Goal: Task Accomplishment & Management: Manage account settings

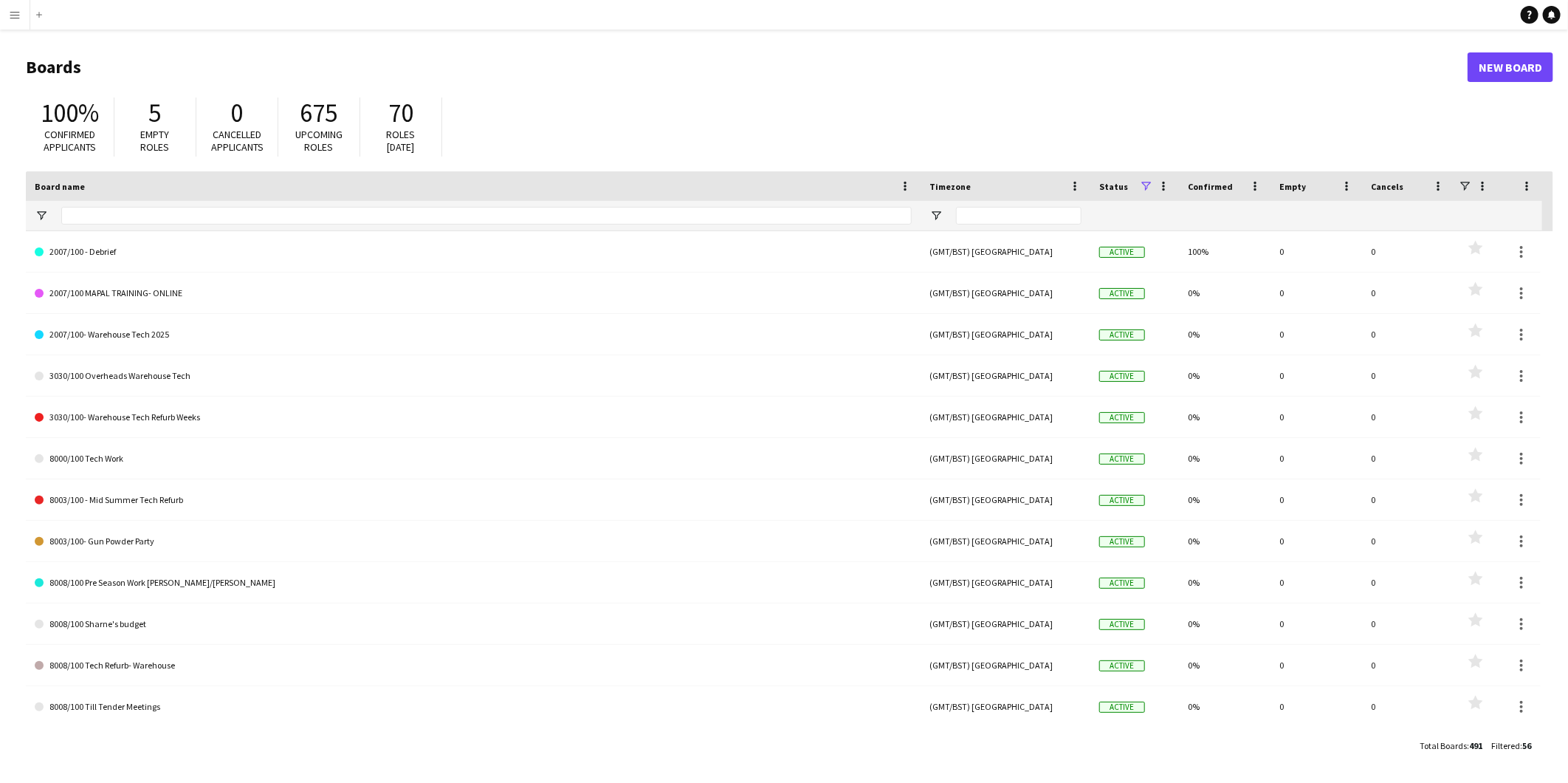
click at [11, 9] on app-icon "Menu" at bounding box center [15, 14] width 12 height 12
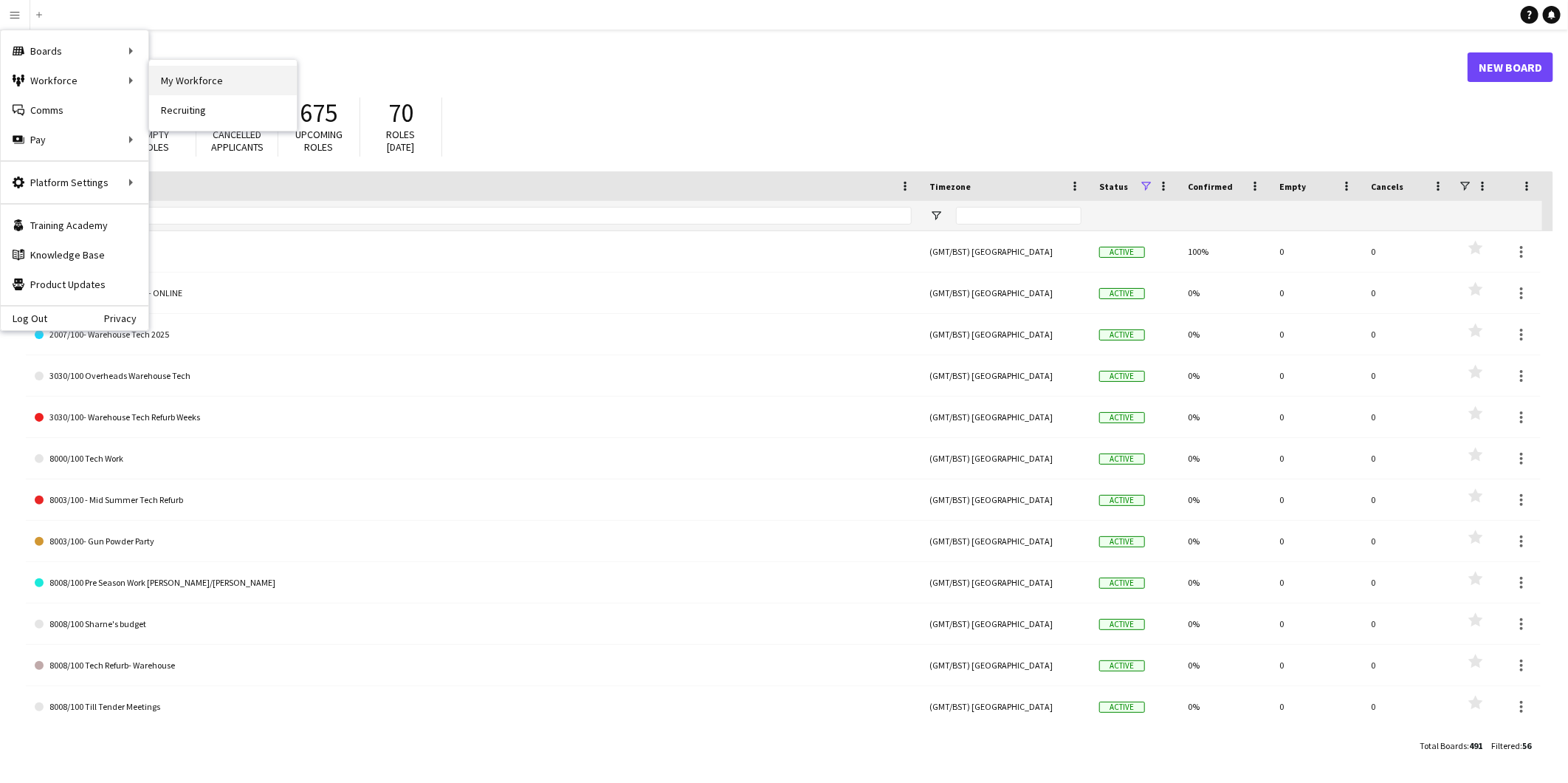
click at [233, 92] on link "My Workforce" at bounding box center [222, 80] width 148 height 30
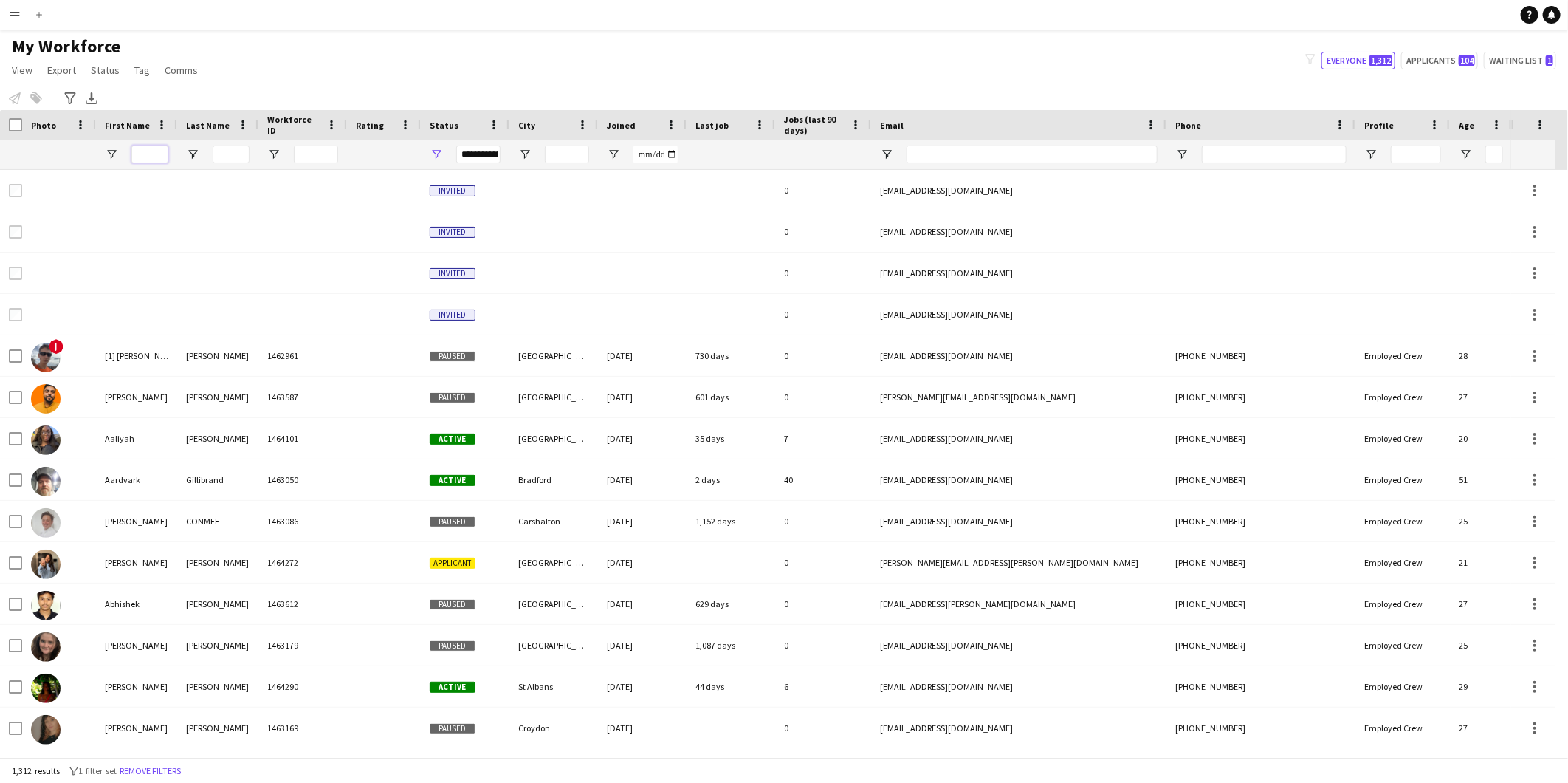
click at [162, 163] on input "First Name Filter Input" at bounding box center [150, 154] width 37 height 17
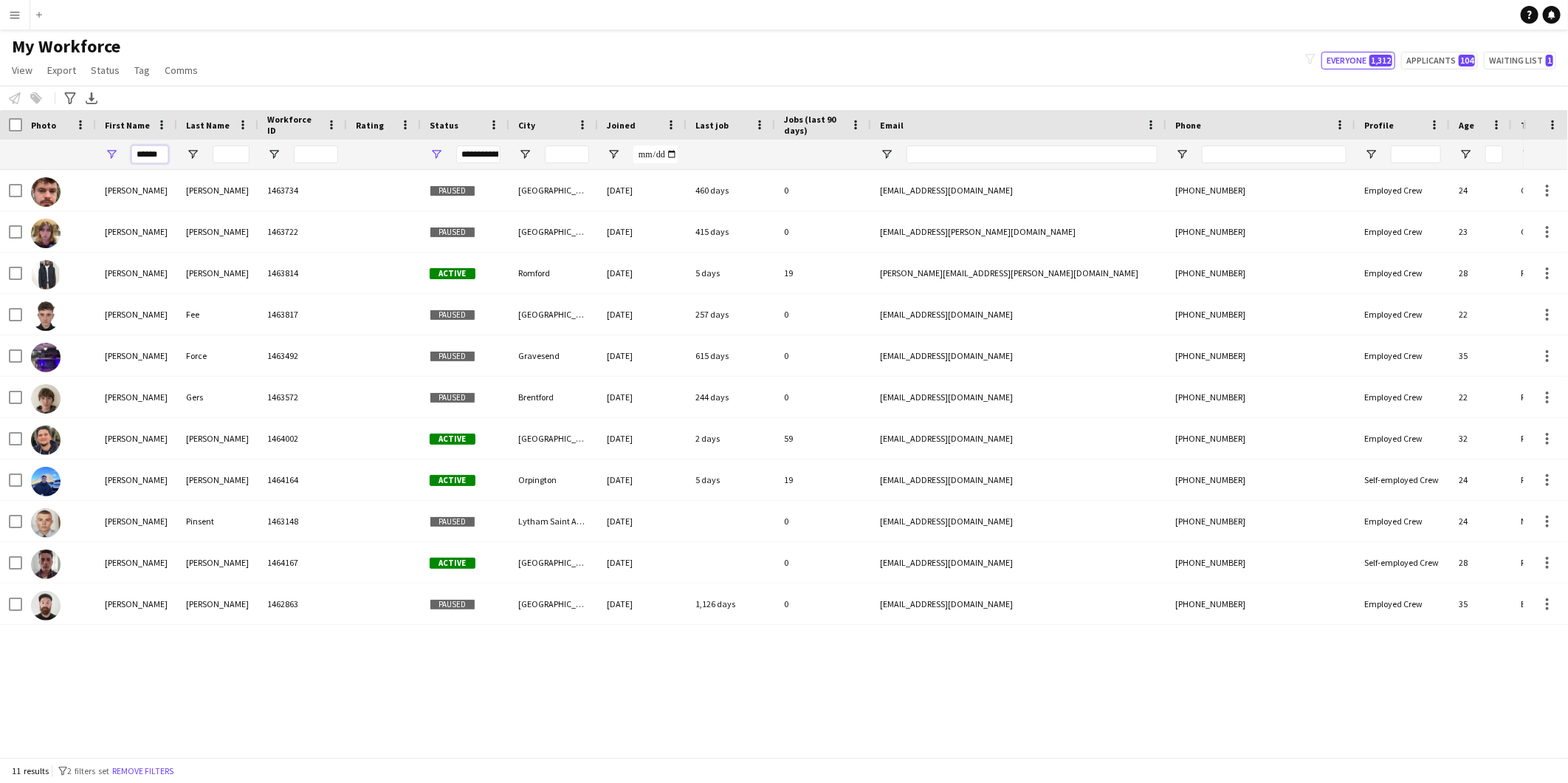
click at [158, 146] on input "******" at bounding box center [150, 154] width 37 height 17
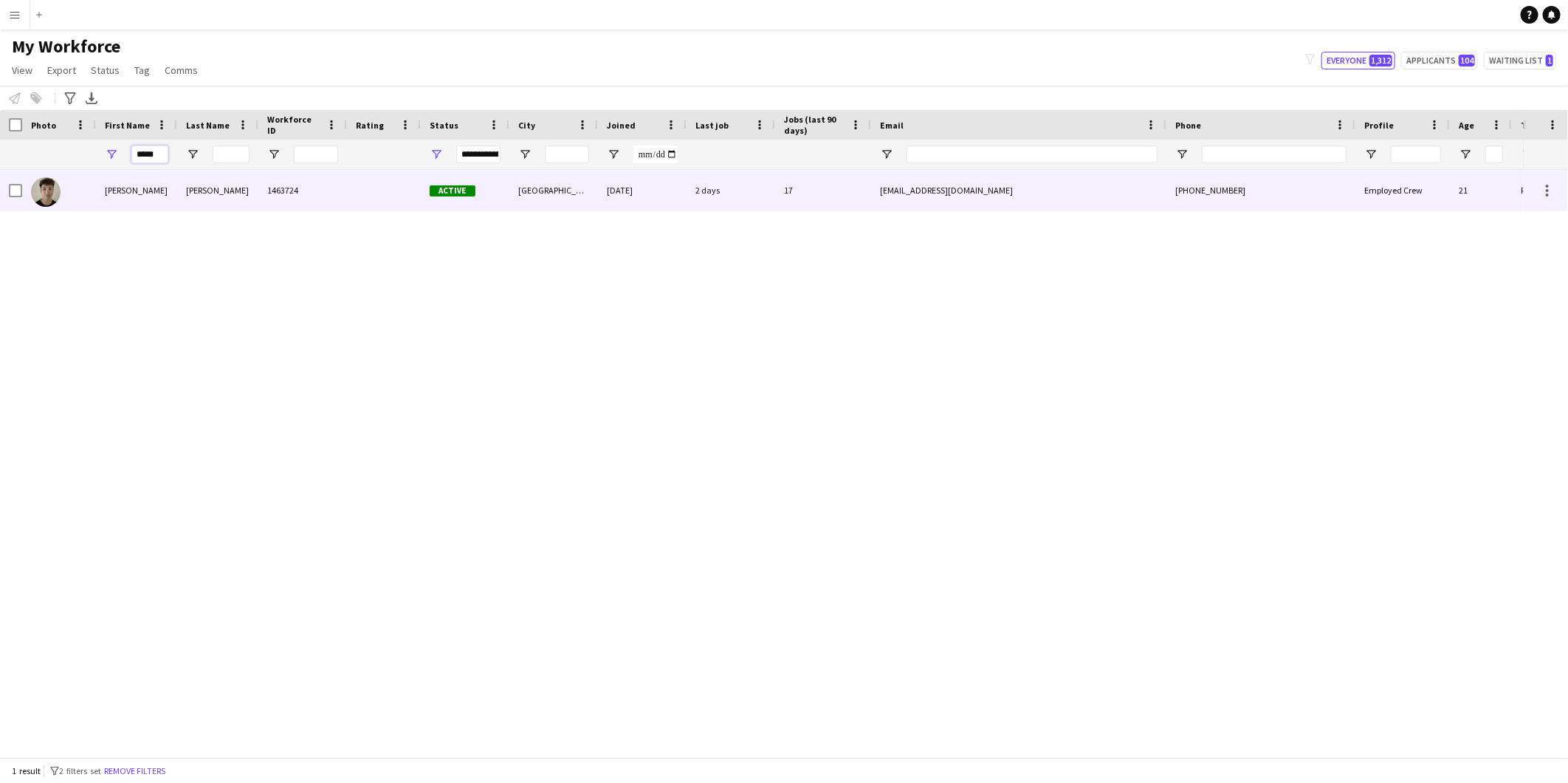
type input "*****"
click at [176, 202] on div "[PERSON_NAME]" at bounding box center [136, 190] width 81 height 41
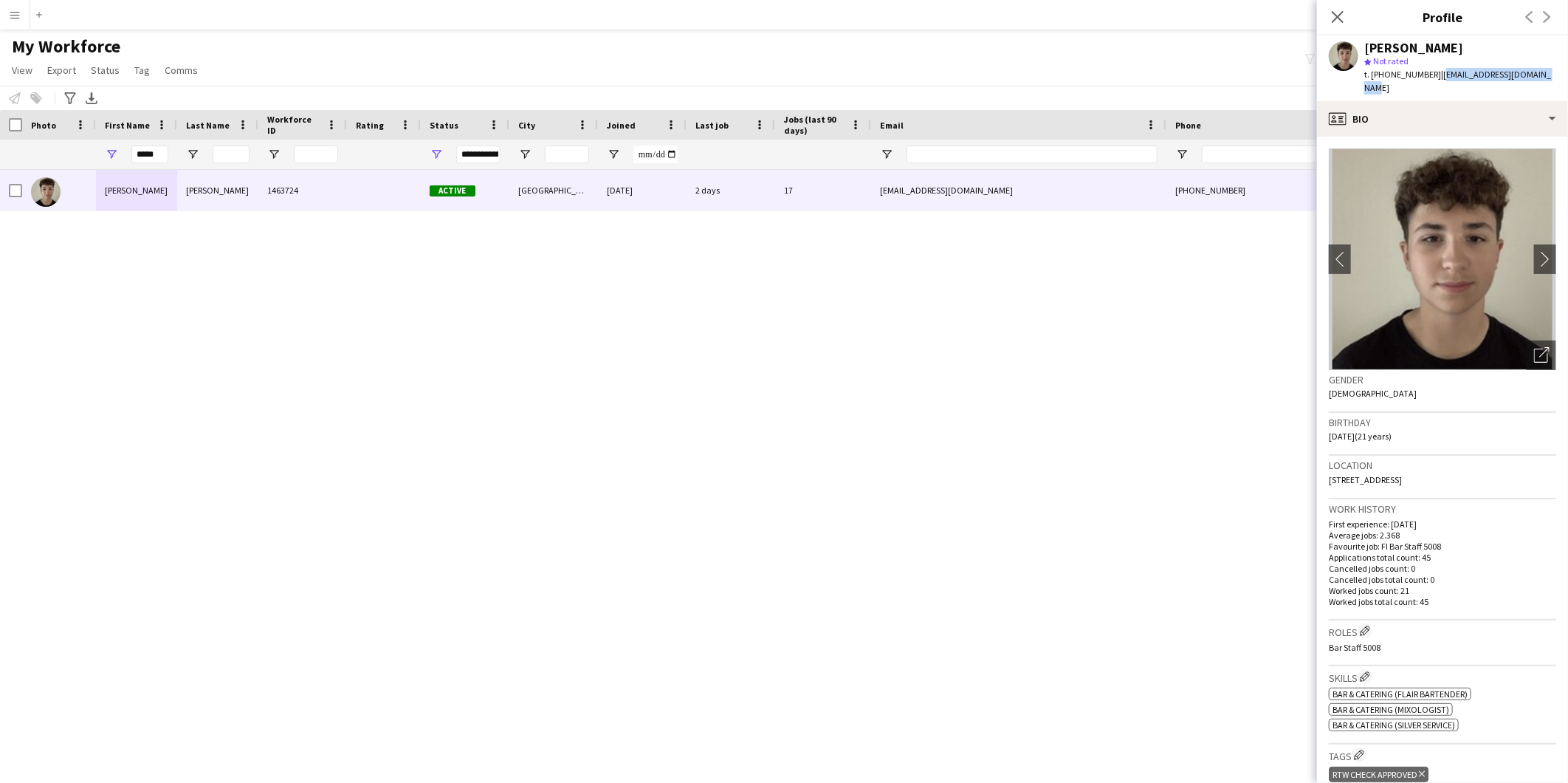
drag, startPoint x: 1551, startPoint y: 74, endPoint x: 1435, endPoint y: 83, distance: 116.3
click at [1435, 83] on div "Tomas Diaz star Not rated t. +447570402167 | tomasdiaz14304@icloud.com" at bounding box center [1442, 69] width 251 height 66
copy span "[EMAIL_ADDRESS][DOMAIN_NAME]"
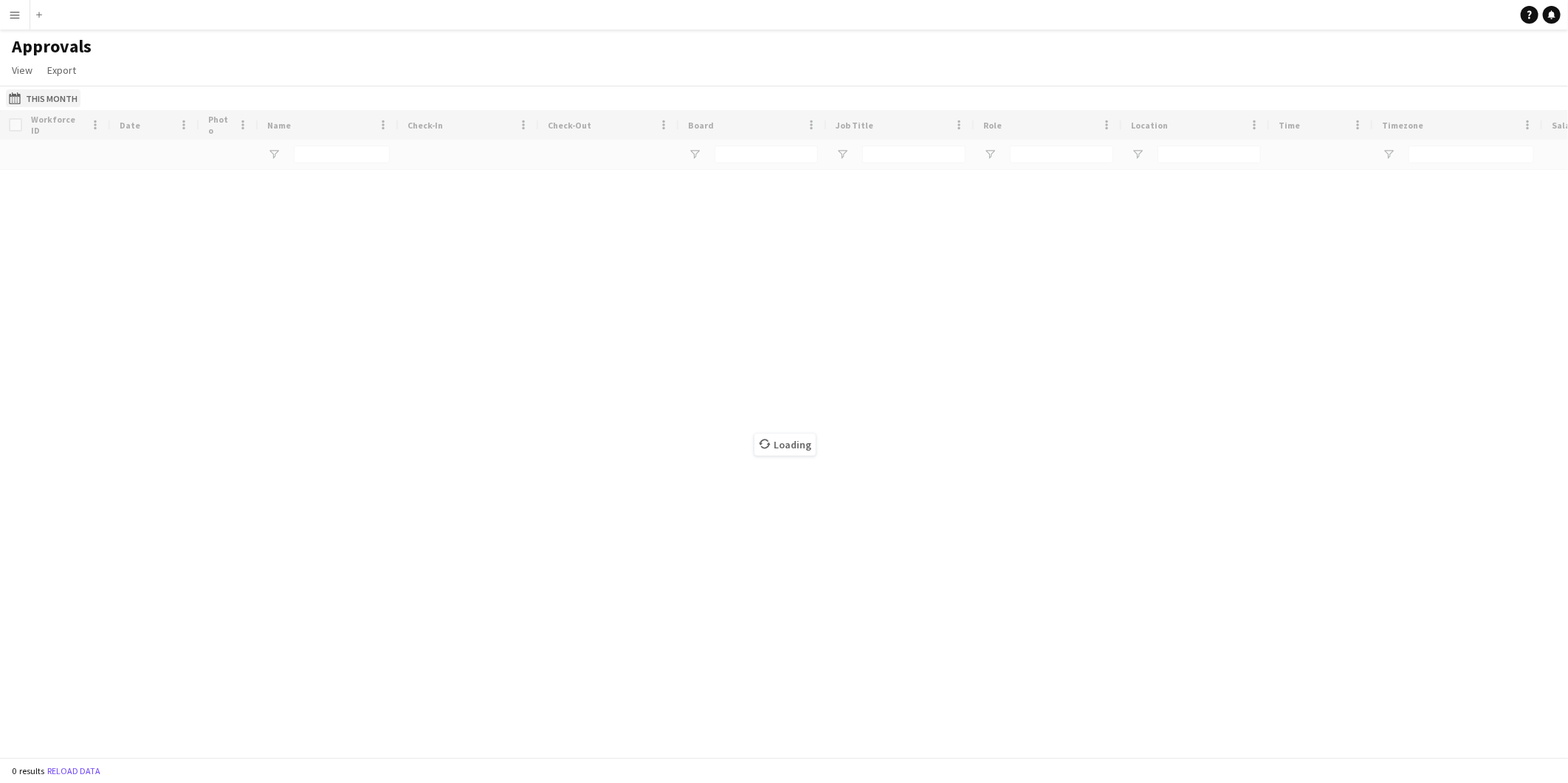
click at [40, 96] on button "This Month This Month" at bounding box center [43, 98] width 74 height 17
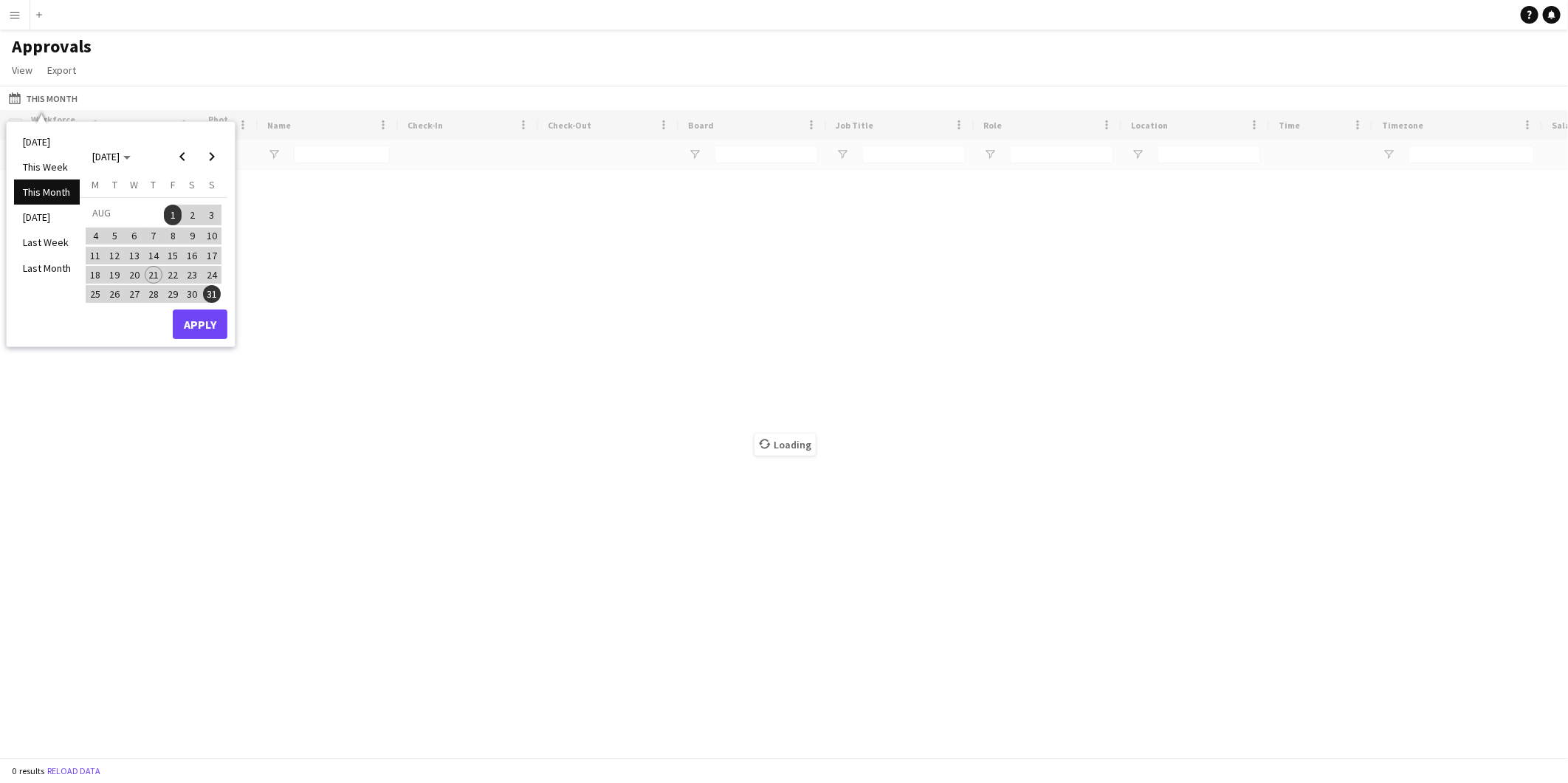
click at [211, 253] on span "17" at bounding box center [212, 255] width 17 height 17
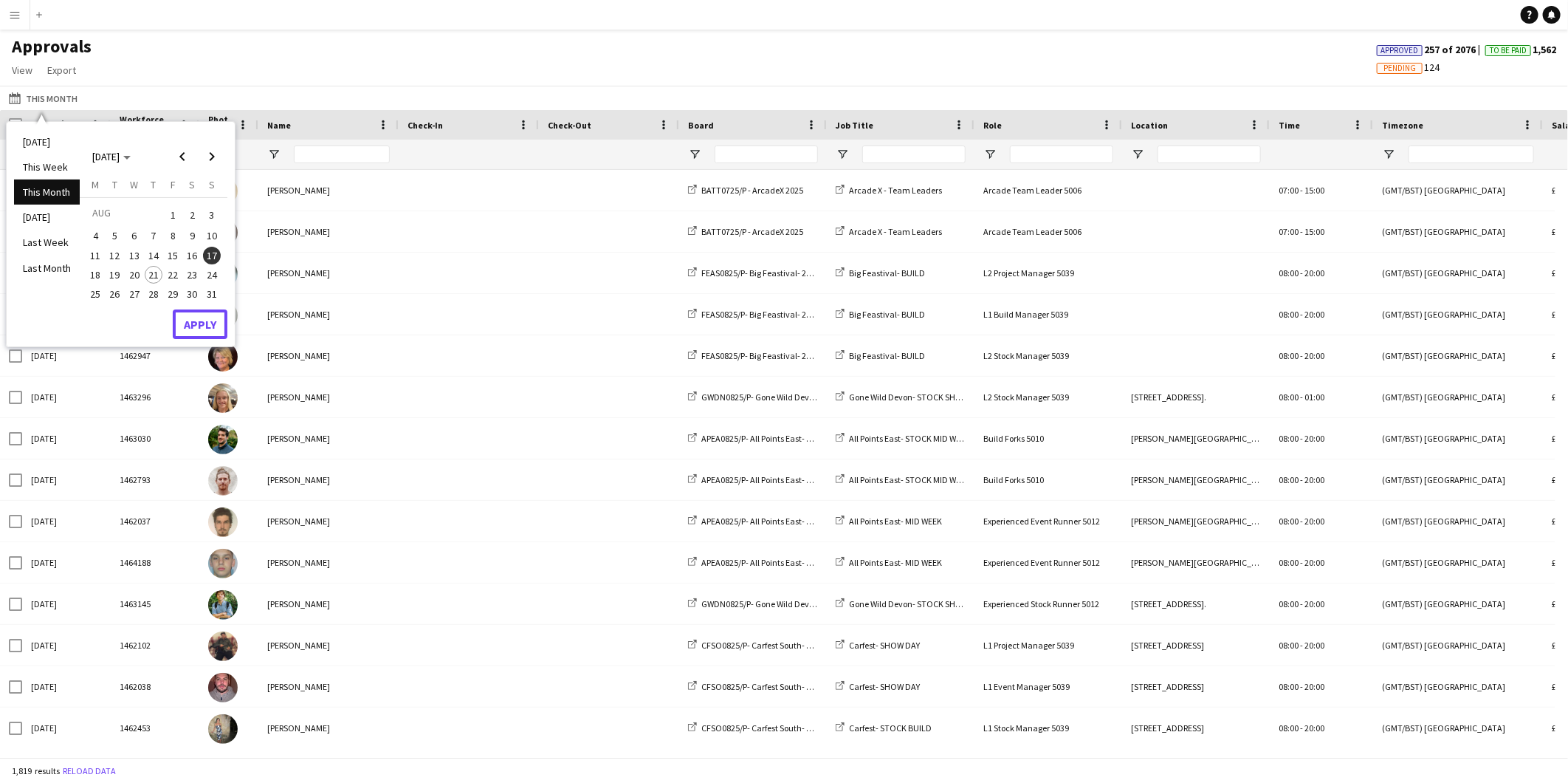
click at [205, 317] on button "Apply" at bounding box center [200, 324] width 55 height 30
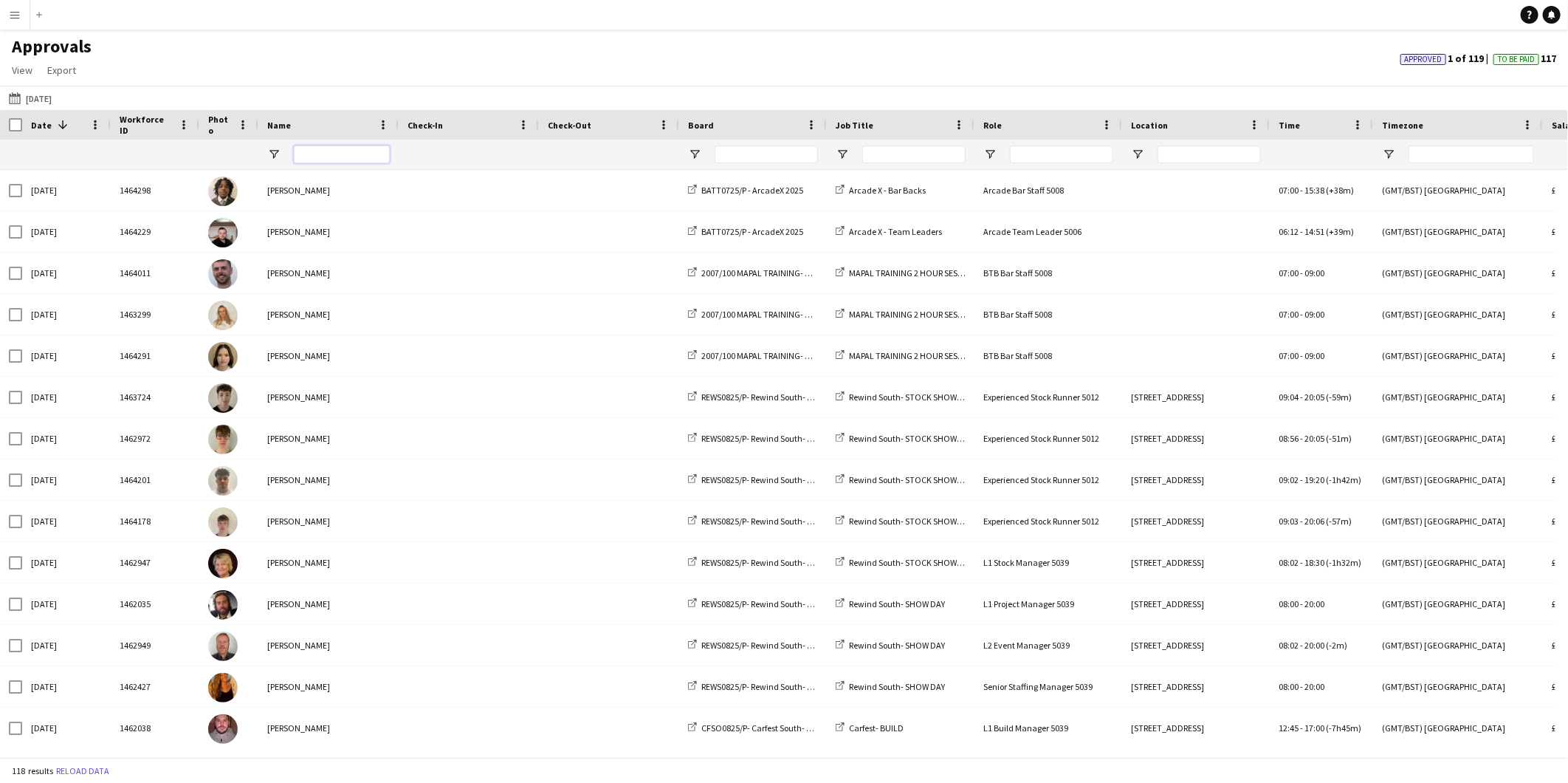
click at [358, 150] on input "Name Filter Input" at bounding box center [341, 154] width 96 height 17
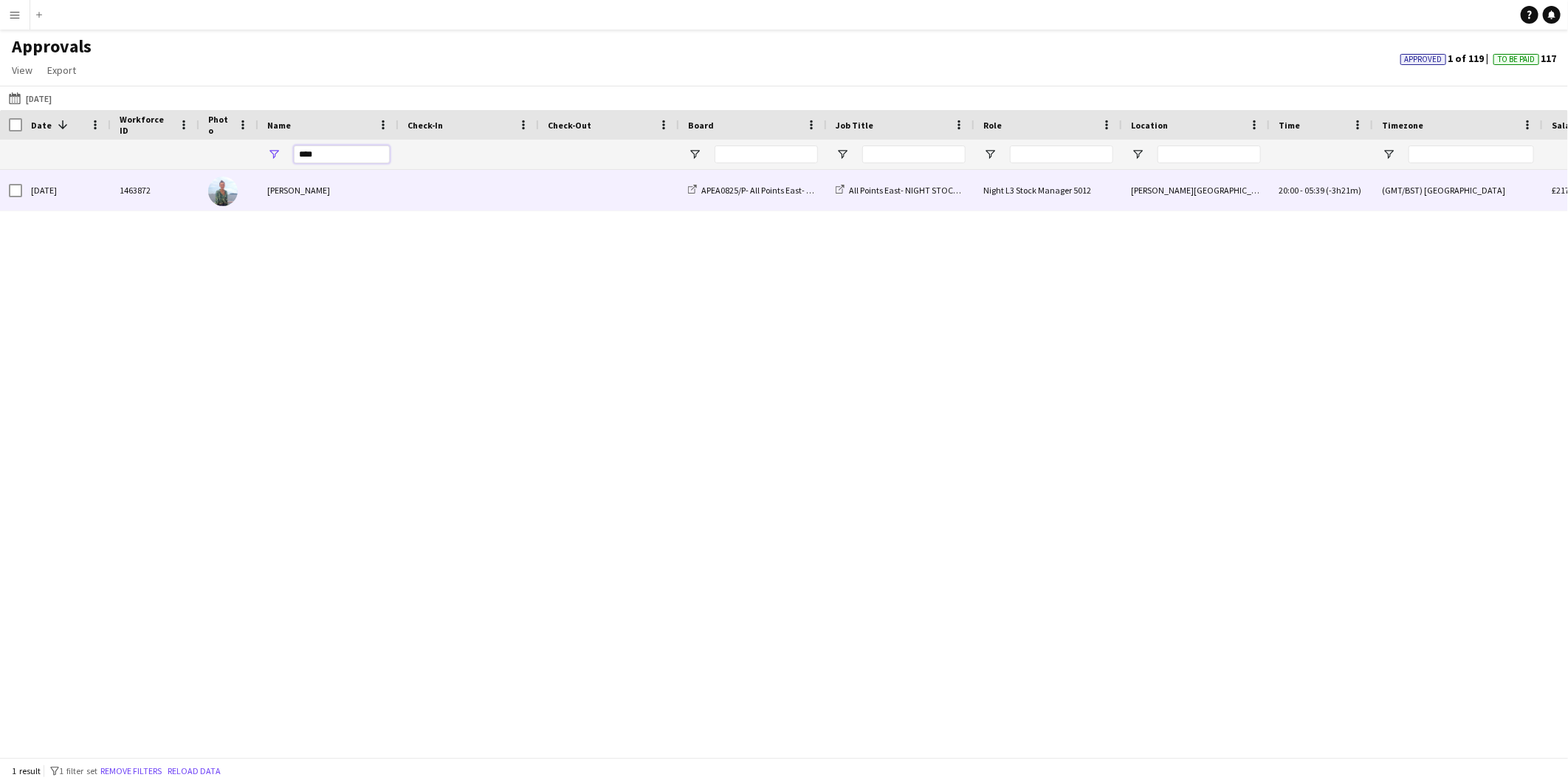
type input "****"
click at [409, 182] on span at bounding box center [469, 190] width 123 height 41
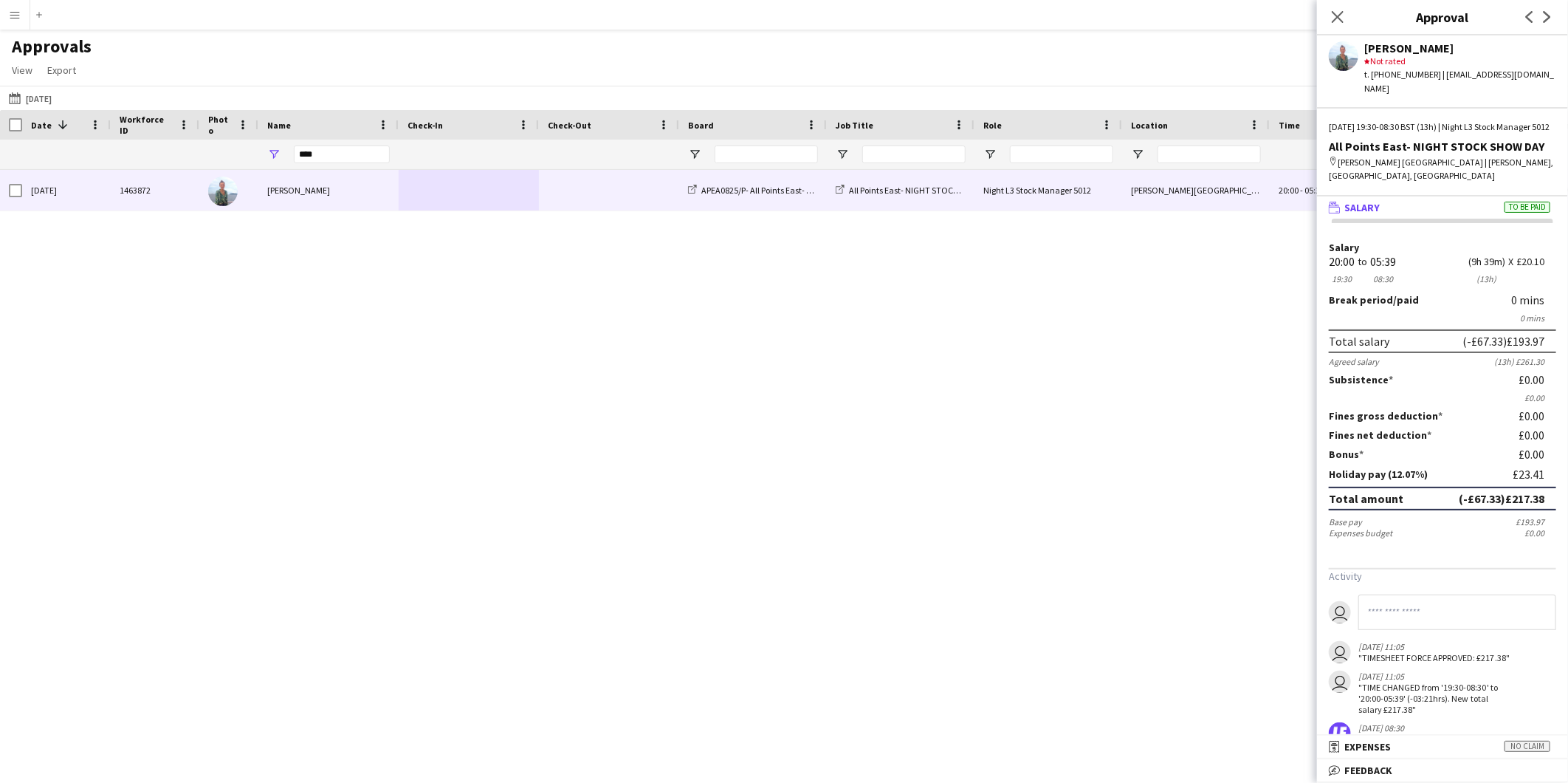
drag, startPoint x: 1481, startPoint y: 114, endPoint x: 1494, endPoint y: 123, distance: 15.8
click at [1494, 123] on div "Sun, 17 Aug 2025 | 19:30-08:30 BST (13h) | Night L3 Stock Manager 5012" at bounding box center [1442, 127] width 227 height 14
copy div "Night L3 Stock Manager 5012"
drag, startPoint x: 61, startPoint y: 98, endPoint x: 72, endPoint y: 102, distance: 11.7
click at [55, 98] on button "This Month 17-08-2025" at bounding box center [30, 98] width 48 height 17
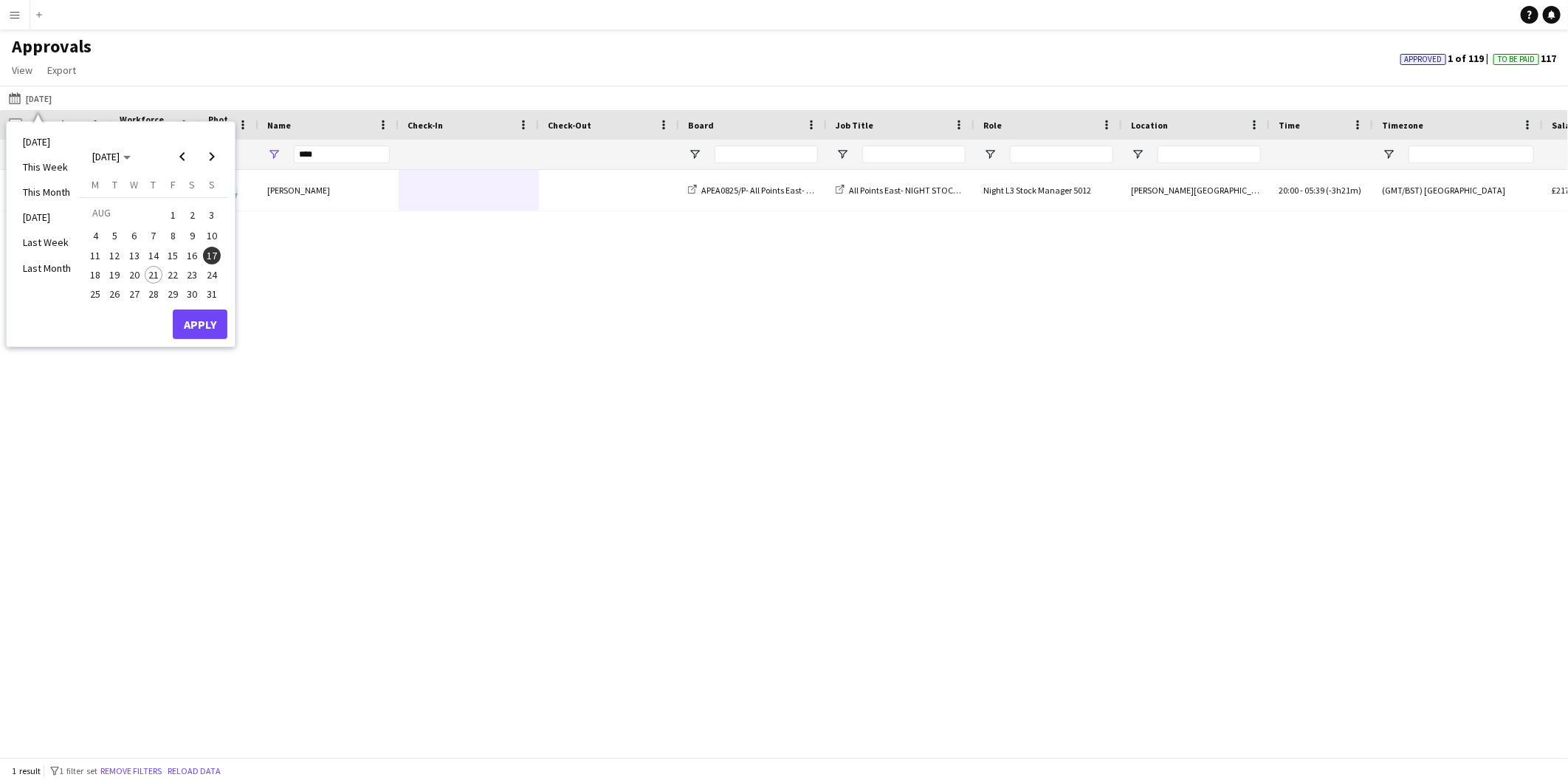
click at [16, 20] on app-icon "Menu" at bounding box center [15, 14] width 12 height 12
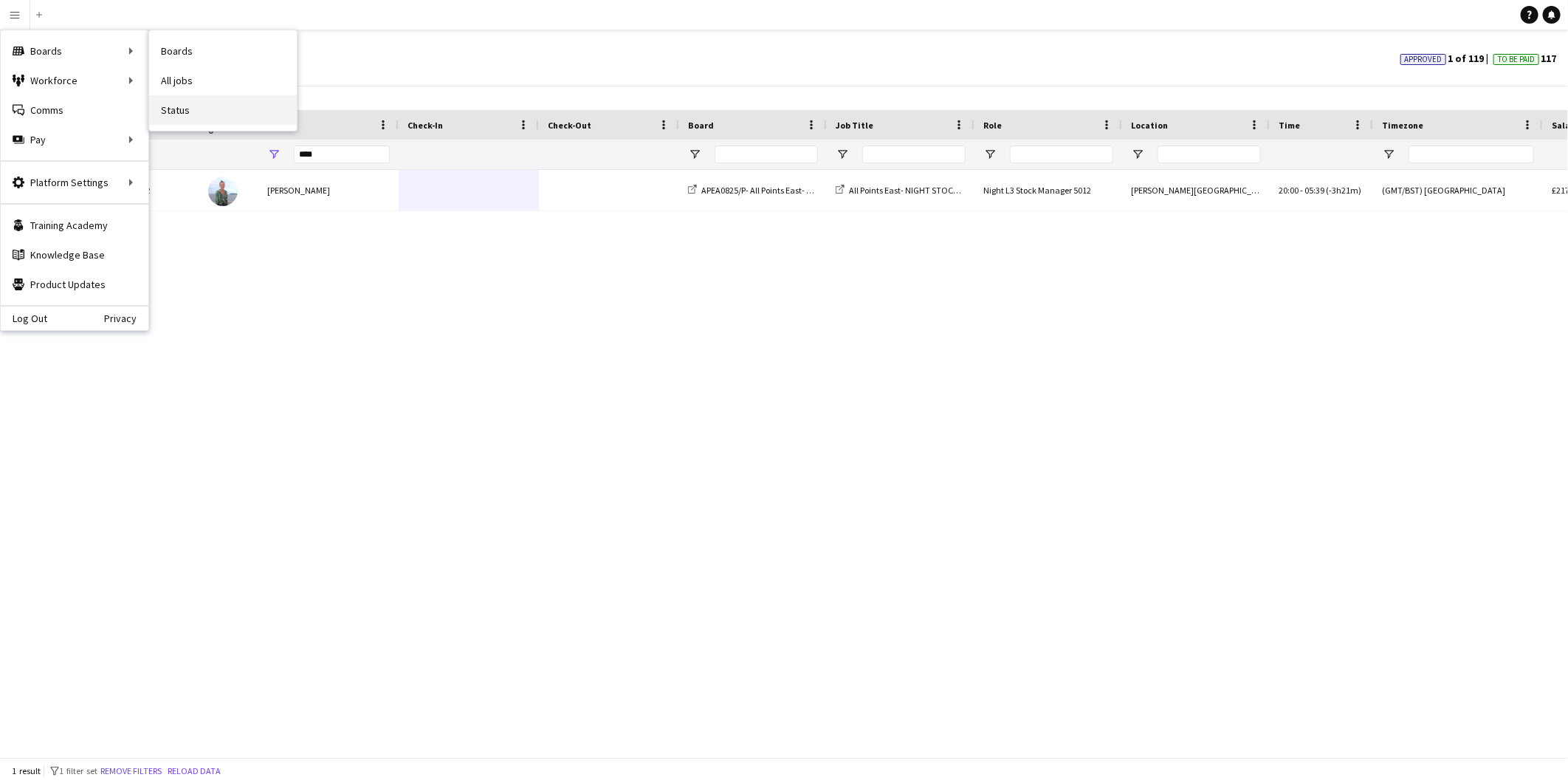
click at [186, 107] on link "Status" at bounding box center [222, 110] width 148 height 30
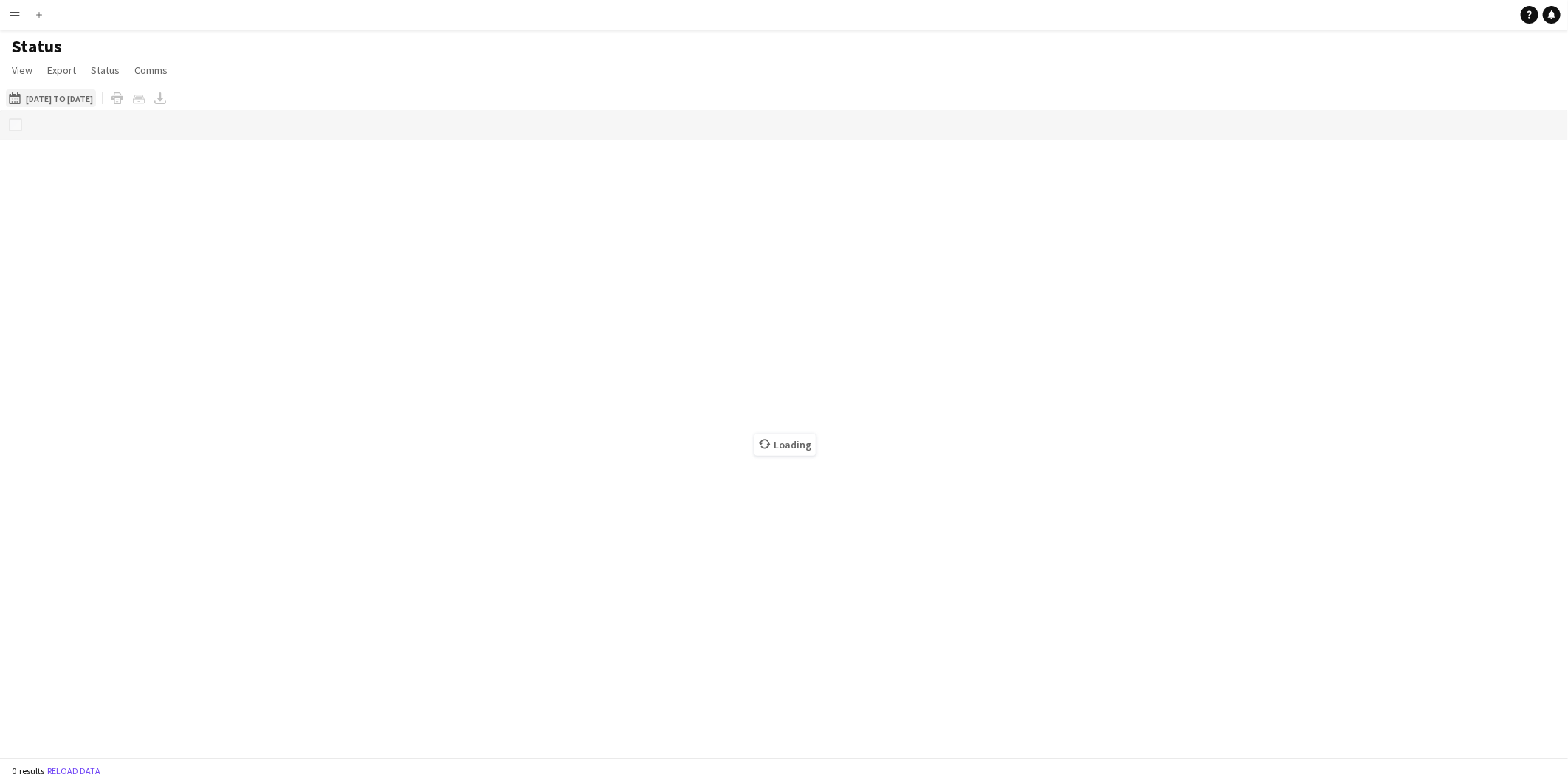
click at [96, 99] on button "21-08-2025 to 27-08-2025 21-08-2025 to 27-08-2025" at bounding box center [50, 98] width 90 height 17
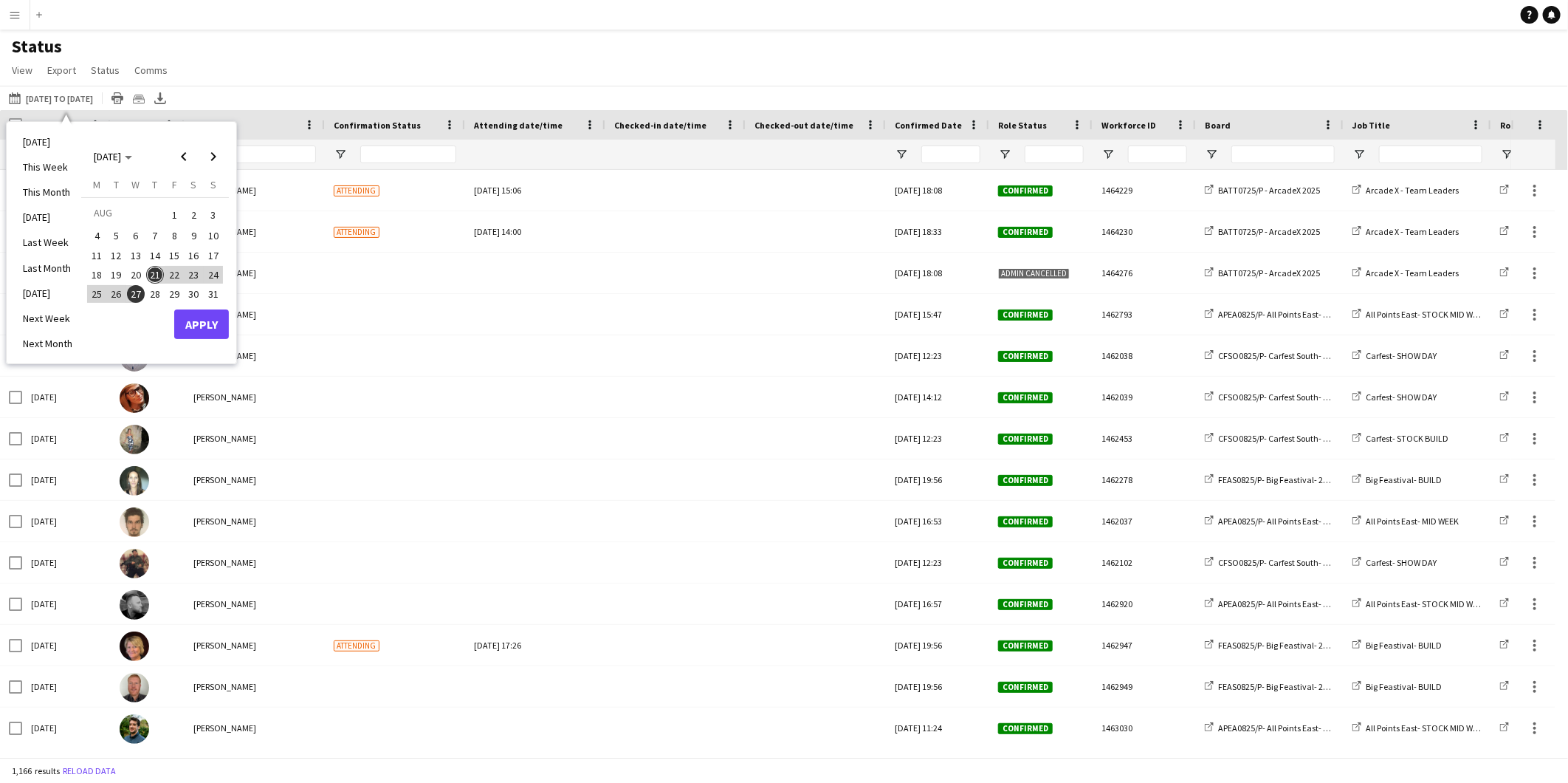
click at [99, 271] on span "18" at bounding box center [97, 275] width 17 height 17
click at [212, 296] on span "31" at bounding box center [214, 294] width 17 height 17
click at [207, 330] on button "Apply" at bounding box center [201, 324] width 55 height 30
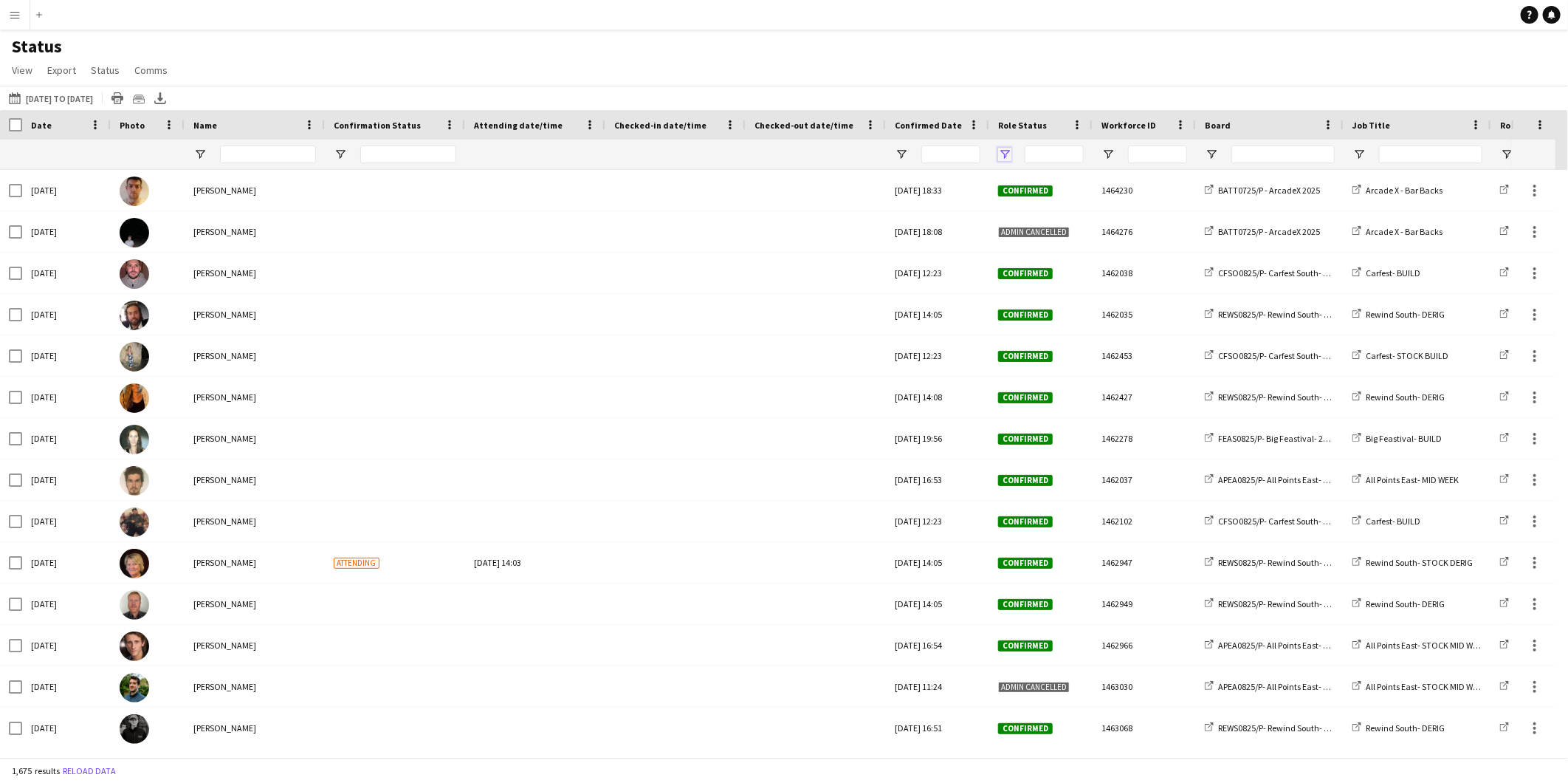
click at [1002, 150] on span "Open Filter Menu" at bounding box center [1005, 155] width 14 height 14
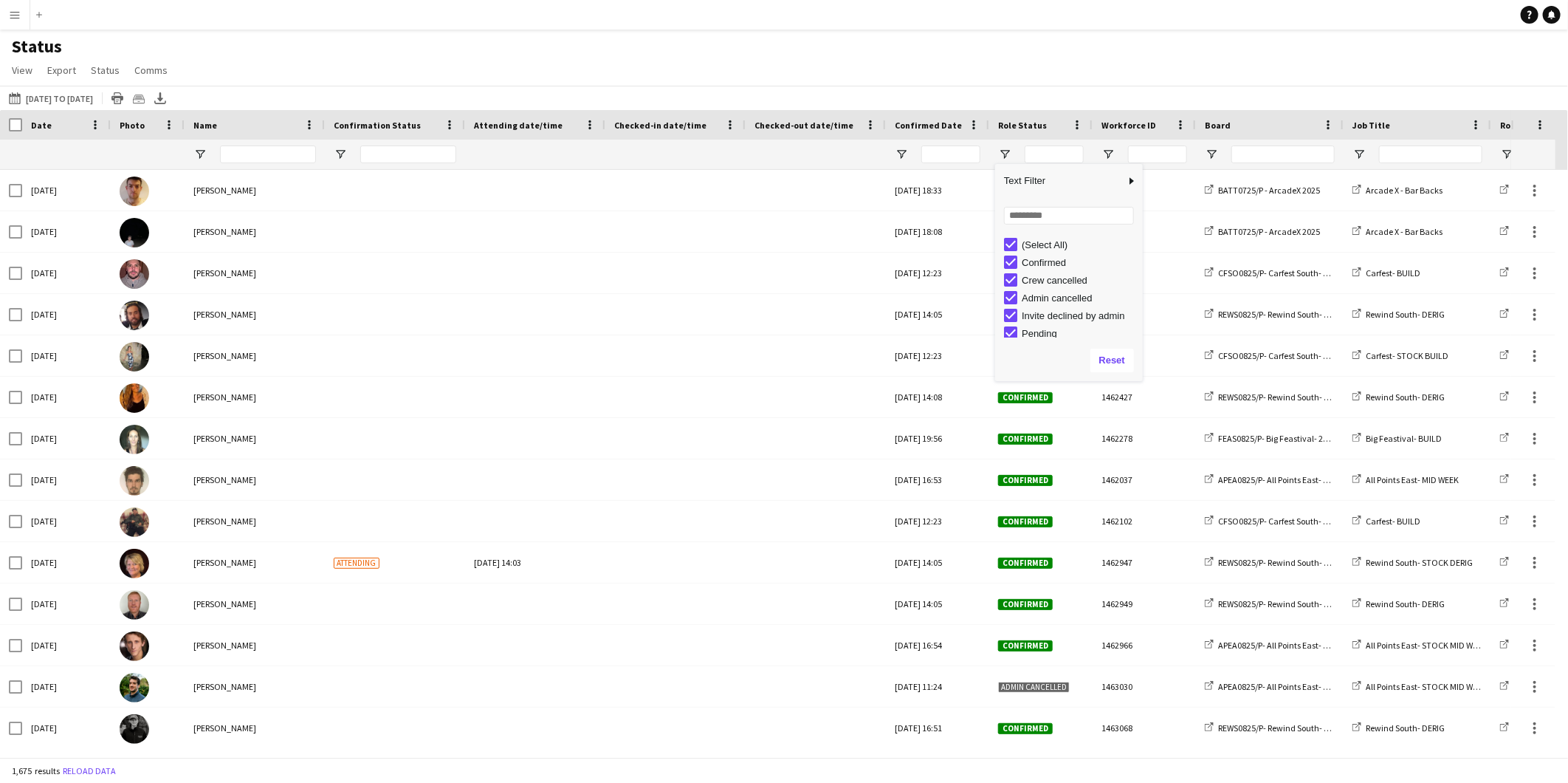
drag, startPoint x: 1031, startPoint y: 242, endPoint x: 1047, endPoint y: 263, distance: 26.4
click at [1034, 246] on div "(Select All)" at bounding box center [1080, 244] width 117 height 11
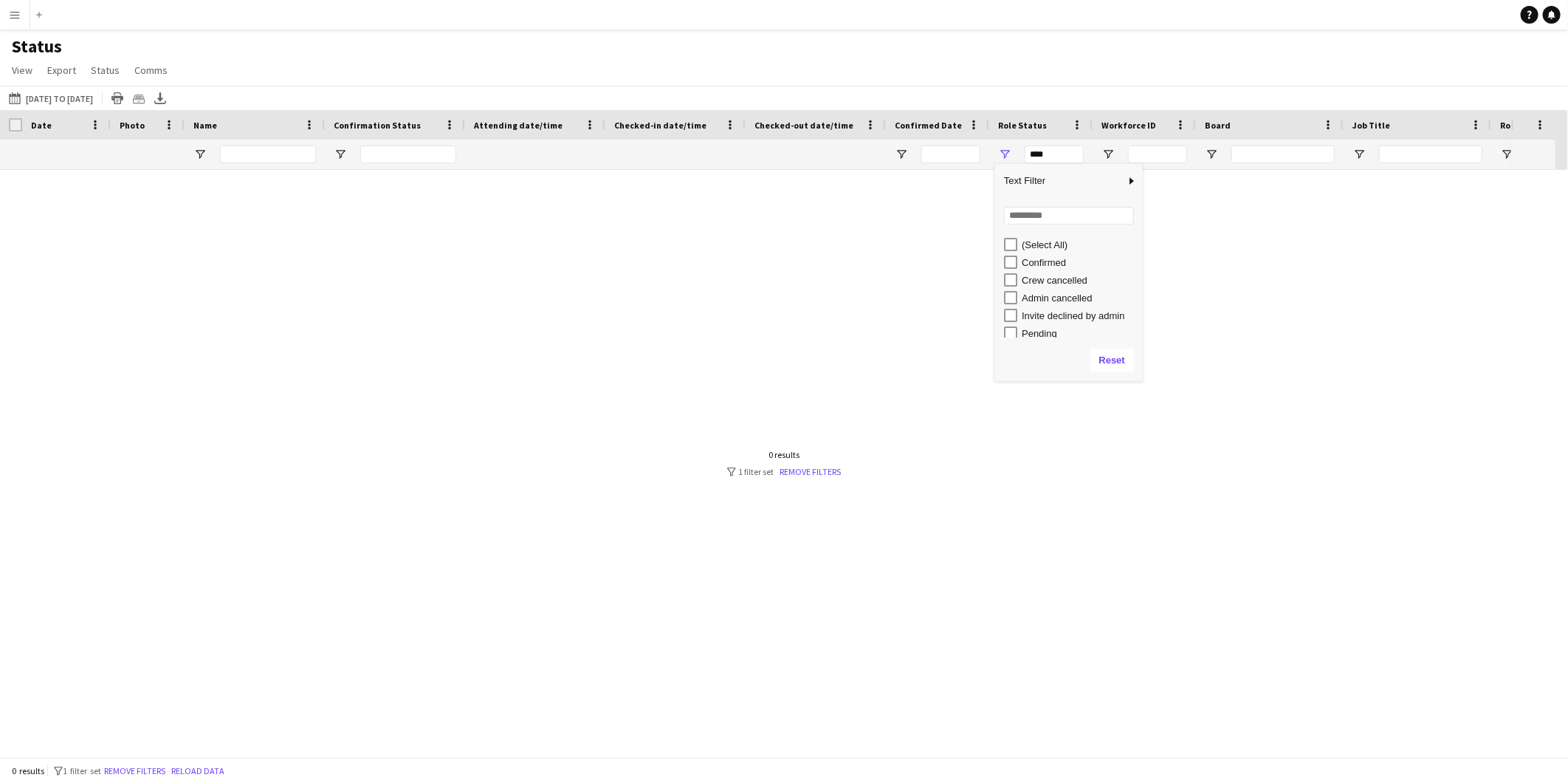
click at [1047, 264] on div "Confirmed" at bounding box center [1080, 262] width 117 height 11
type input "**********"
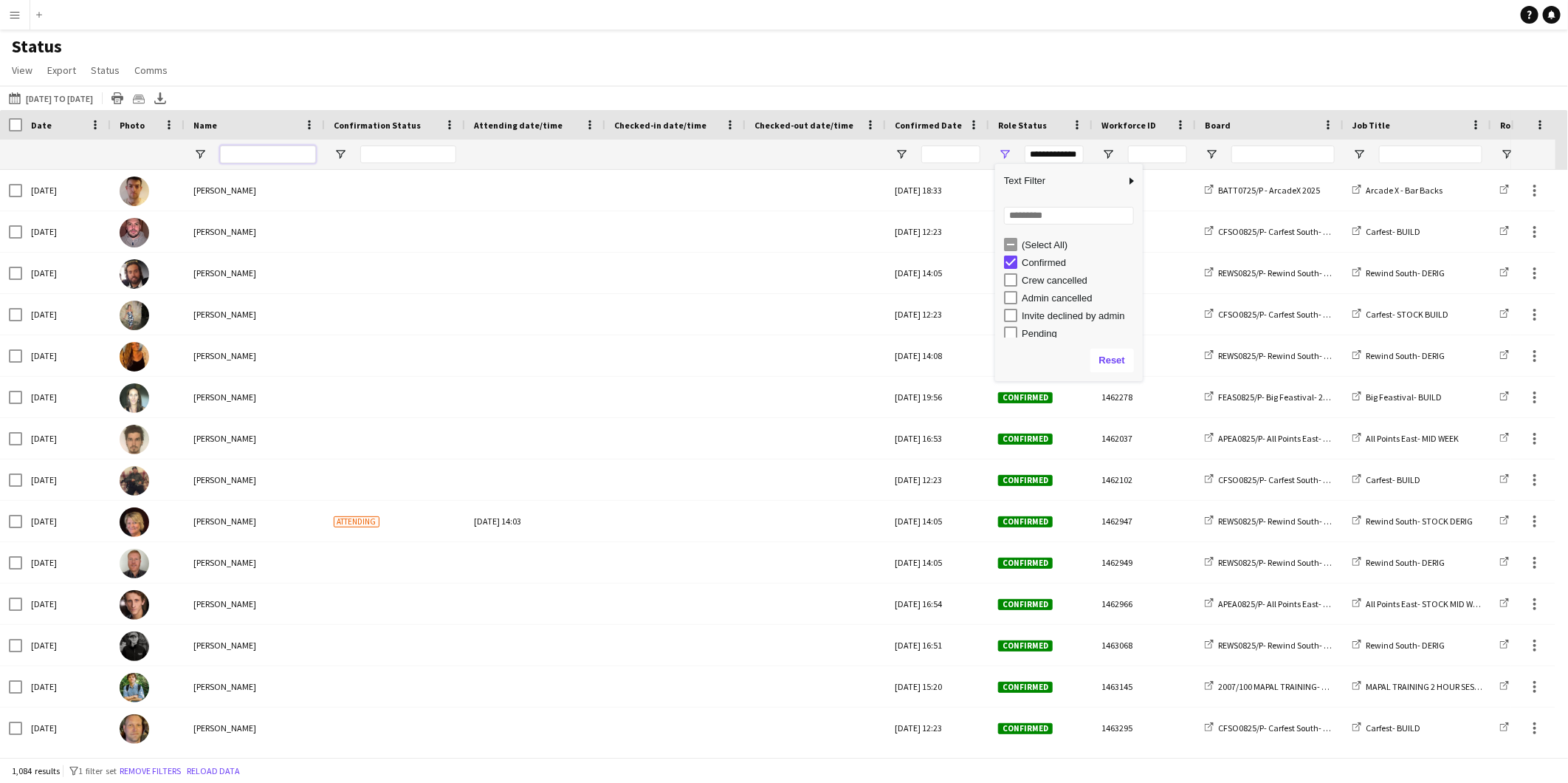
click at [252, 160] on input "Name Filter Input" at bounding box center [268, 154] width 96 height 17
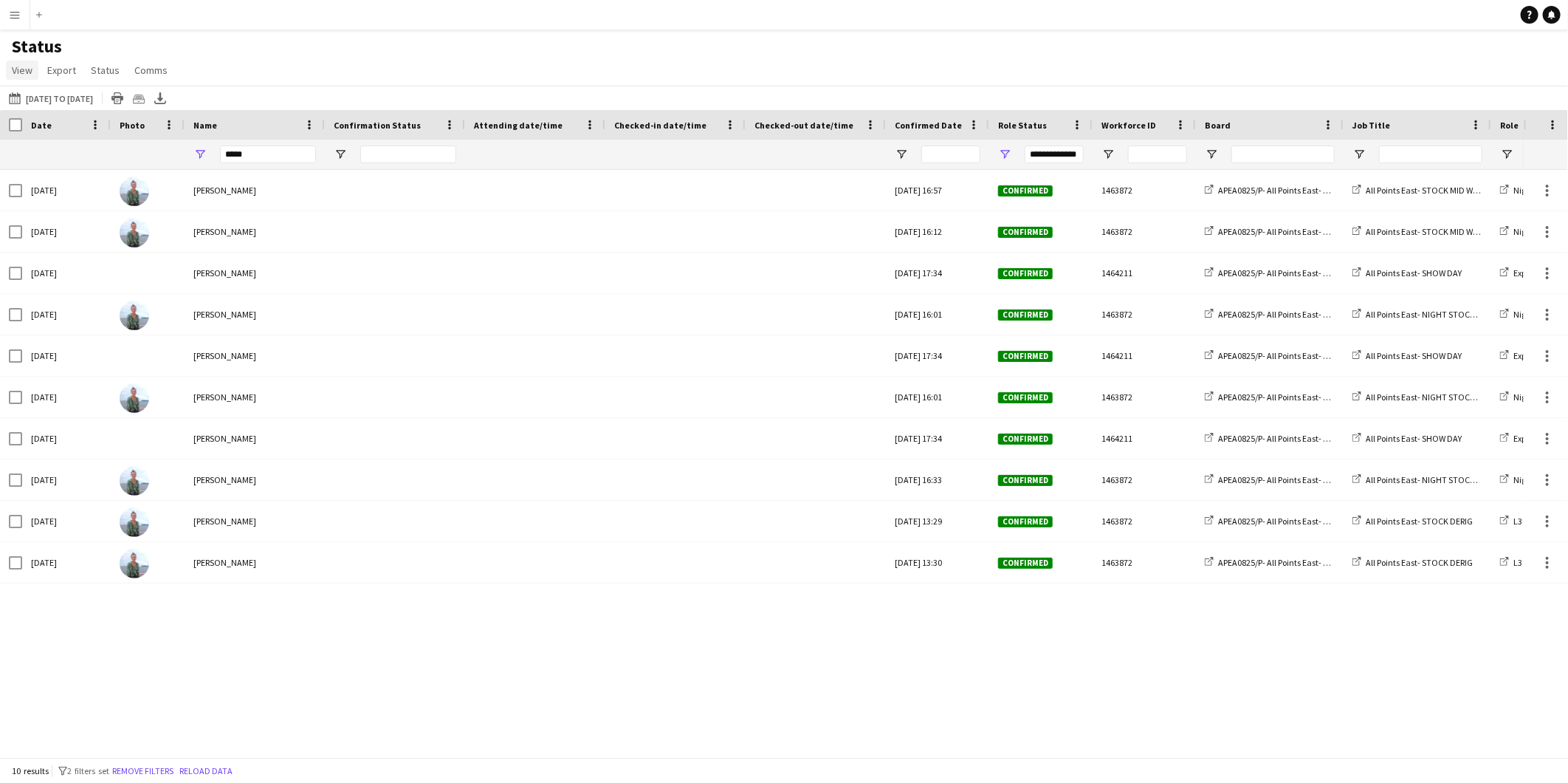
click at [30, 71] on span "View" at bounding box center [21, 71] width 20 height 14
click at [43, 142] on span "Customise view" at bounding box center [53, 146] width 71 height 14
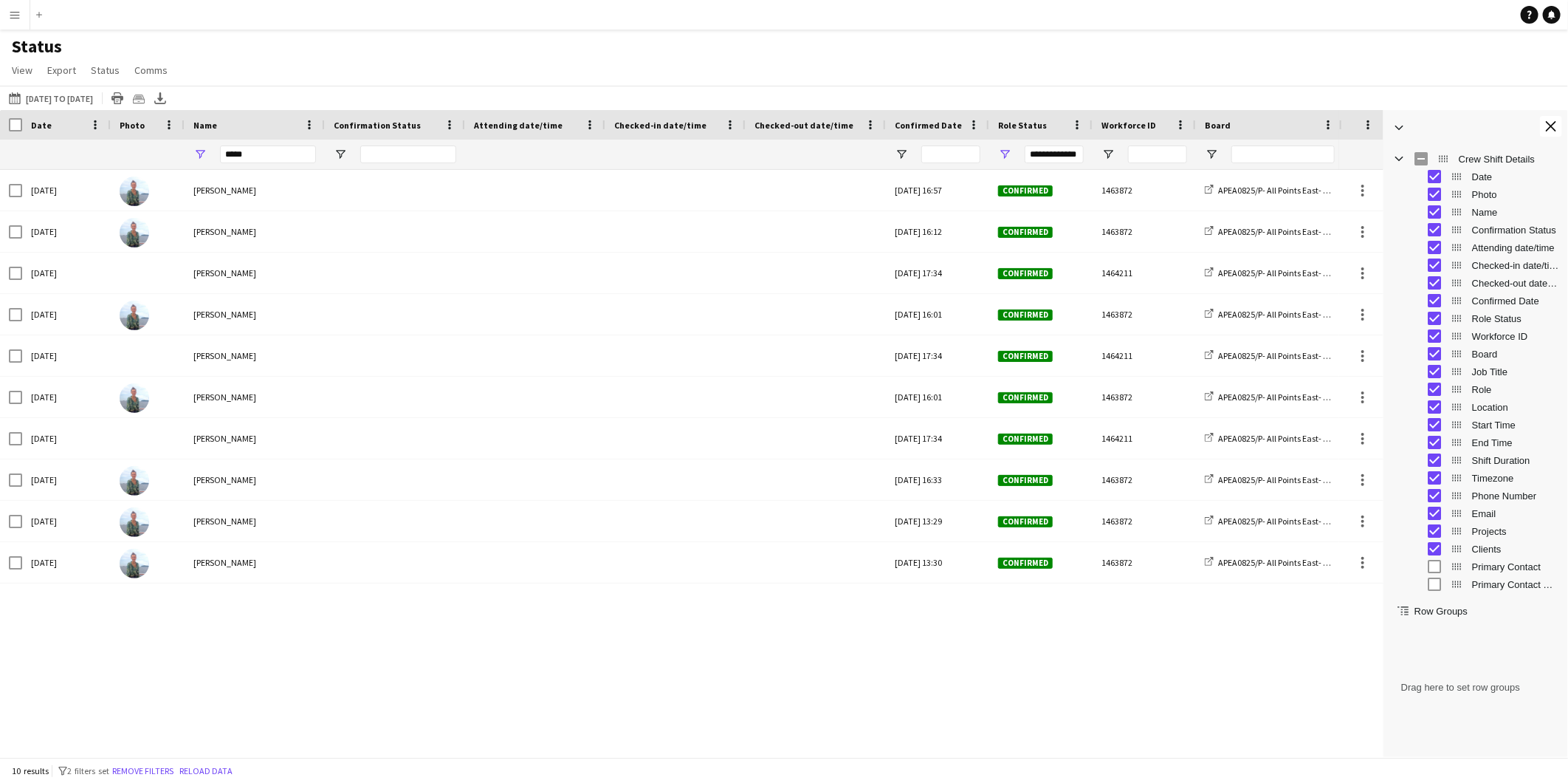
click at [1509, 266] on span "Checked-in date/time" at bounding box center [1516, 265] width 87 height 11
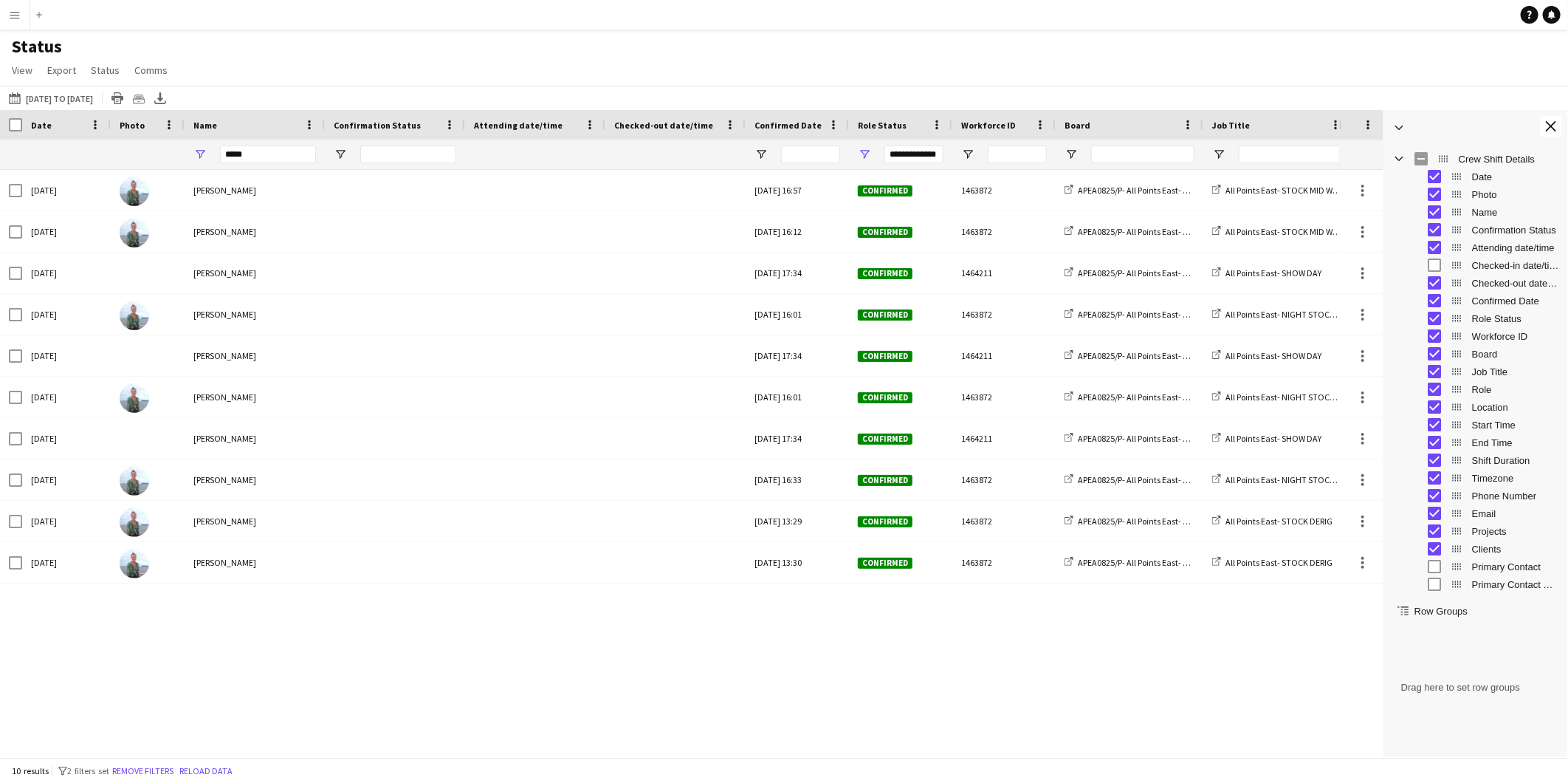
click at [1494, 285] on span "Checked-out date/time" at bounding box center [1516, 282] width 87 height 11
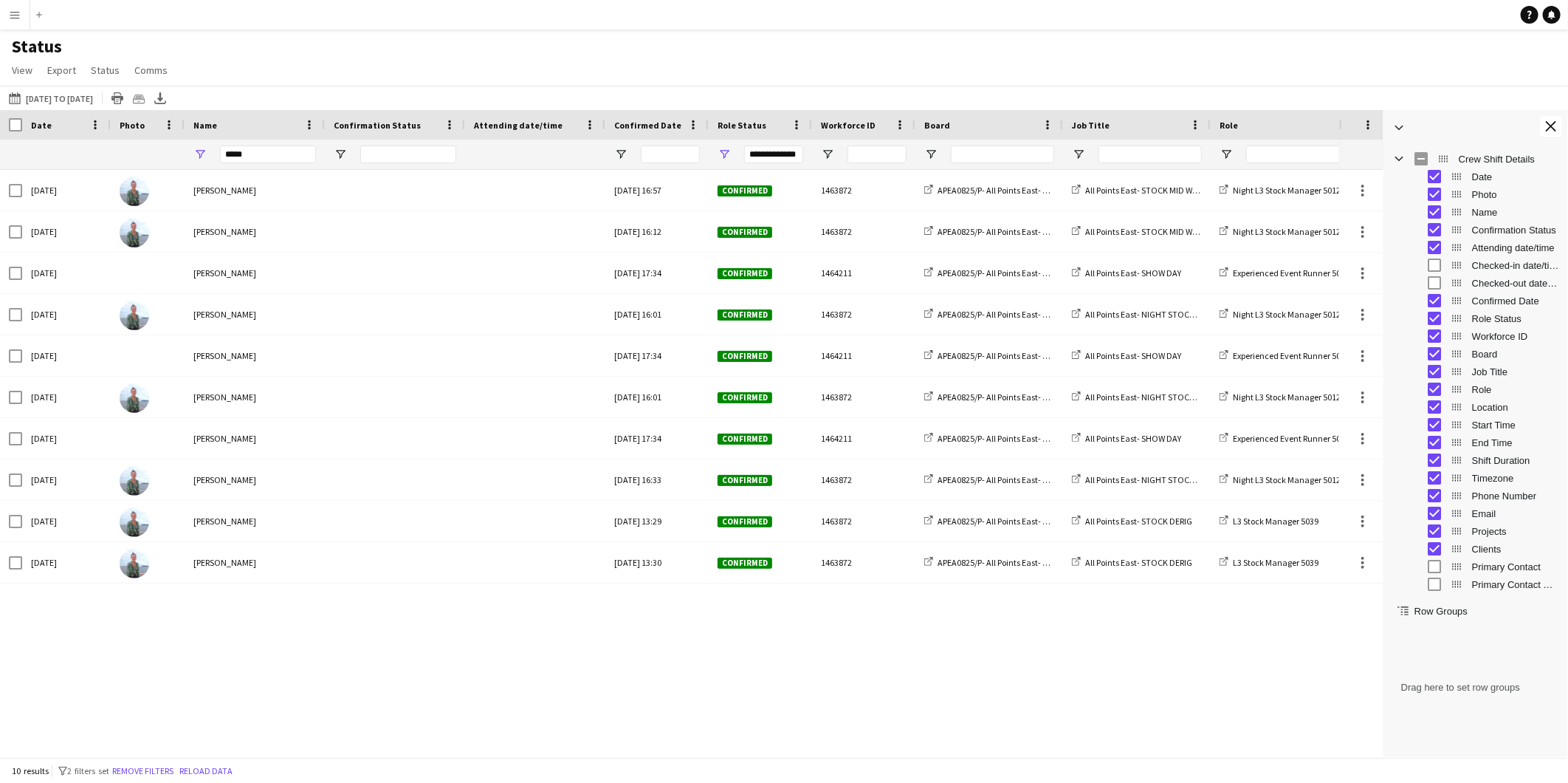
click at [1514, 232] on span "Confirmation Status" at bounding box center [1516, 229] width 87 height 11
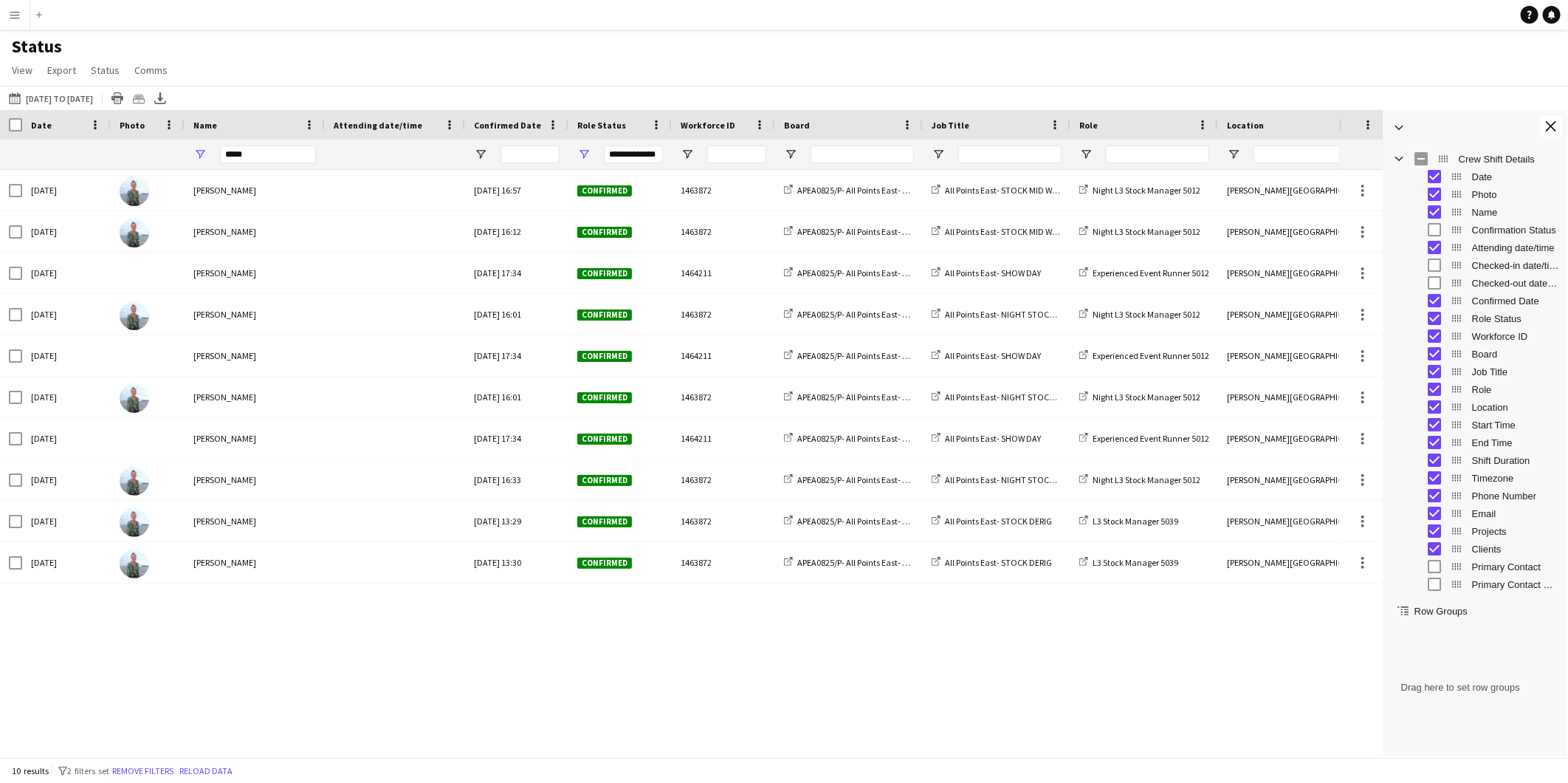
click at [1502, 252] on span "Attending date/time" at bounding box center [1516, 246] width 87 height 11
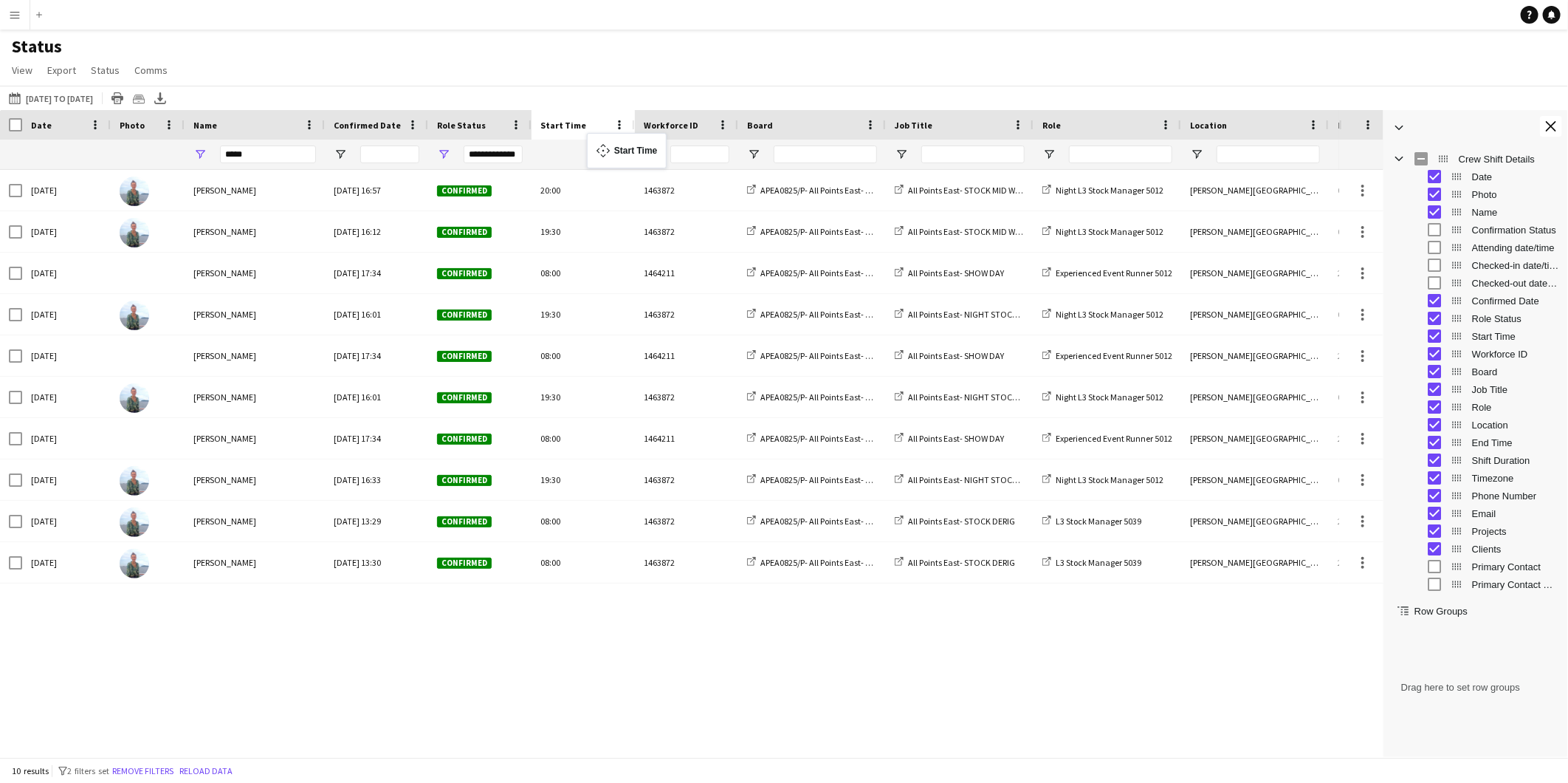
drag, startPoint x: 1267, startPoint y: 122, endPoint x: 595, endPoint y: 142, distance: 672.3
click at [1544, 124] on button "Close tool panel" at bounding box center [1551, 126] width 22 height 20
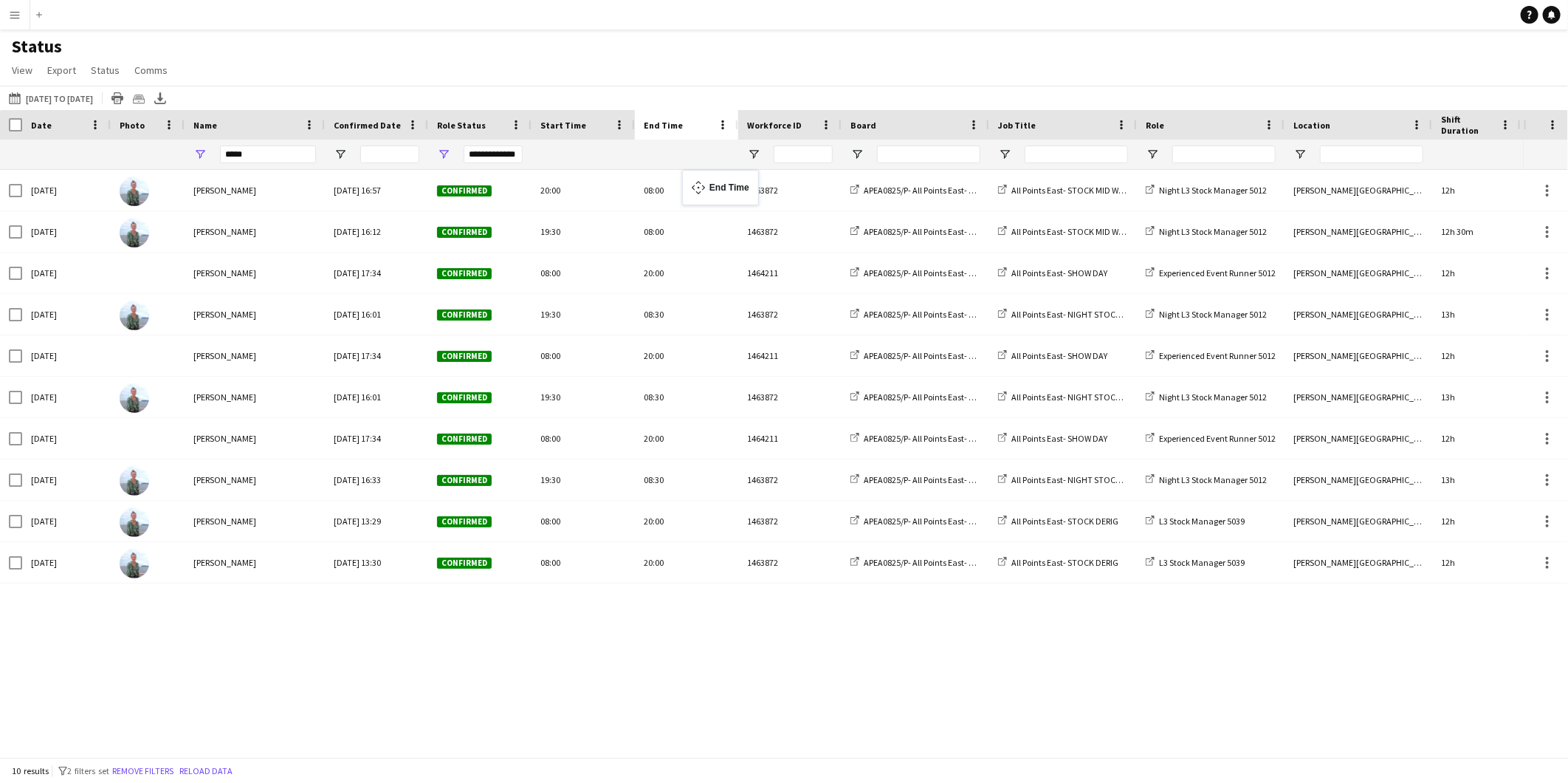
drag, startPoint x: 1362, startPoint y: 119, endPoint x: 689, endPoint y: 179, distance: 675.7
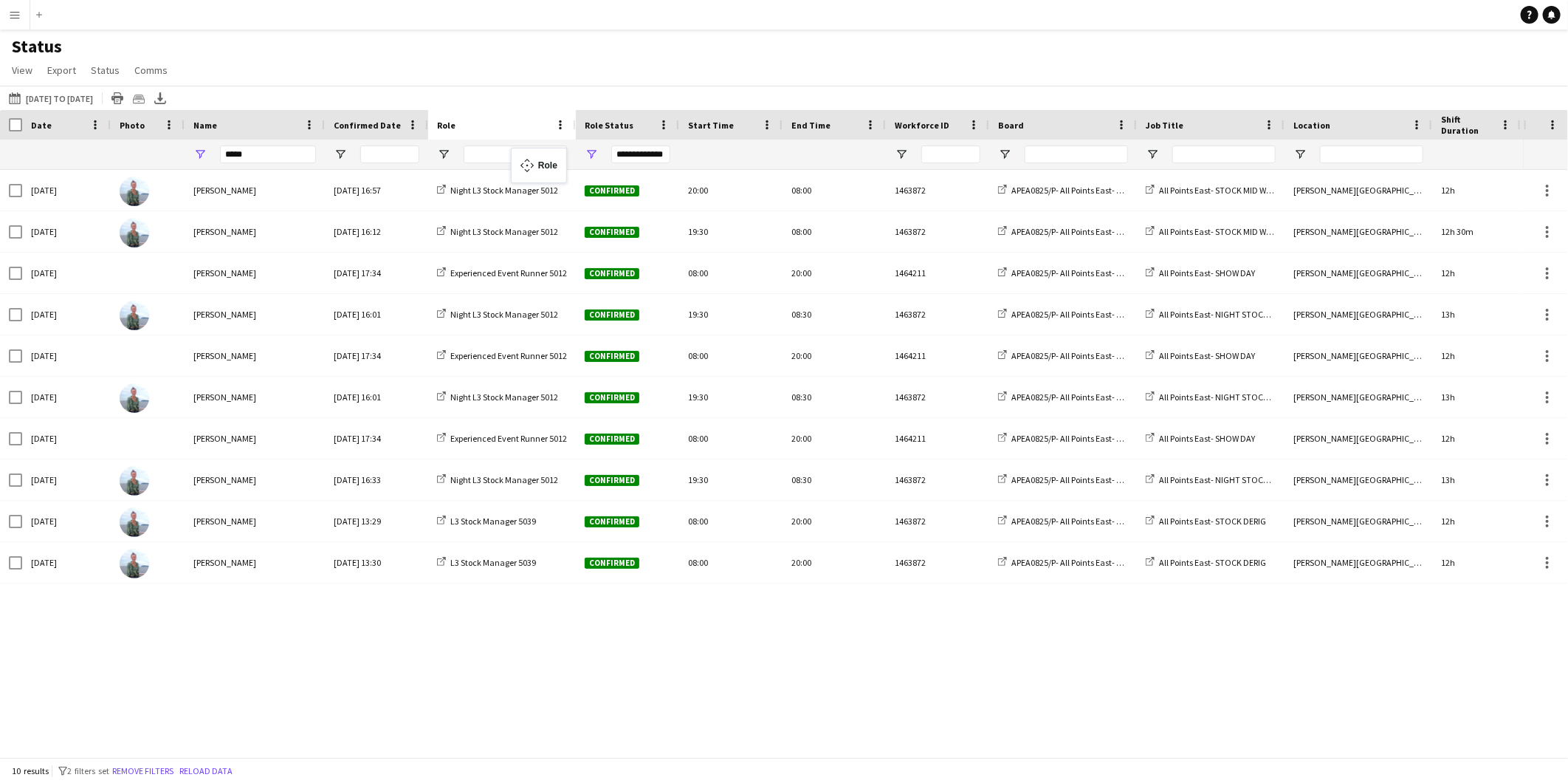
drag, startPoint x: 1205, startPoint y: 120, endPoint x: 518, endPoint y: 157, distance: 688.0
click at [276, 160] on input "*****" at bounding box center [268, 154] width 96 height 17
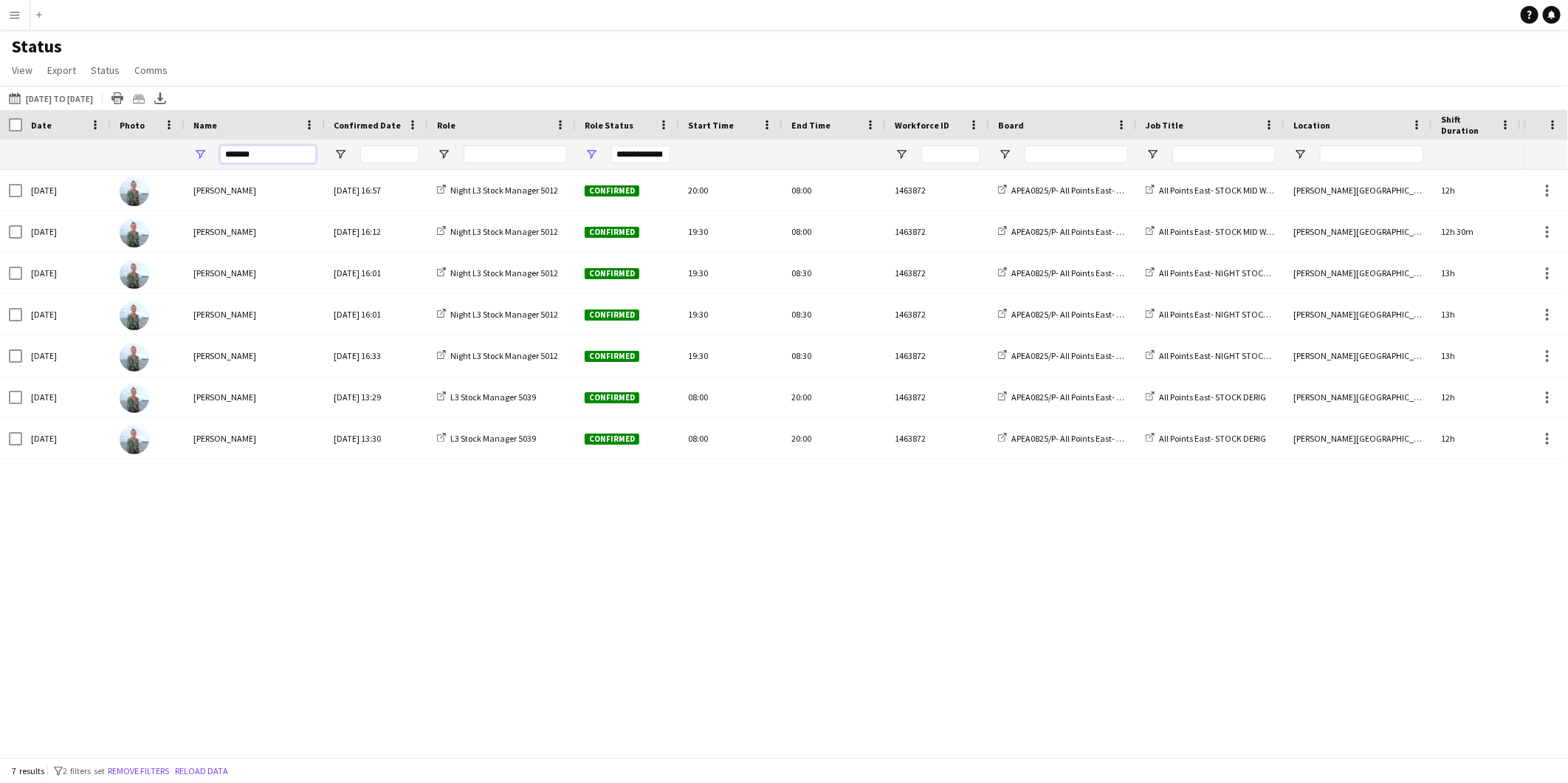
drag, startPoint x: 258, startPoint y: 156, endPoint x: 173, endPoint y: 115, distance: 94.4
click at [165, 136] on div "Crew Shift Details Date Photo Name" at bounding box center [1092, 140] width 2186 height 60
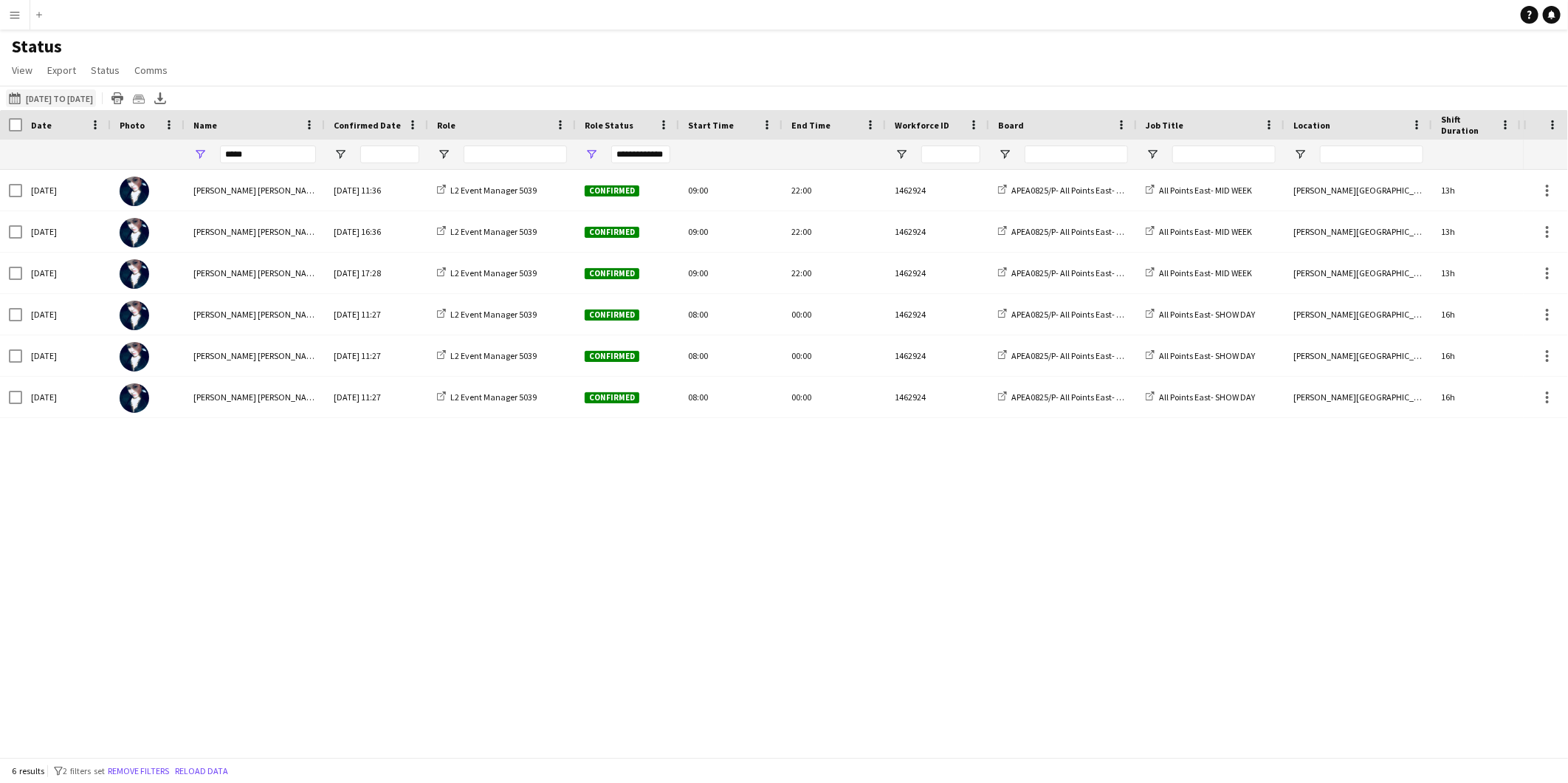
click at [96, 103] on button "21-08-2025 to 27-08-2025 18-08-2025 to 31-08-2025" at bounding box center [50, 98] width 90 height 17
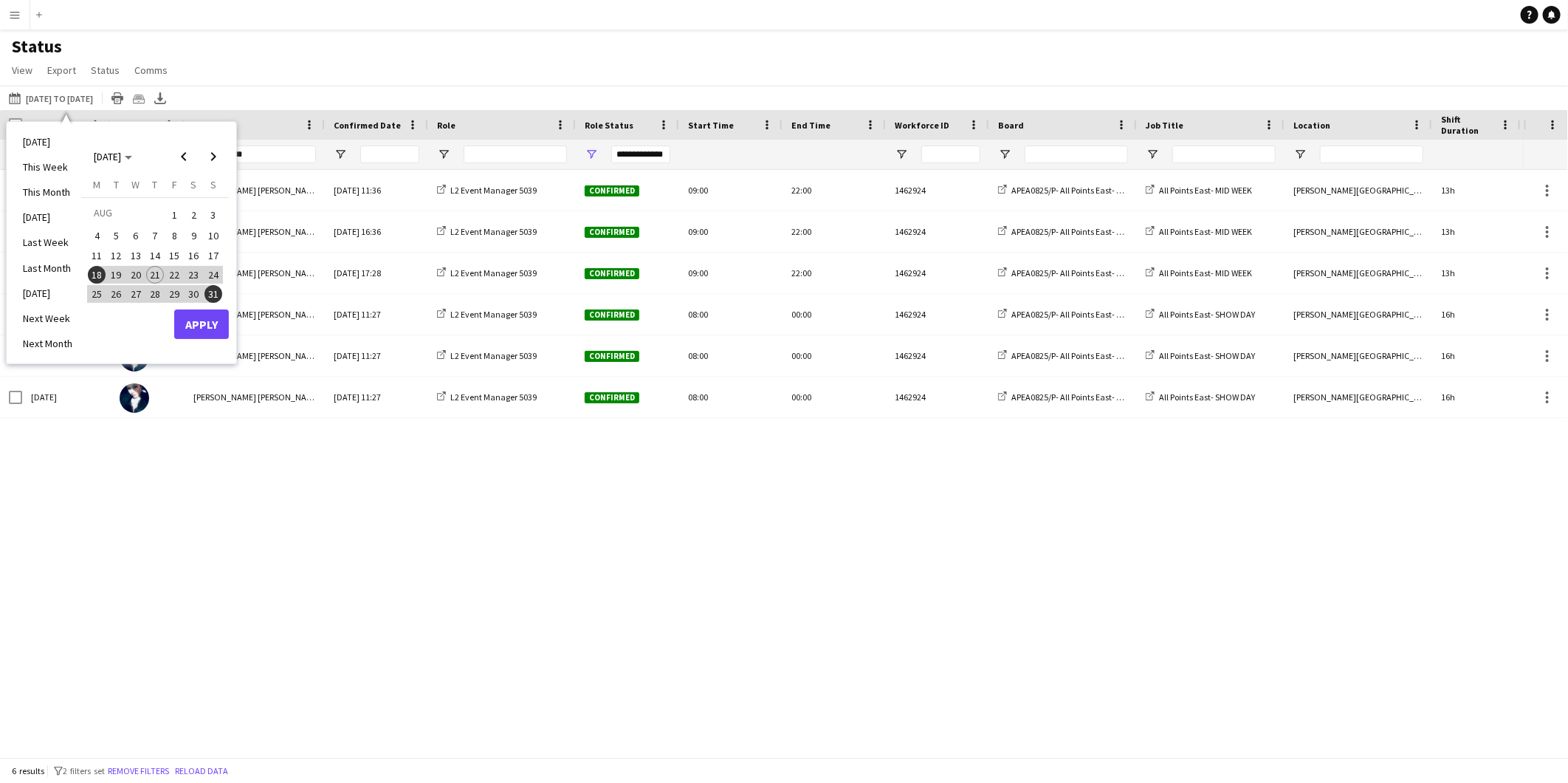
click at [101, 251] on span "11" at bounding box center [97, 255] width 17 height 17
click at [209, 252] on span "17" at bounding box center [214, 255] width 17 height 17
click at [218, 322] on button "Apply" at bounding box center [201, 324] width 55 height 30
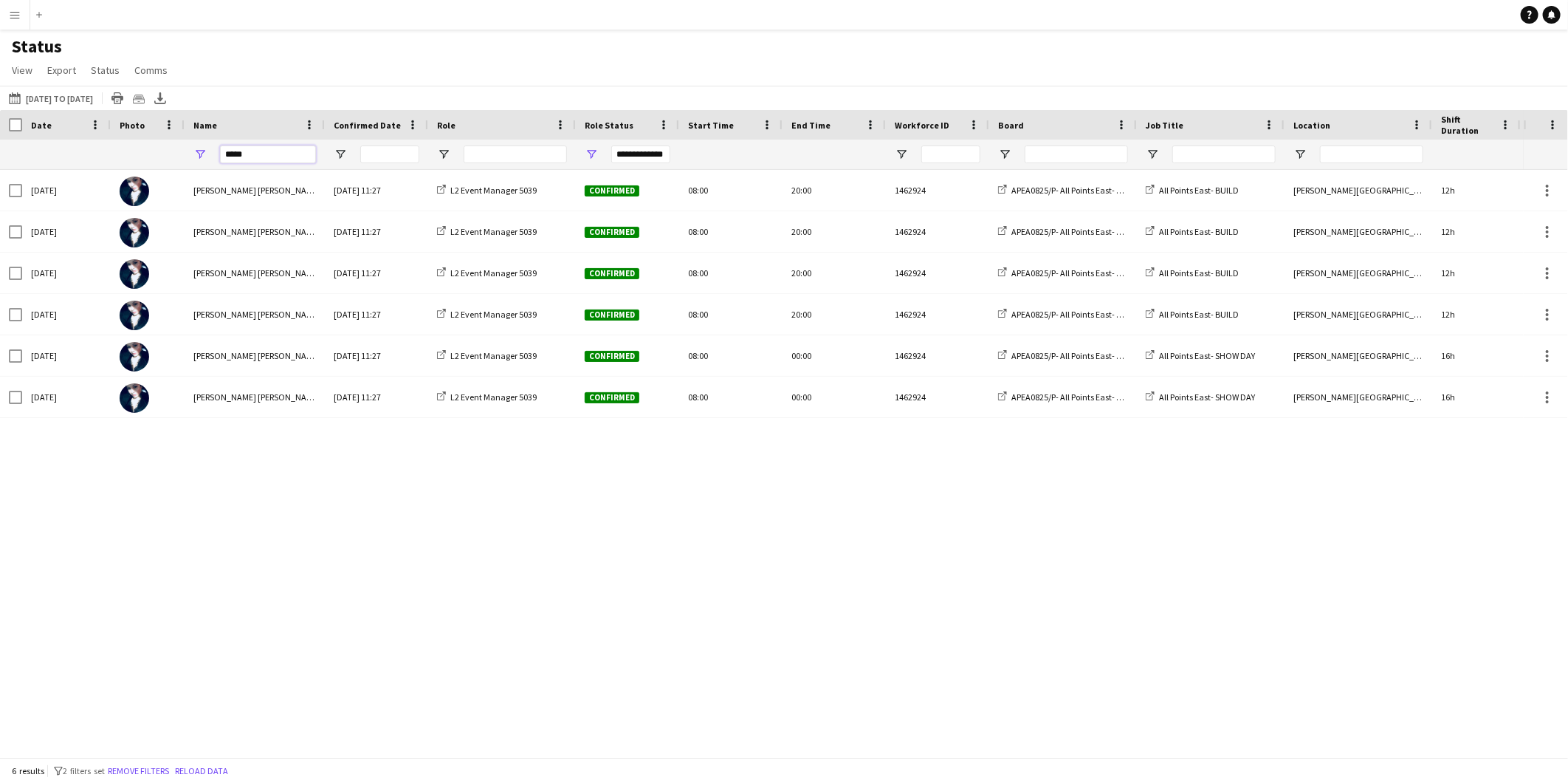
drag, startPoint x: 244, startPoint y: 152, endPoint x: 175, endPoint y: 141, distance: 69.9
click at [175, 141] on div "**********" at bounding box center [1092, 154] width 2186 height 30
type input "****"
click at [15, 3] on button "Menu" at bounding box center [15, 14] width 30 height 30
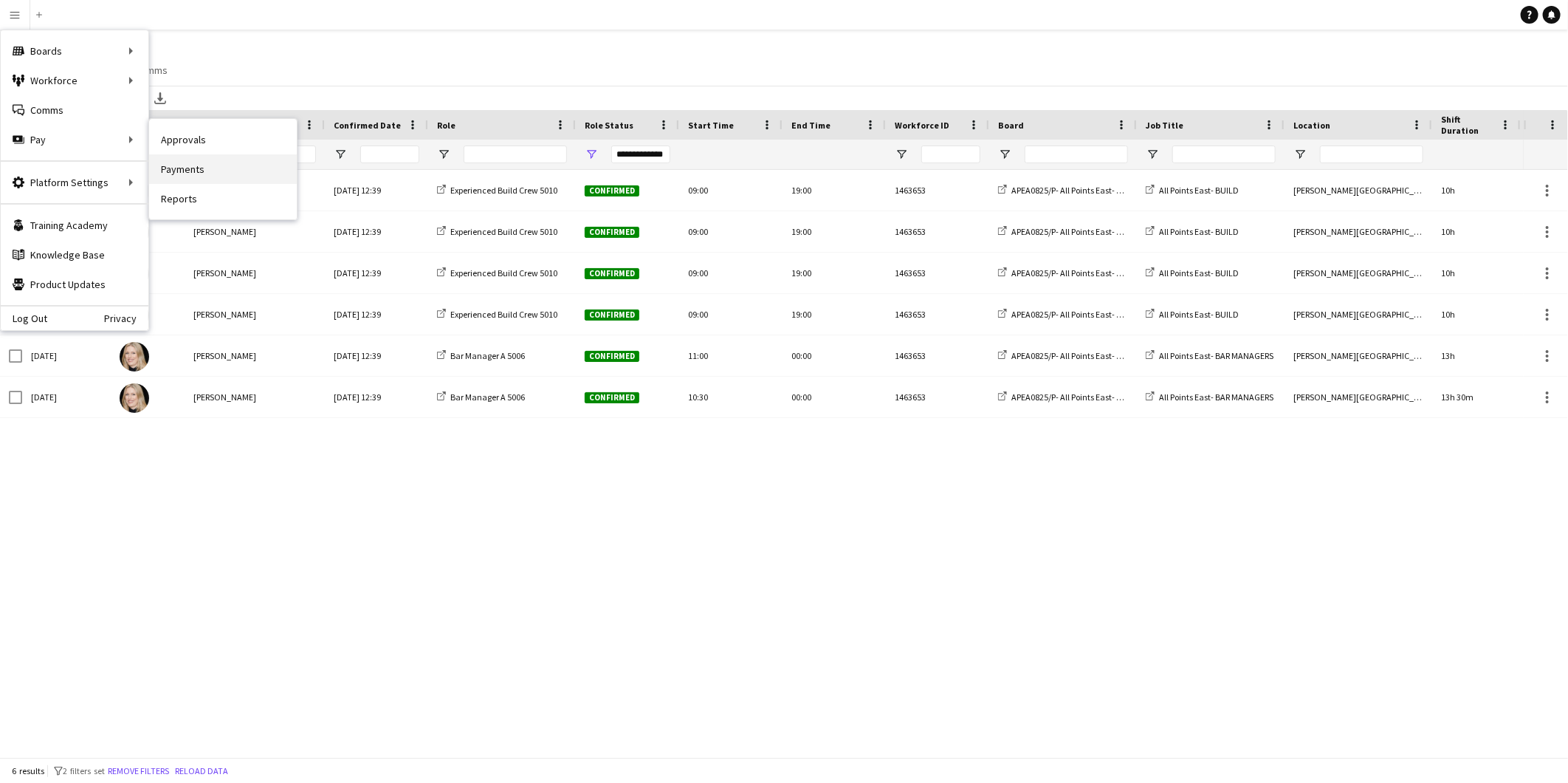
click at [205, 173] on link "Payments" at bounding box center [222, 169] width 148 height 30
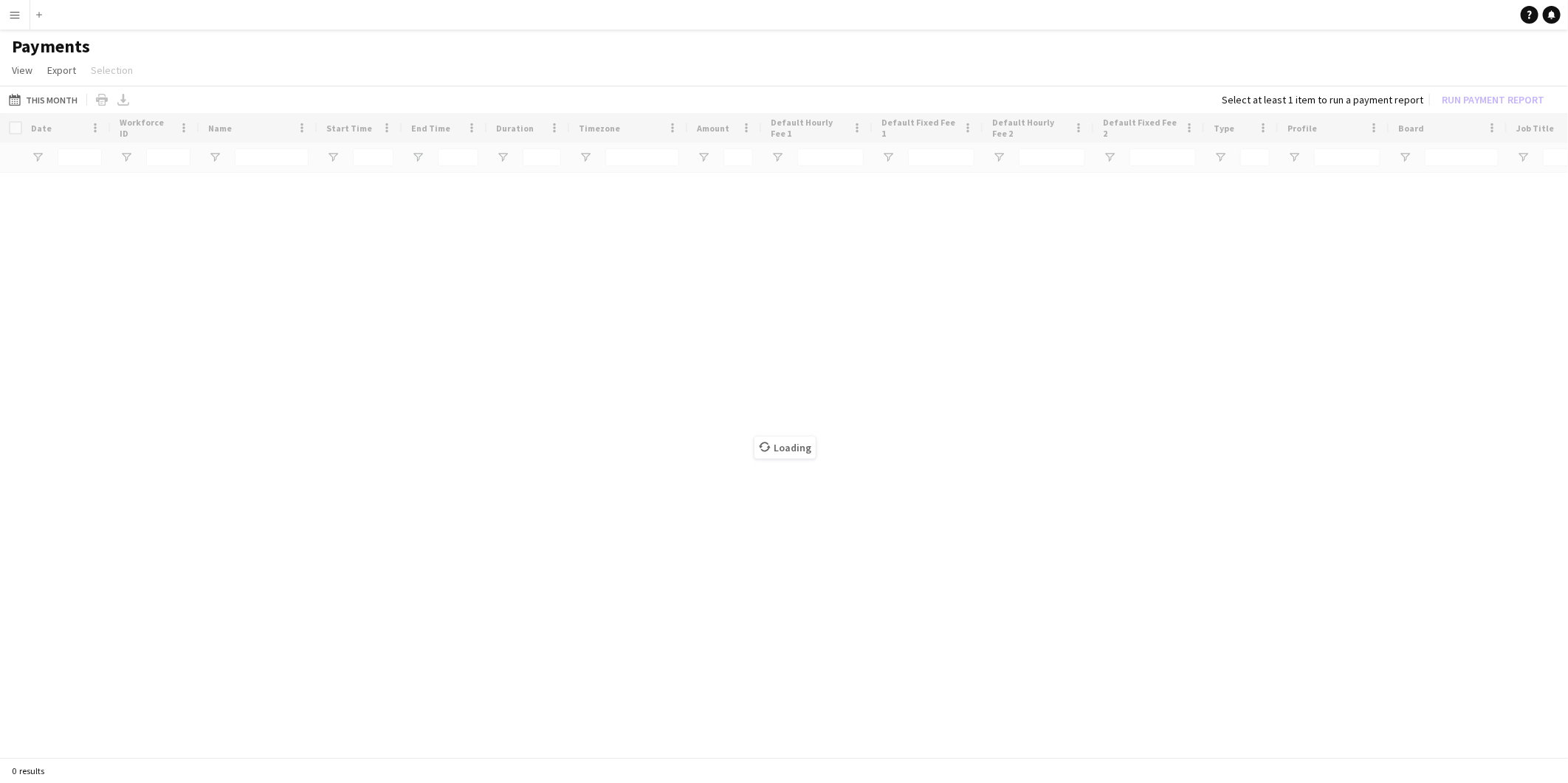
click at [6, 11] on button "Menu" at bounding box center [15, 14] width 30 height 30
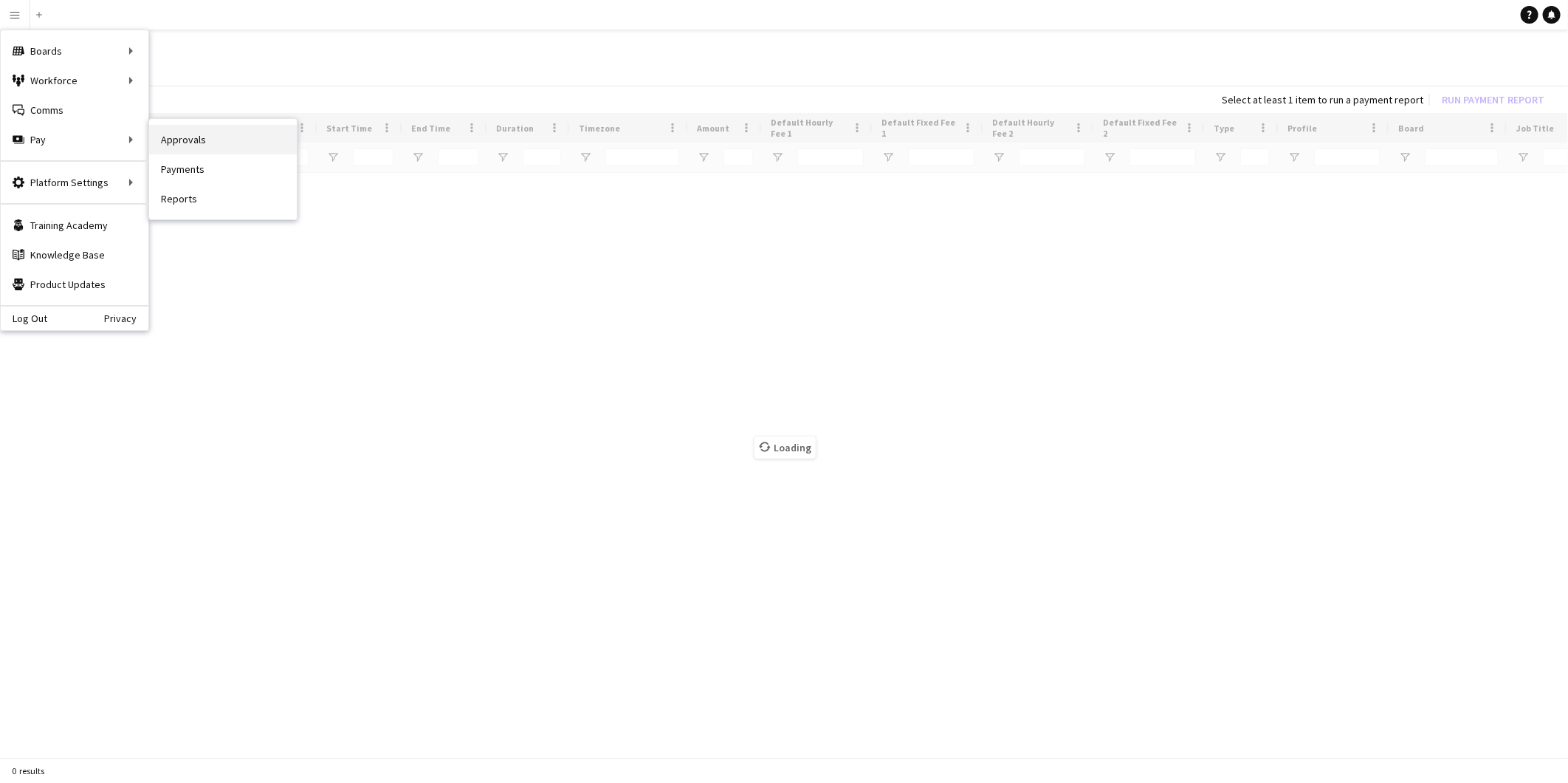
click at [210, 143] on link "Approvals" at bounding box center [222, 139] width 148 height 30
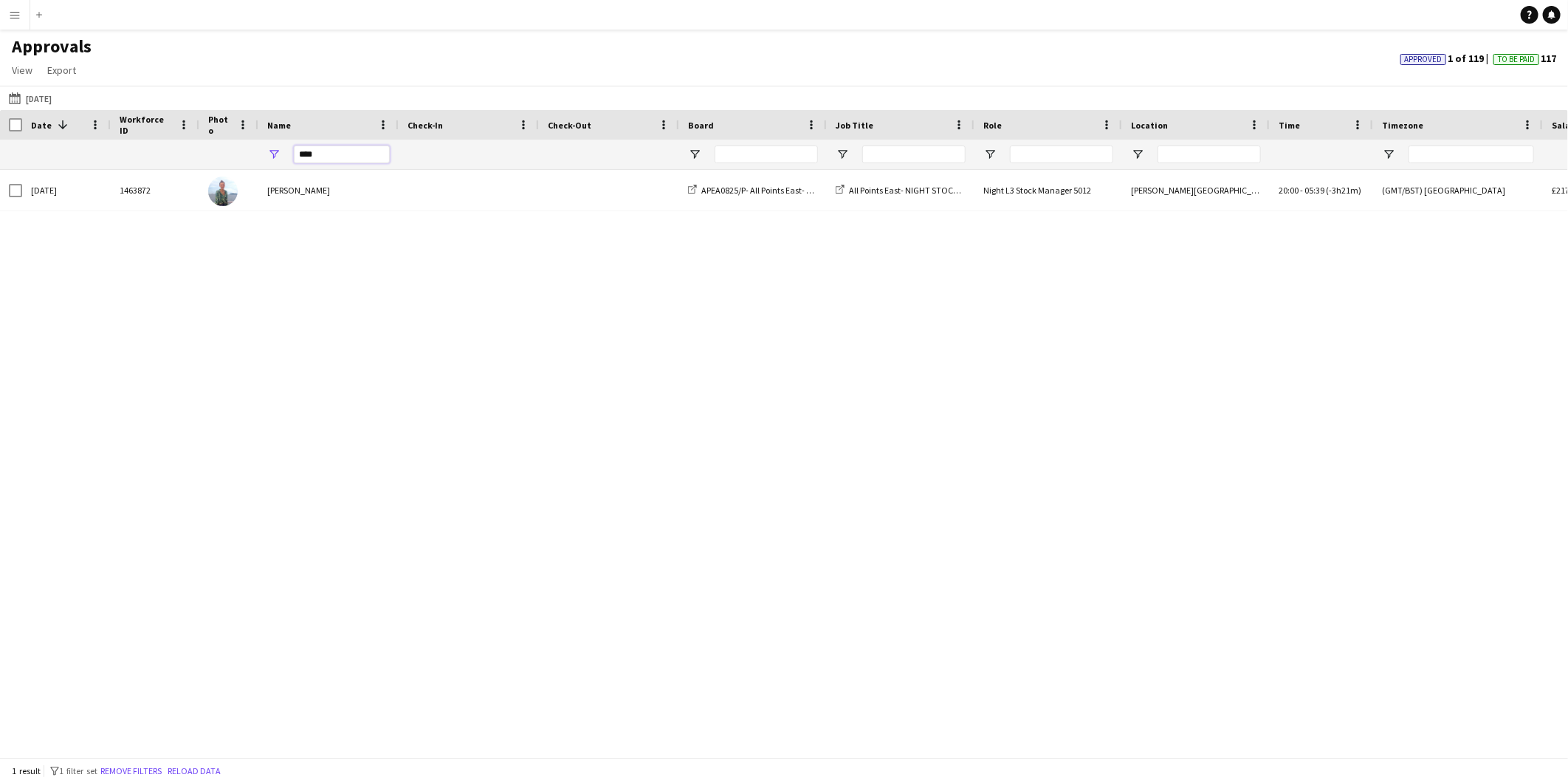
click at [364, 152] on input "****" at bounding box center [341, 154] width 96 height 17
drag, startPoint x: 364, startPoint y: 152, endPoint x: 282, endPoint y: 142, distance: 82.6
click at [282, 142] on div "****" at bounding box center [328, 154] width 140 height 30
type input "****"
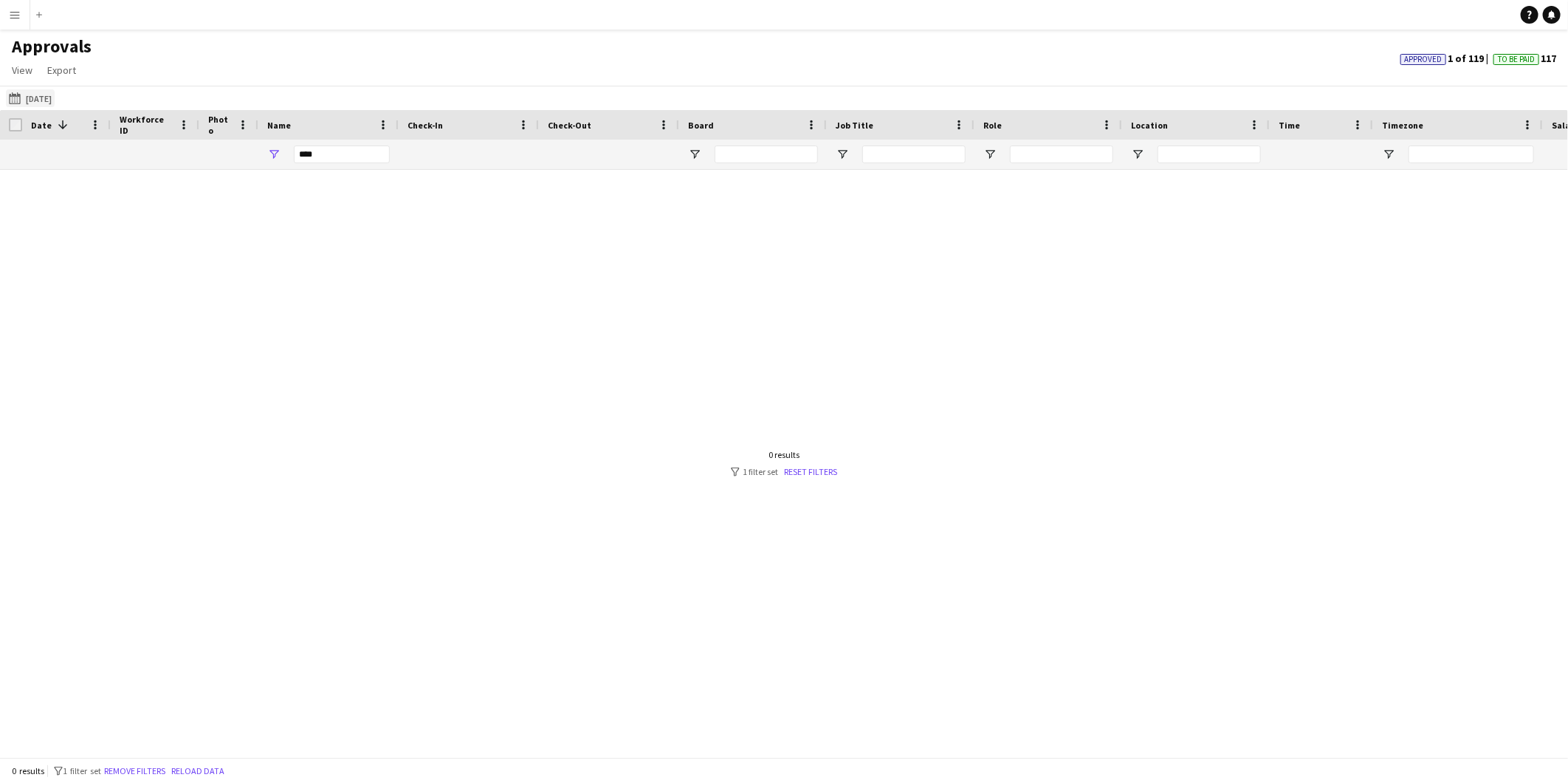
click at [55, 96] on button "17-08-2025 17-08-2025" at bounding box center [30, 98] width 48 height 17
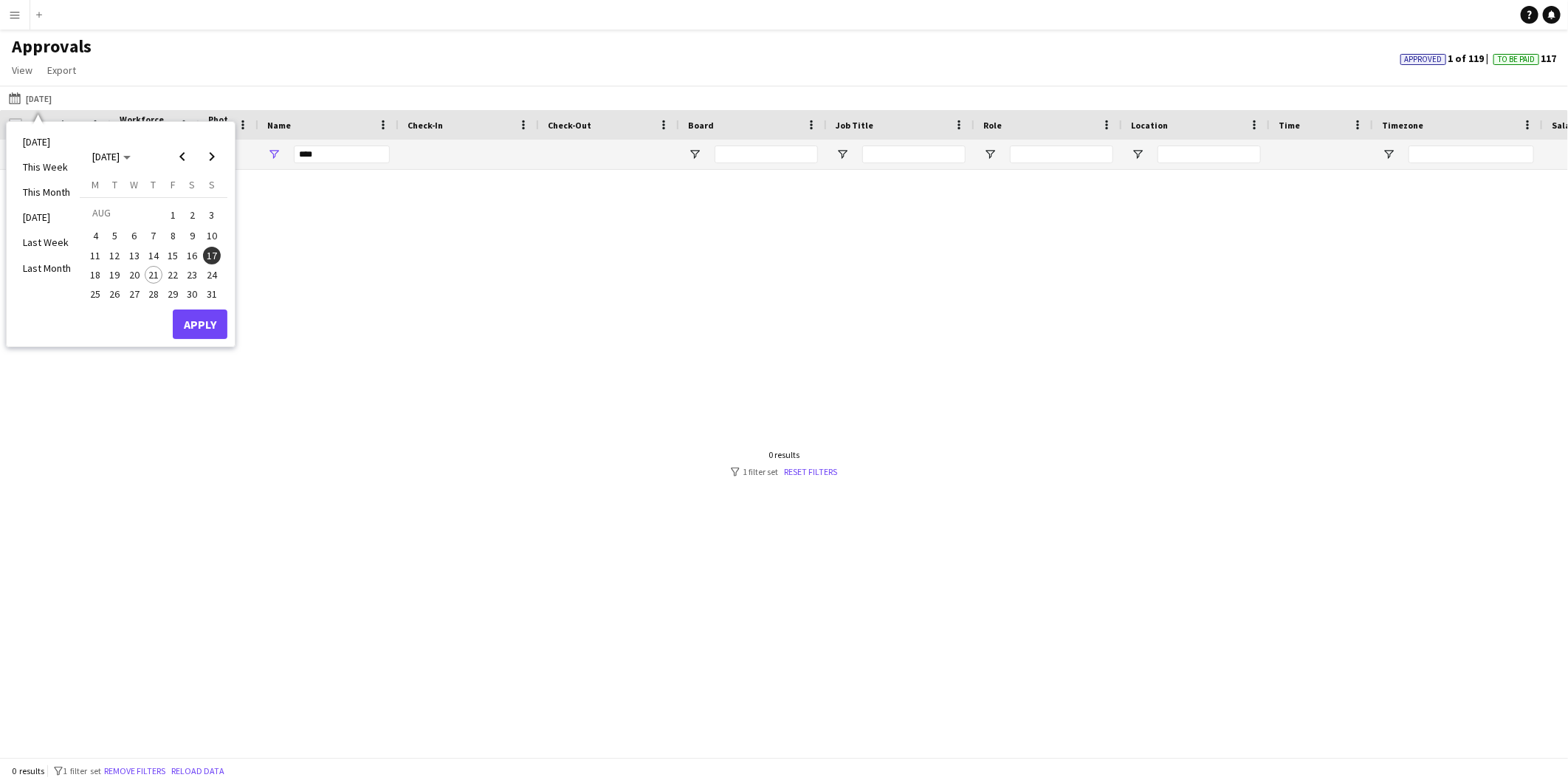
click at [202, 256] on button "17" at bounding box center [212, 255] width 19 height 19
click at [195, 257] on span "16" at bounding box center [192, 255] width 17 height 17
click at [219, 247] on button "17" at bounding box center [212, 255] width 19 height 19
click at [192, 254] on span "16" at bounding box center [192, 255] width 17 height 17
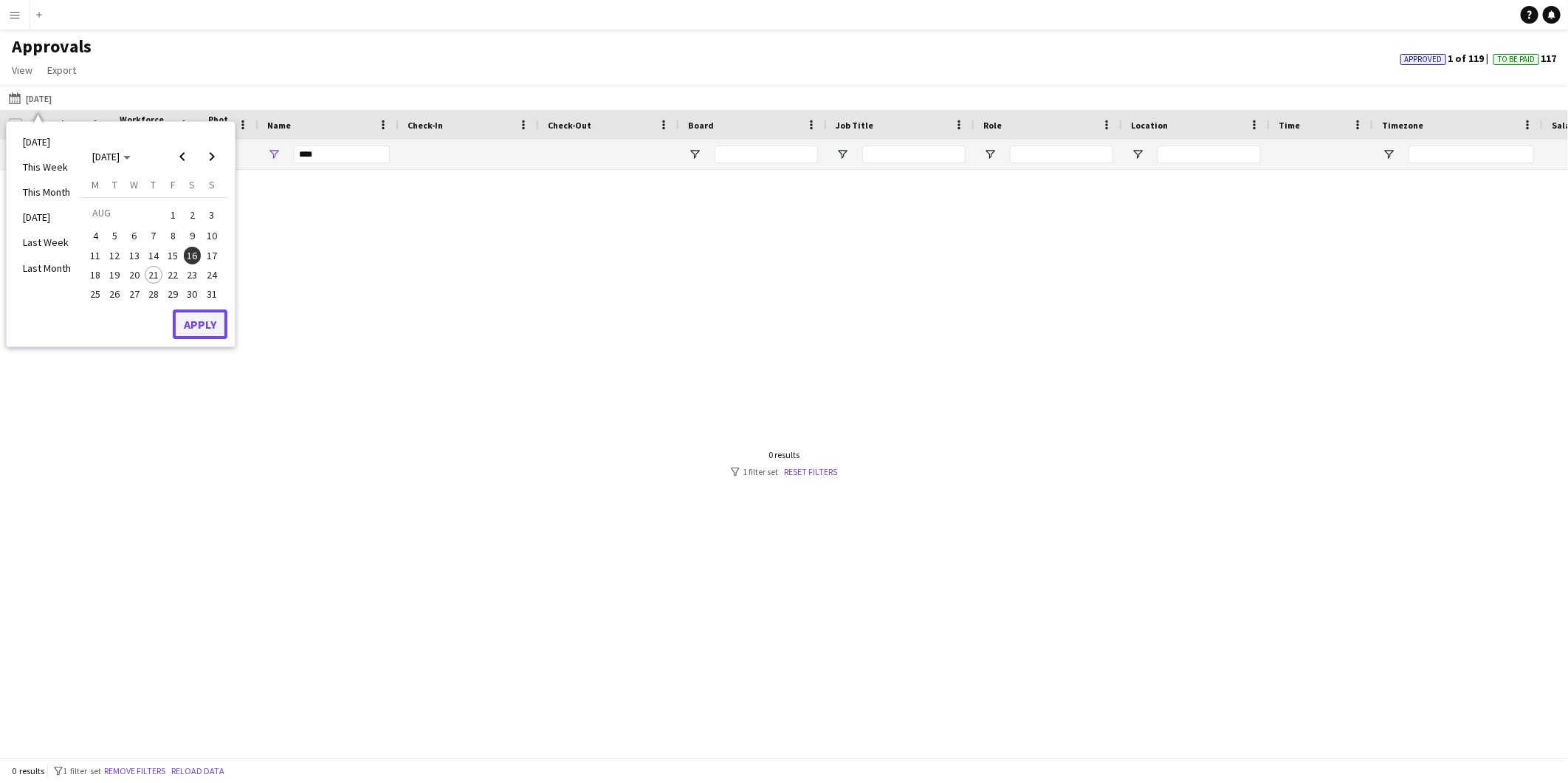
click at [186, 330] on button "Apply" at bounding box center [200, 324] width 55 height 30
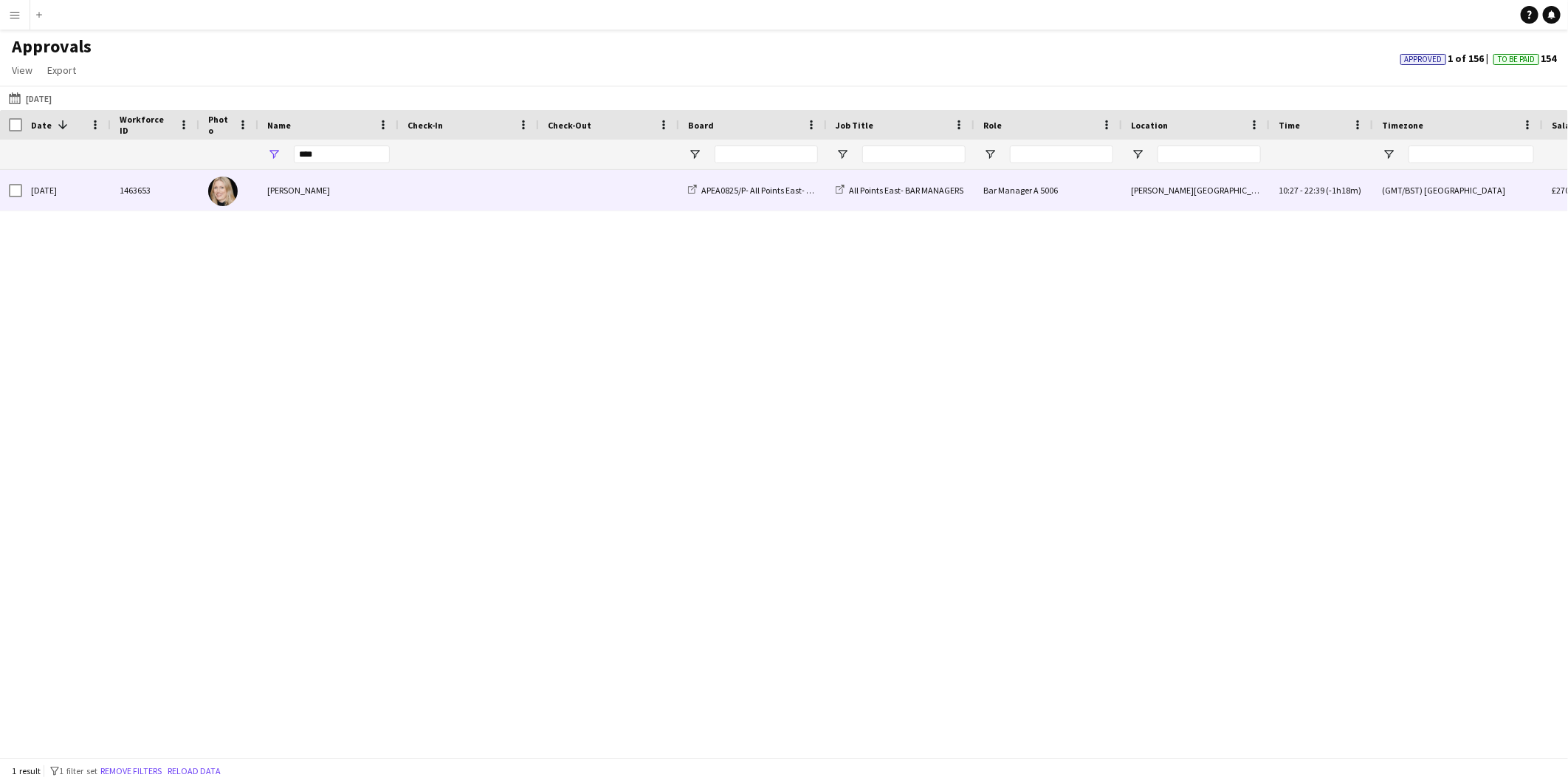
click at [334, 203] on div "[PERSON_NAME]" at bounding box center [328, 190] width 140 height 41
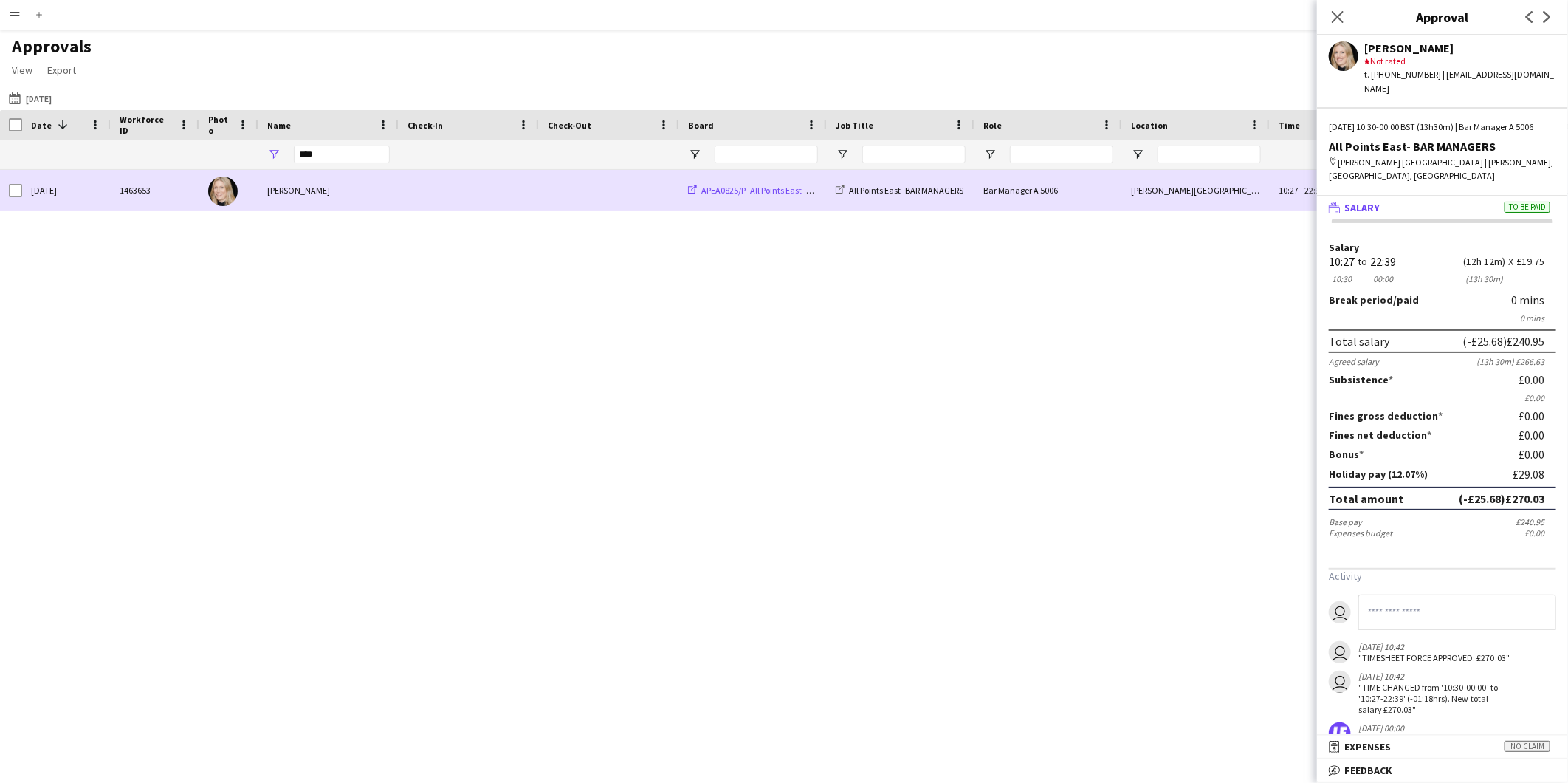
click at [742, 186] on span "APEA0825/P- All Points East- 2025" at bounding box center [763, 189] width 123 height 11
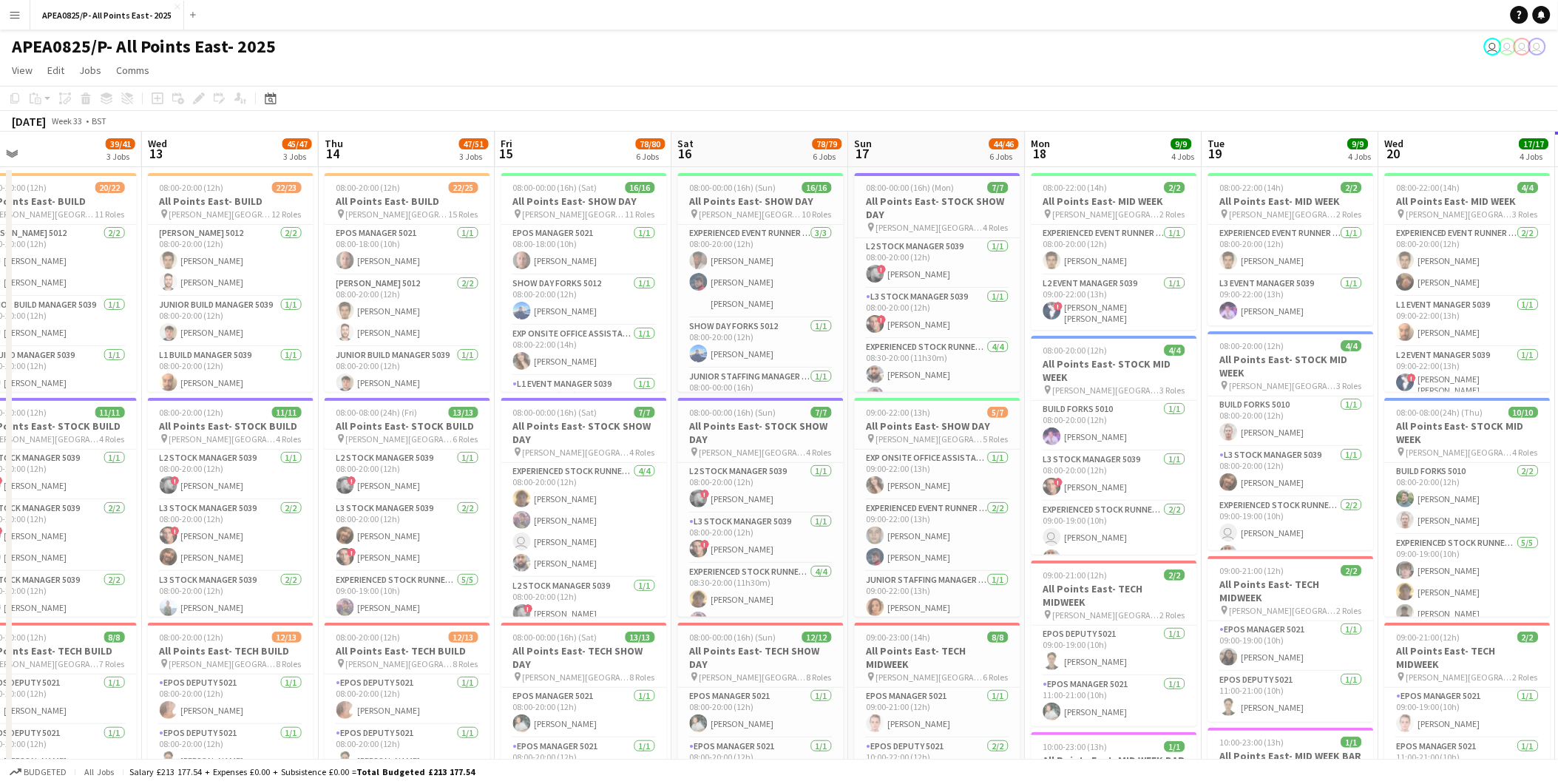
scroll to position [0, 565]
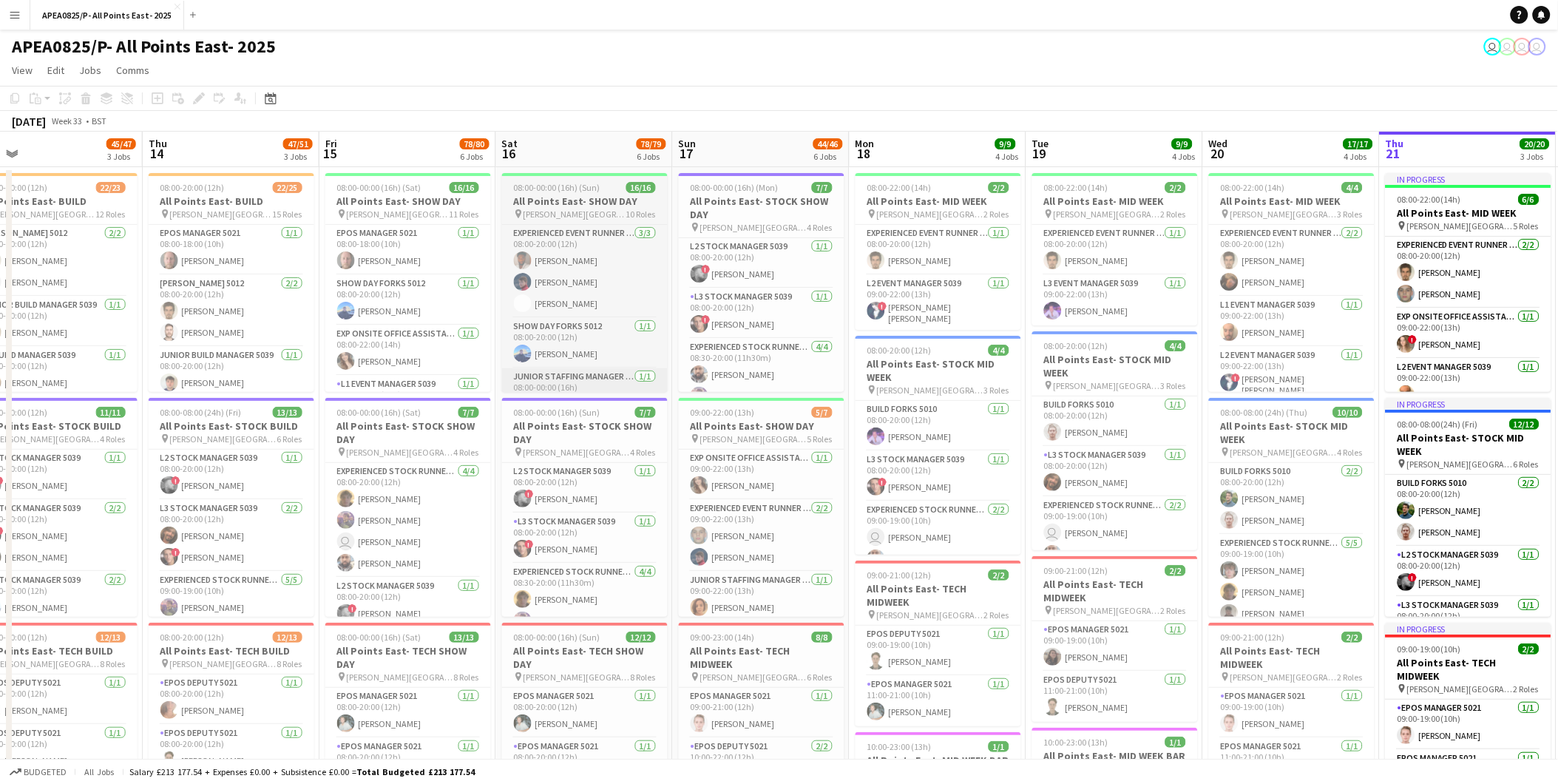
drag, startPoint x: 224, startPoint y: 410, endPoint x: 579, endPoint y: 389, distance: 355.6
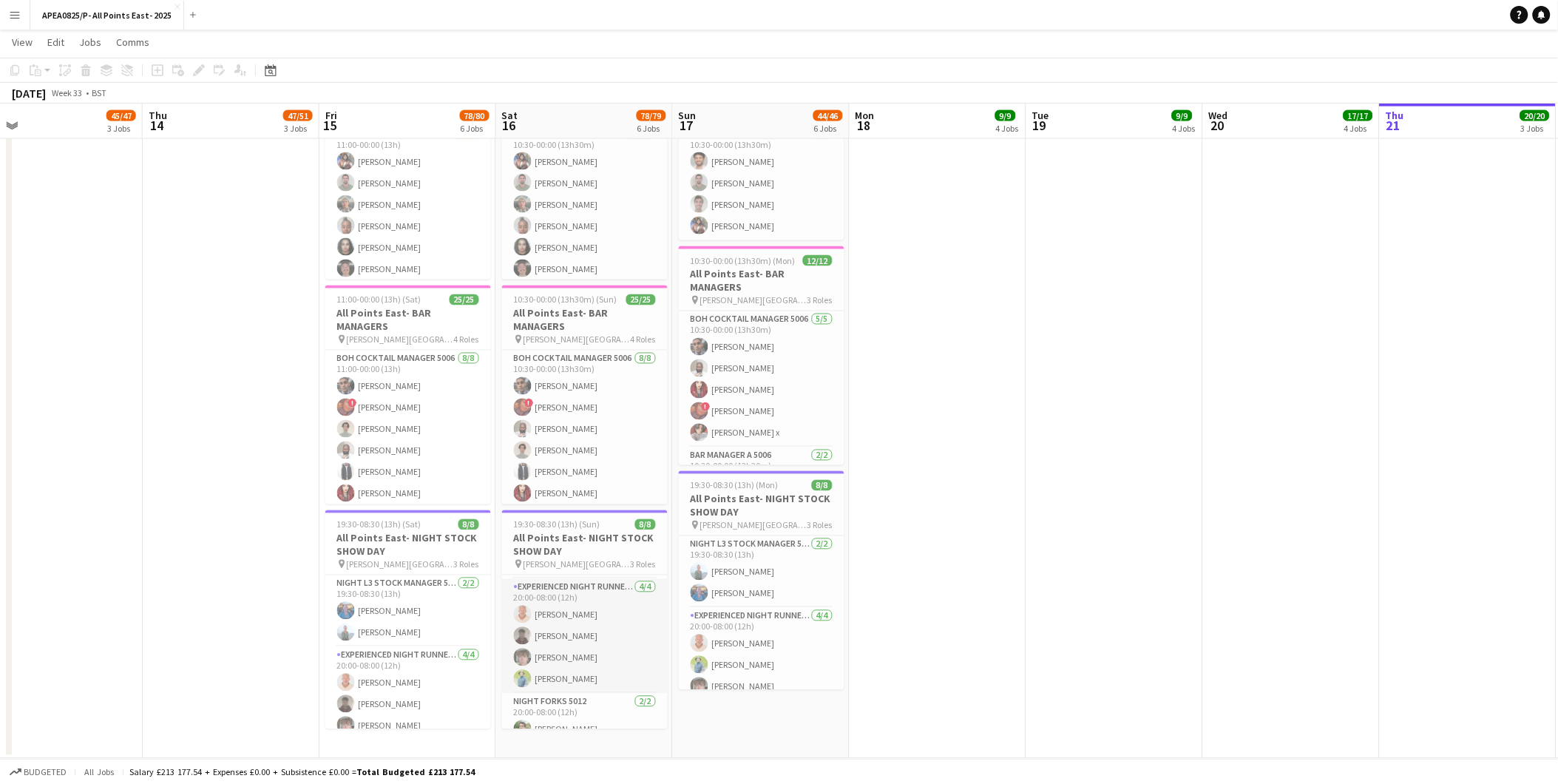
scroll to position [105, 0]
click at [567, 736] on app-date-cell "08:00-00:00 (16h) (Sun) 16/16 All Points East- SHOW DAY pin Victoria Park Londo…" at bounding box center [584, 70] width 177 height 1378
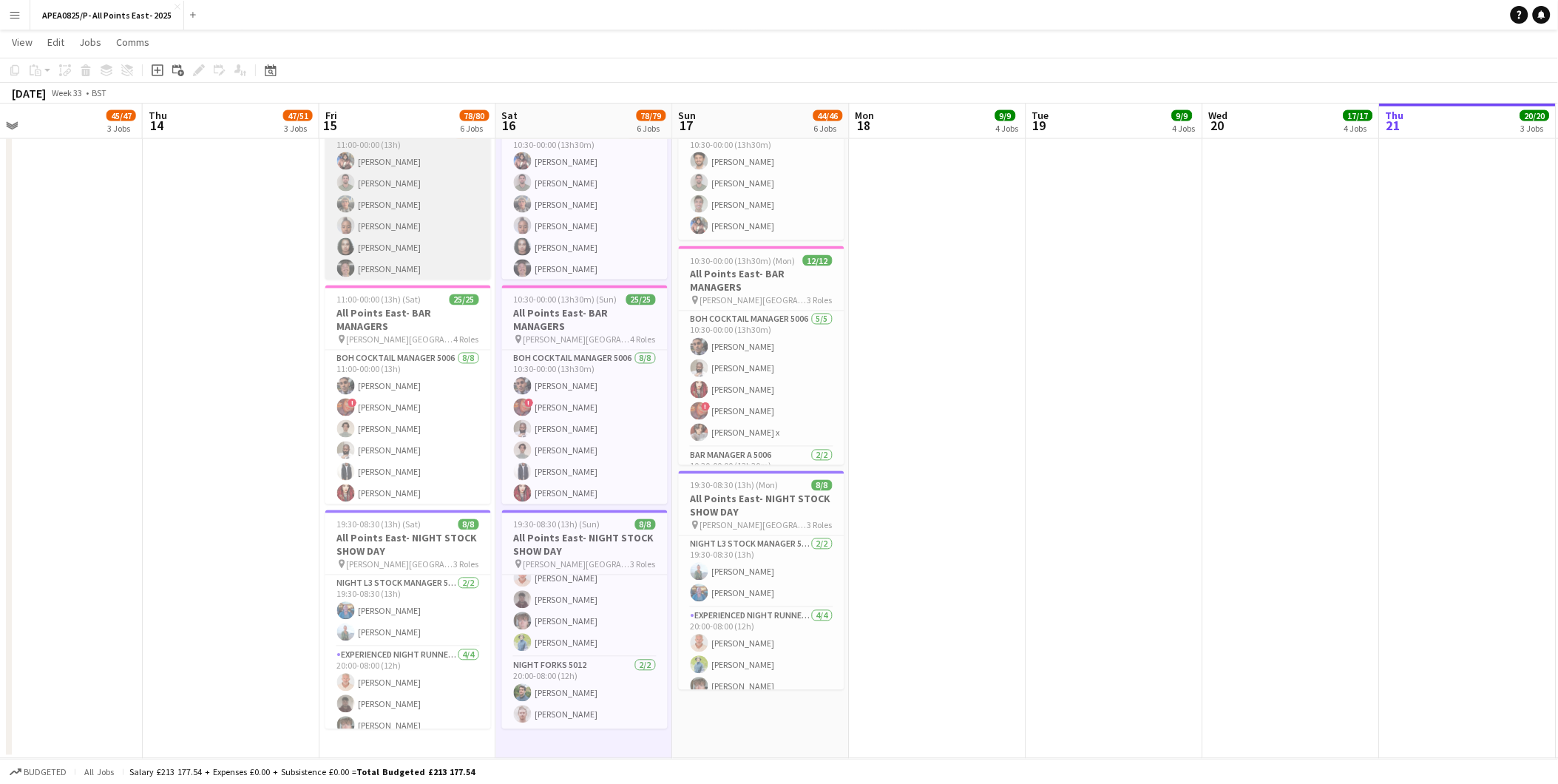
drag, startPoint x: 156, startPoint y: 67, endPoint x: 421, endPoint y: 201, distance: 297.0
click at [156, 68] on icon at bounding box center [157, 70] width 7 height 7
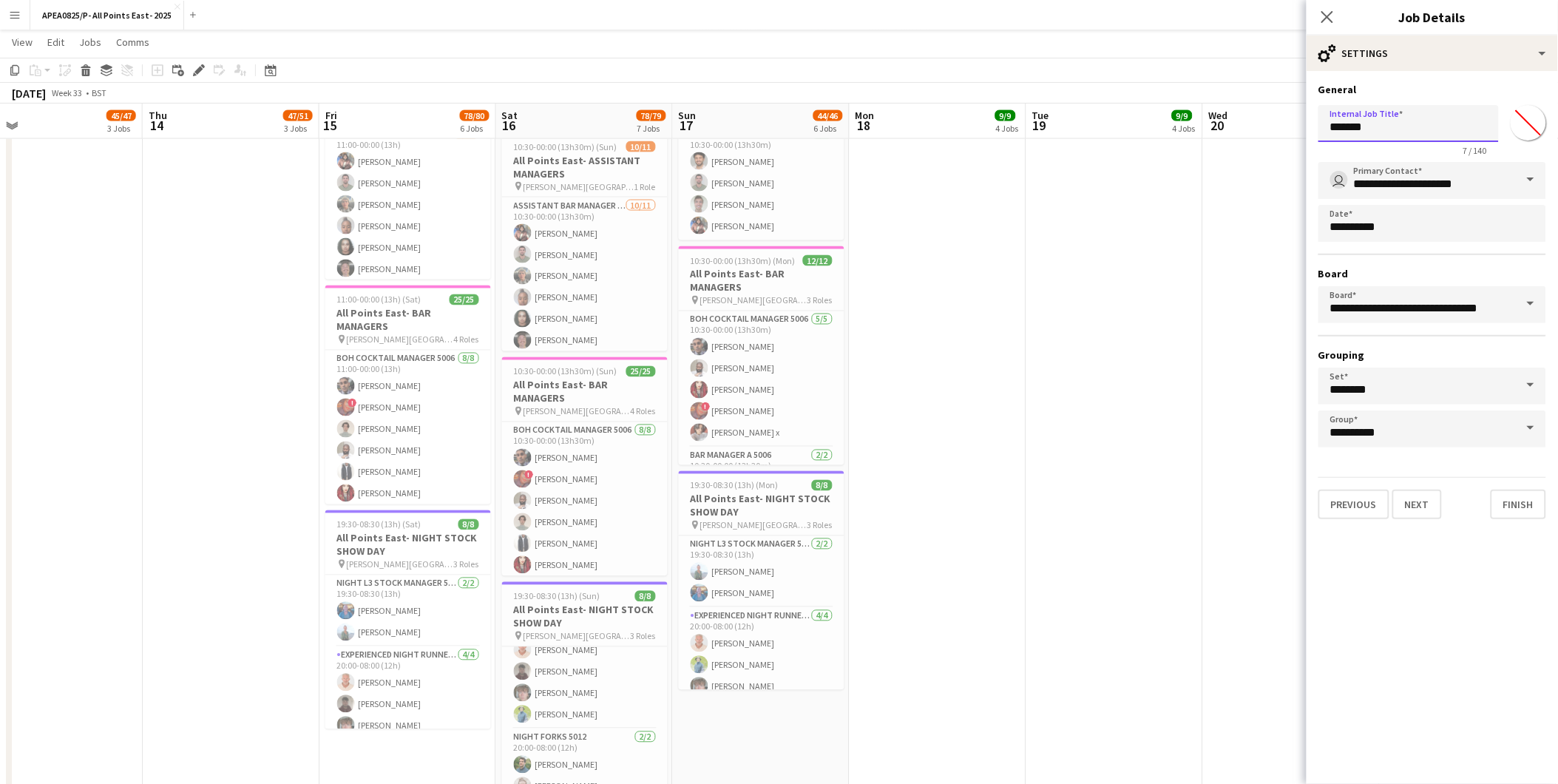
drag, startPoint x: 1378, startPoint y: 124, endPoint x: 1287, endPoint y: 127, distance: 91.0
click at [1287, 127] on body "Menu Boards Boards Boards All jobs Status Workforce Workforce My Workforce Recr…" at bounding box center [779, 34] width 1558 height 1638
type input "**********"
click at [1516, 490] on button "Finish" at bounding box center [1518, 504] width 55 height 30
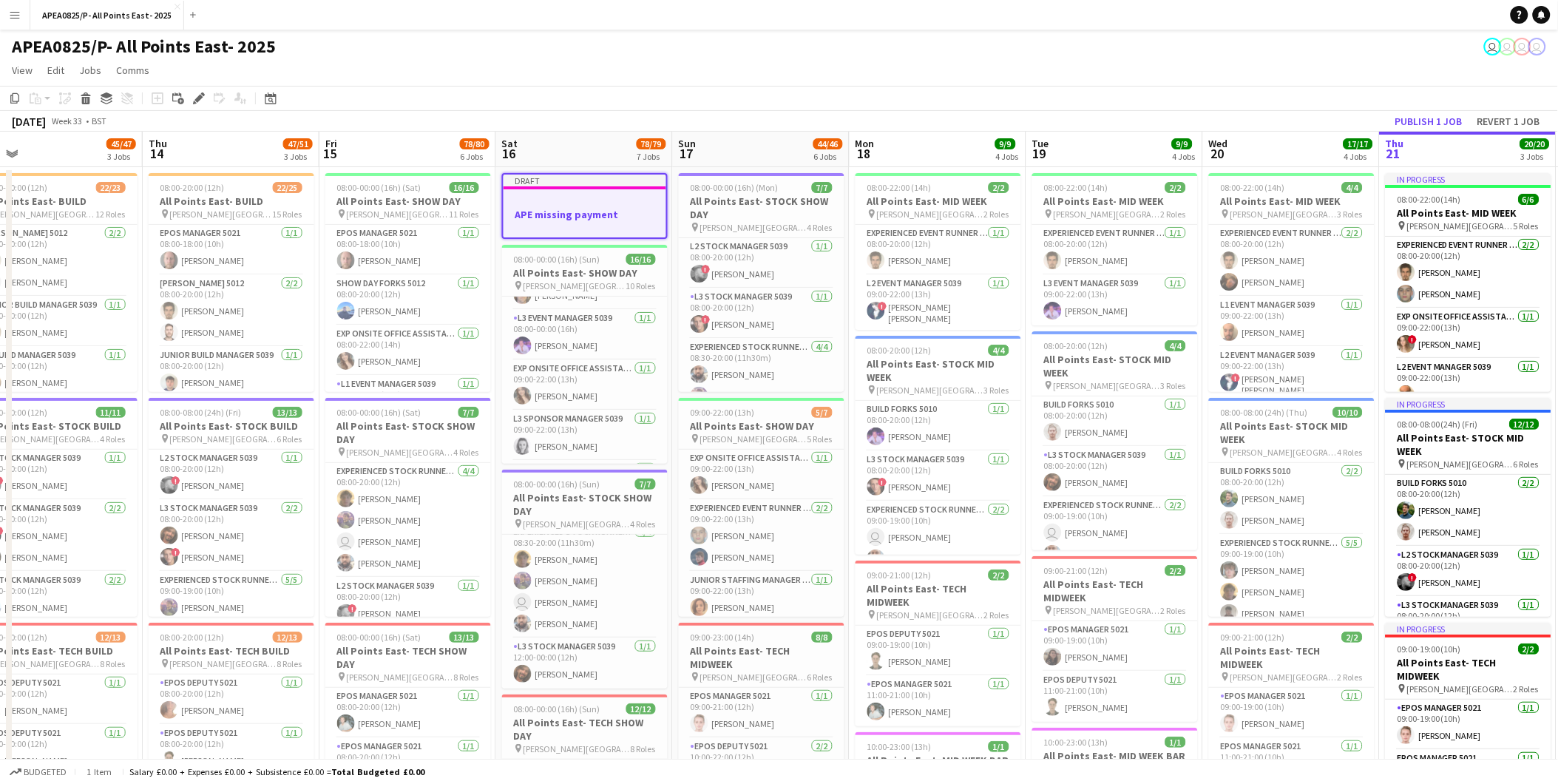
scroll to position [0, 0]
click at [615, 209] on h3 "APE missing payment" at bounding box center [585, 215] width 163 height 14
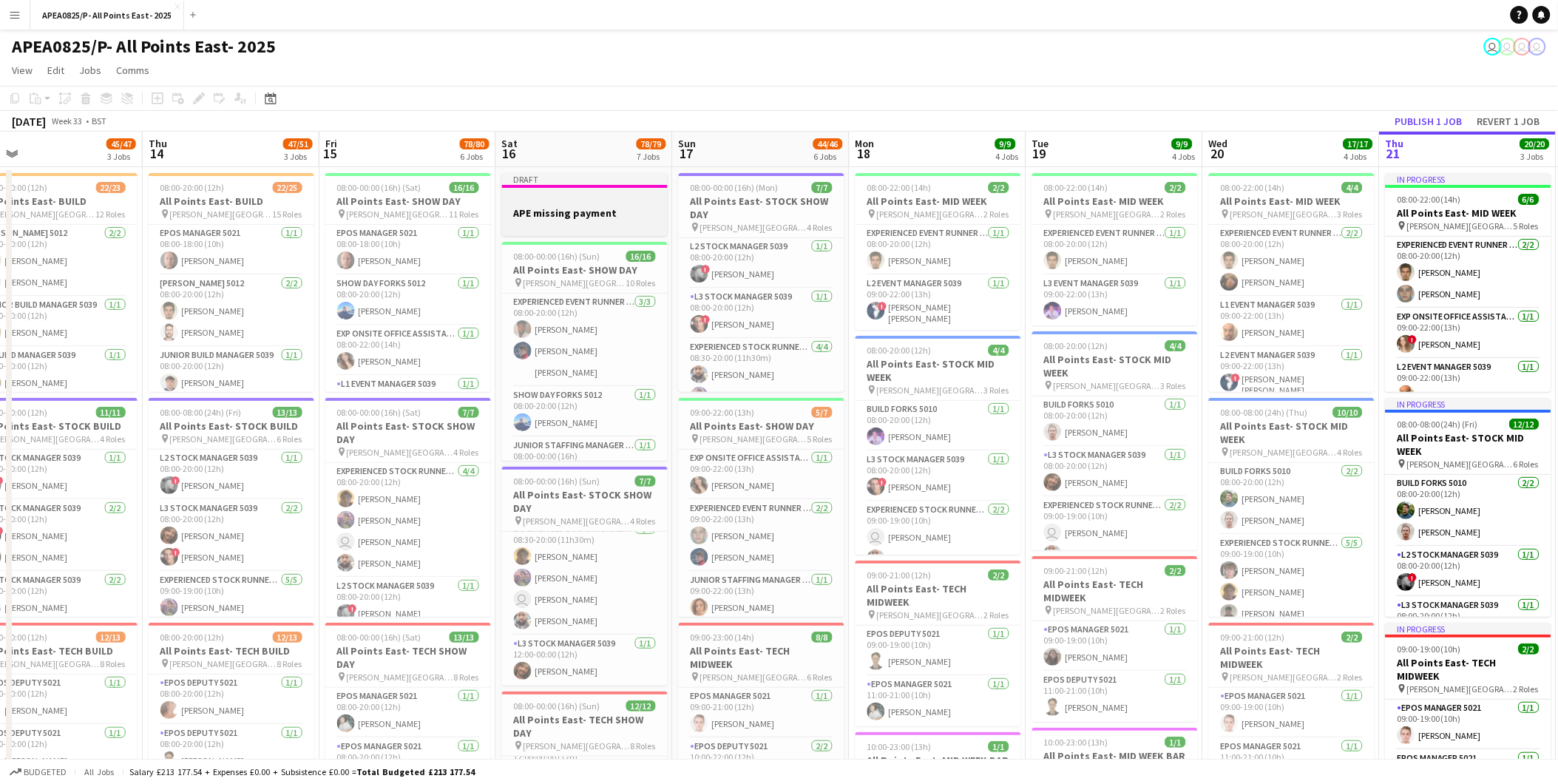
click at [615, 207] on h3 "APE missing payment" at bounding box center [585, 213] width 166 height 14
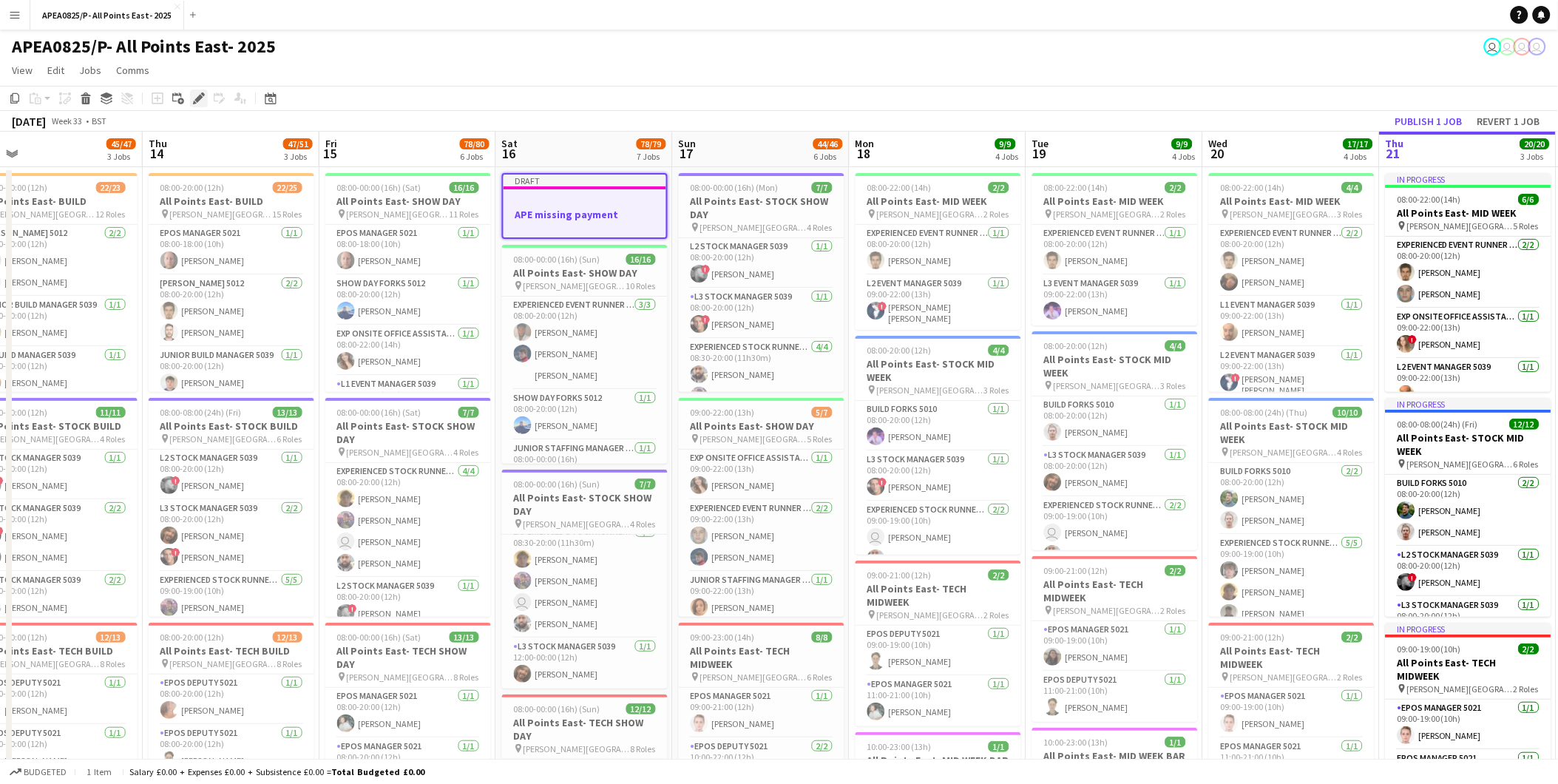
click at [200, 98] on icon at bounding box center [199, 99] width 8 height 8
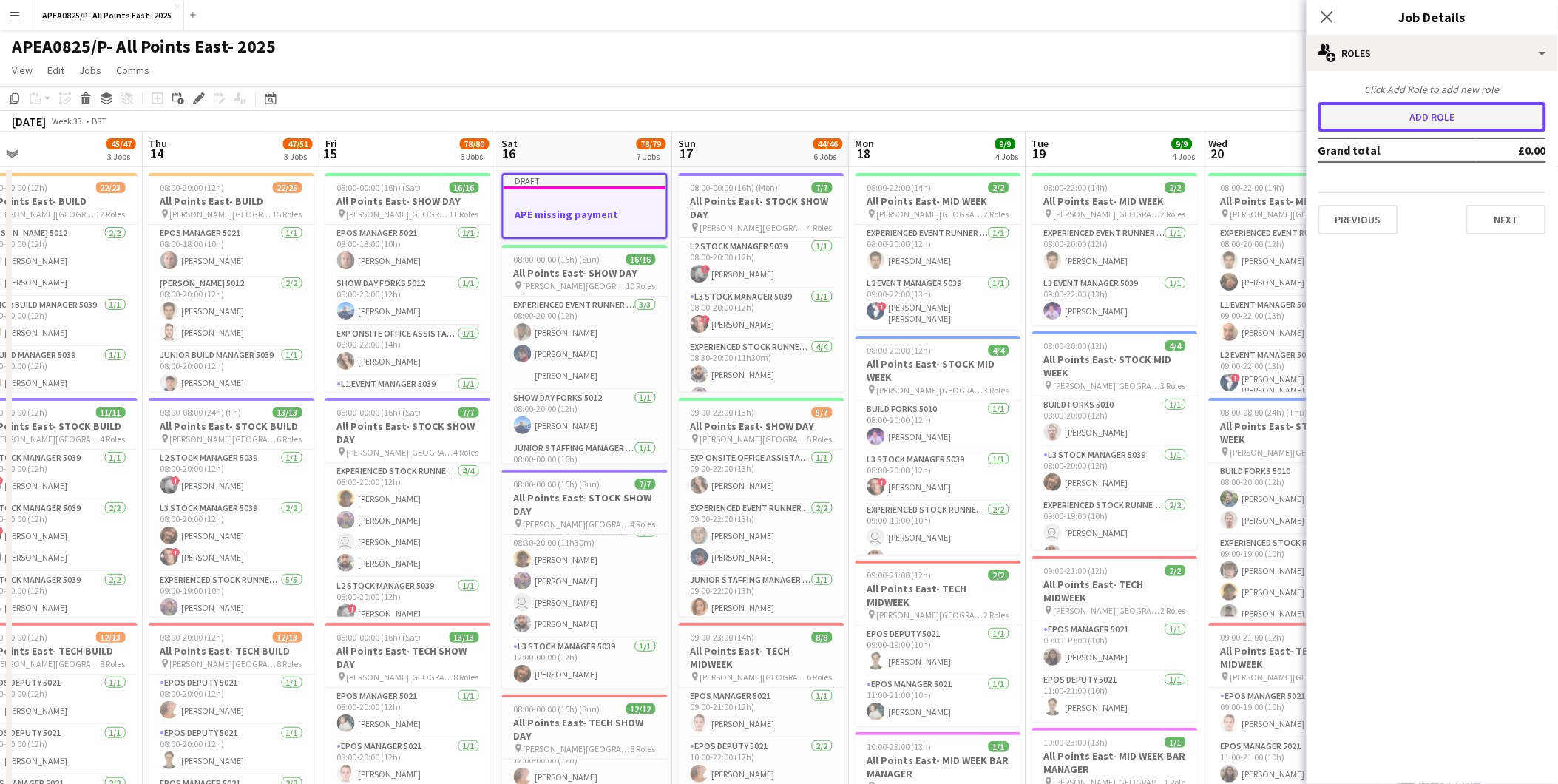
click at [1411, 113] on button "Add role" at bounding box center [1432, 116] width 228 height 30
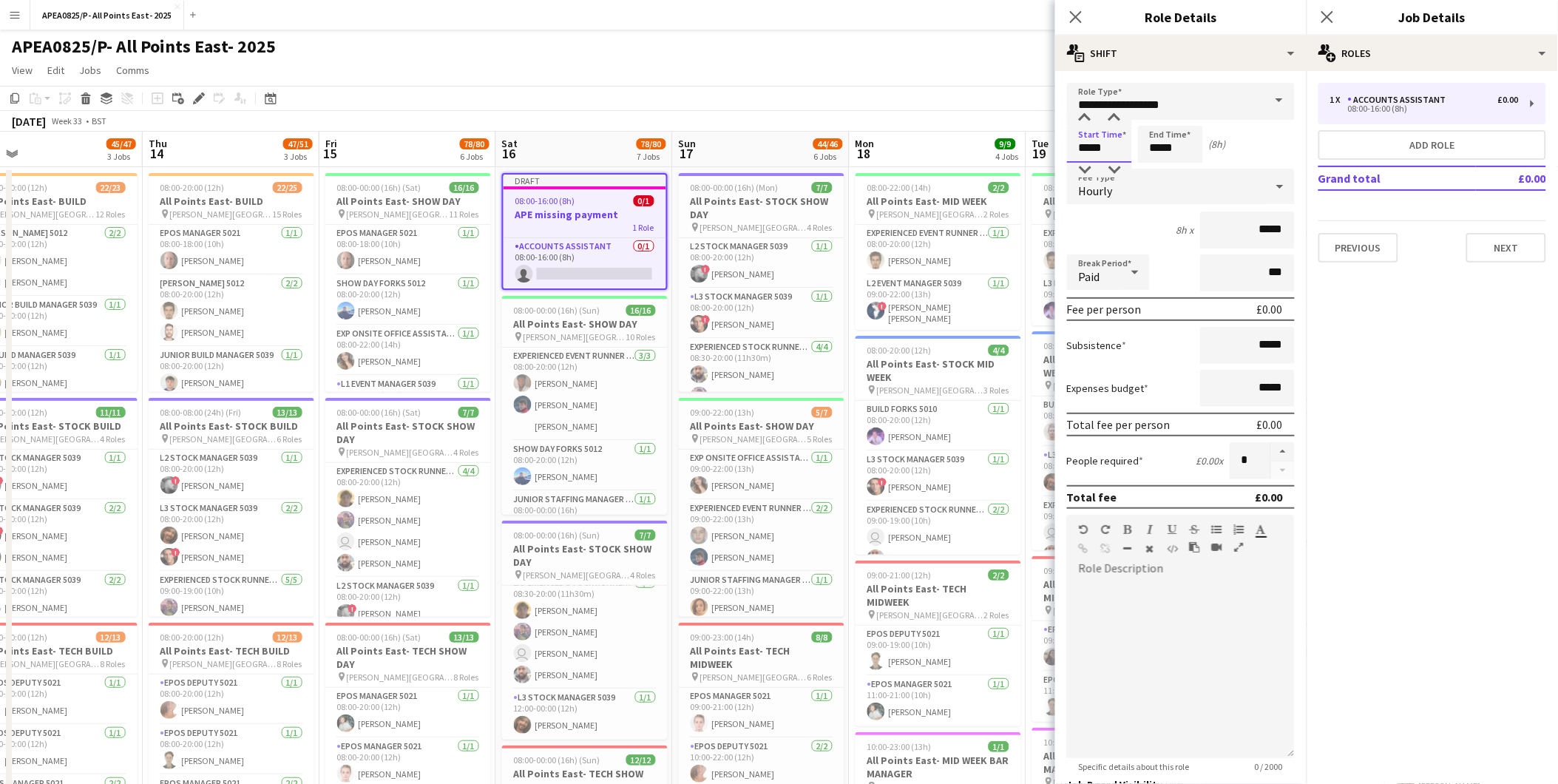
drag, startPoint x: 1110, startPoint y: 149, endPoint x: 1015, endPoint y: 134, distance: 96.2
type input "*****"
click at [1187, 99] on input "**********" at bounding box center [1180, 102] width 228 height 37
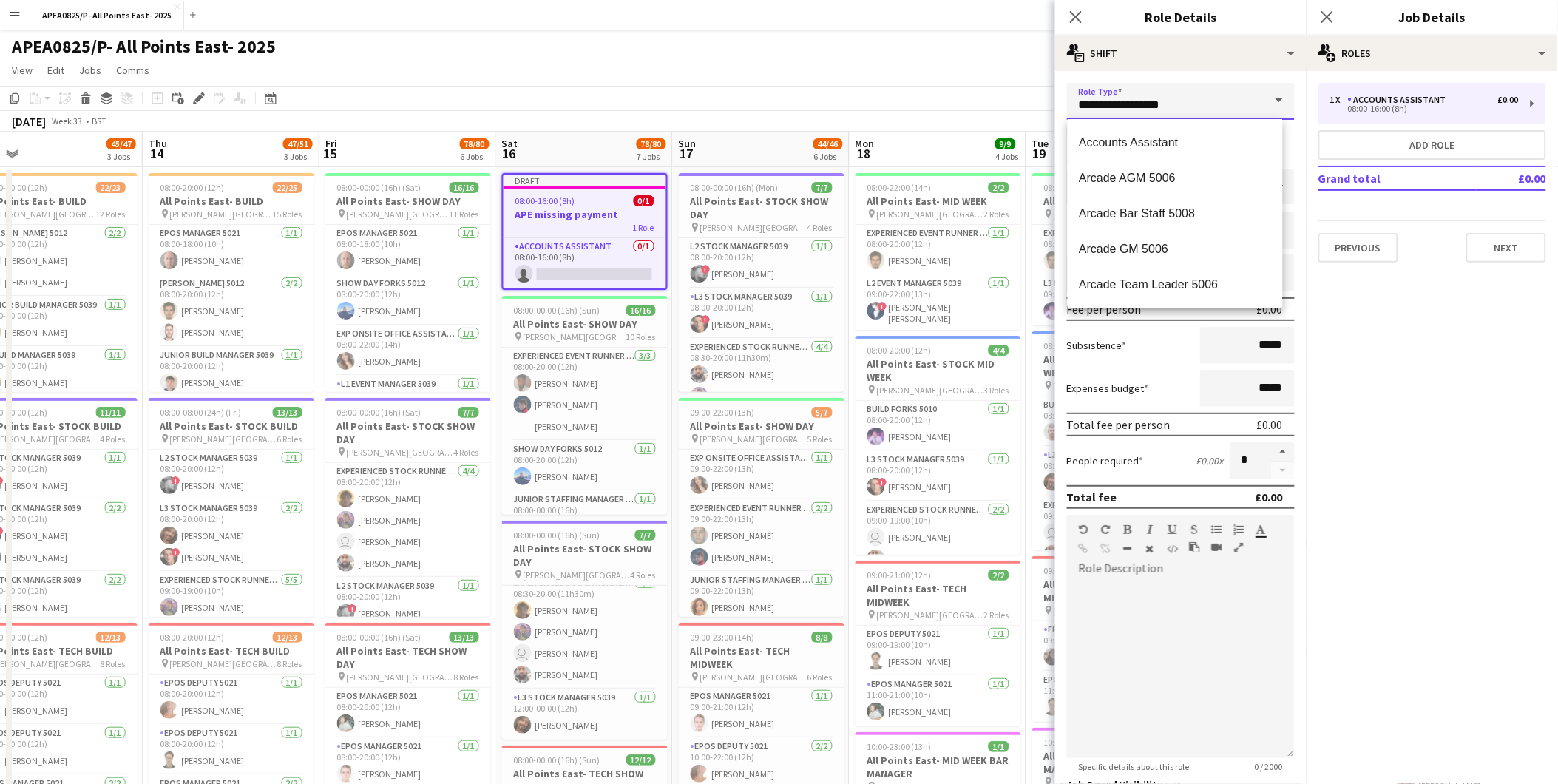
drag, startPoint x: 1185, startPoint y: 106, endPoint x: 1044, endPoint y: 106, distance: 141.0
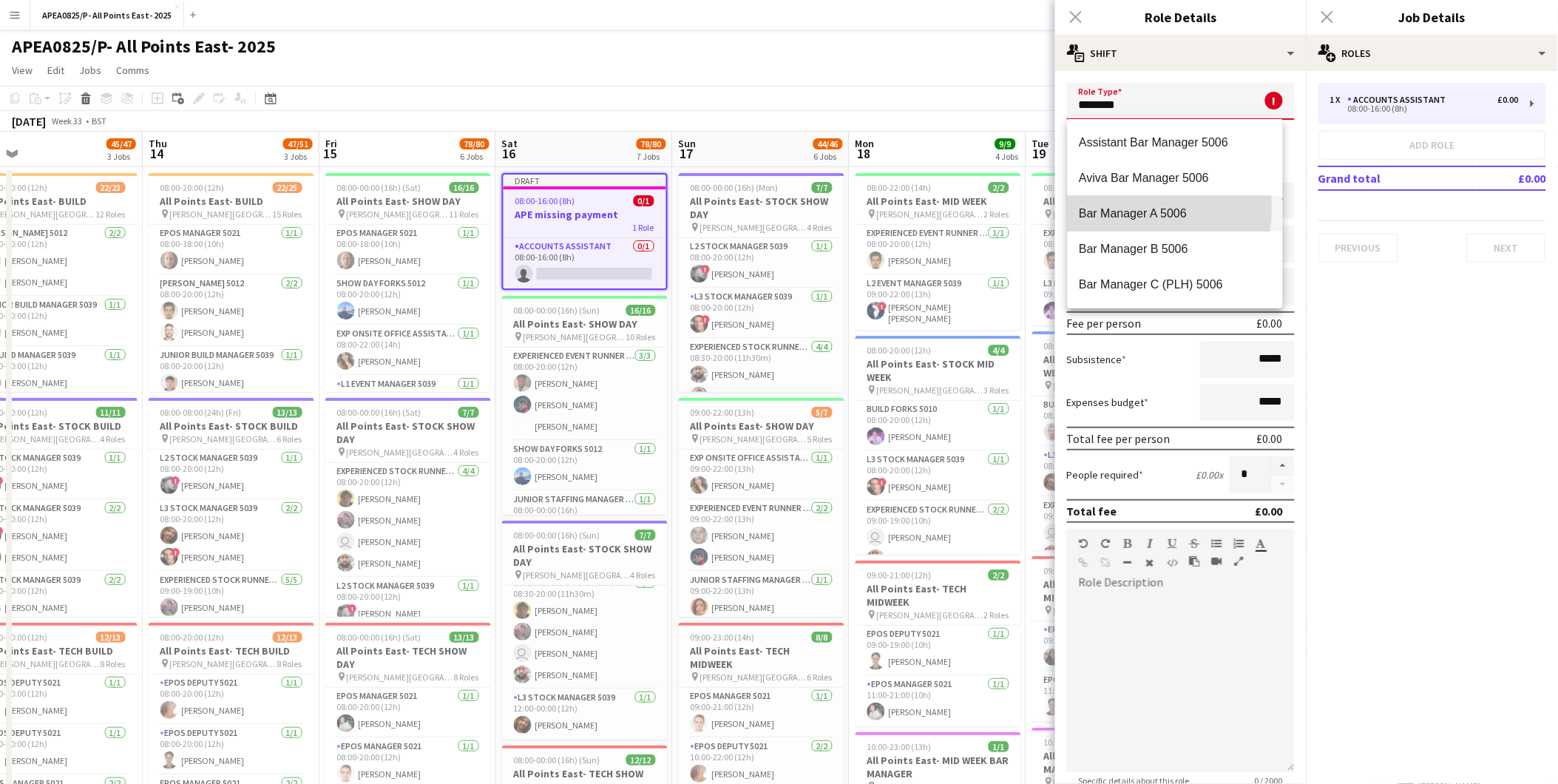
click at [1134, 208] on span "Bar Manager A 5006" at bounding box center [1176, 213] width 192 height 15
type input "**********"
type input "******"
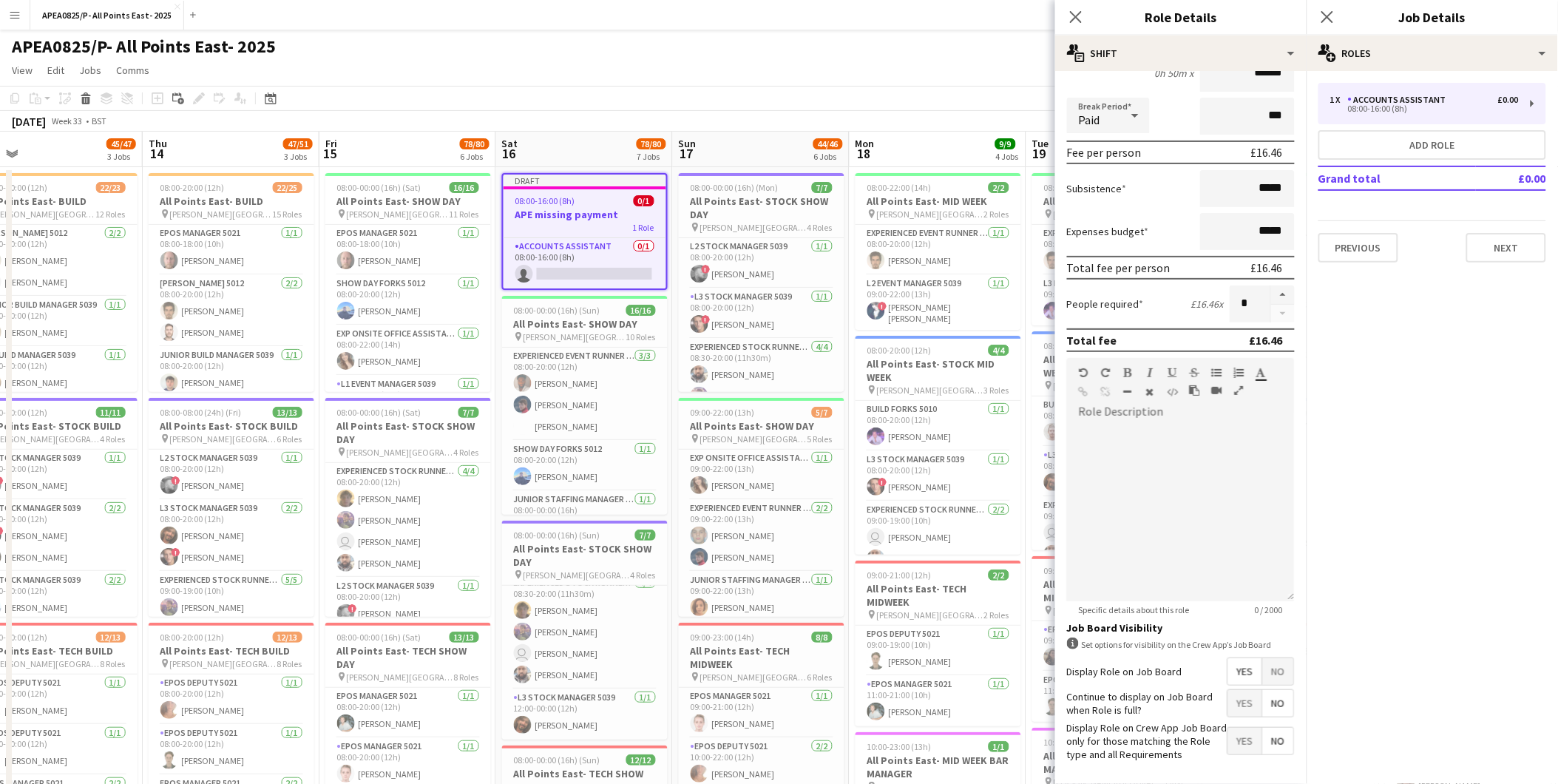
scroll to position [211, 0]
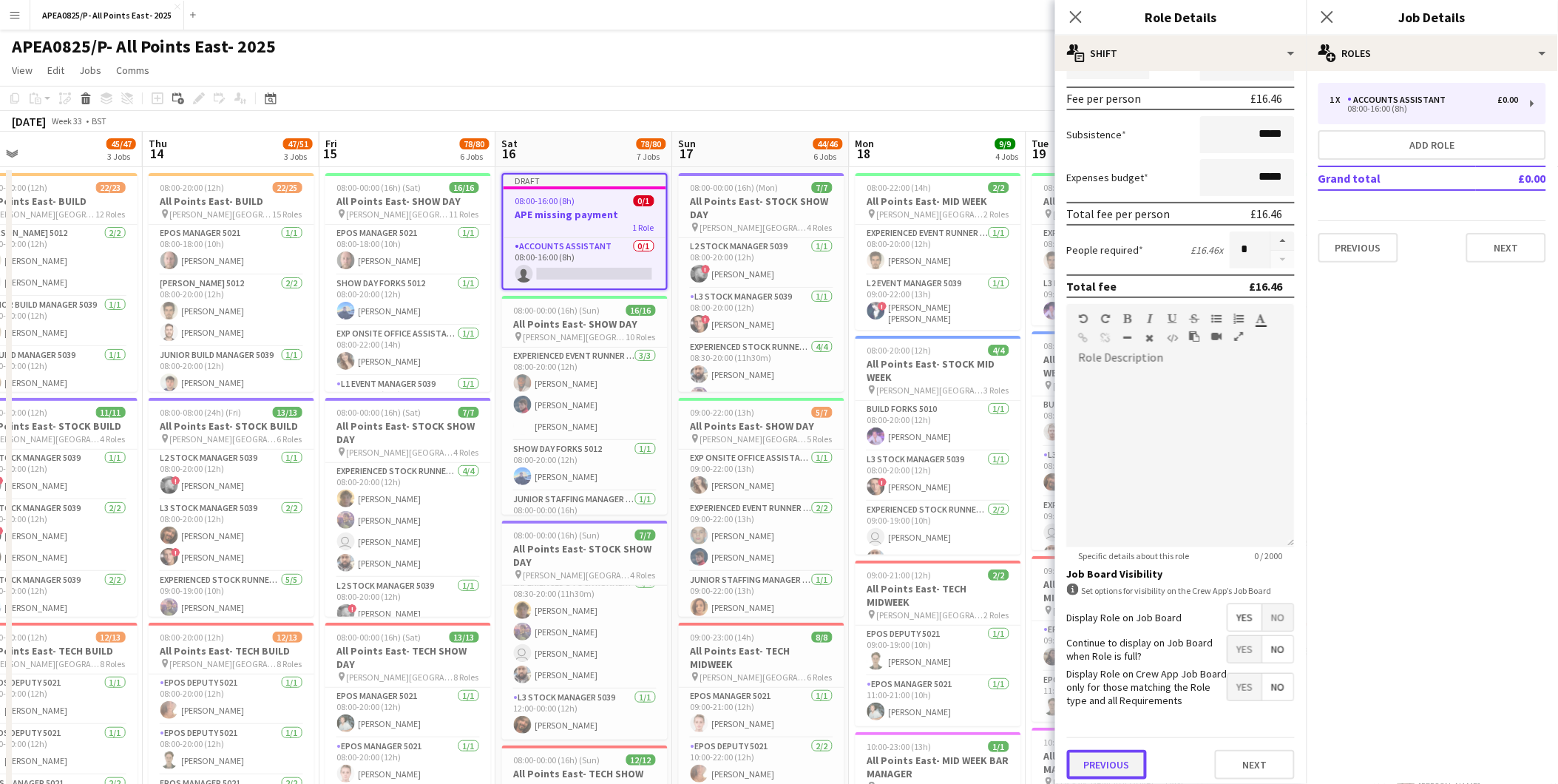
click at [1118, 749] on button "Previous" at bounding box center [1107, 764] width 79 height 30
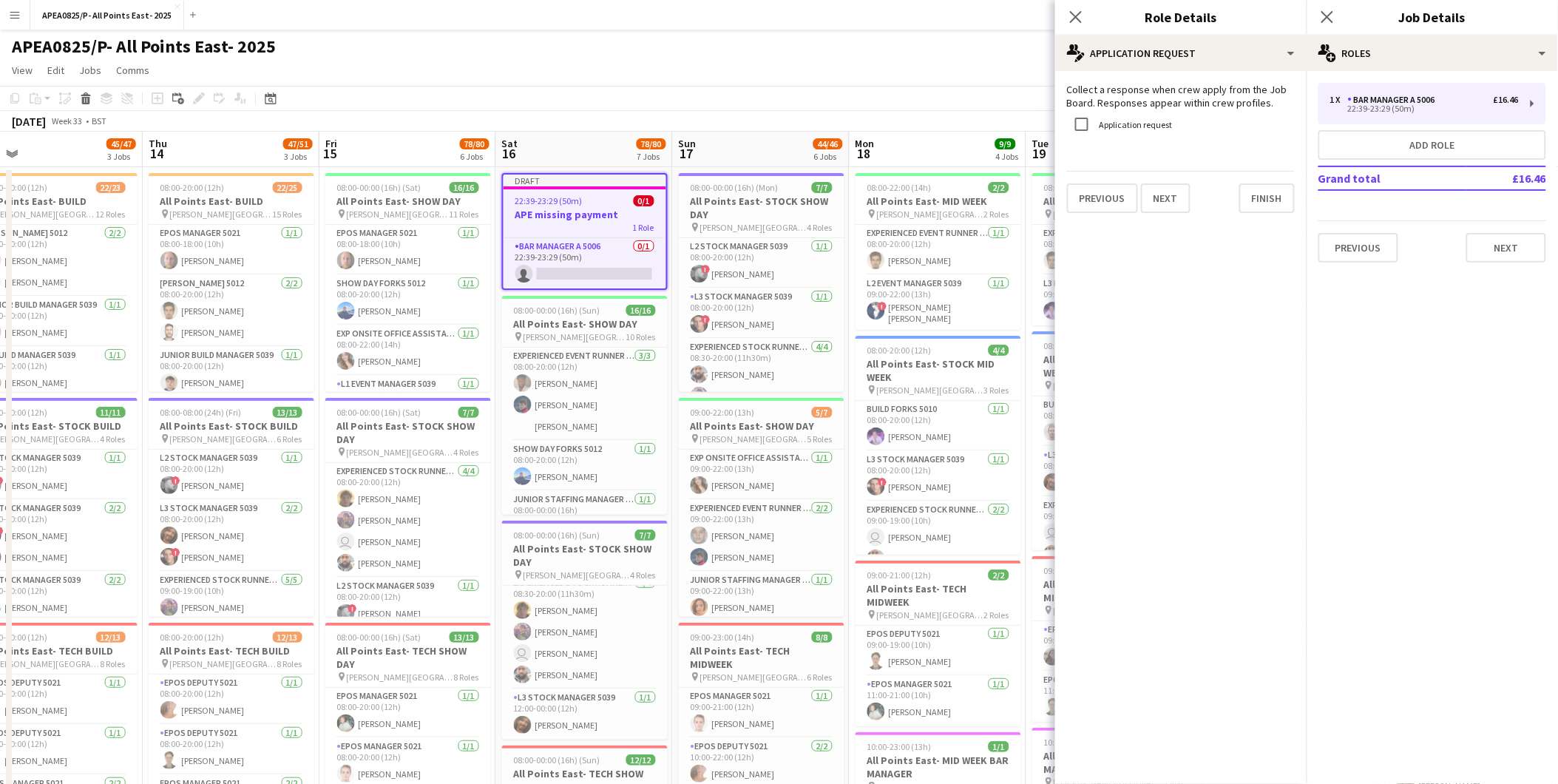
scroll to position [0, 0]
click at [1268, 193] on button "Finish" at bounding box center [1267, 197] width 55 height 30
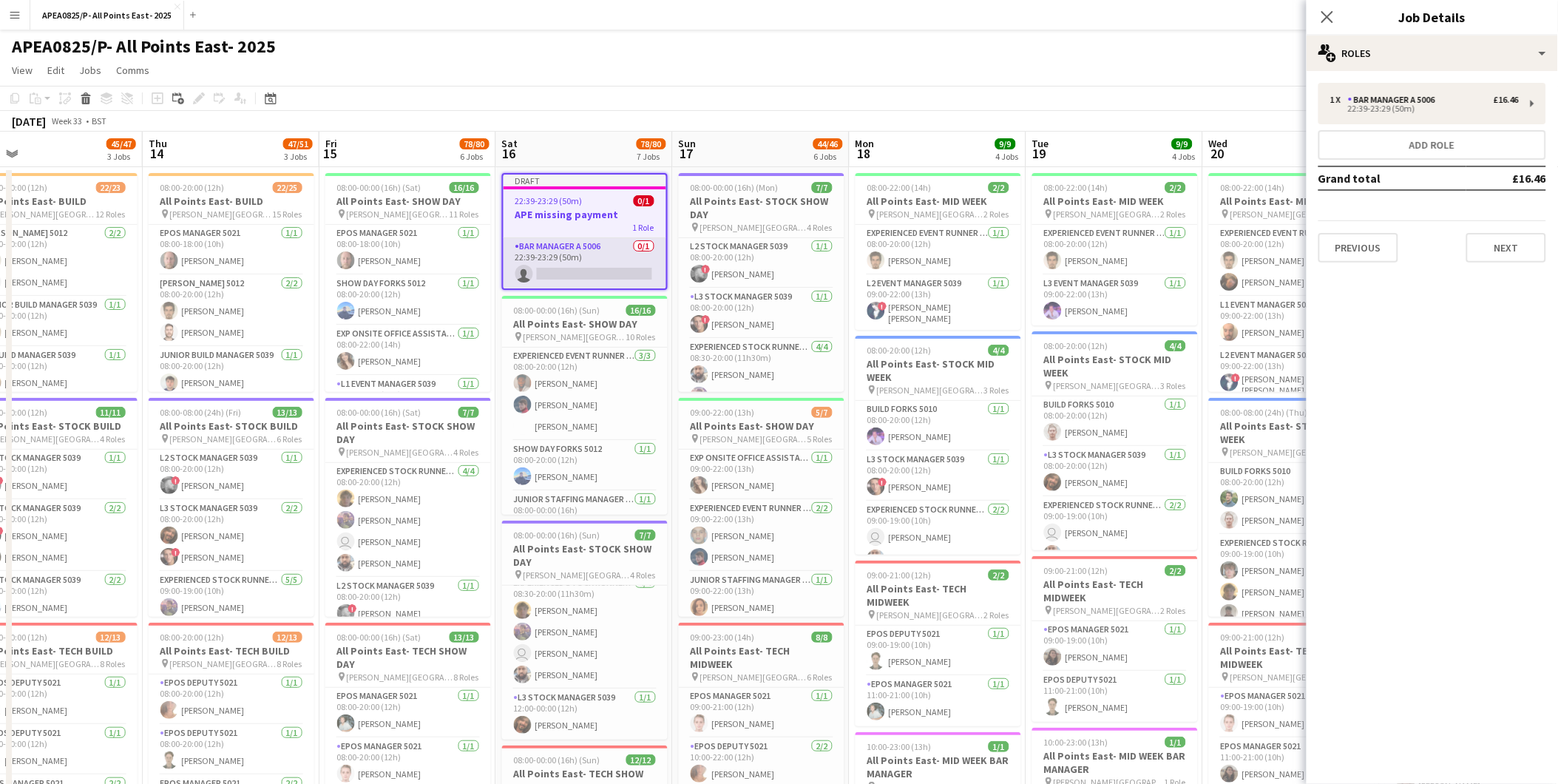
click at [622, 256] on app-card-role "Bar Manager A 5006 0/1 22:39-23:29 (50m) single-neutral-actions" at bounding box center [585, 263] width 163 height 50
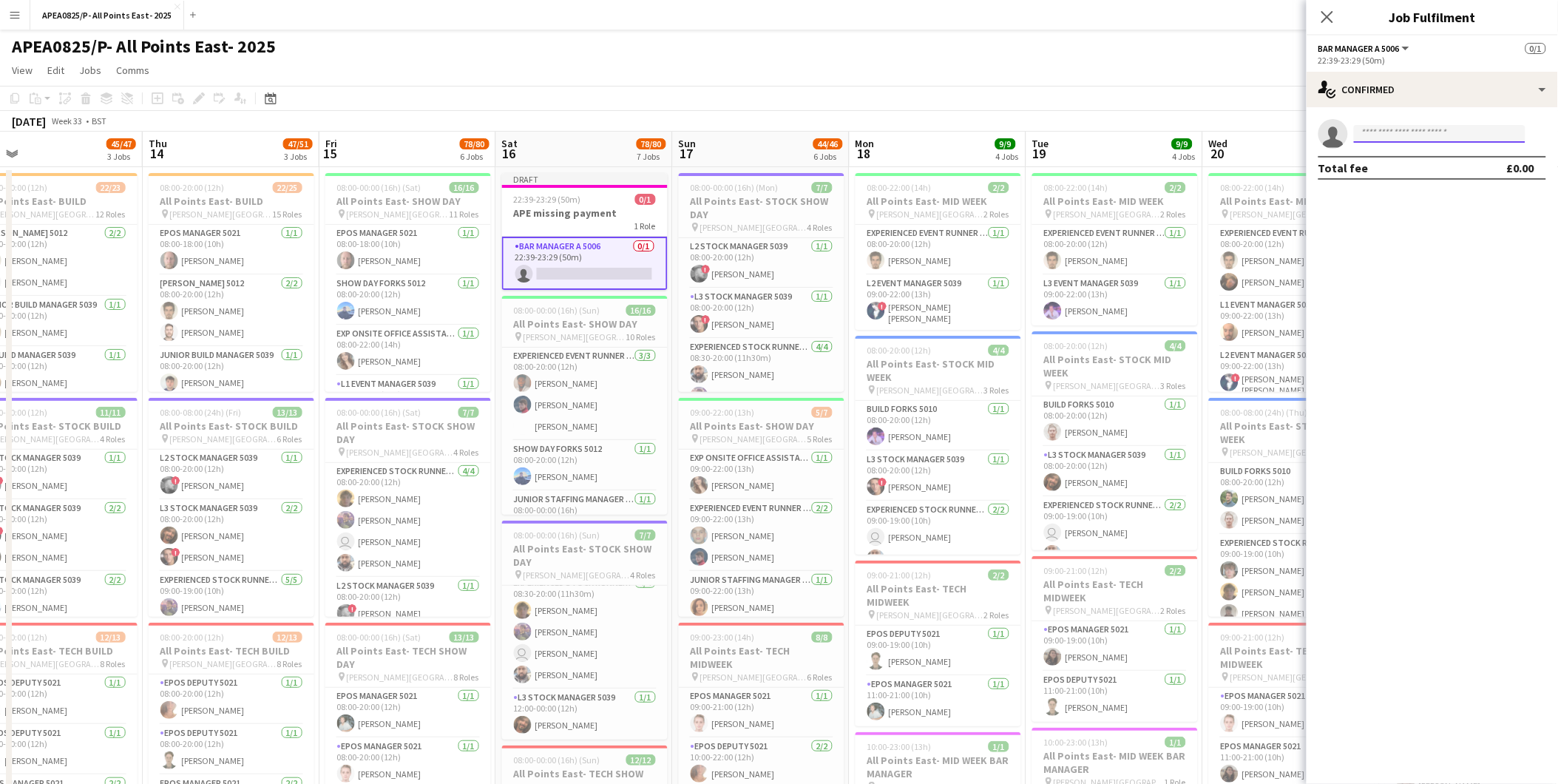
click at [1479, 134] on input at bounding box center [1439, 134] width 171 height 17
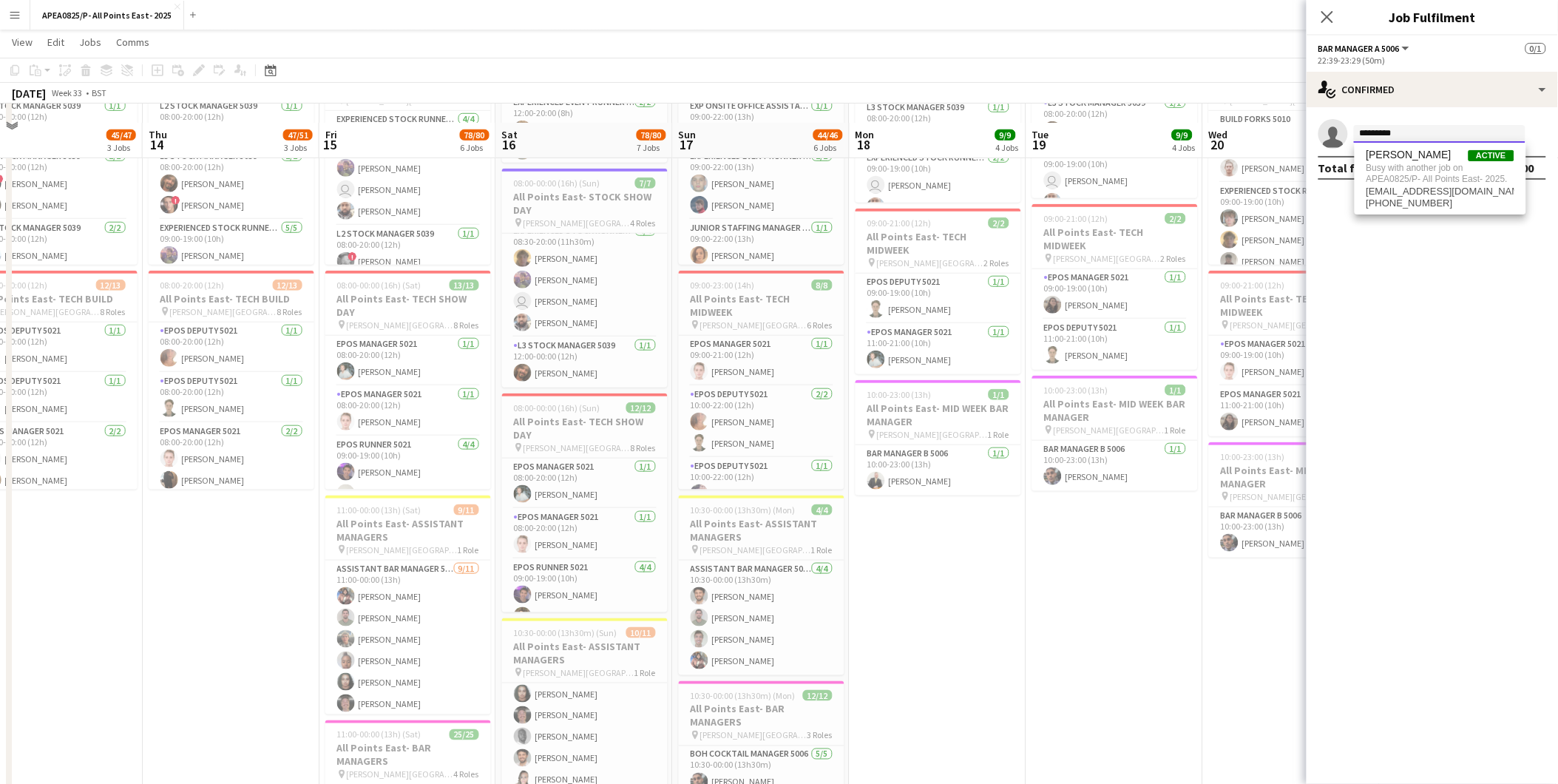
scroll to position [855, 0]
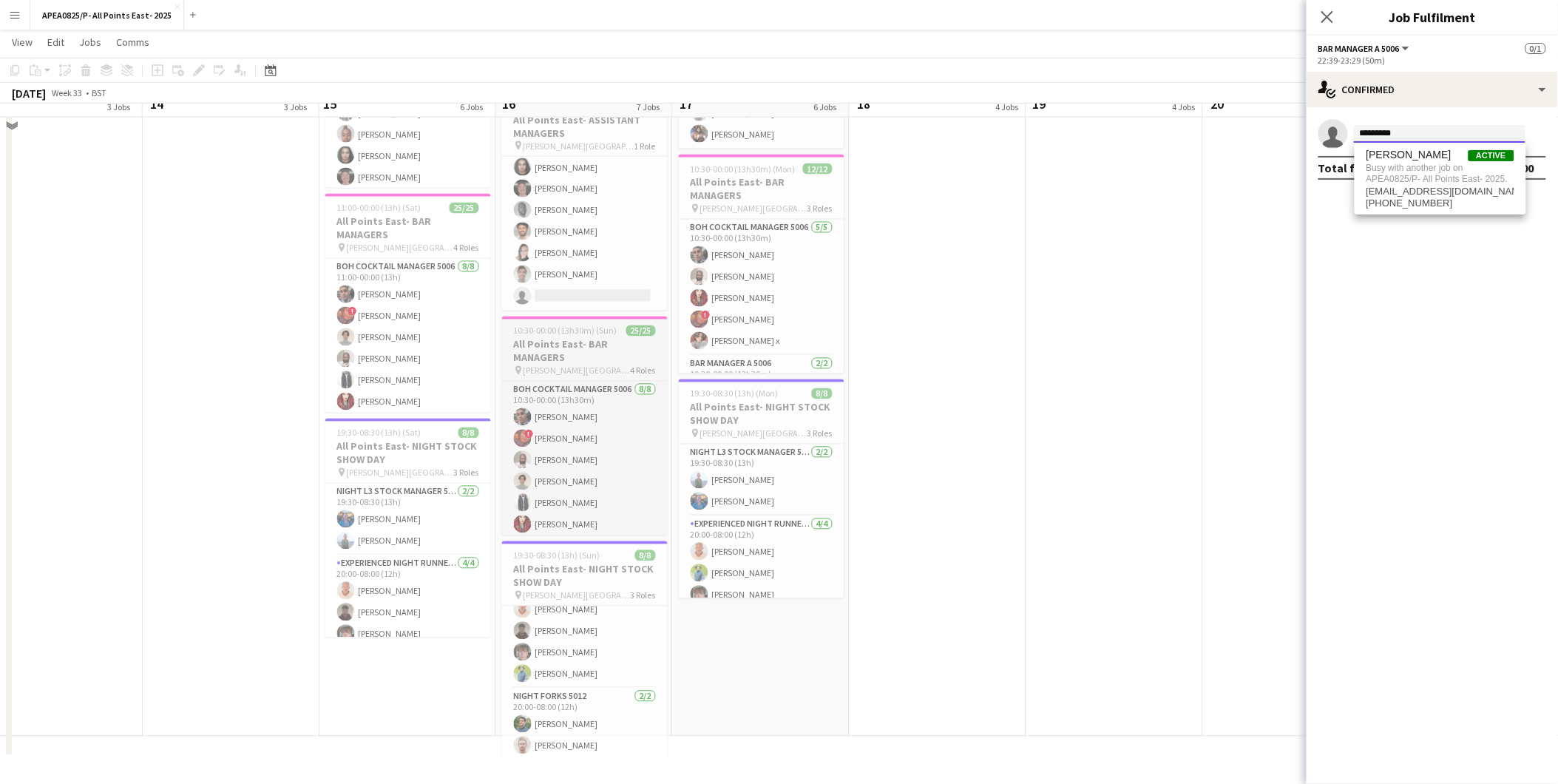
type input "*********"
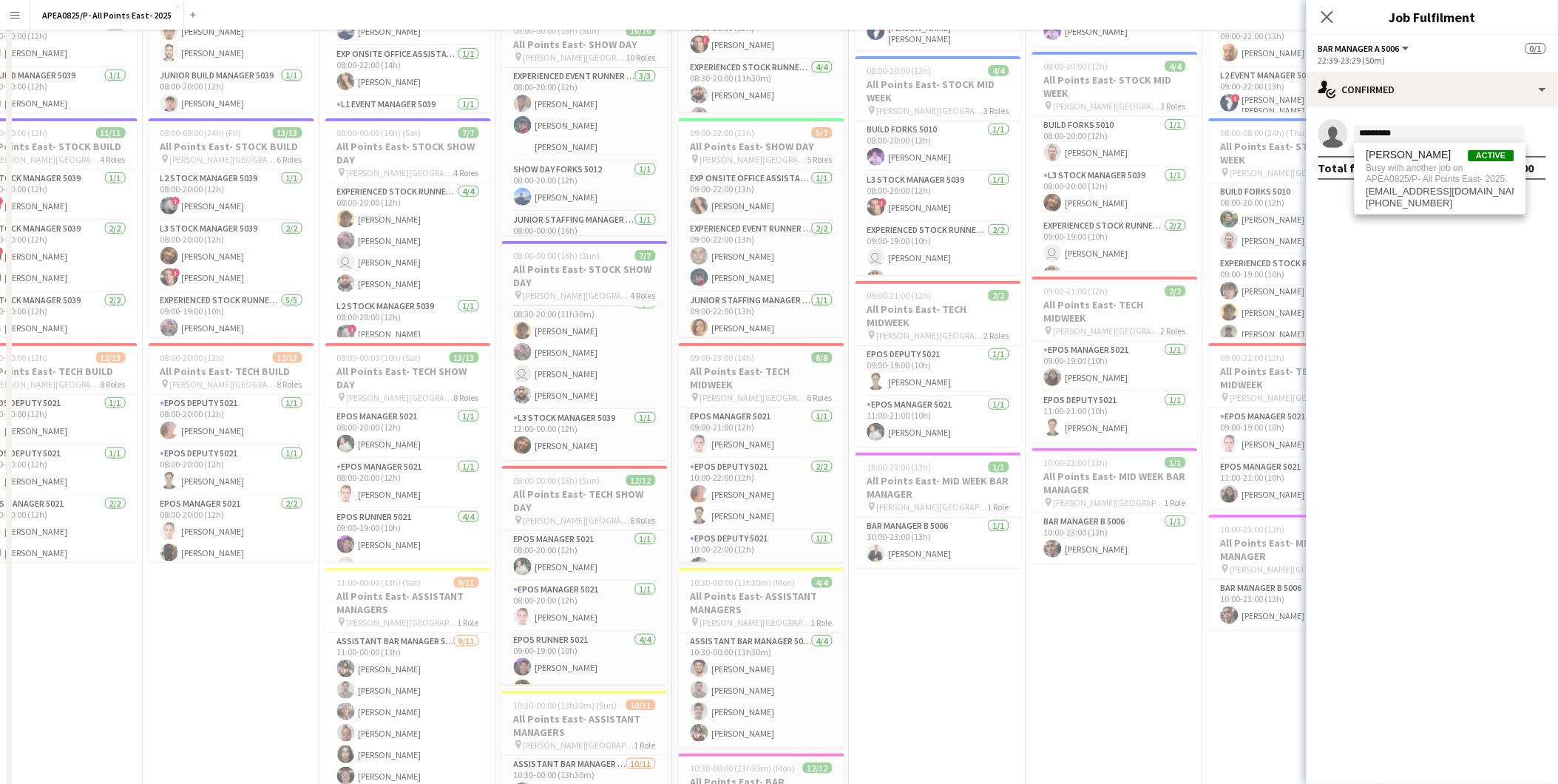
scroll to position [0, 0]
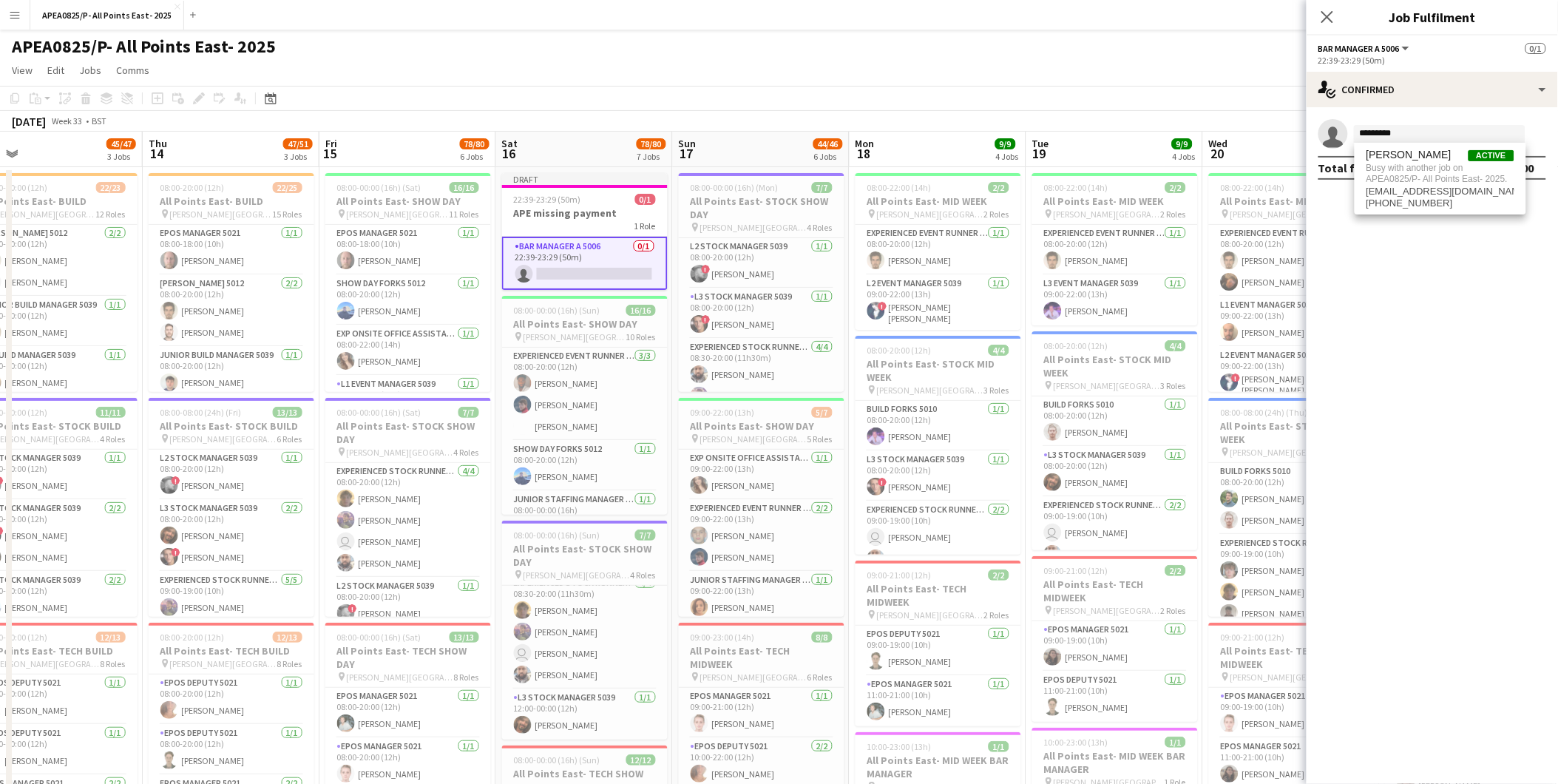
click at [596, 267] on app-card-role "Bar Manager A 5006 0/1 22:39-23:29 (50m) single-neutral-actions" at bounding box center [585, 262] width 166 height 53
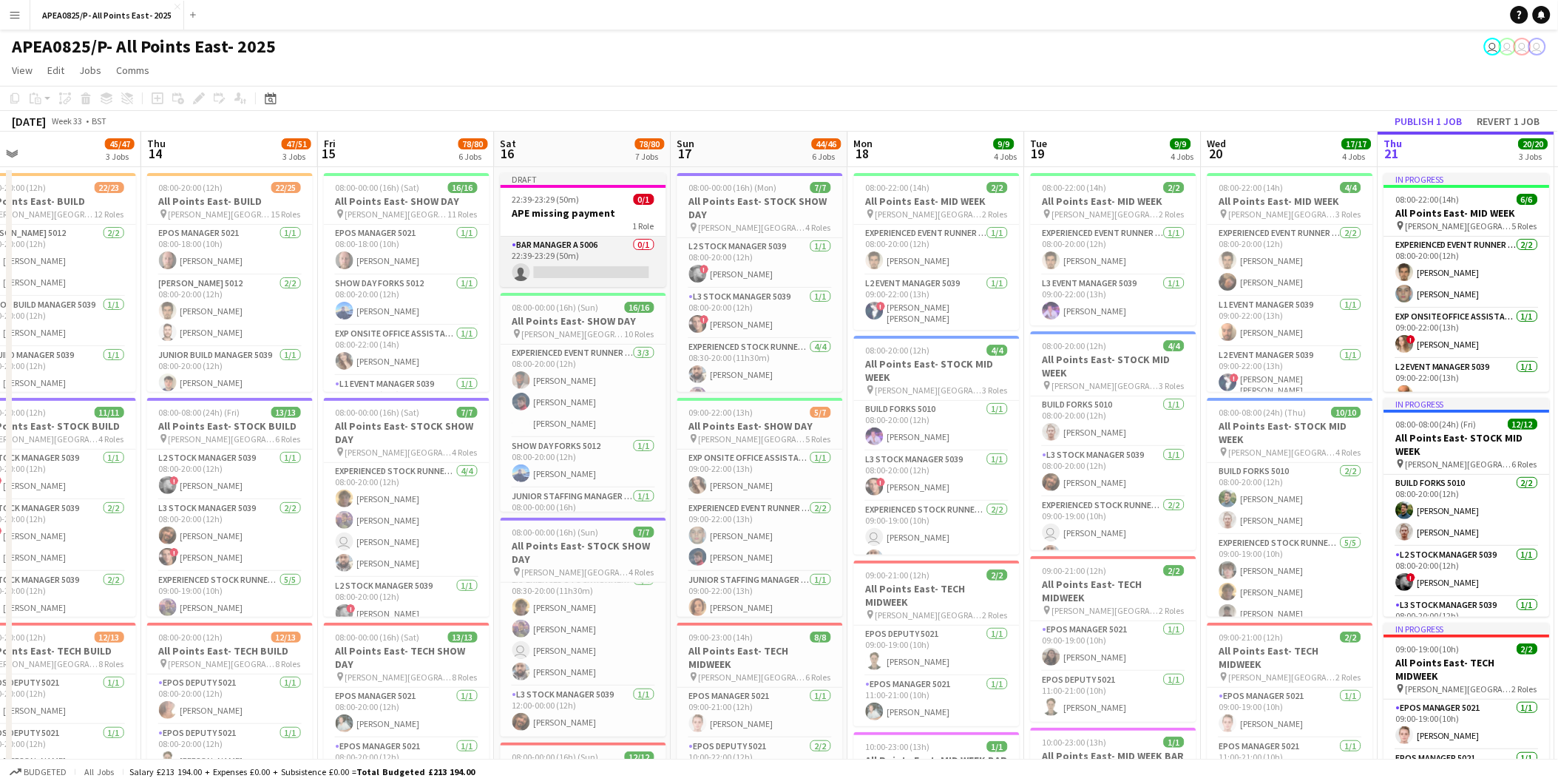
click at [568, 268] on app-card-role "Bar Manager A 5006 0/1 22:39-23:29 (50m) single-neutral-actions" at bounding box center [583, 261] width 166 height 50
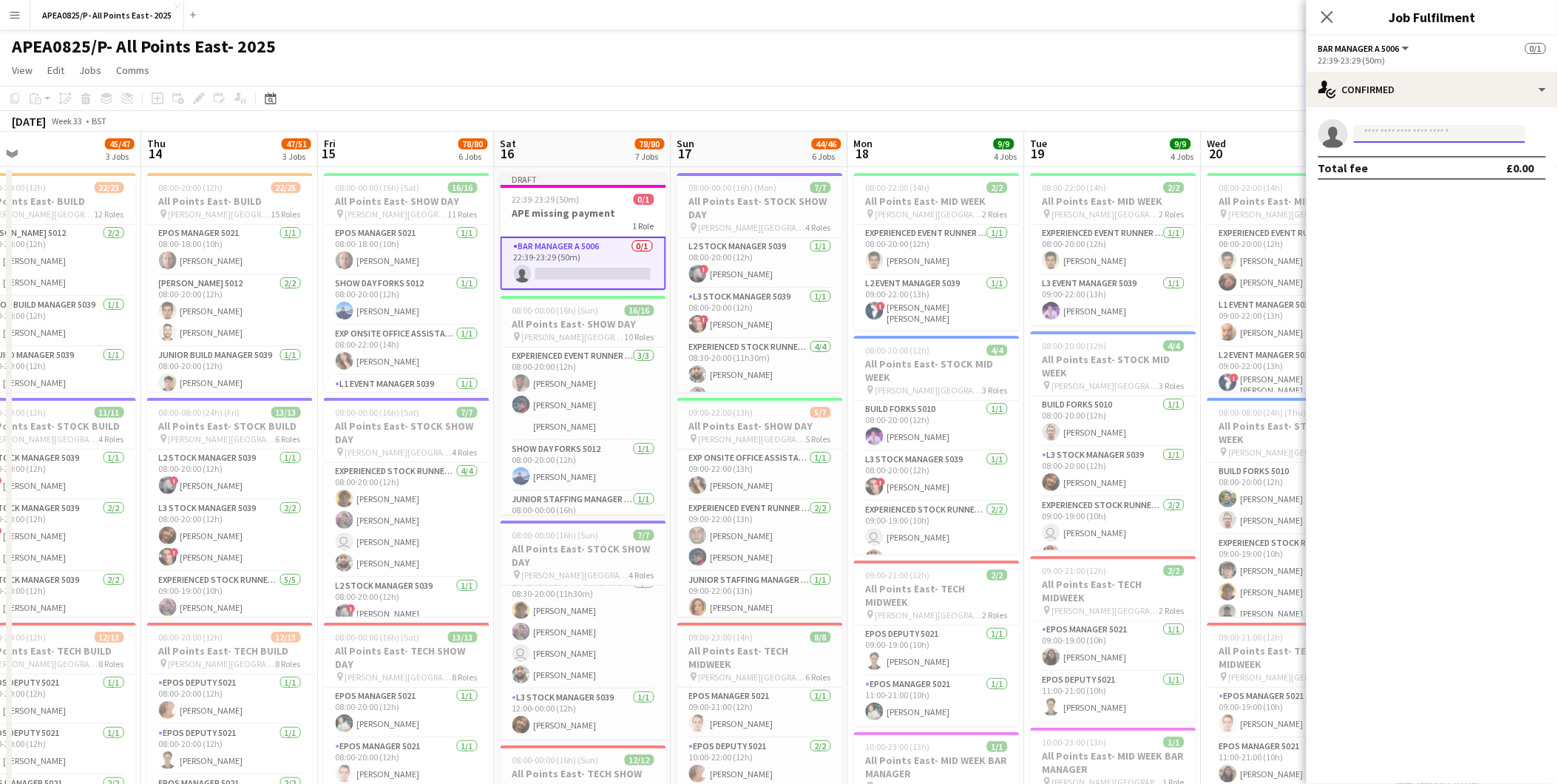
click at [1370, 134] on input at bounding box center [1439, 134] width 171 height 17
click at [537, 253] on app-card-role "Bar Manager A 5006 0/1 22:39-23:29 (50m) single-neutral-actions" at bounding box center [583, 262] width 166 height 53
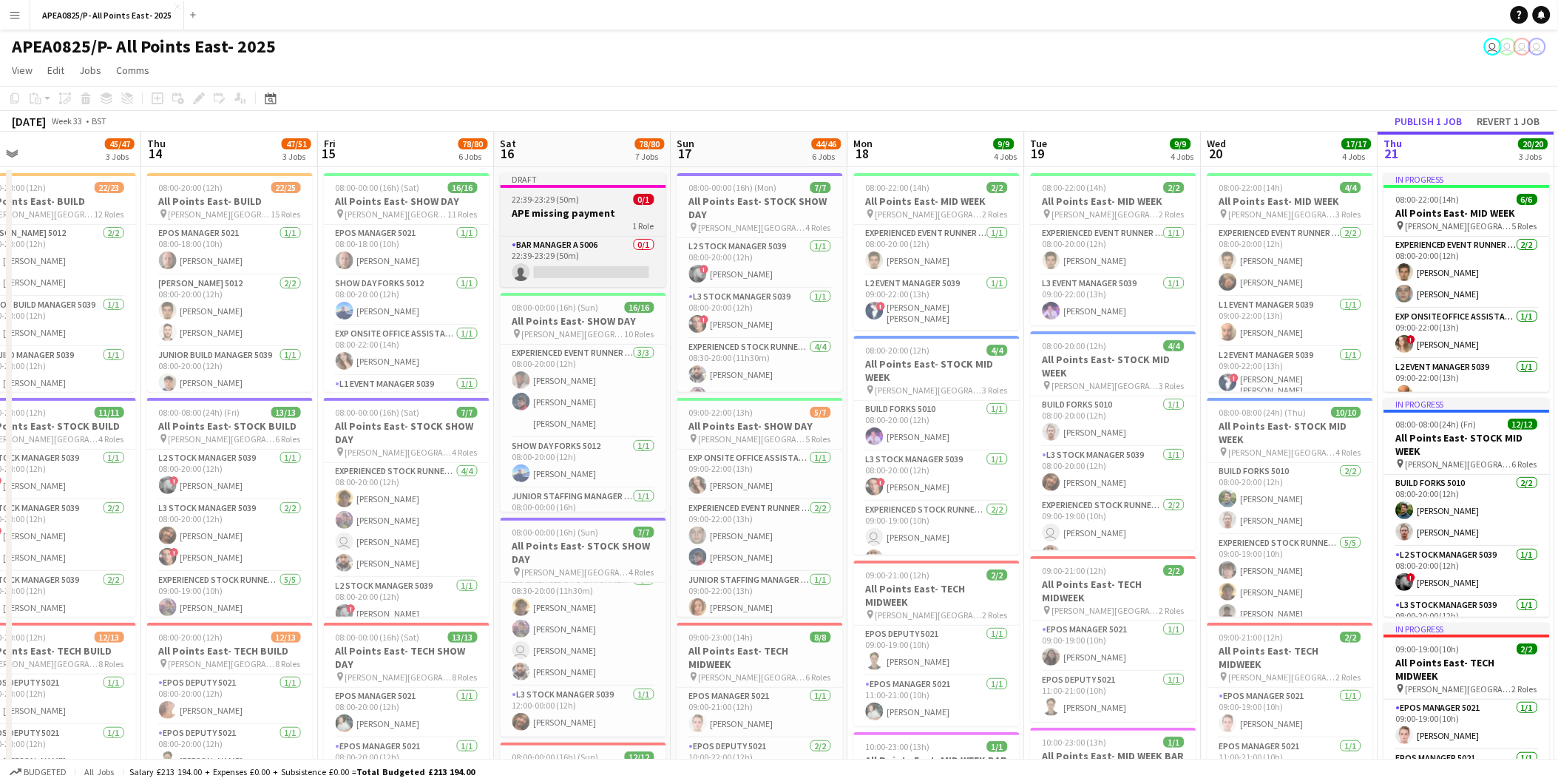
click at [562, 220] on div "1 Role" at bounding box center [583, 226] width 166 height 12
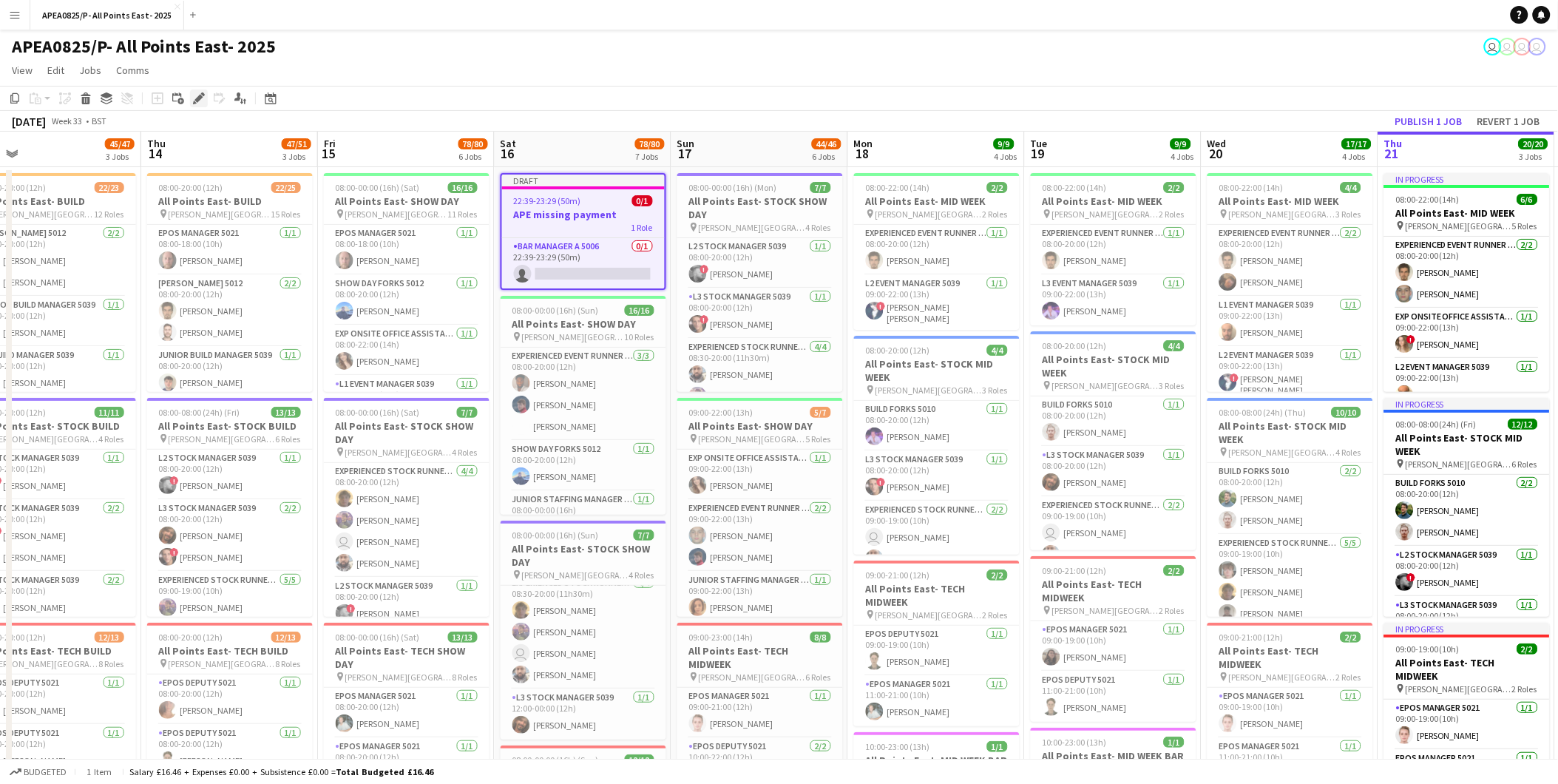
click at [201, 97] on icon "Edit" at bounding box center [199, 98] width 12 height 12
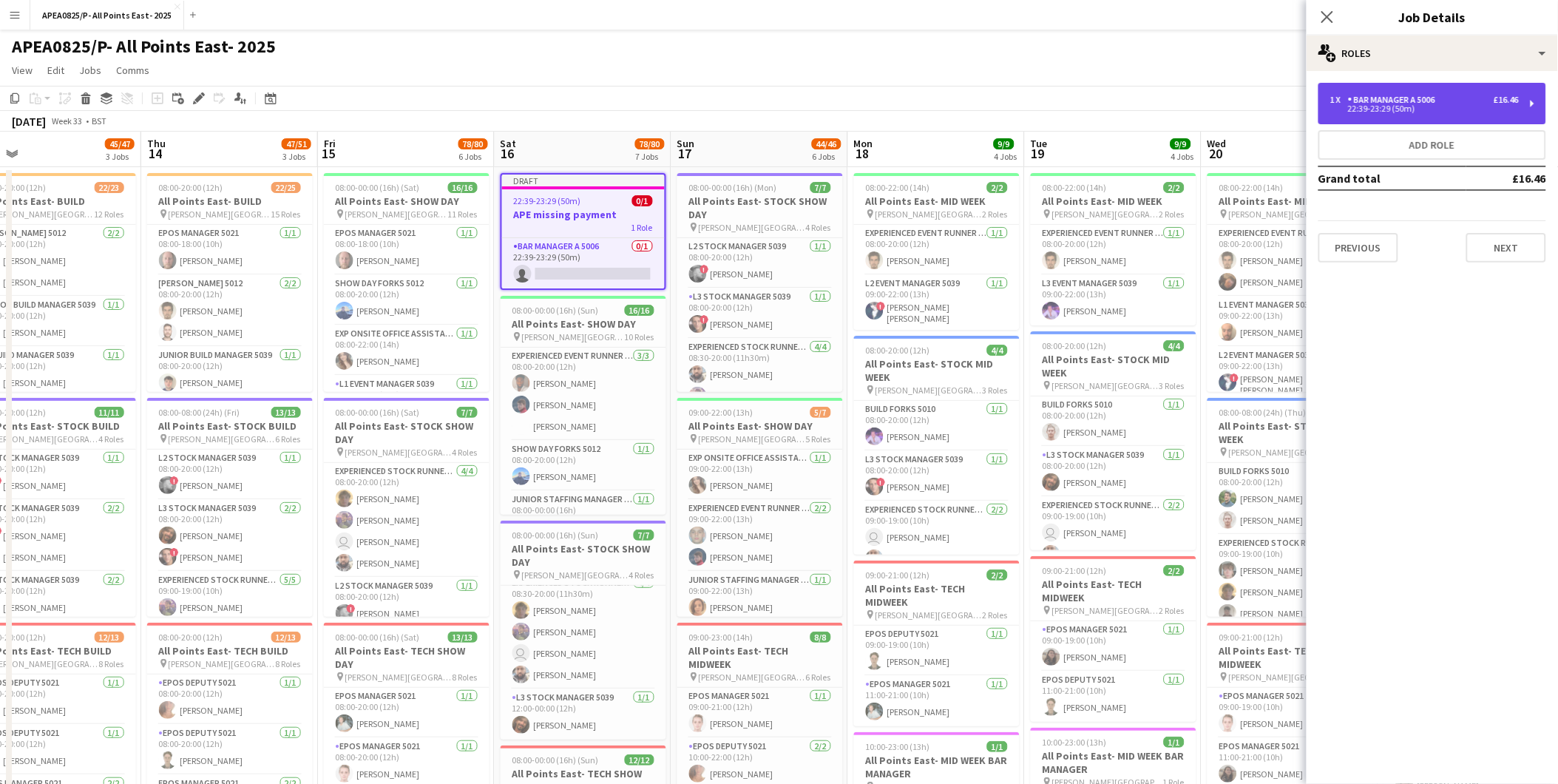
click at [1403, 105] on div "Bar Manager A 5006" at bounding box center [1394, 100] width 93 height 11
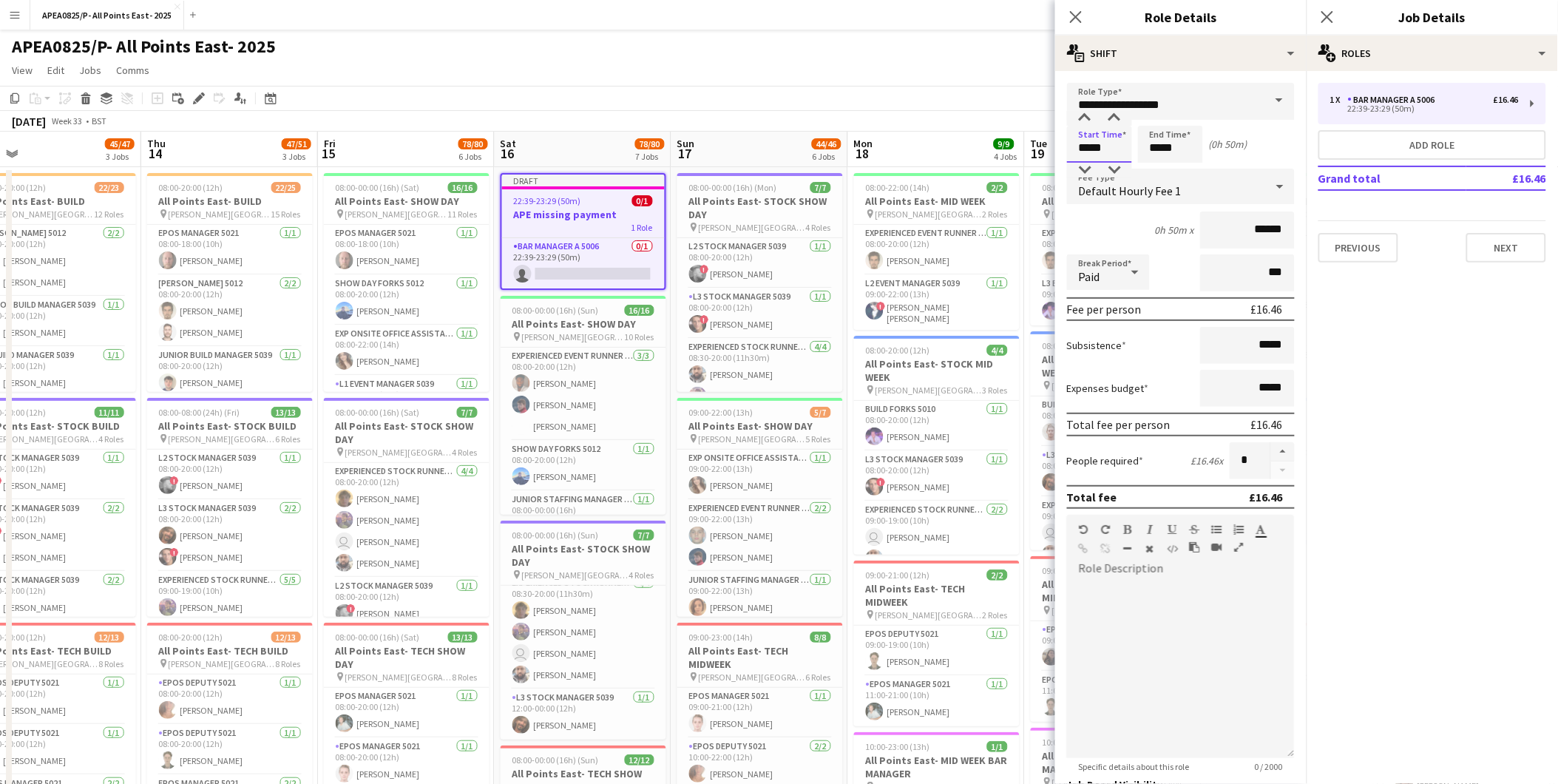
drag, startPoint x: 1108, startPoint y: 149, endPoint x: 1006, endPoint y: 126, distance: 104.6
type input "*****"
click at [571, 242] on app-card-role "Bar Manager A 5006 0/1 22:39-23:29 (50m) single-neutral-actions" at bounding box center [584, 263] width 163 height 50
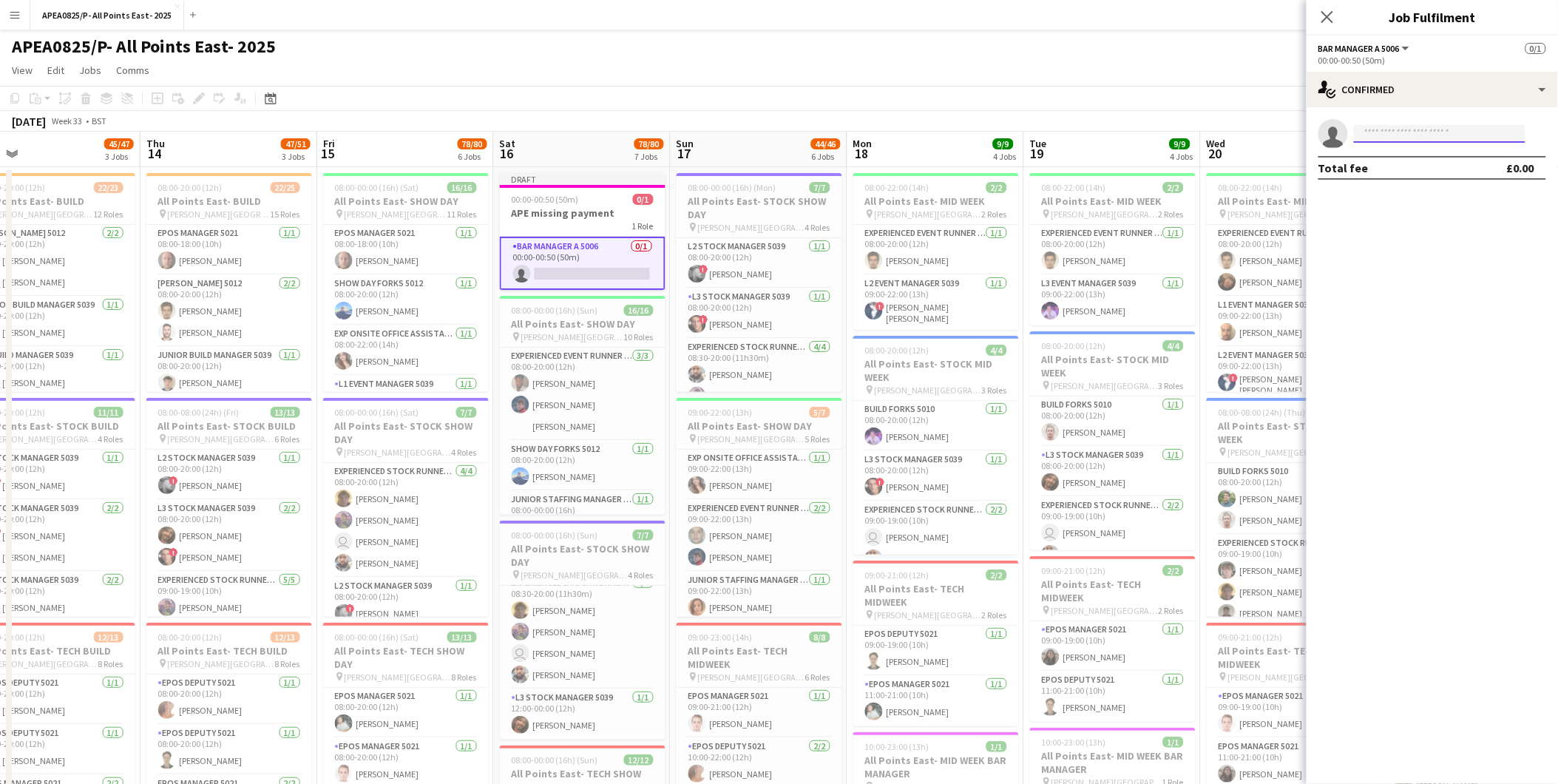
click at [1390, 130] on input at bounding box center [1439, 134] width 171 height 17
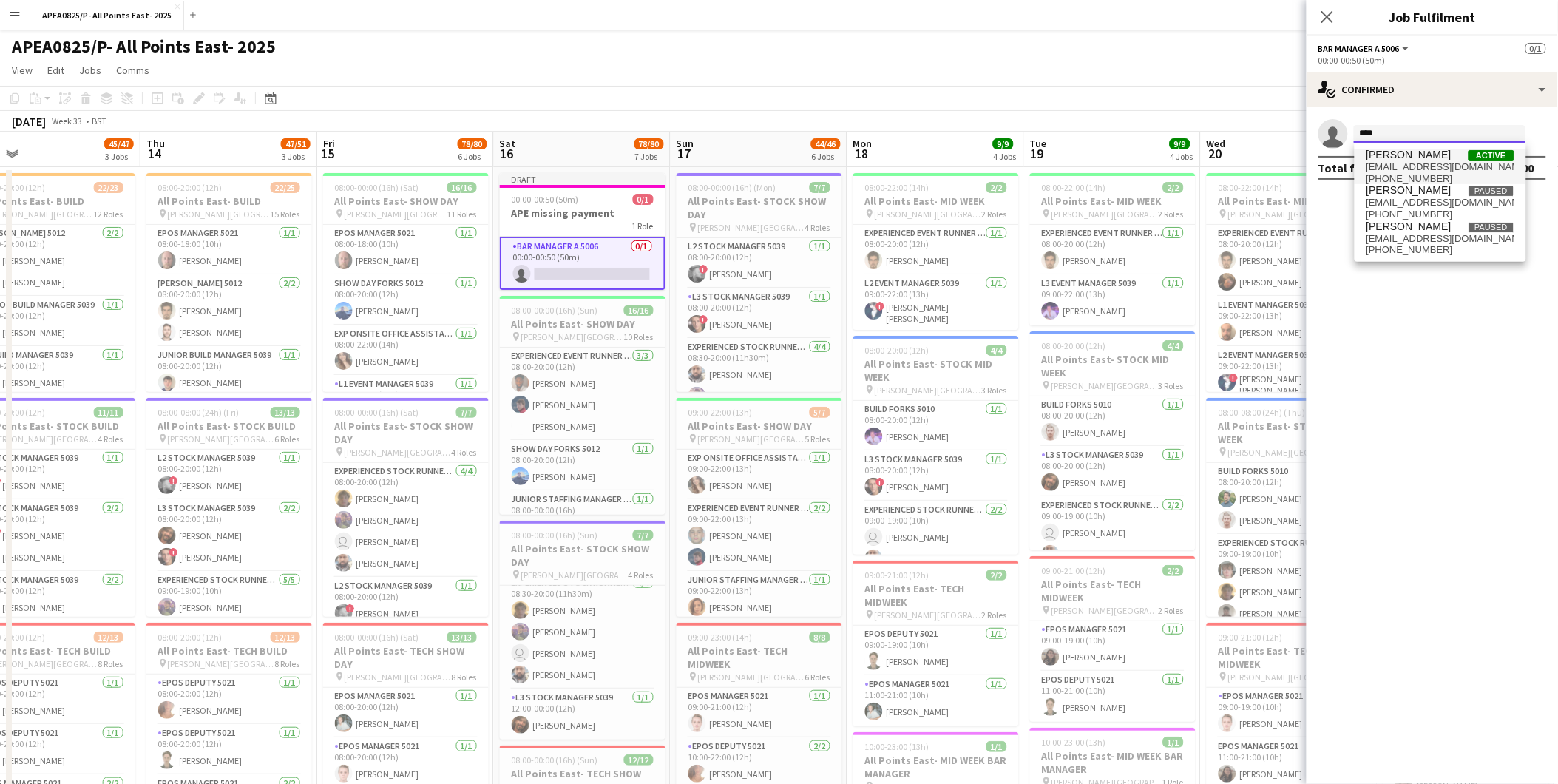
type input "****"
click at [1387, 158] on span "[PERSON_NAME]" at bounding box center [1409, 155] width 85 height 13
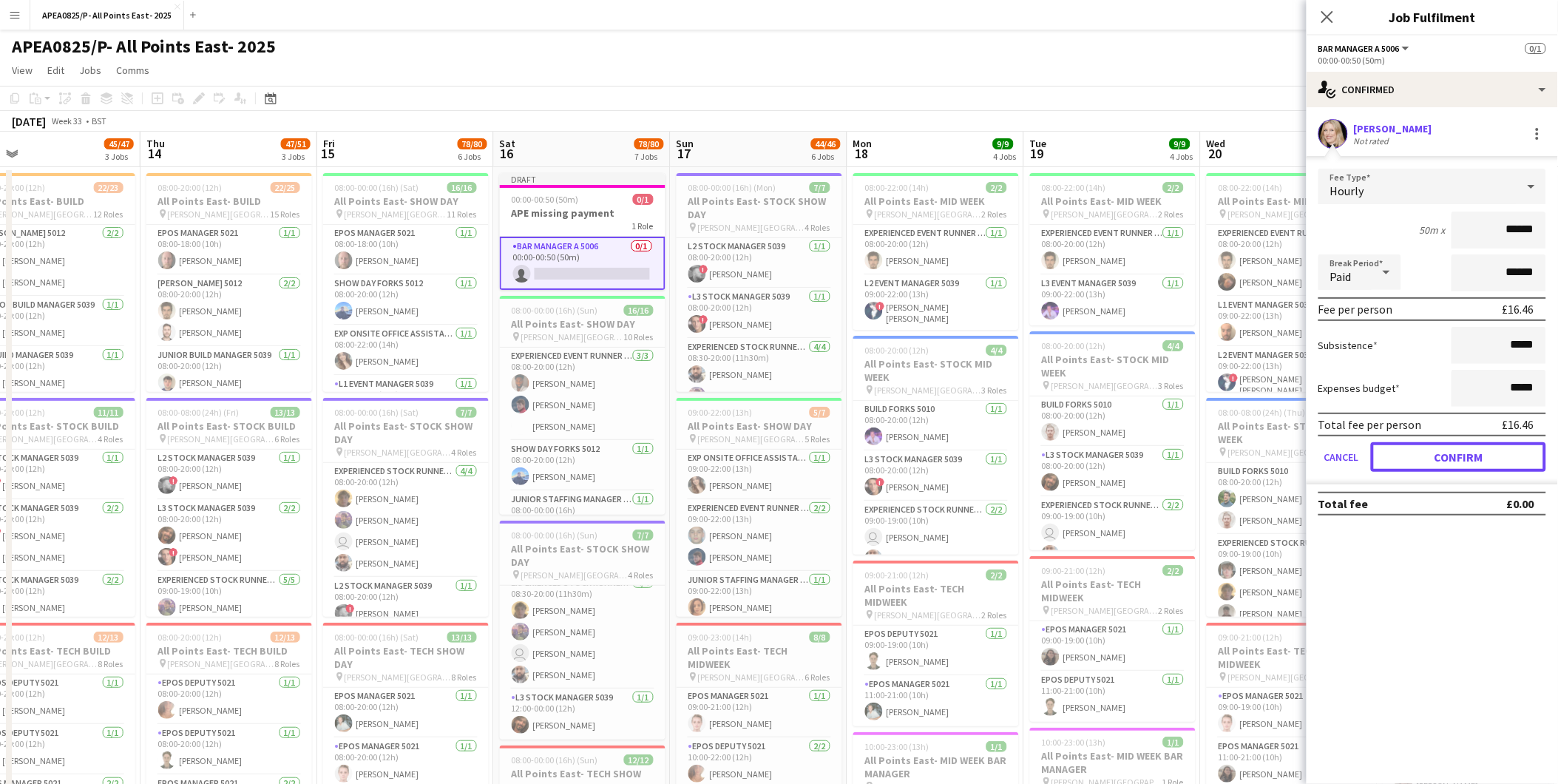
click at [1418, 462] on button "Confirm" at bounding box center [1458, 457] width 175 height 30
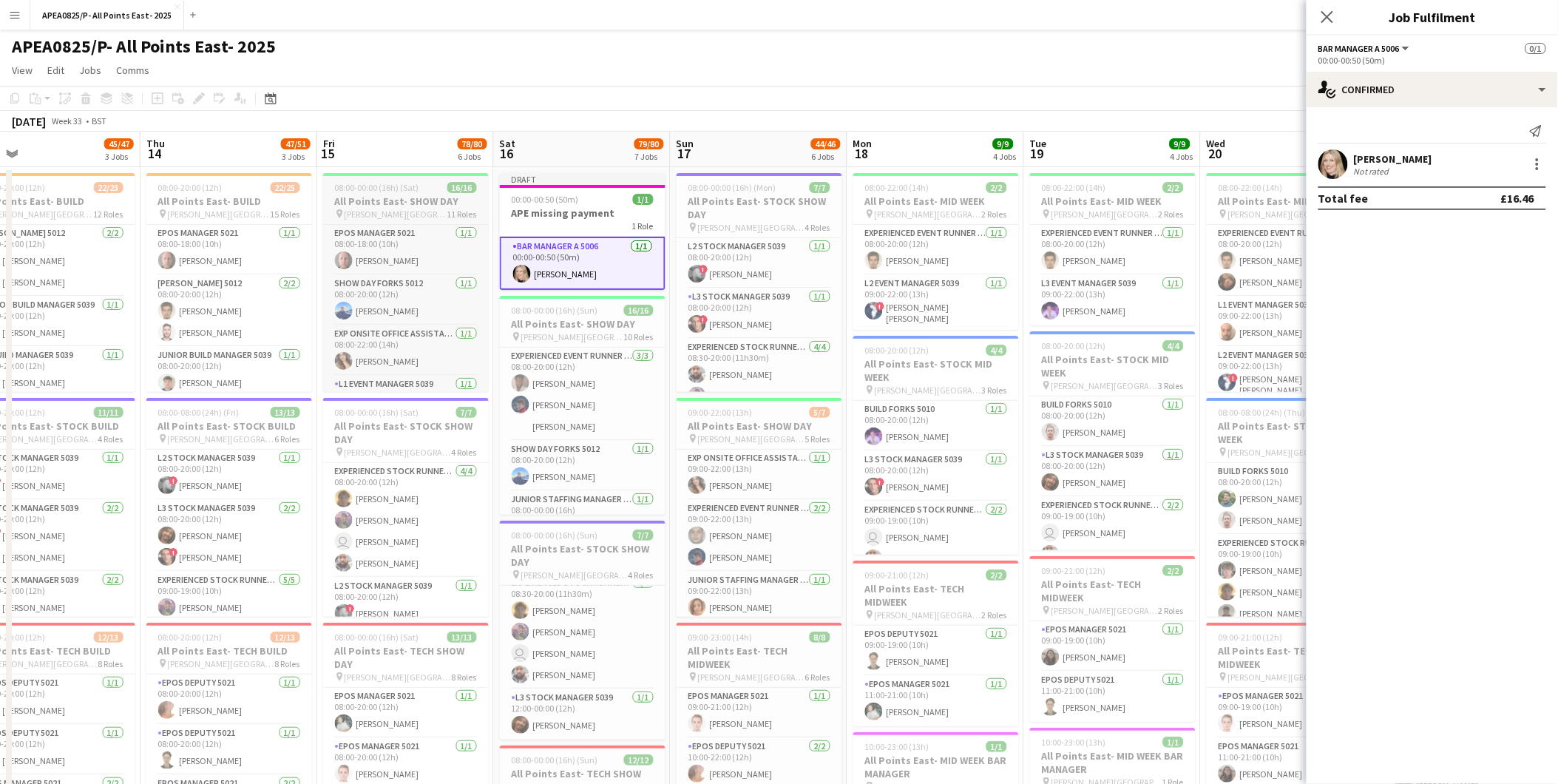
click at [474, 202] on h3 "All Points East- SHOW DAY" at bounding box center [406, 201] width 166 height 14
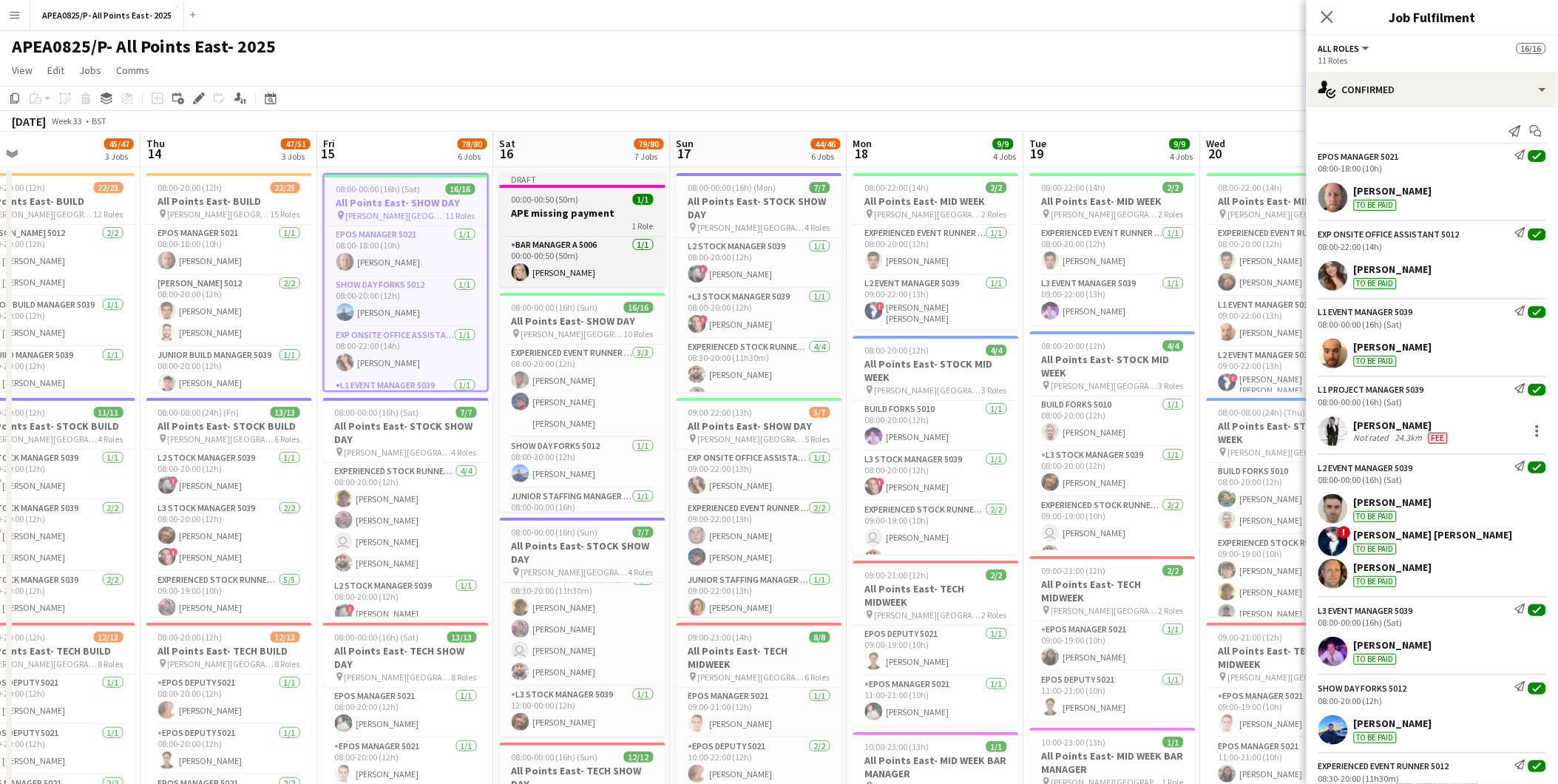
click at [586, 212] on h3 "APE missing payment" at bounding box center [582, 213] width 166 height 14
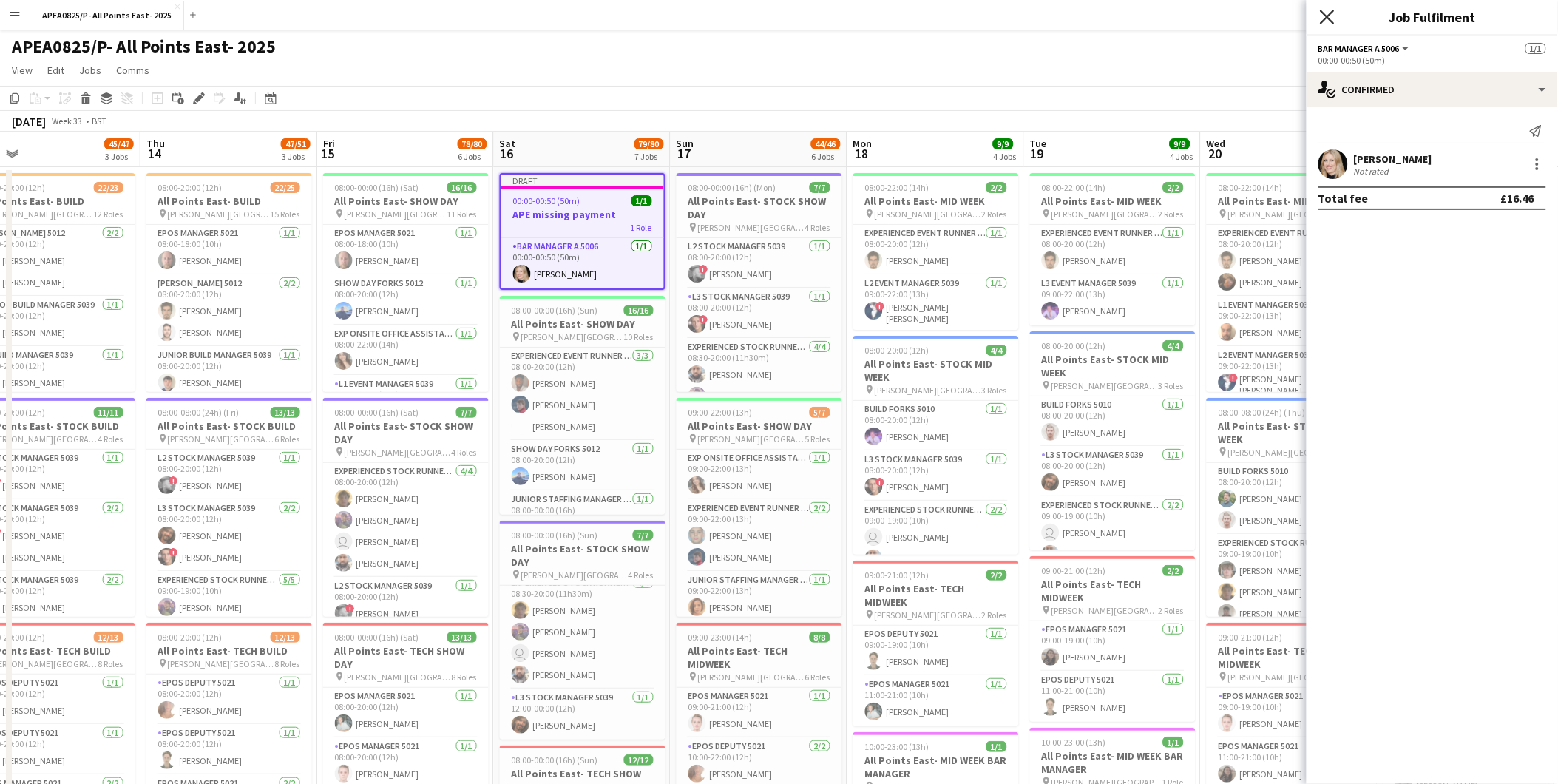
click at [1333, 14] on icon "Close pop-in" at bounding box center [1327, 16] width 15 height 15
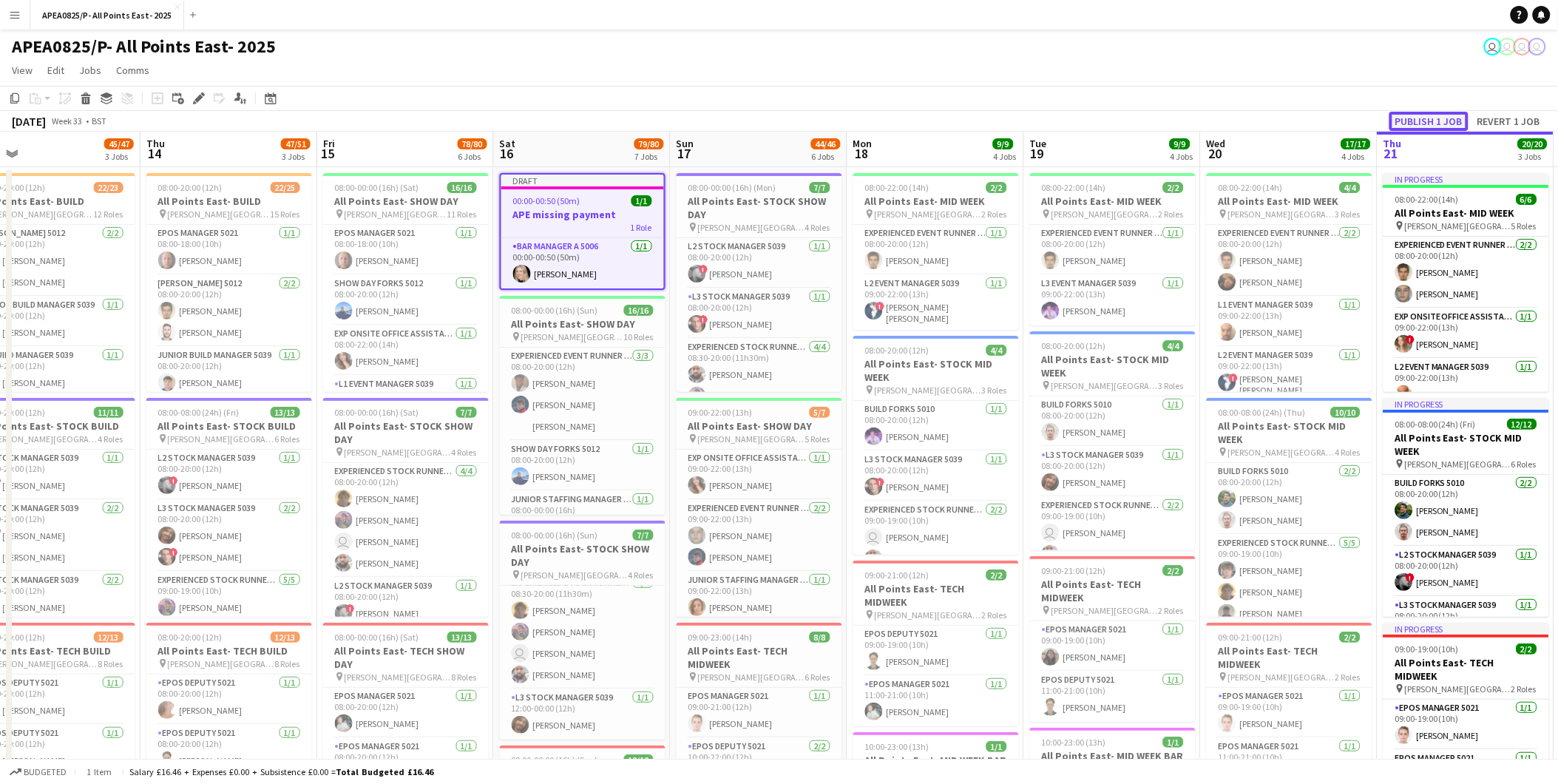
click at [1417, 122] on button "Publish 1 job" at bounding box center [1429, 121] width 79 height 19
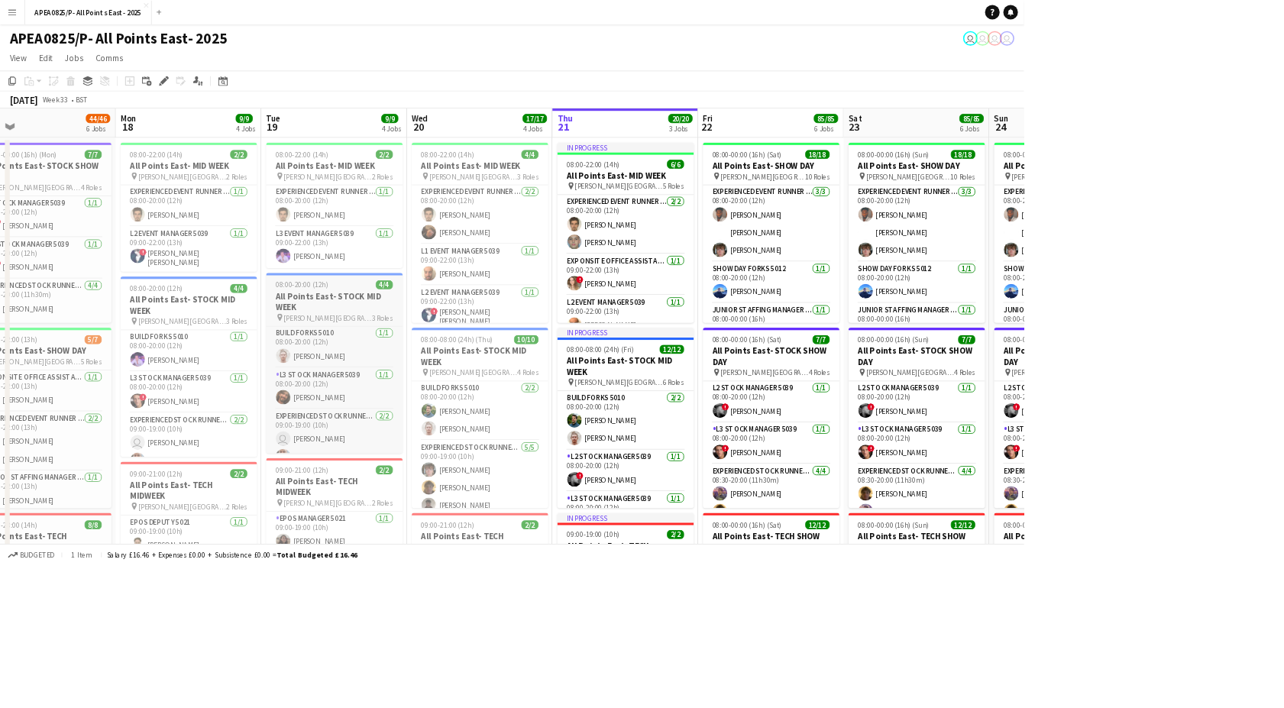
scroll to position [108, 0]
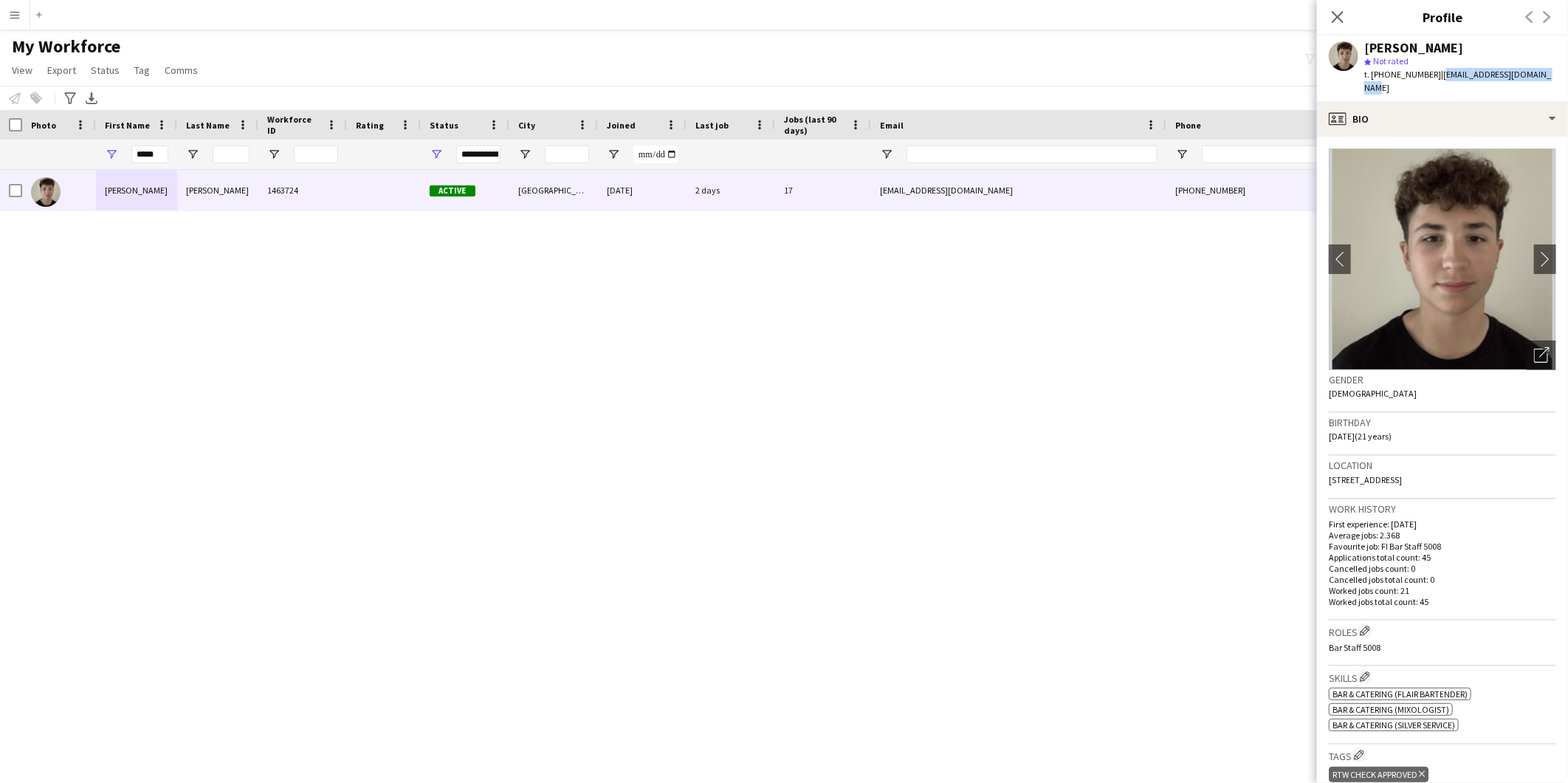
click at [11, 8] on button "Menu" at bounding box center [15, 14] width 30 height 30
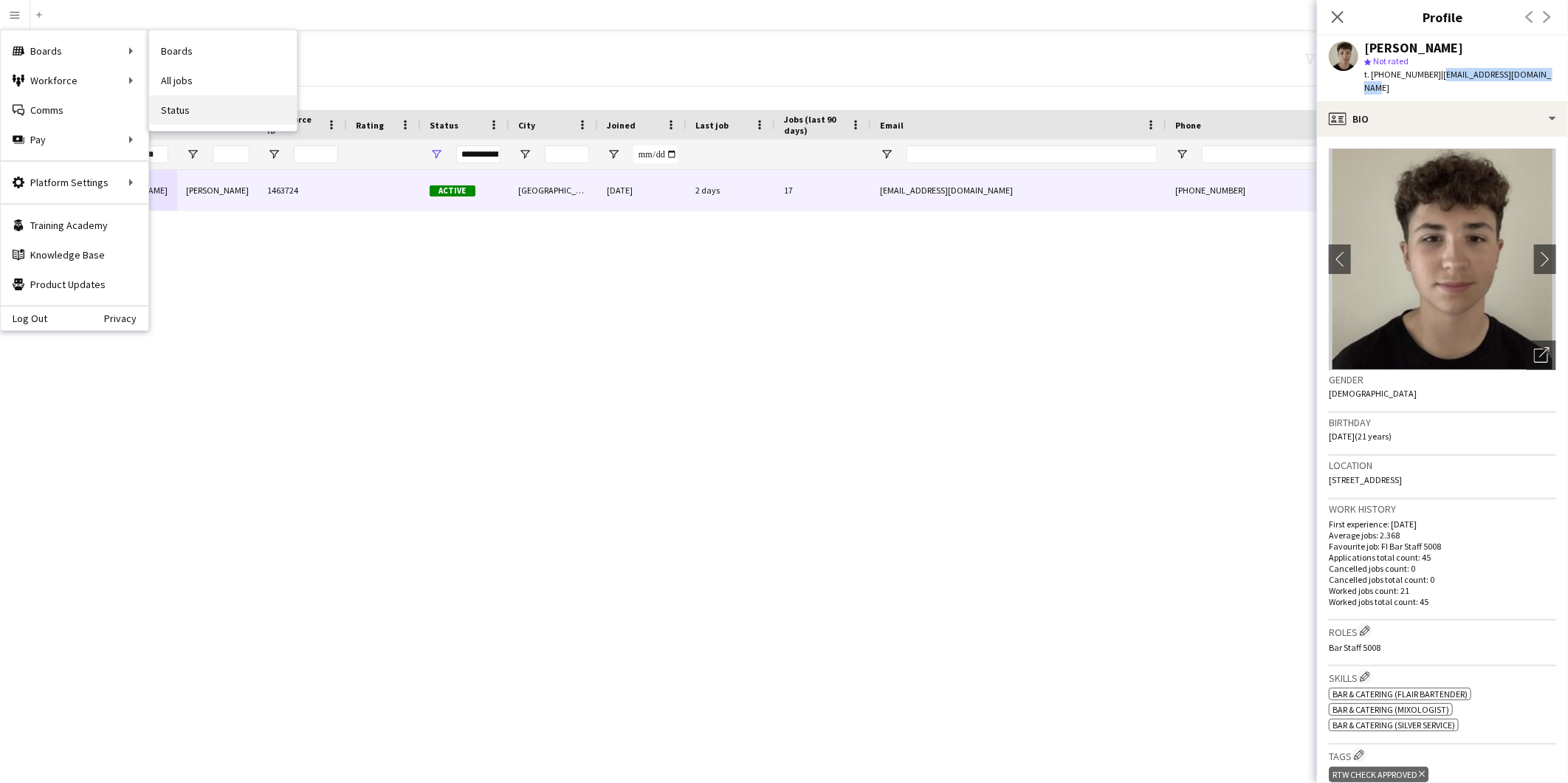
click at [207, 104] on link "Status" at bounding box center [222, 110] width 148 height 30
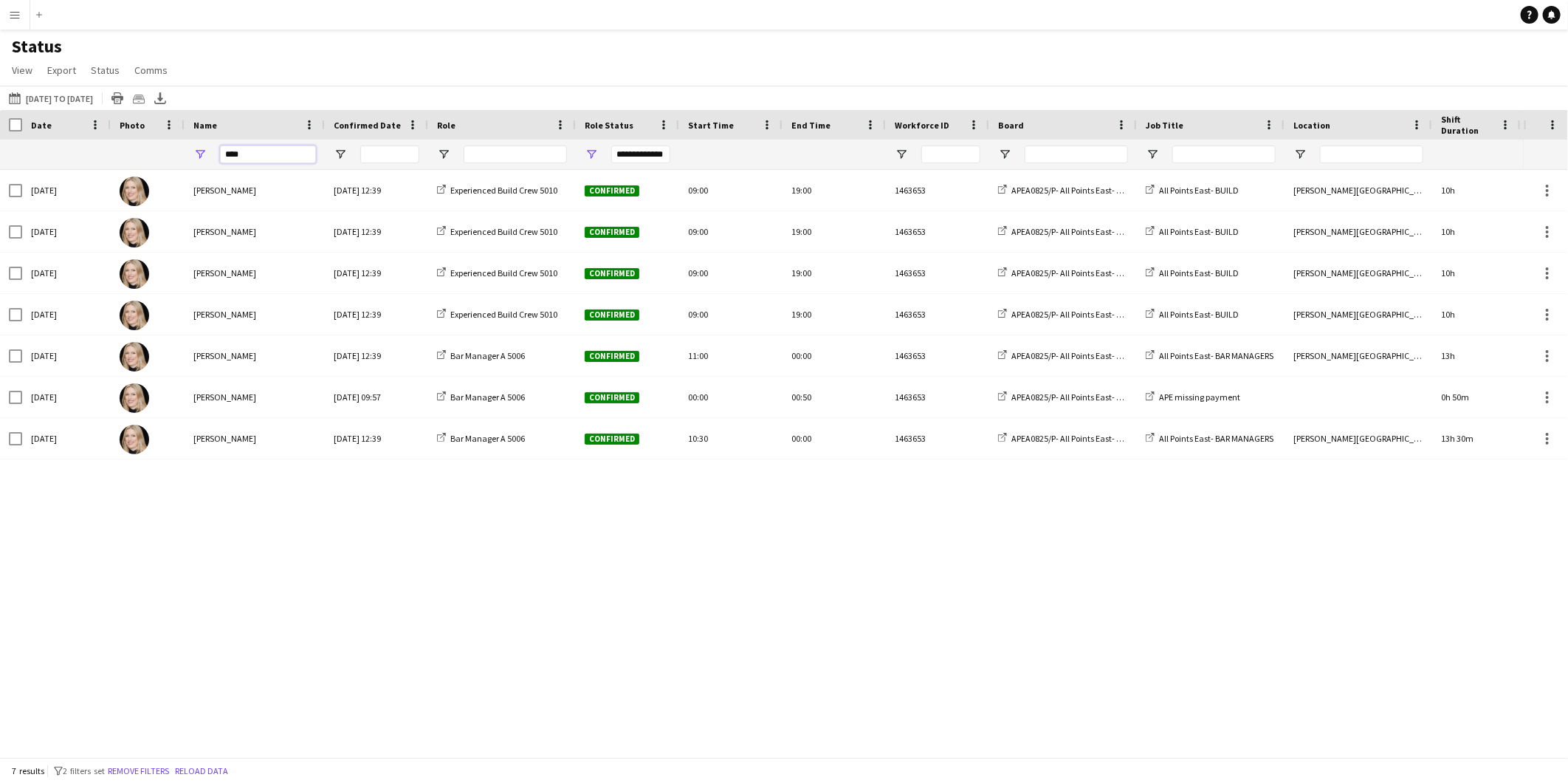
drag, startPoint x: 254, startPoint y: 160, endPoint x: 187, endPoint y: 149, distance: 67.9
click at [187, 149] on div "****" at bounding box center [254, 154] width 140 height 30
click at [76, 96] on button "21-08-2025 to 27-08-2025 11-08-2025 to 17-08-2025" at bounding box center [50, 98] width 90 height 17
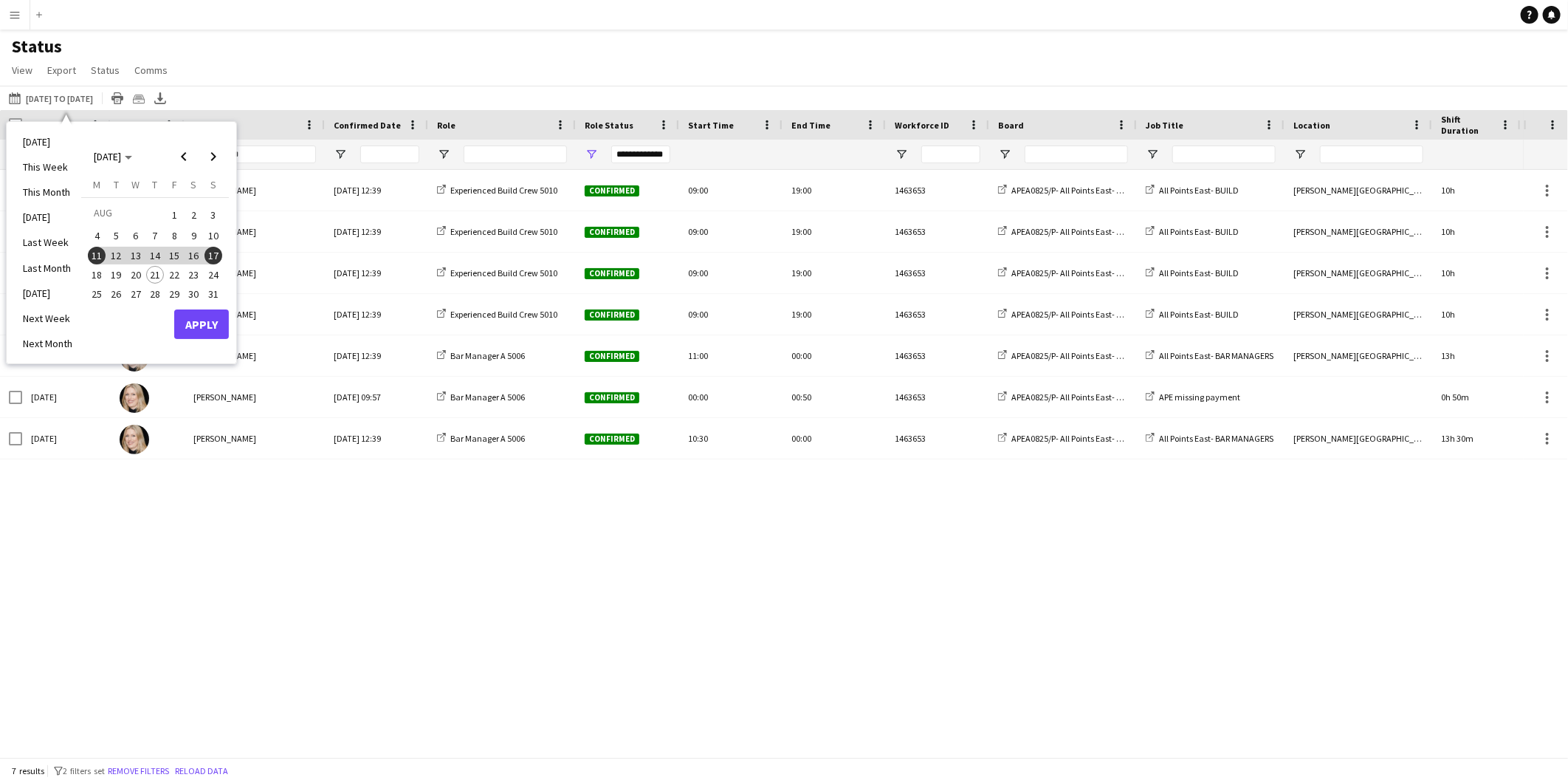
click at [152, 276] on span "21" at bounding box center [155, 275] width 17 height 17
click at [205, 291] on span "31" at bounding box center [214, 294] width 17 height 17
click at [224, 321] on button "Apply" at bounding box center [201, 324] width 55 height 30
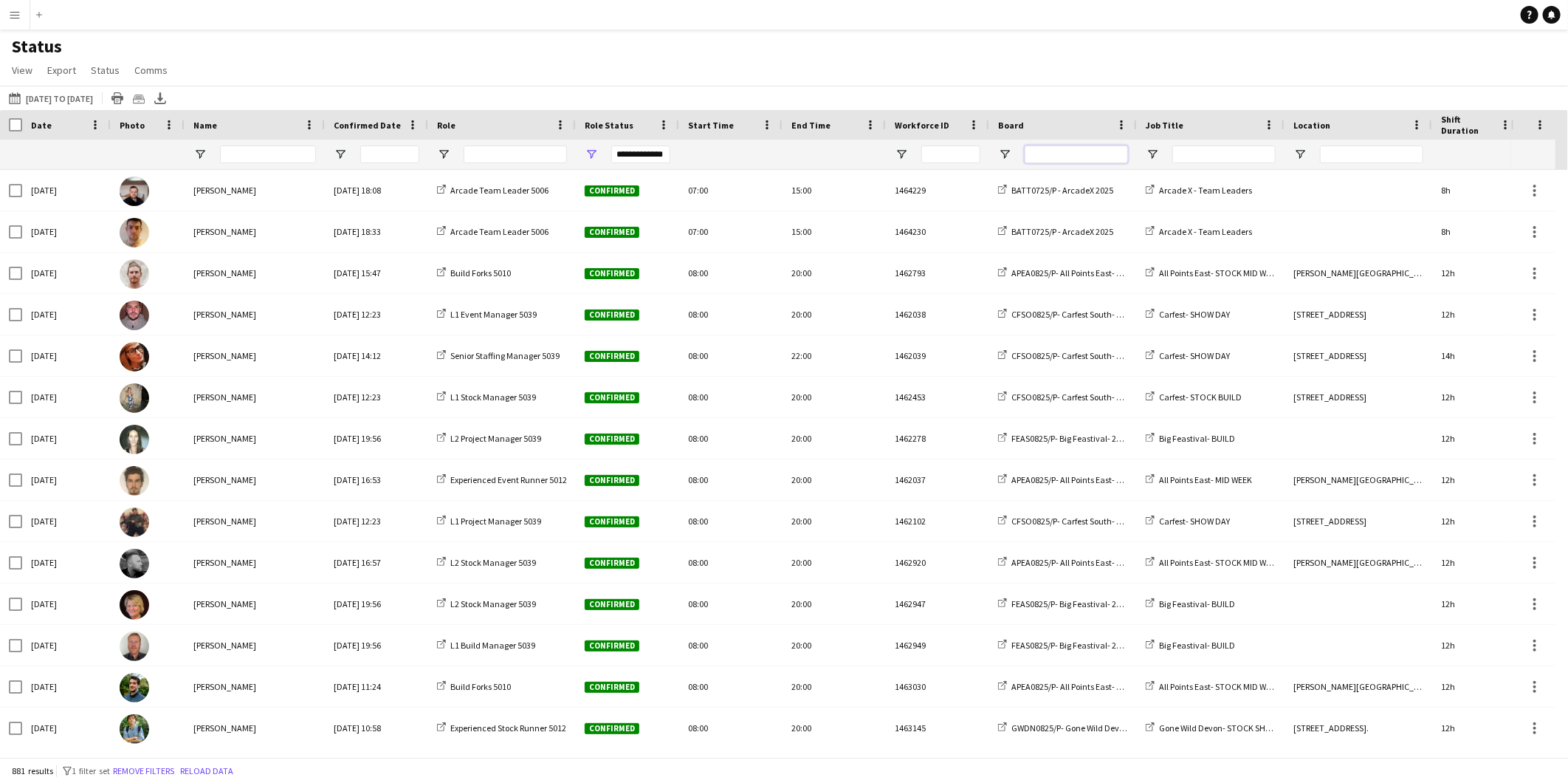
click at [1072, 154] on input "Board Filter Input" at bounding box center [1076, 154] width 103 height 17
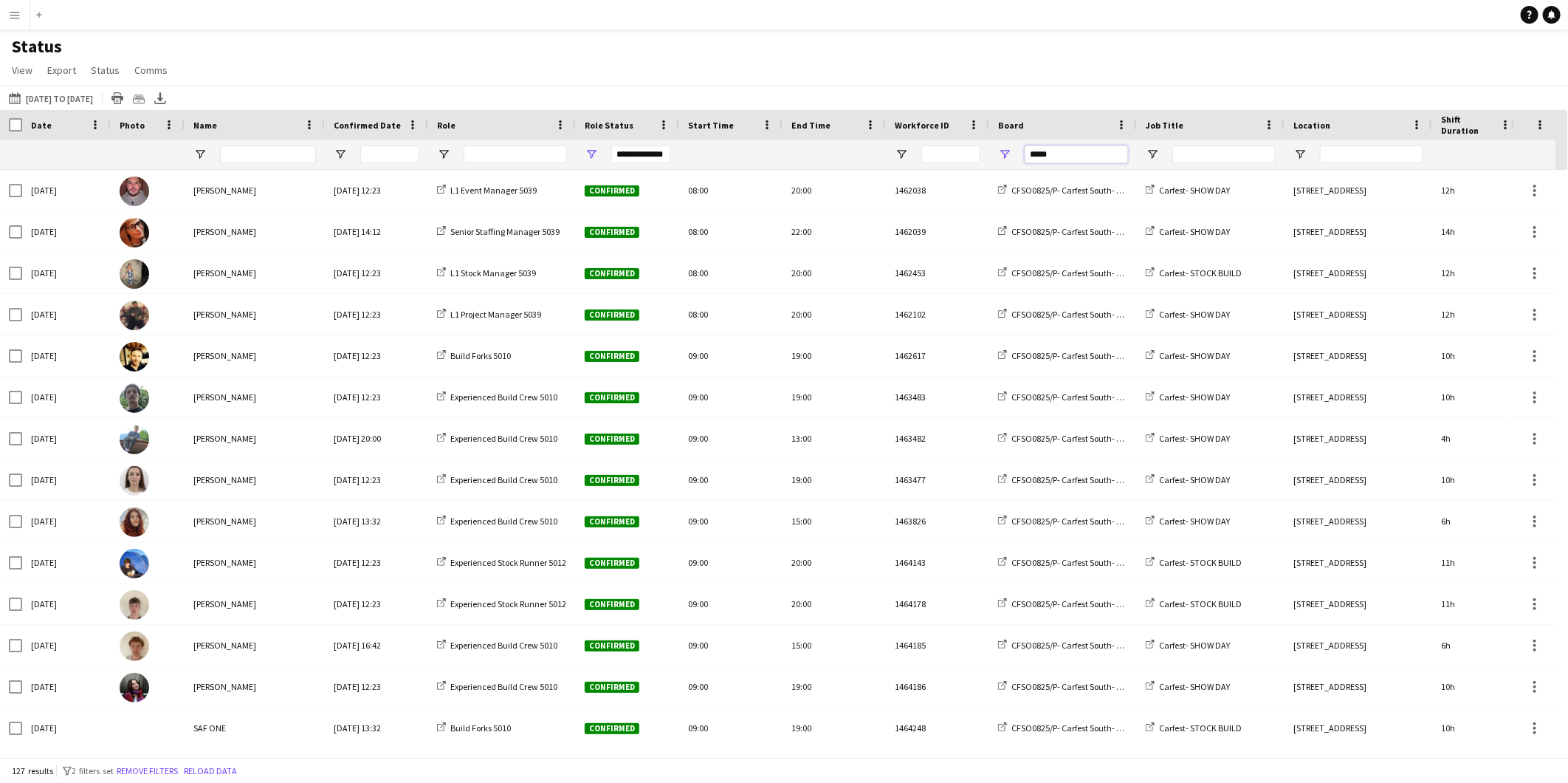
type input "*****"
click at [593, 153] on span "Open Filter Menu" at bounding box center [592, 155] width 14 height 14
click at [445, 48] on div "Status View Views Default view BTB upload workforce New starters Payroll checks…" at bounding box center [784, 61] width 1568 height 50
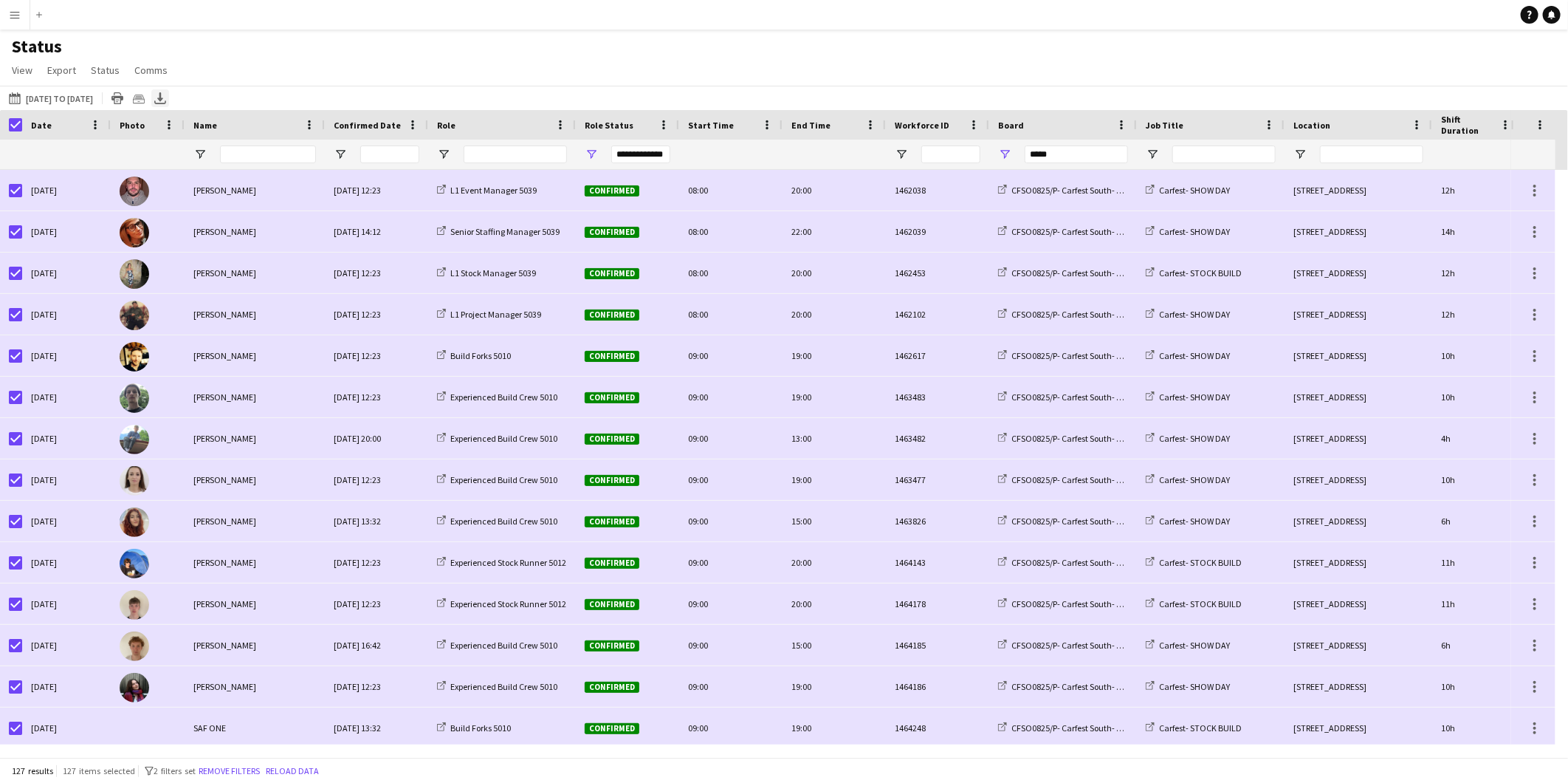
click at [163, 95] on icon at bounding box center [160, 96] width 6 height 9
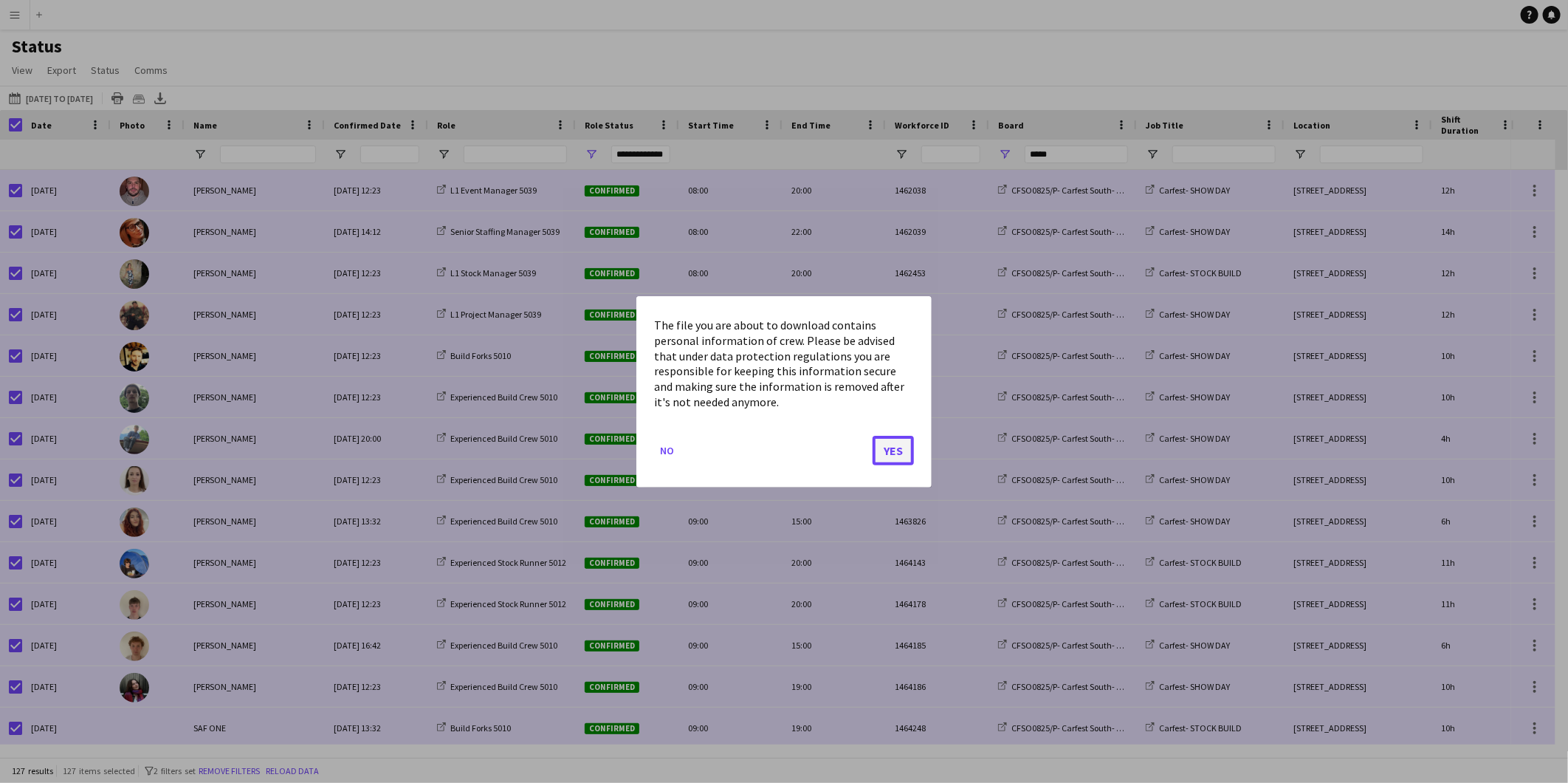
click at [882, 448] on button "Yes" at bounding box center [893, 450] width 42 height 30
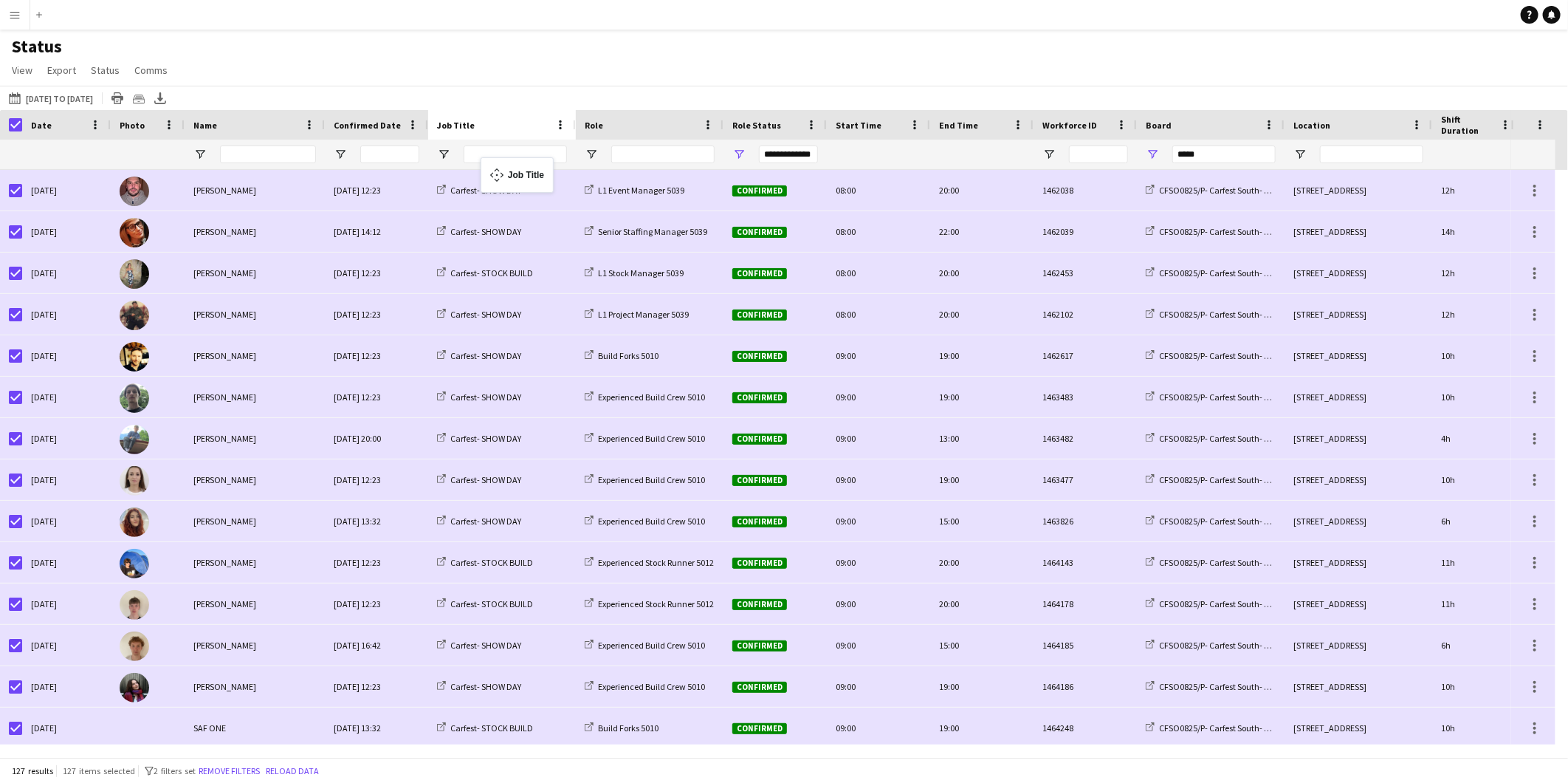
drag, startPoint x: 1202, startPoint y: 127, endPoint x: 488, endPoint y: 166, distance: 715.1
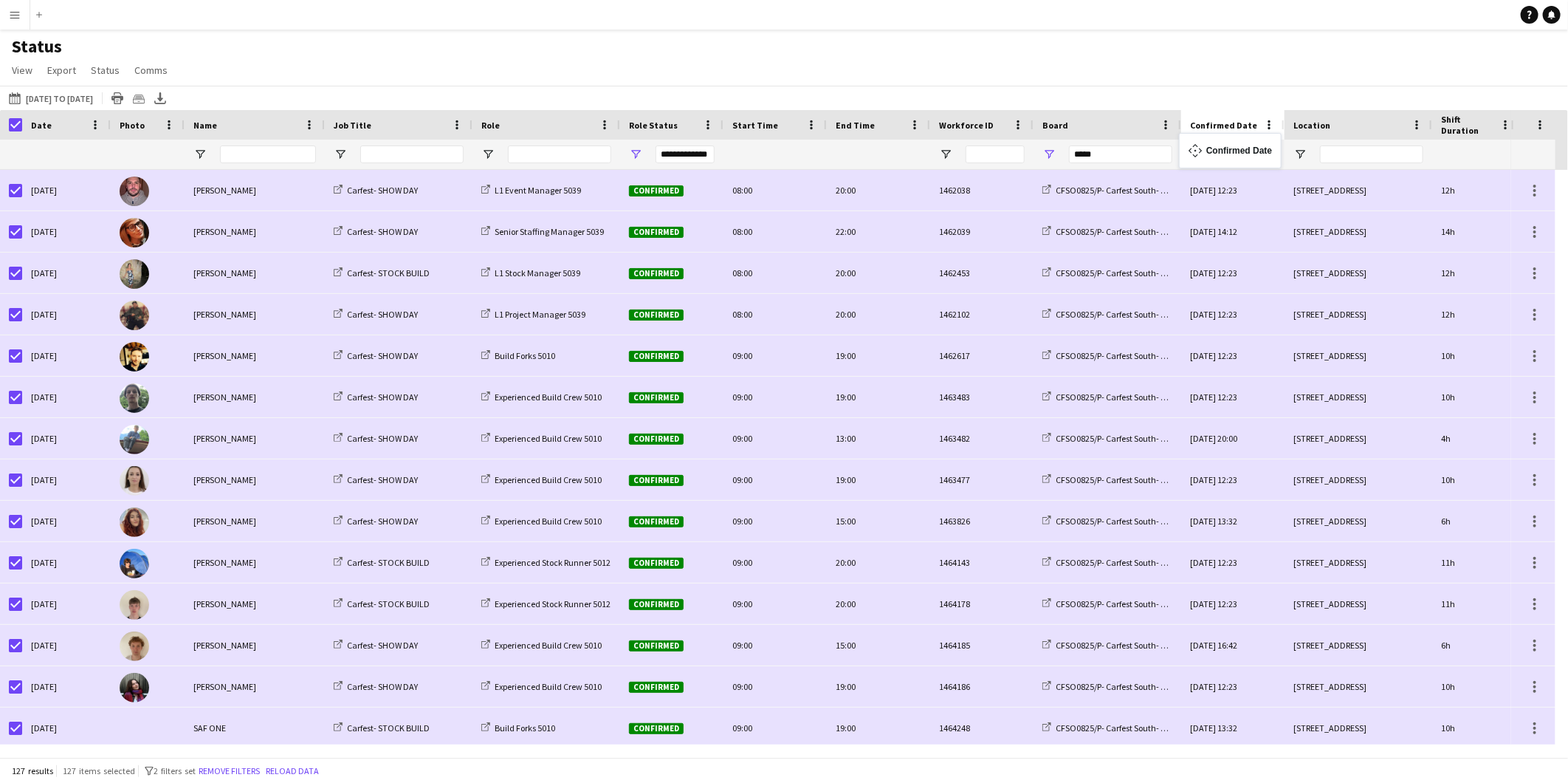
drag, startPoint x: 378, startPoint y: 124, endPoint x: 1186, endPoint y: 142, distance: 808.2
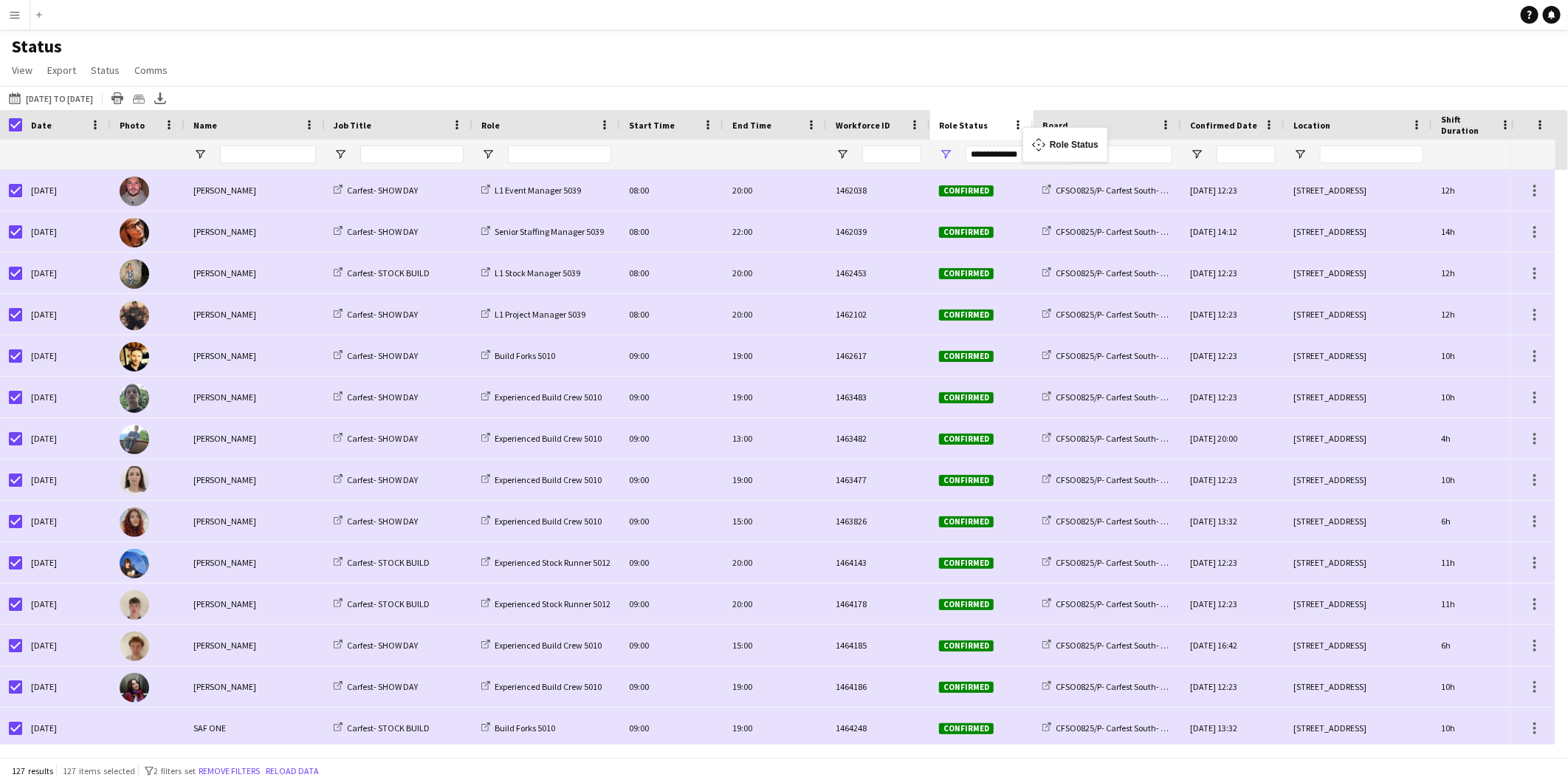
drag, startPoint x: 669, startPoint y: 126, endPoint x: 1031, endPoint y: 136, distance: 362.1
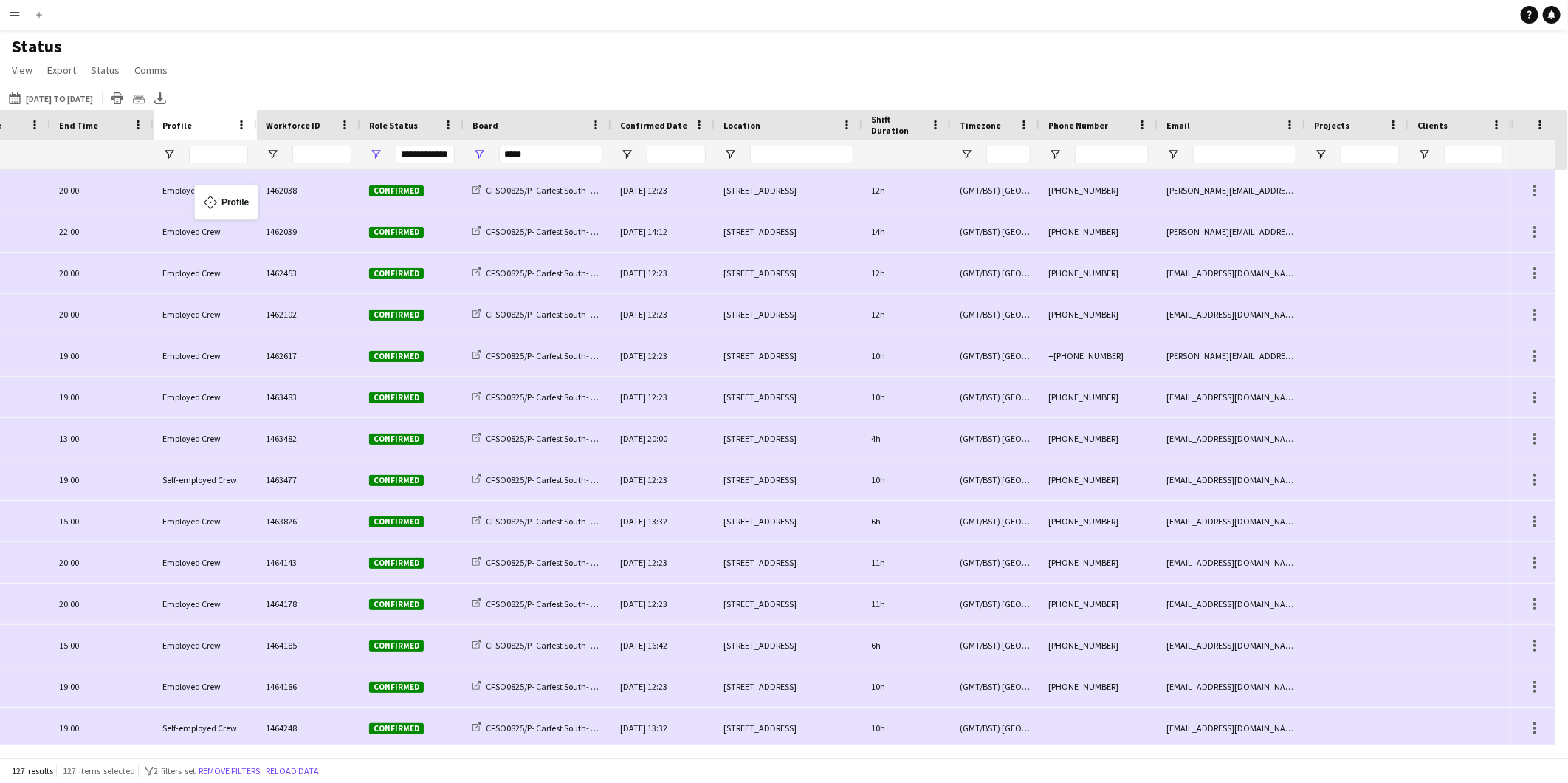
drag, startPoint x: 1441, startPoint y: 127, endPoint x: 201, endPoint y: 193, distance: 1241.8
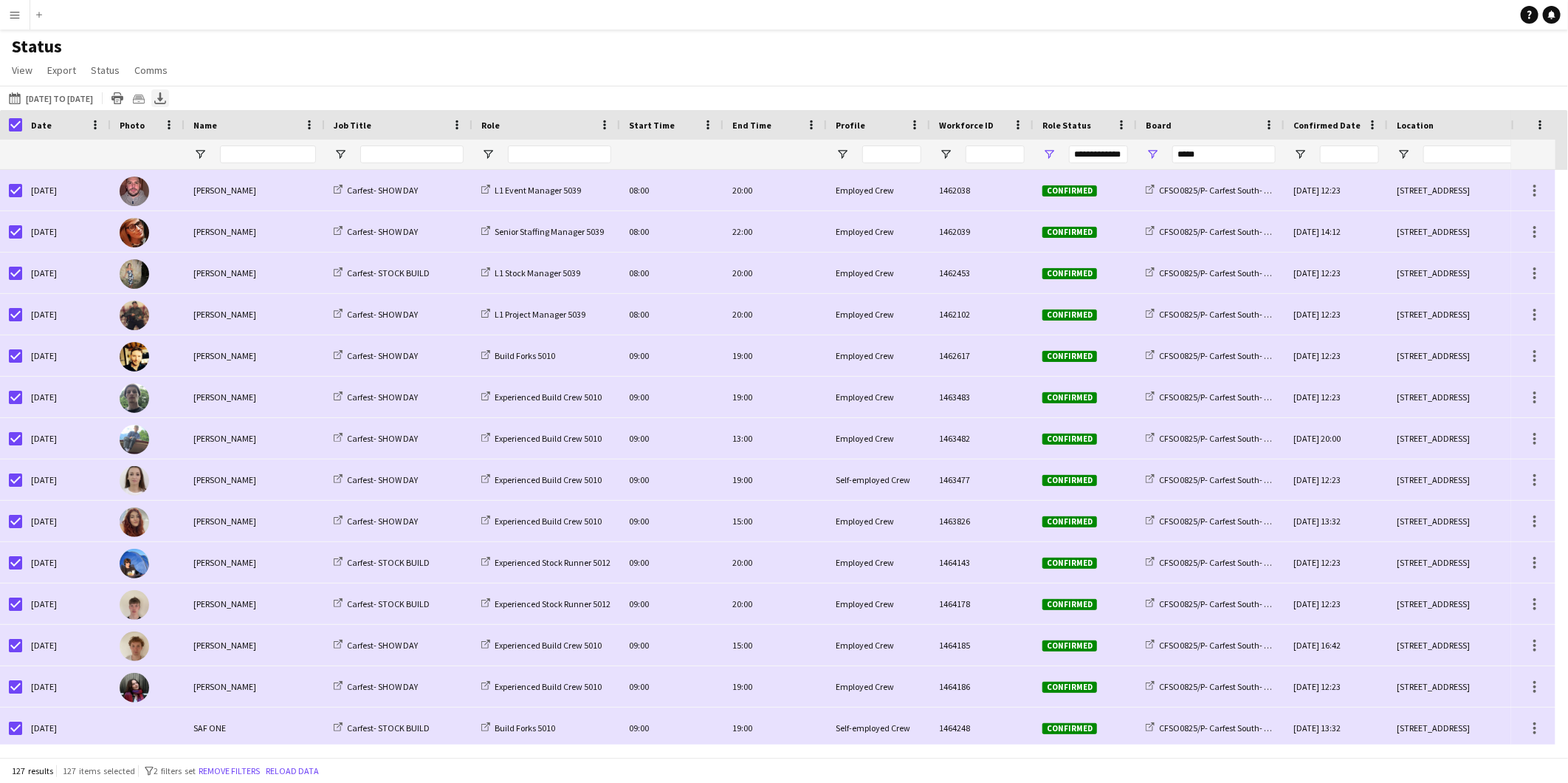
click at [169, 98] on div "Export XLSX" at bounding box center [160, 98] width 17 height 17
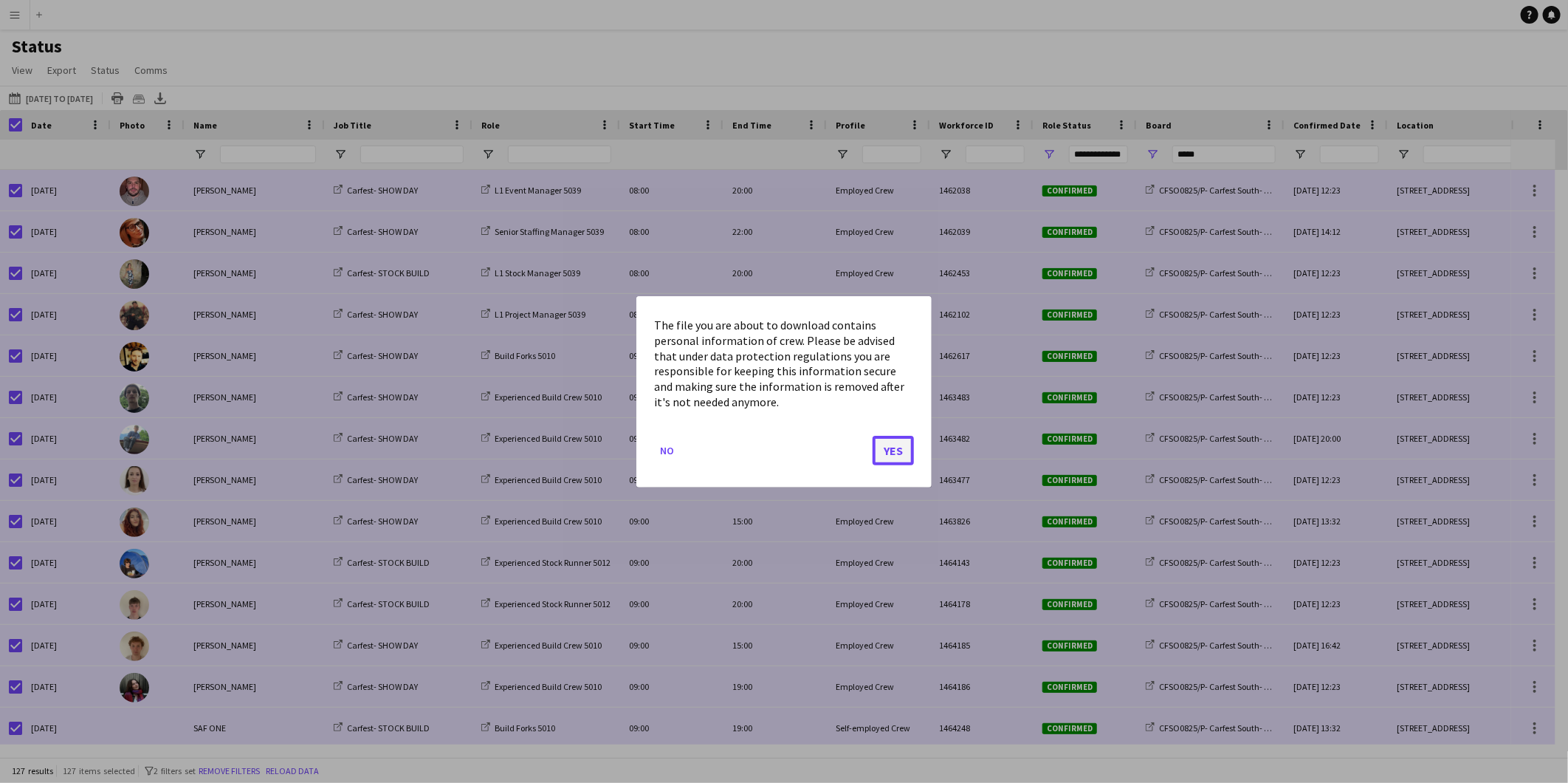
click at [905, 456] on button "Yes" at bounding box center [893, 450] width 42 height 30
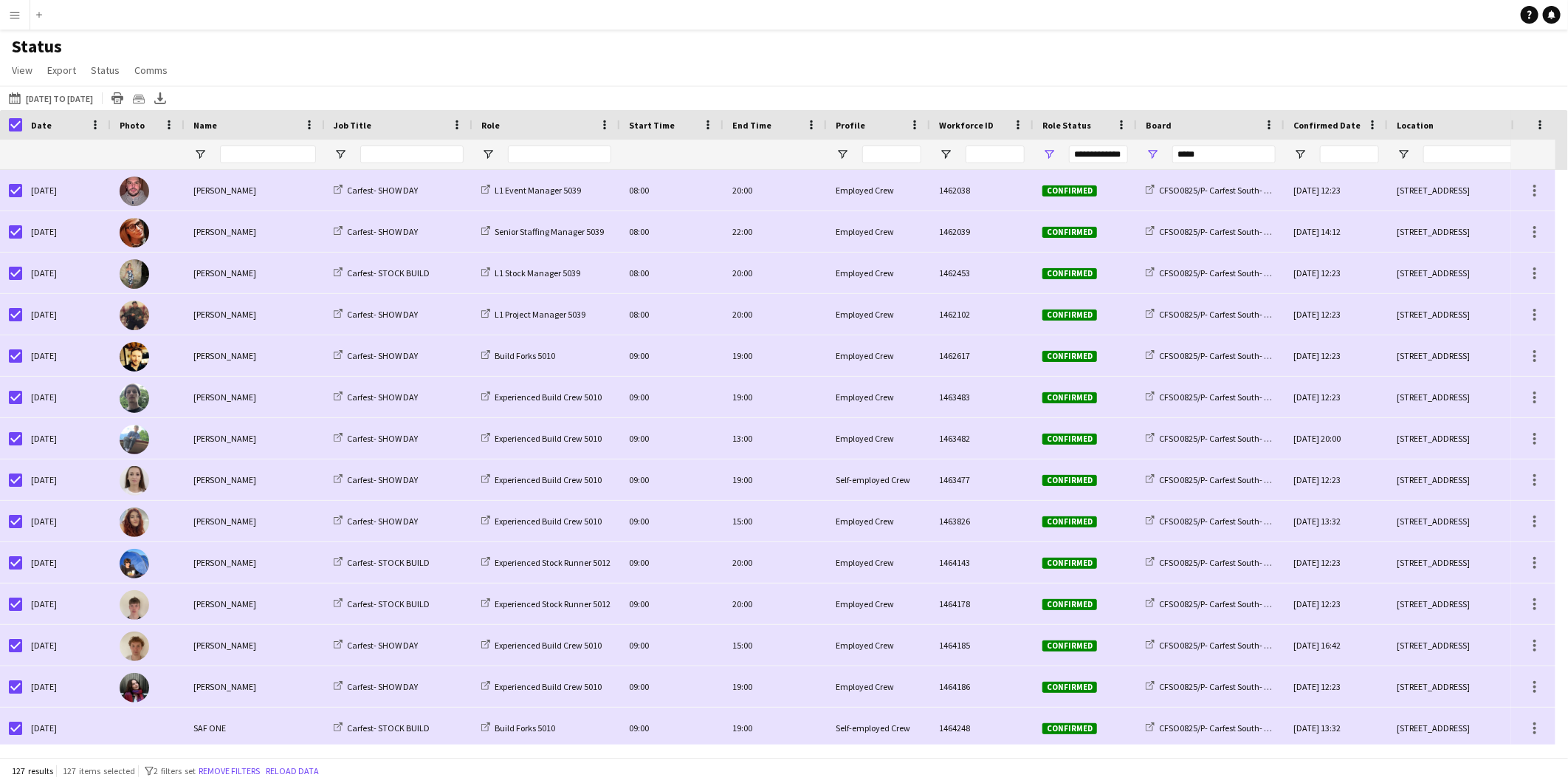
drag, startPoint x: 589, startPoint y: 60, endPoint x: 380, endPoint y: 190, distance: 246.1
click at [589, 60] on div "Status View Views Default view BTB upload workforce New starters Payroll checks…" at bounding box center [784, 61] width 1568 height 50
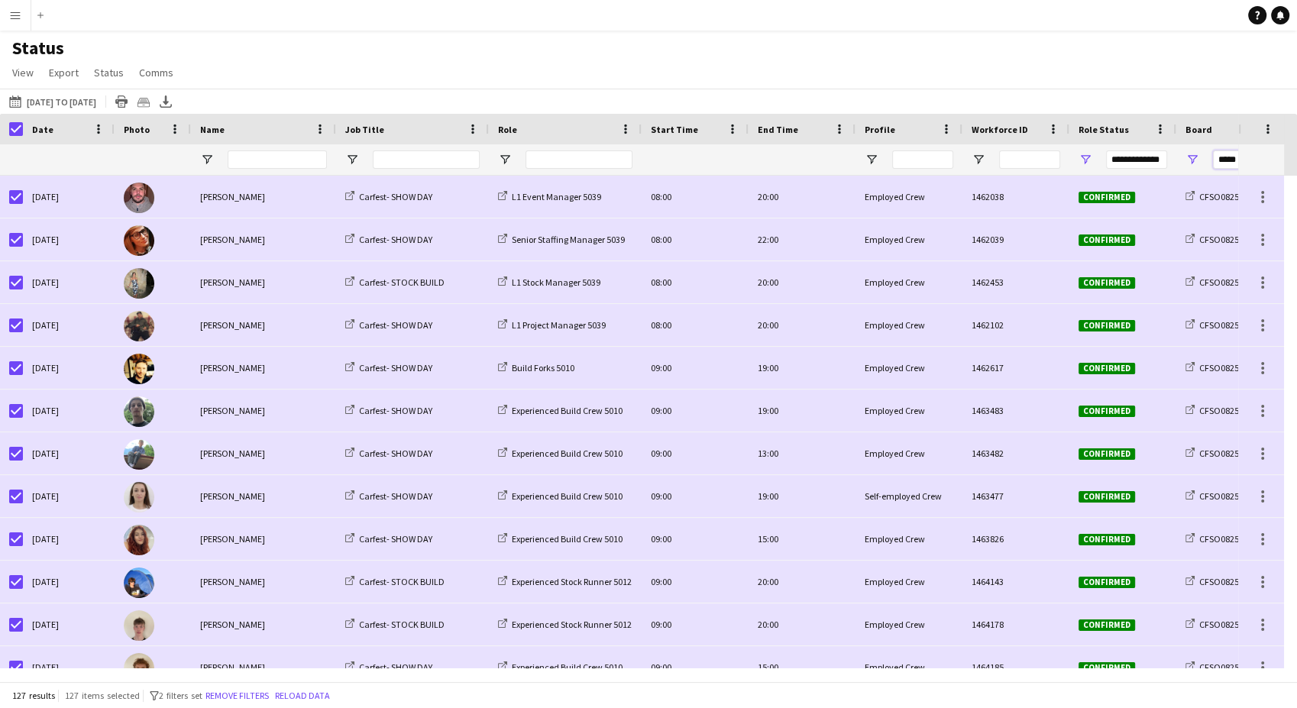
click at [1228, 156] on input "*****" at bounding box center [1266, 159] width 107 height 18
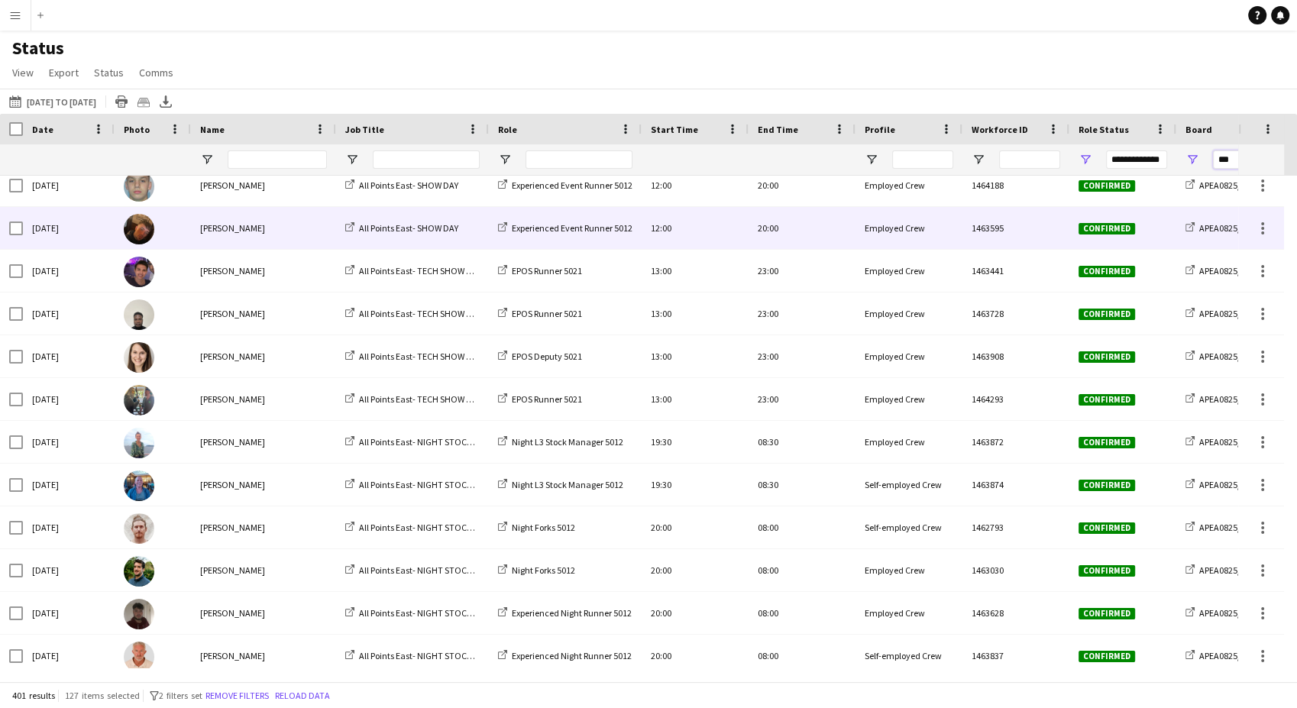
scroll to position [2686, 0]
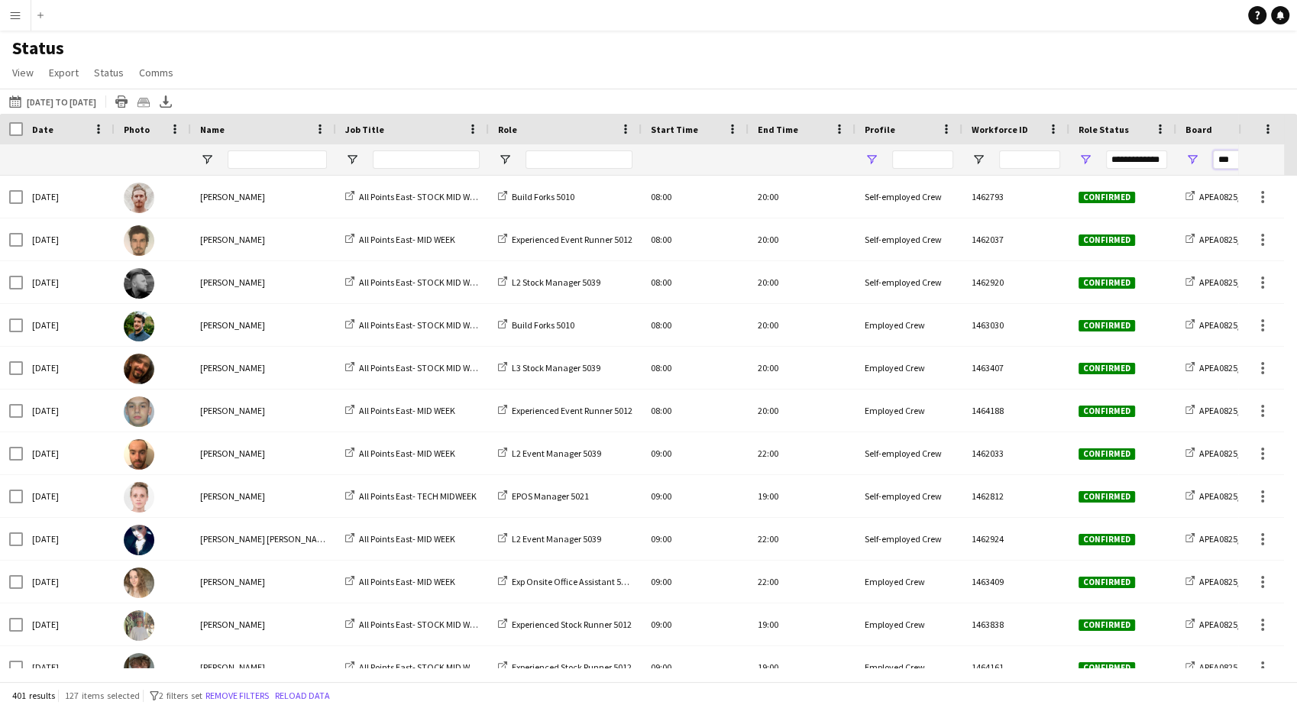
type input "***"
click at [870, 160] on span "Open Filter Menu" at bounding box center [872, 160] width 14 height 14
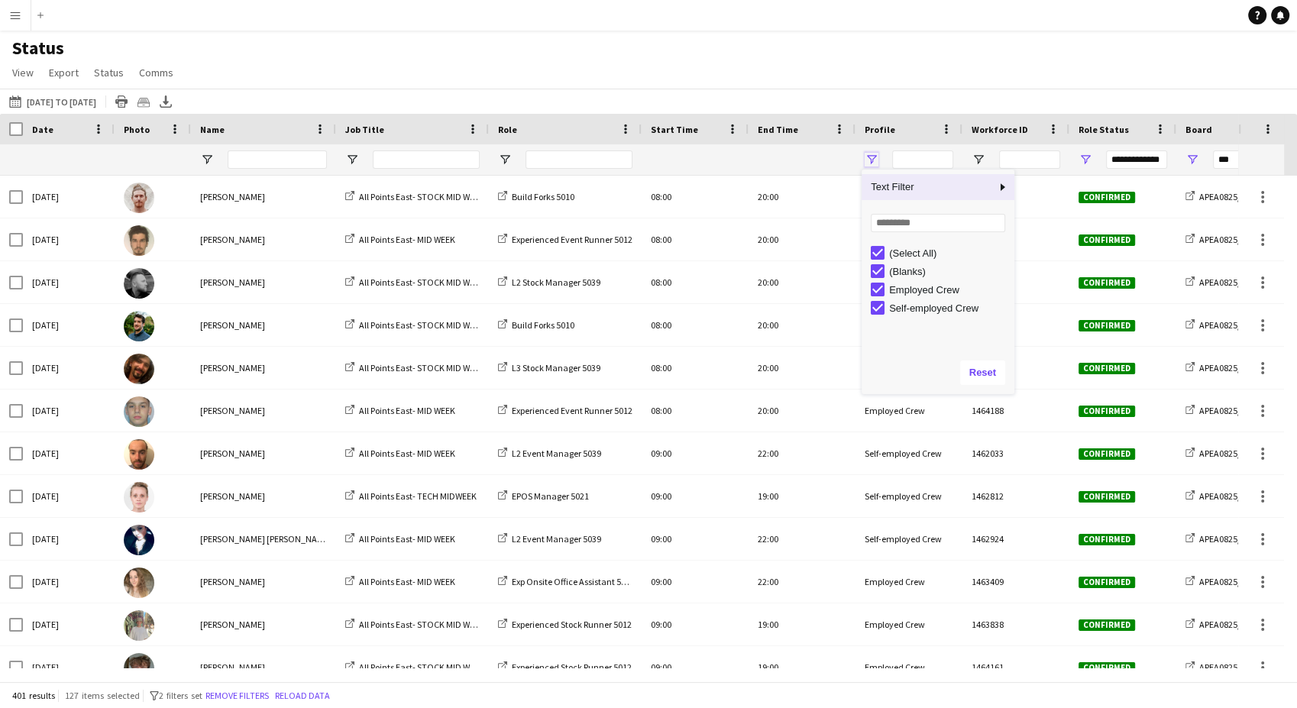
click at [870, 160] on span "Open Filter Menu" at bounding box center [872, 160] width 14 height 14
click at [897, 81] on div "Status View Views Default view BTB upload workforce New starters Payroll checks…" at bounding box center [648, 63] width 1297 height 52
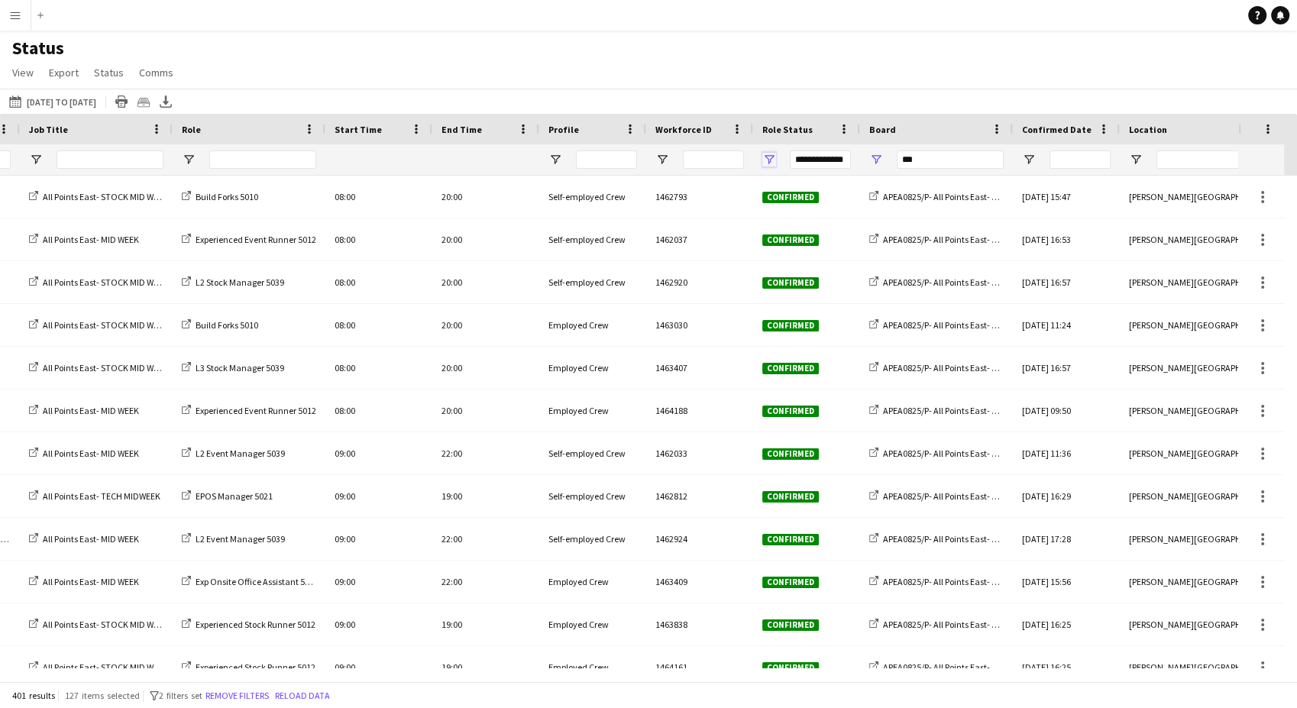
click at [772, 163] on span "Open Filter Menu" at bounding box center [769, 160] width 14 height 14
click at [771, 162] on span "Open Filter Menu" at bounding box center [769, 160] width 14 height 14
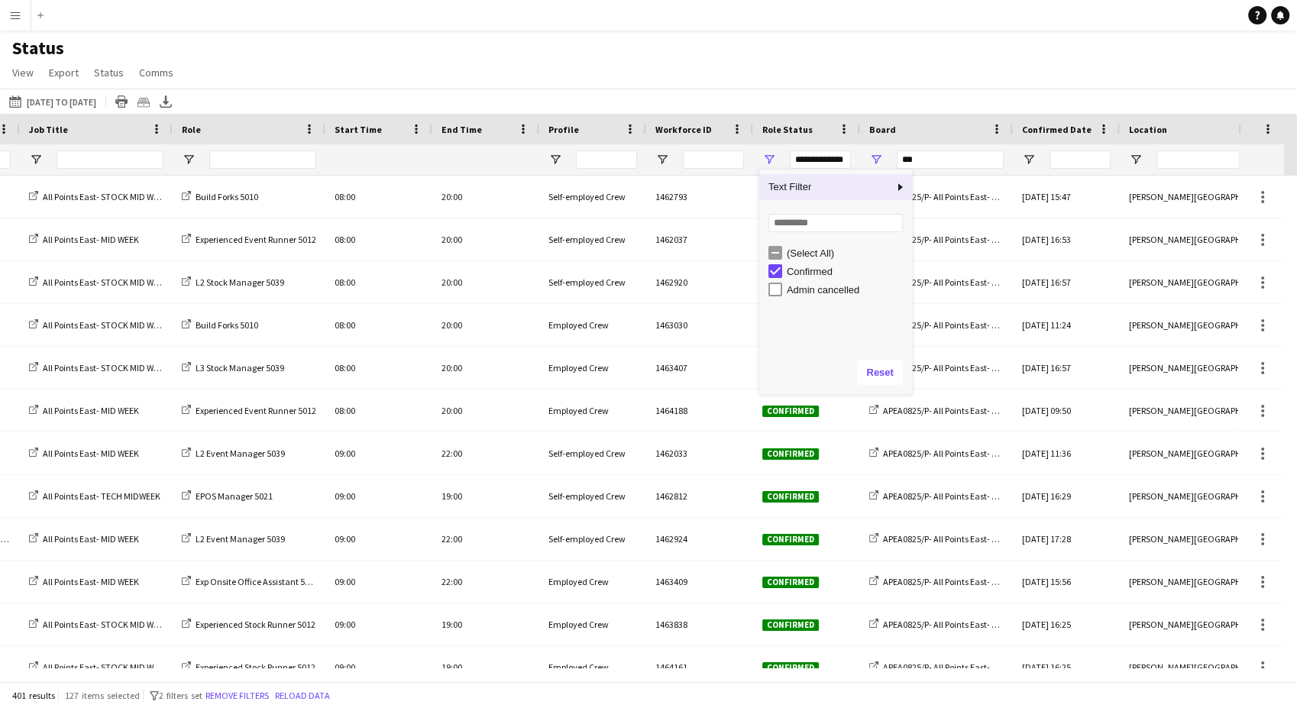
click at [829, 60] on div "Status View Views Default view BTB upload workforce New starters Payroll checks…" at bounding box center [648, 63] width 1297 height 52
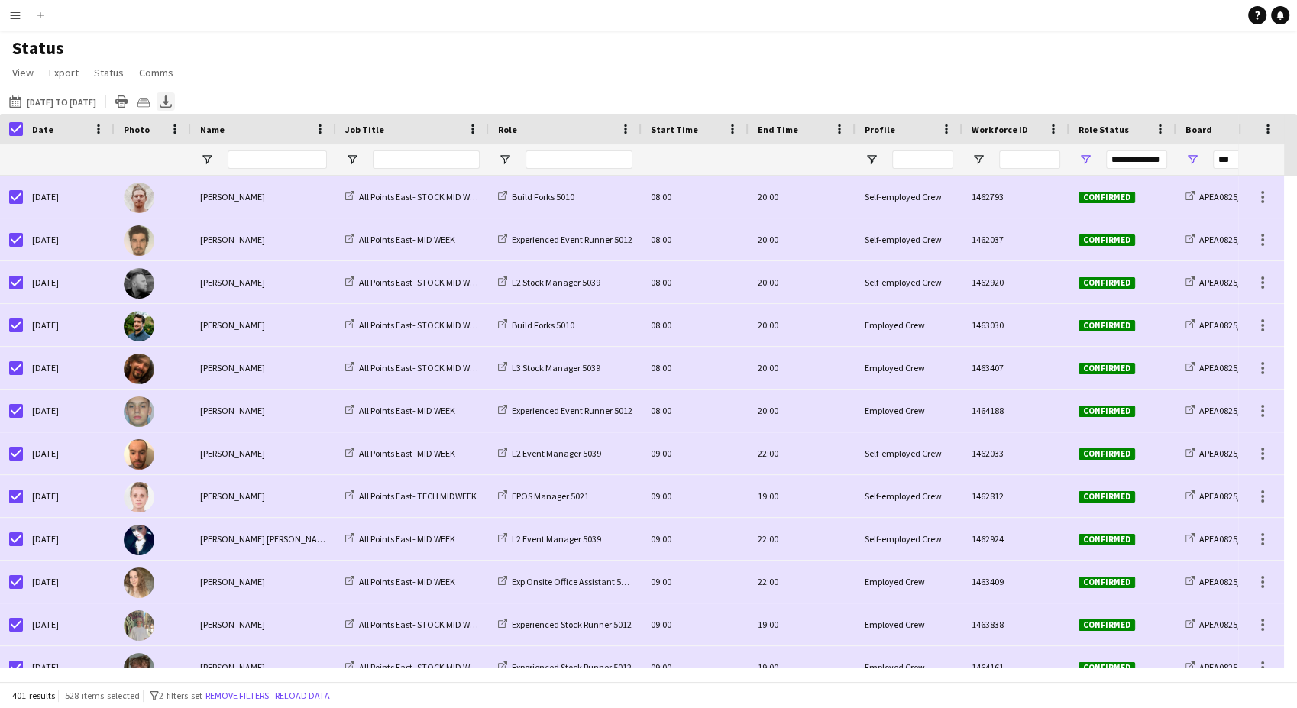
click at [172, 98] on icon "Export XLSX" at bounding box center [166, 101] width 12 height 12
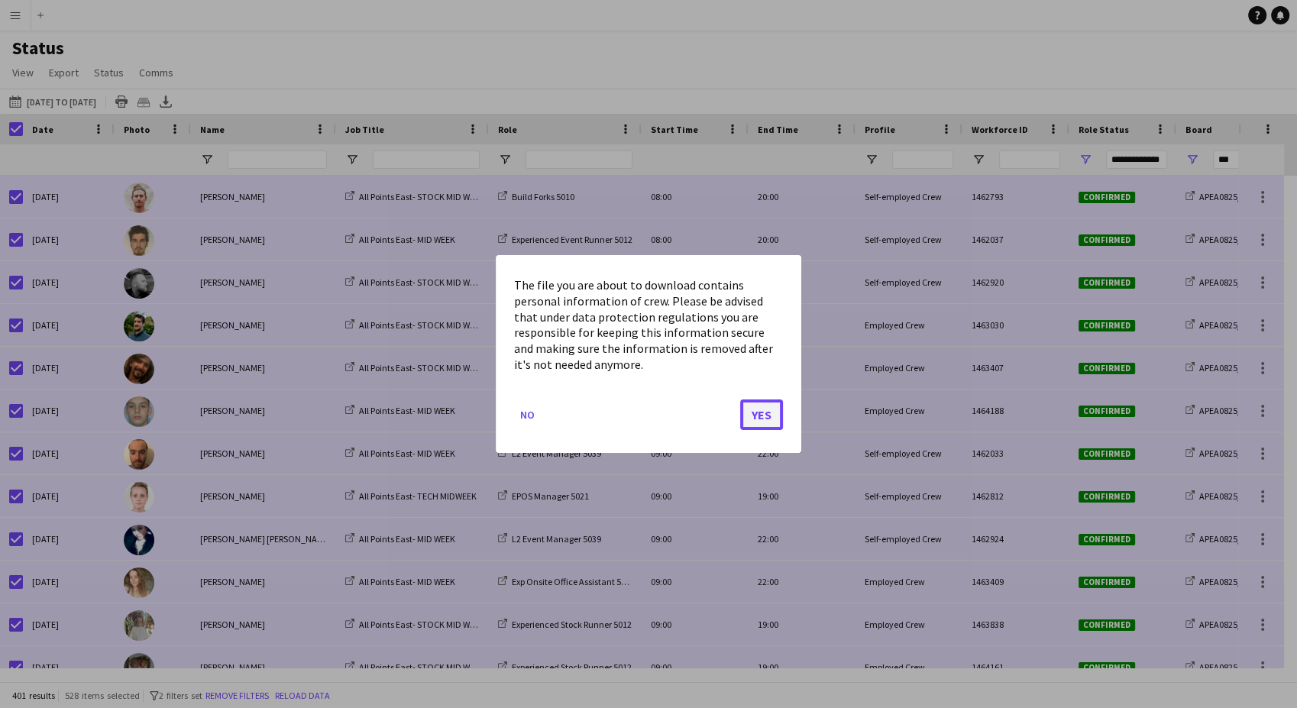
click at [755, 412] on button "Yes" at bounding box center [761, 414] width 43 height 31
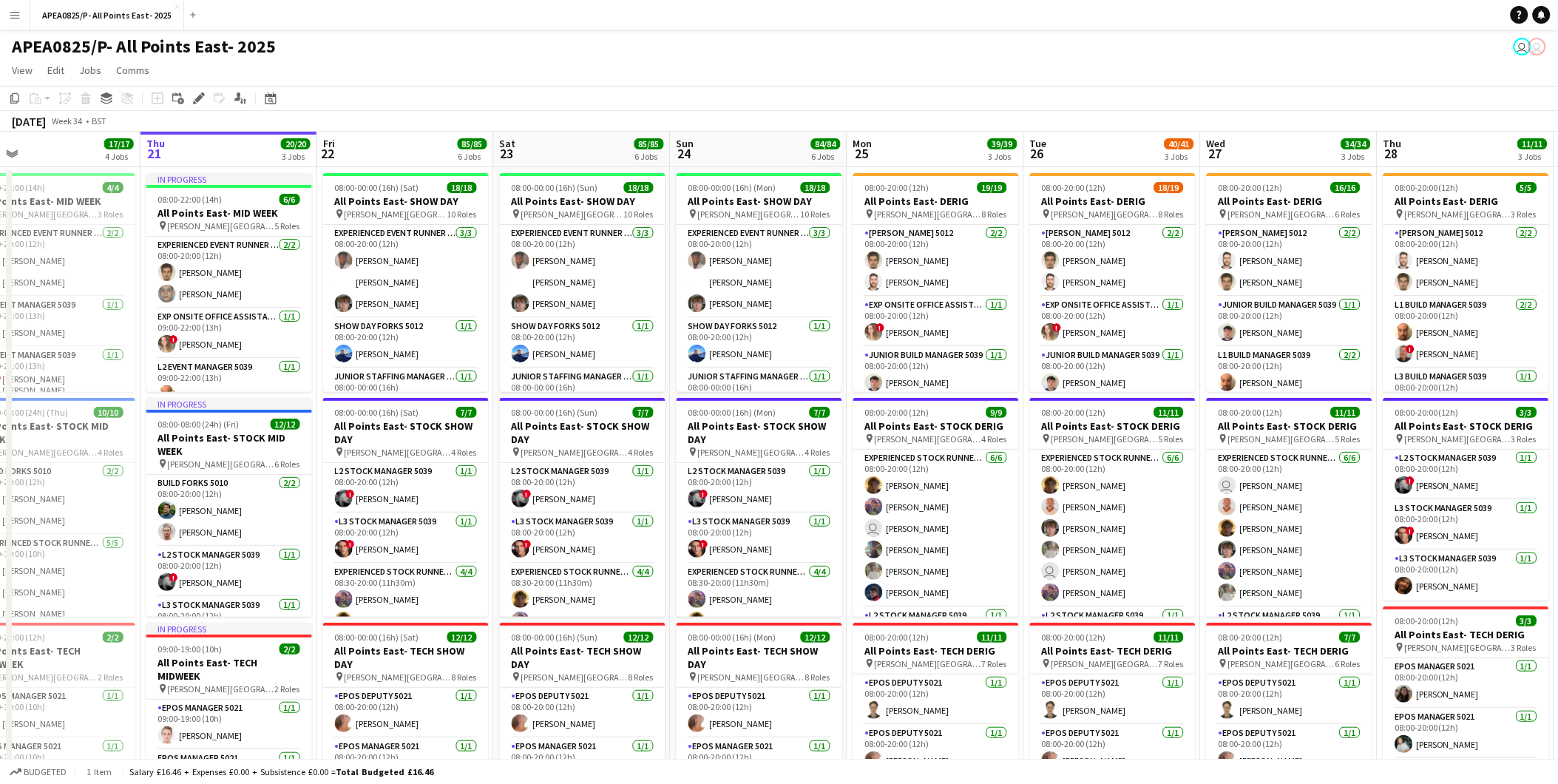
scroll to position [0, 566]
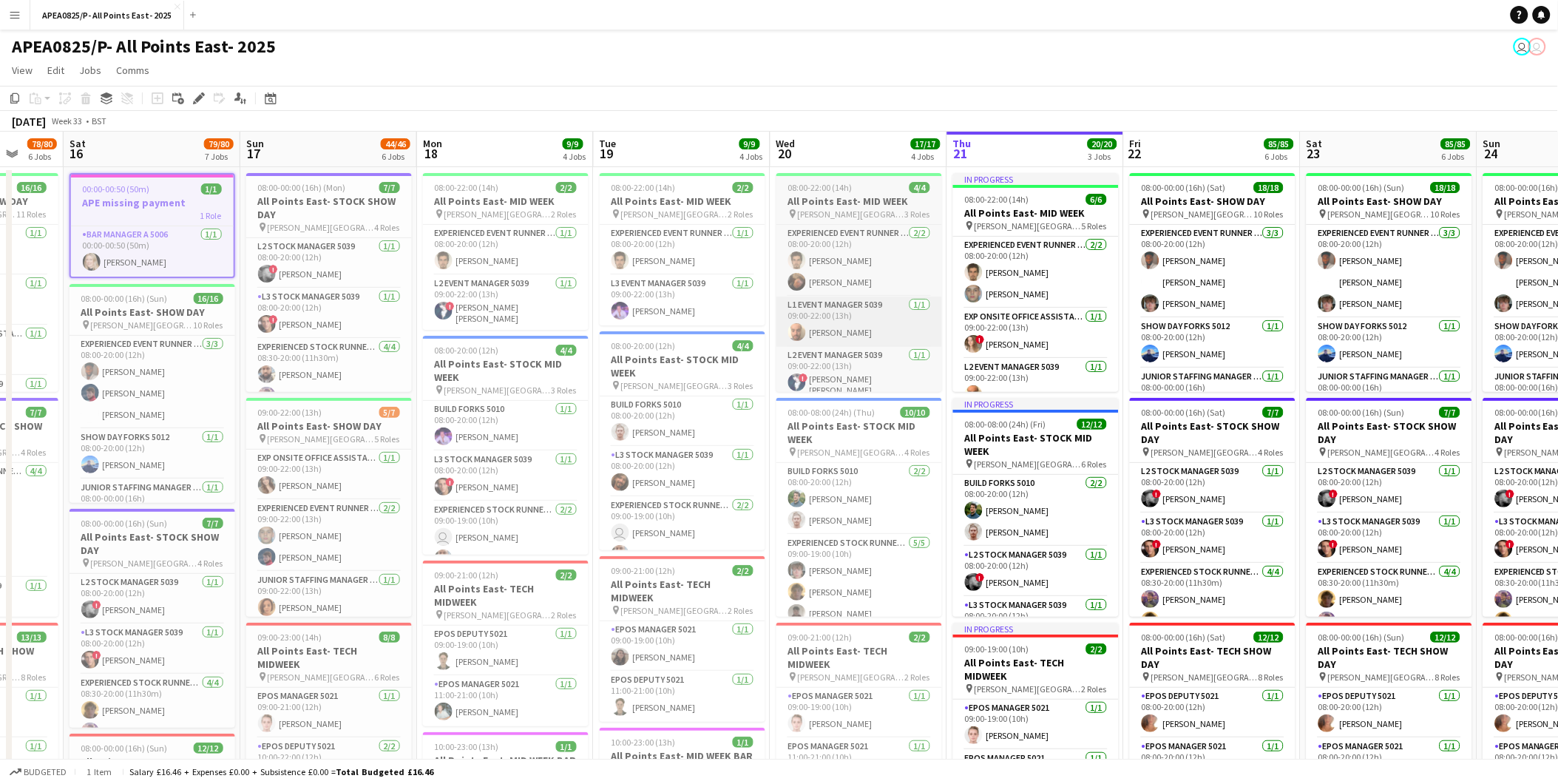
drag, startPoint x: 630, startPoint y: 309, endPoint x: 913, endPoint y: 329, distance: 283.7
click at [168, 249] on app-card-role "Bar Manager A 5006 1/1 00:00-00:50 (50m) Mary Burt" at bounding box center [152, 252] width 163 height 50
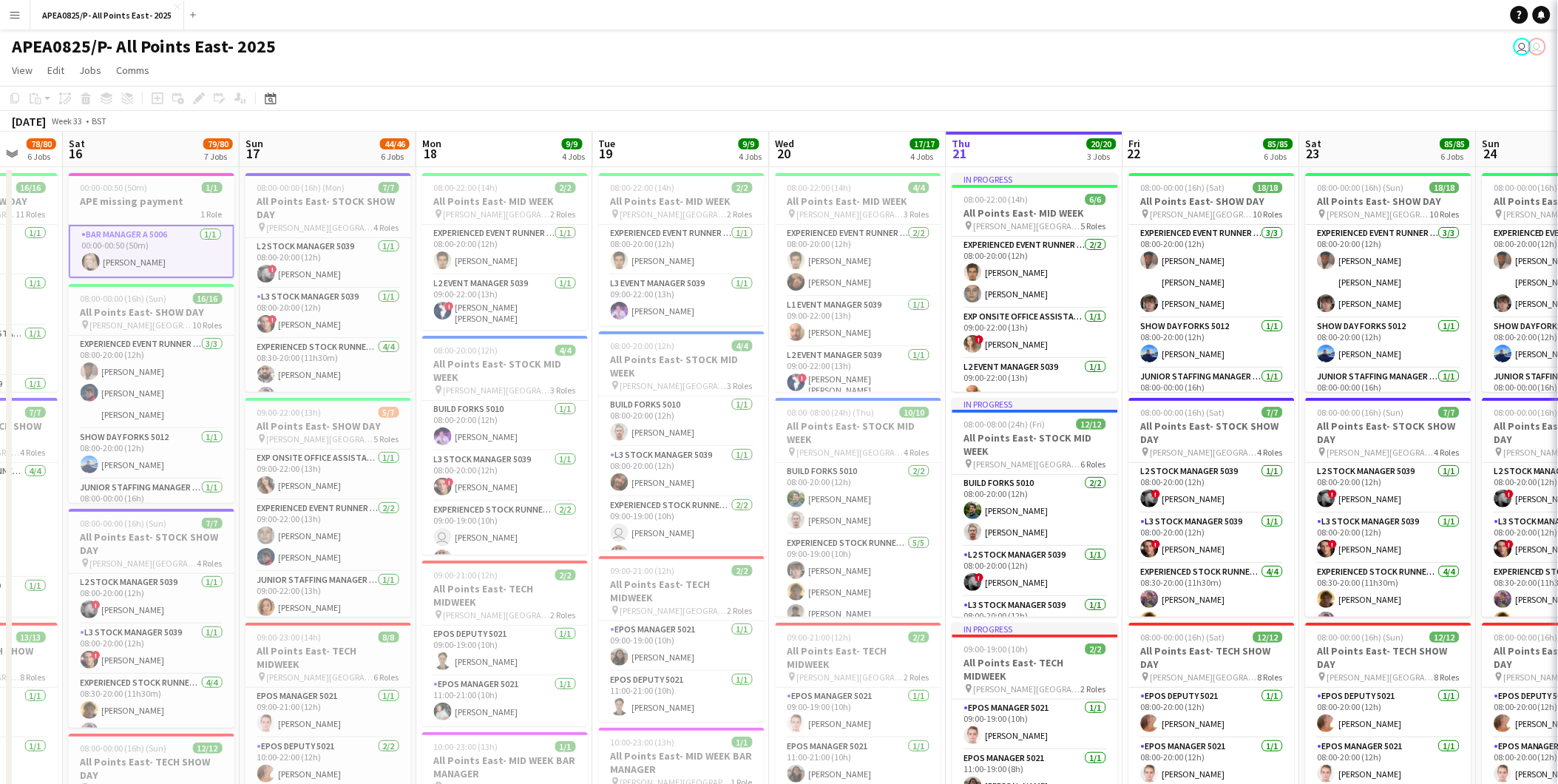
scroll to position [0, 468]
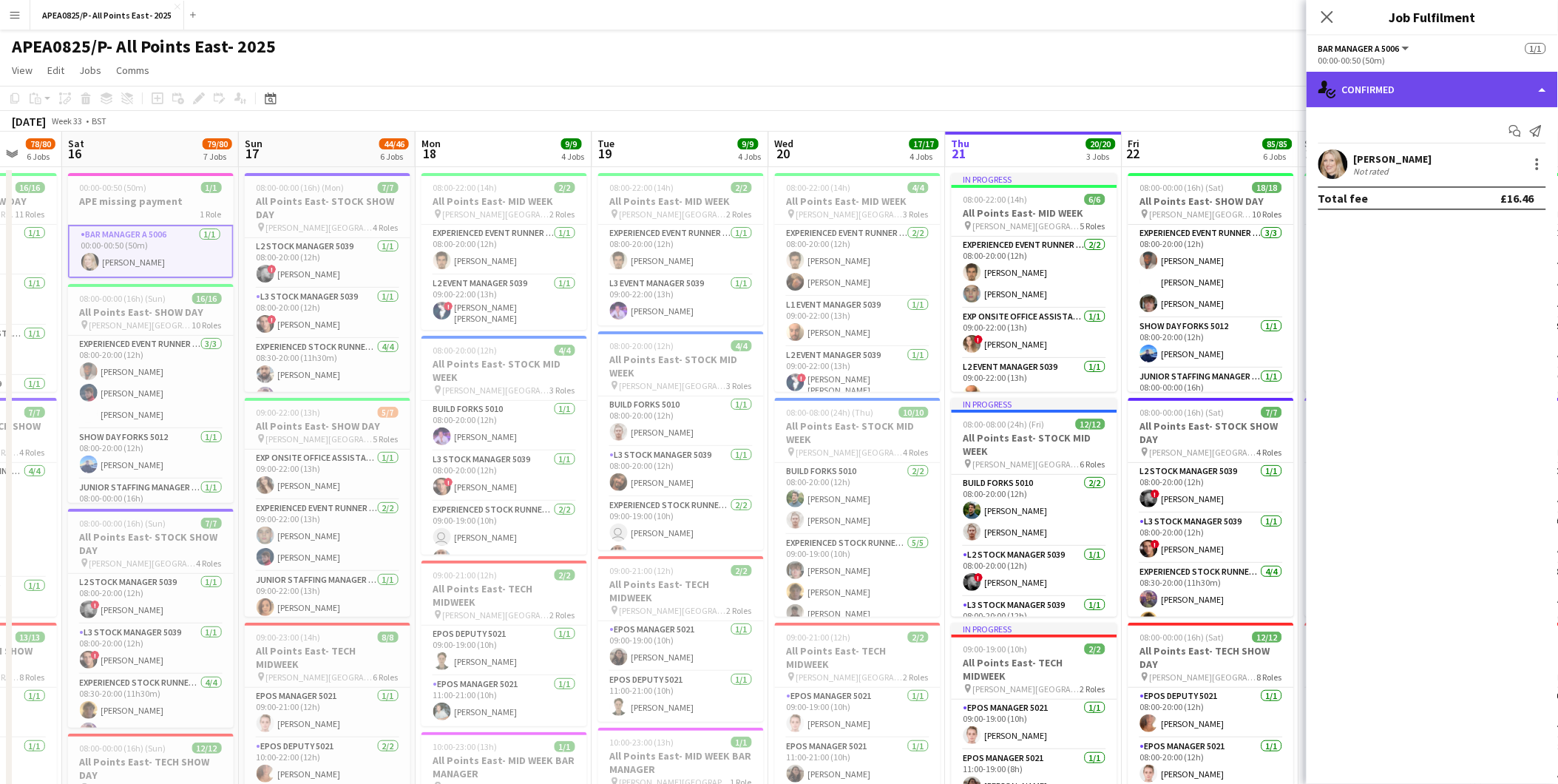
click at [1468, 84] on div "single-neutral-actions-check-2 Confirmed" at bounding box center [1432, 89] width 252 height 36
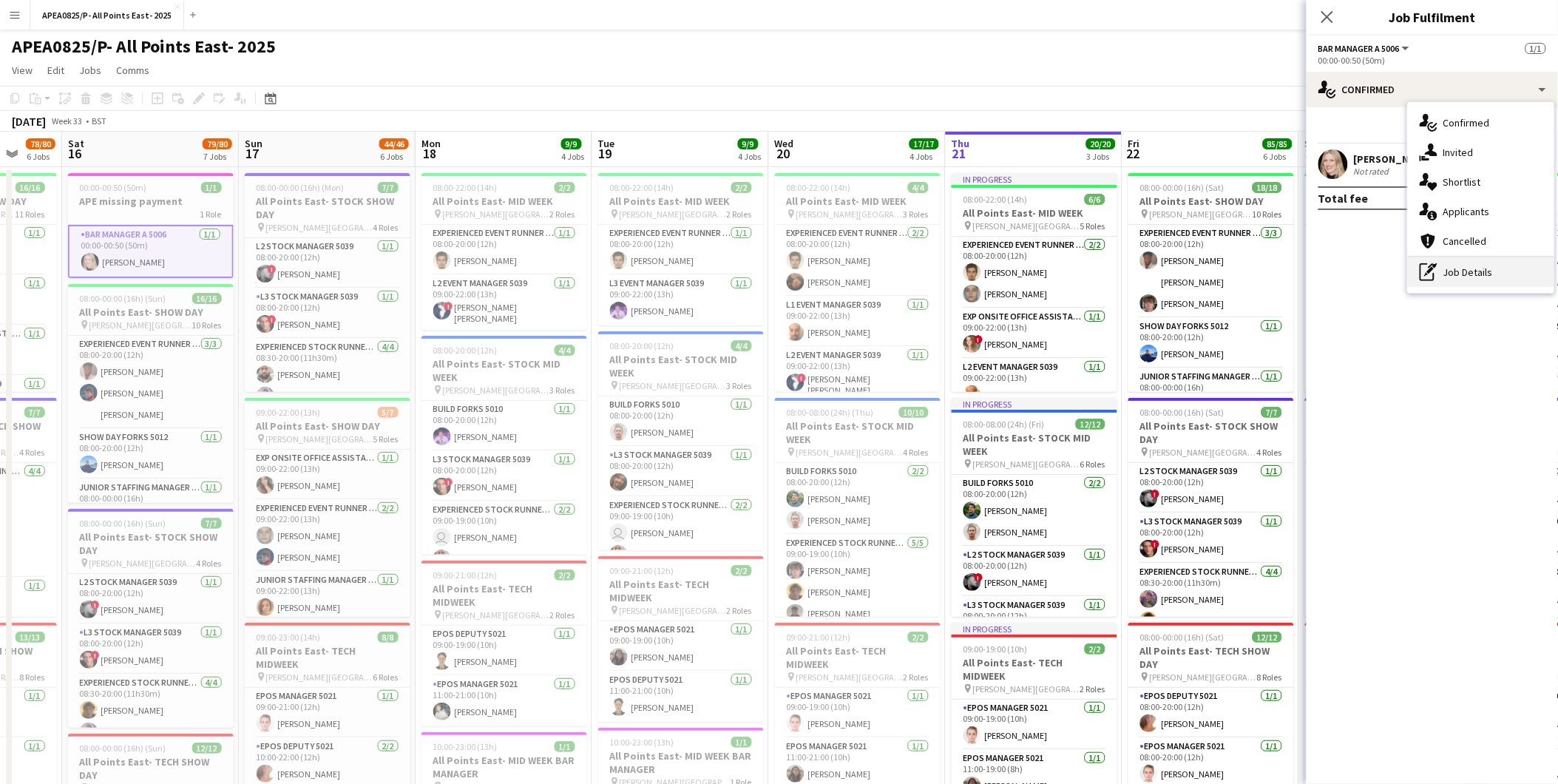
click at [1473, 267] on div "pen-write Job Details" at bounding box center [1481, 272] width 146 height 30
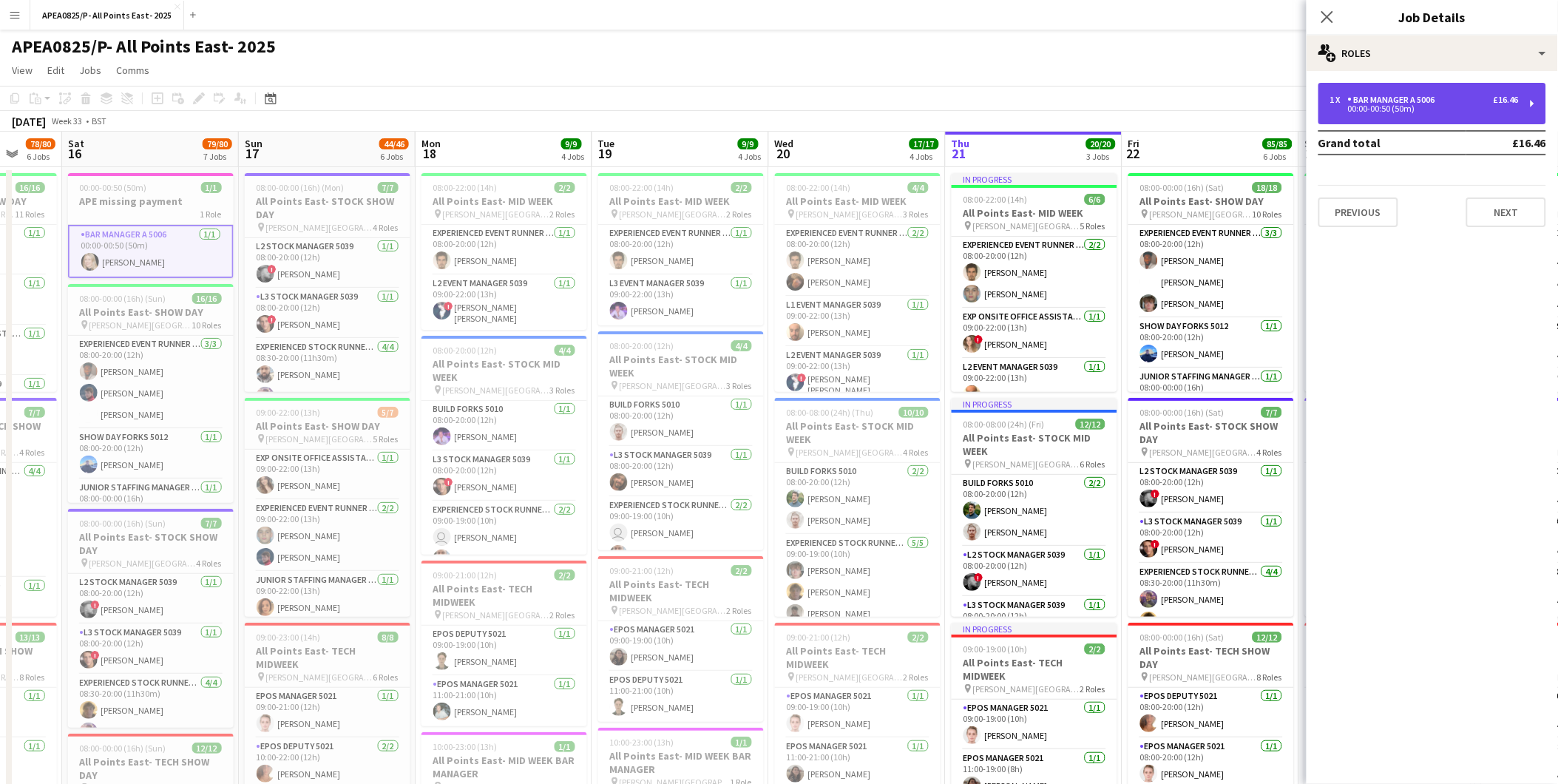
click at [1415, 95] on div "Bar Manager A 5006" at bounding box center [1394, 100] width 93 height 11
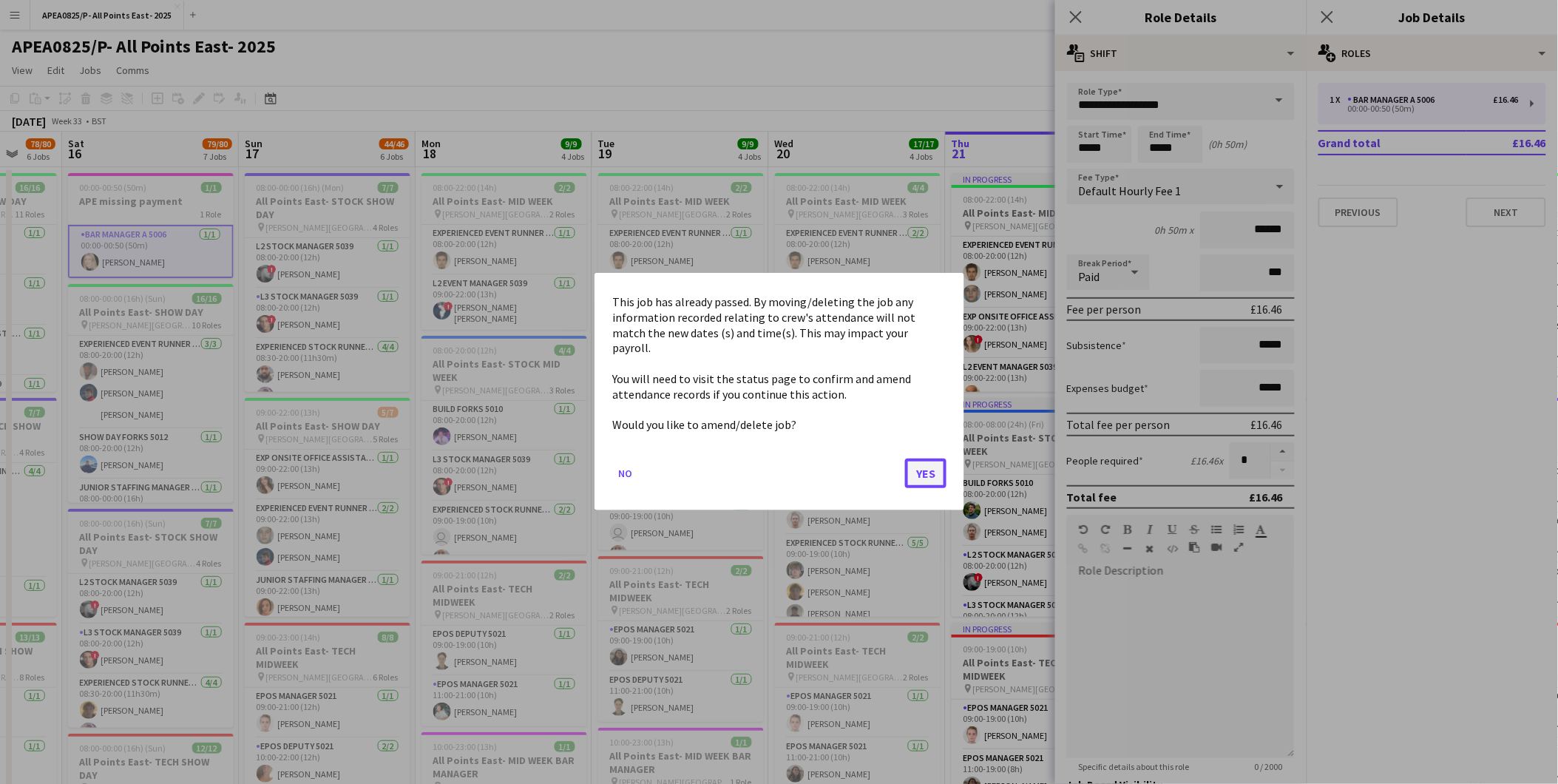
click at [932, 462] on button "Yes" at bounding box center [926, 473] width 42 height 30
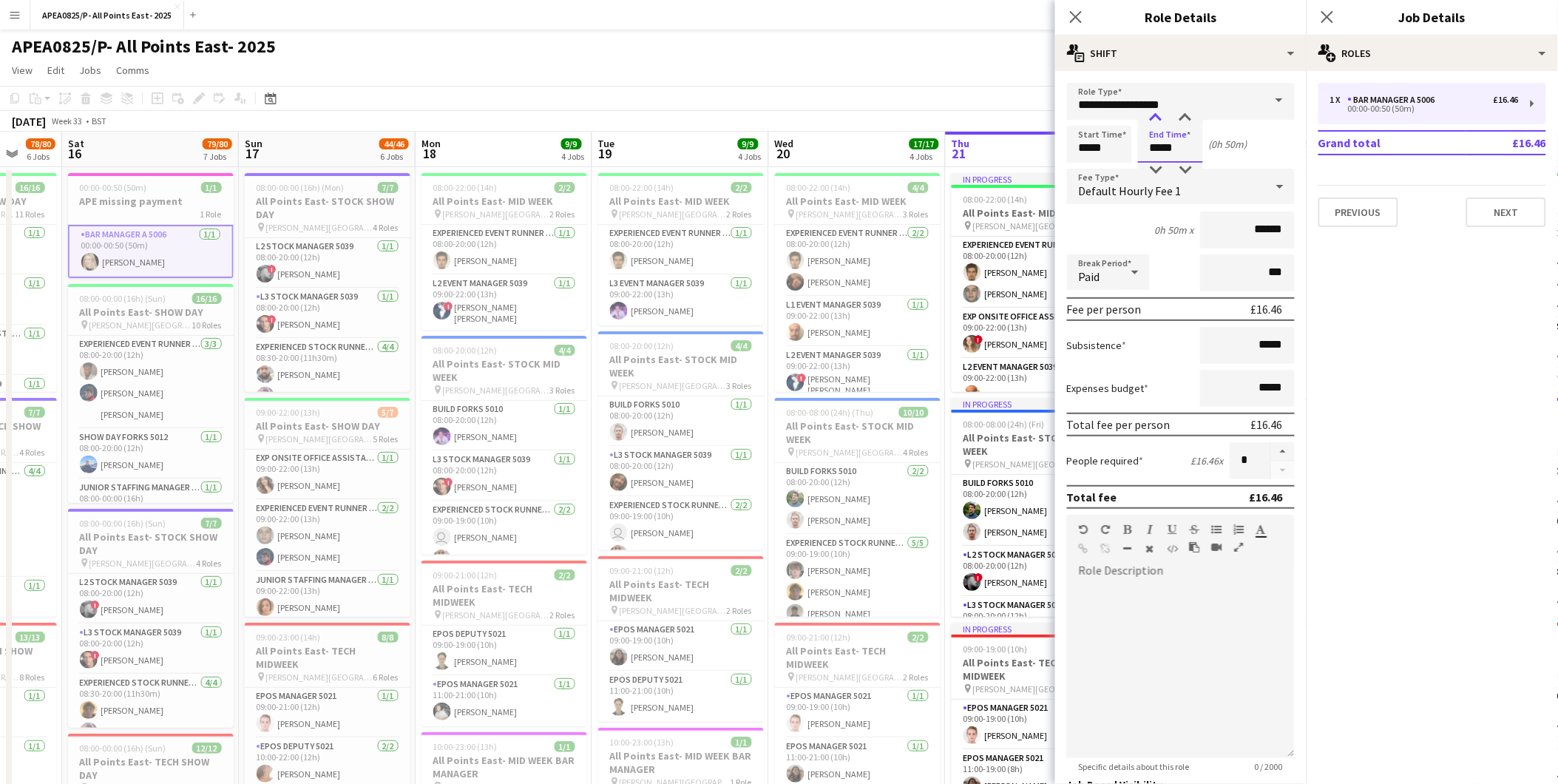
click at [1156, 117] on div at bounding box center [1155, 118] width 30 height 15
drag, startPoint x: 1174, startPoint y: 152, endPoint x: 1165, endPoint y: 152, distance: 9.0
click at [1165, 152] on input "*****" at bounding box center [1170, 144] width 65 height 37
type input "*****"
drag, startPoint x: 1084, startPoint y: 12, endPoint x: 912, endPoint y: 71, distance: 181.8
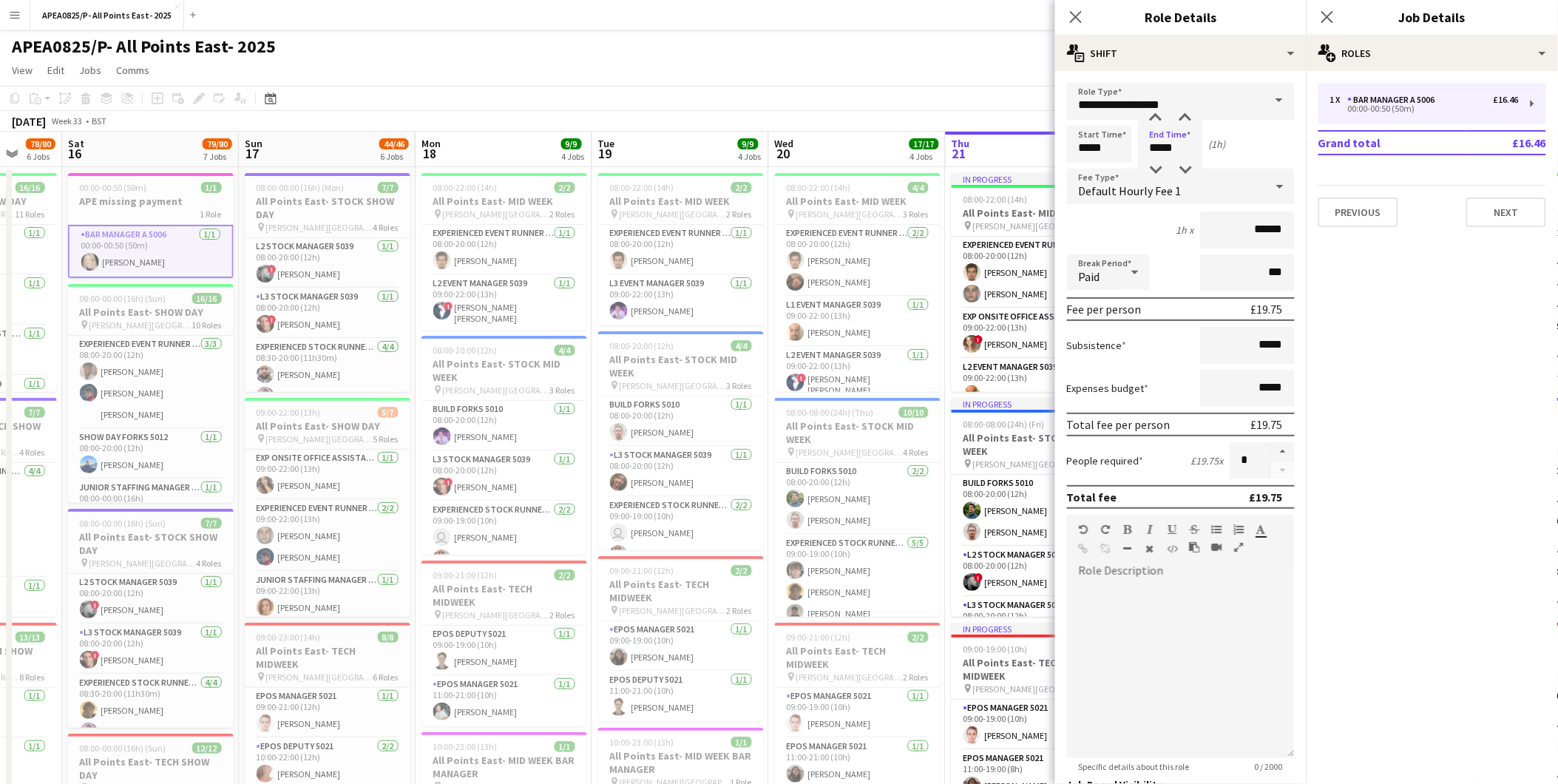
click at [1083, 13] on app-icon "Close pop-in" at bounding box center [1076, 16] width 17 height 17
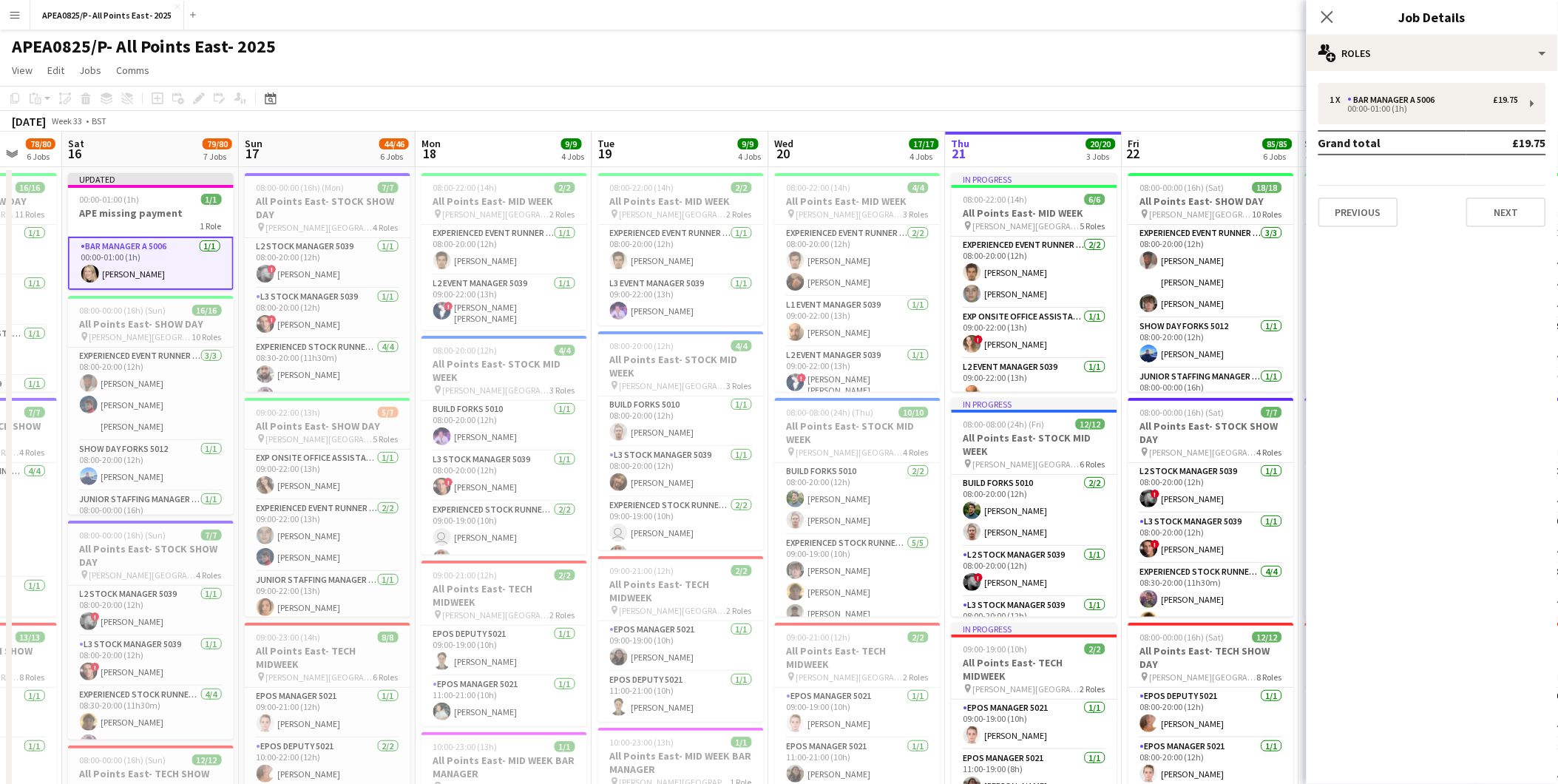
click at [131, 241] on app-card-role "Bar Manager A 5006 1/1 00:00-01:00 (1h) Mary Burt" at bounding box center [150, 262] width 166 height 53
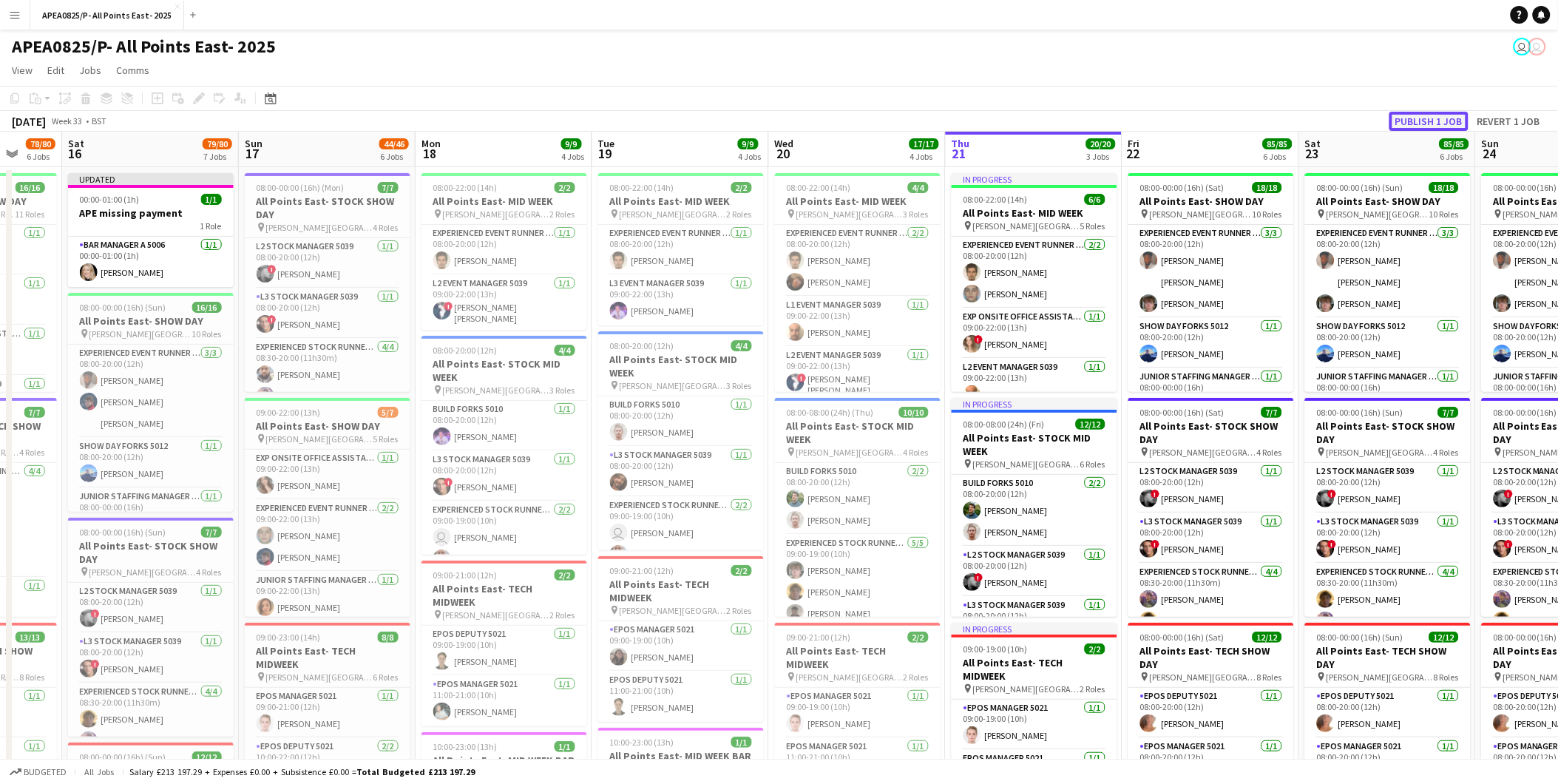
click at [1439, 124] on button "Publish 1 job" at bounding box center [1429, 121] width 79 height 19
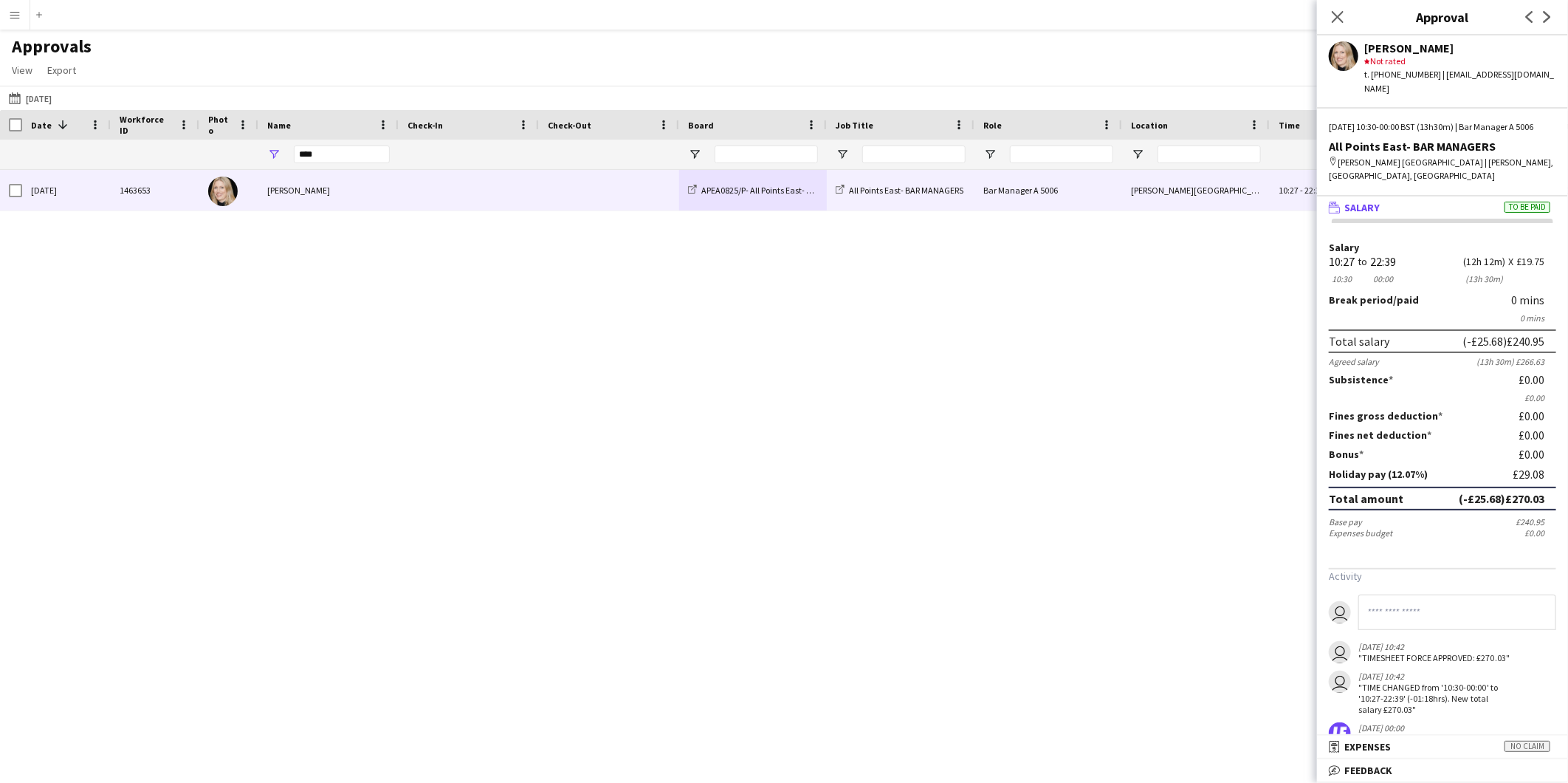
click at [11, 14] on app-icon "Menu" at bounding box center [15, 14] width 12 height 12
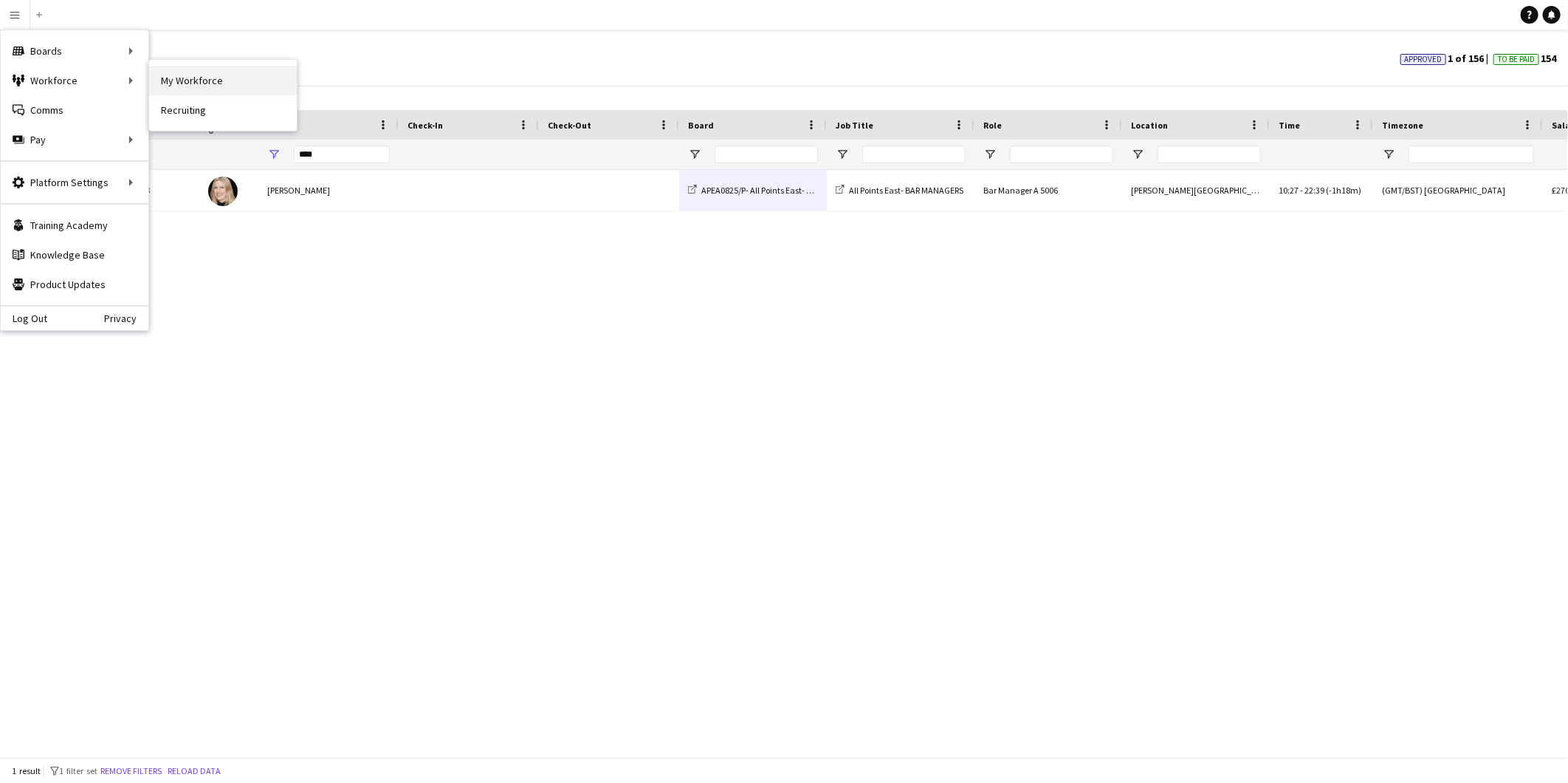
click at [215, 79] on link "My Workforce" at bounding box center [222, 80] width 148 height 30
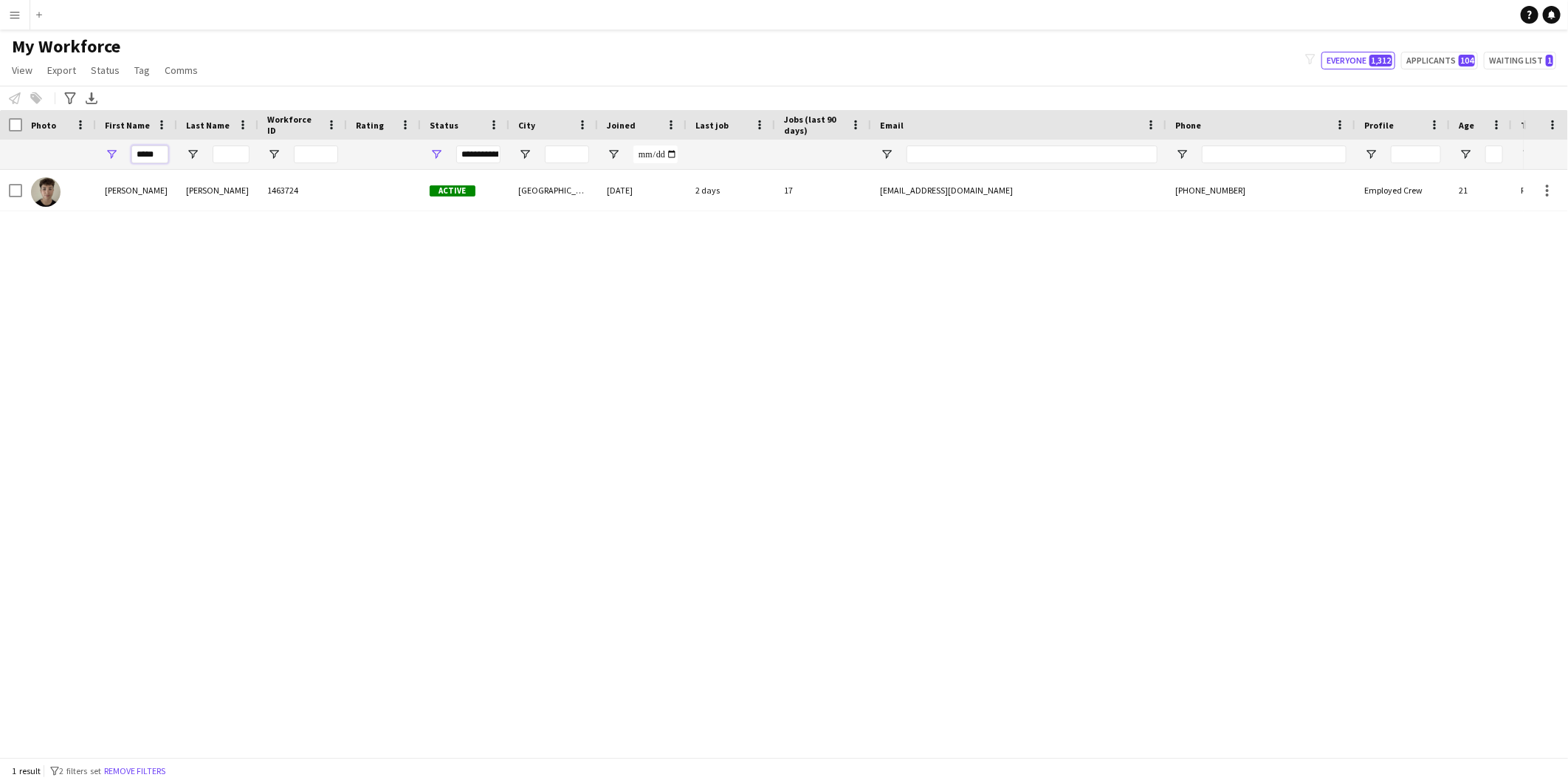
click at [152, 159] on input "*****" at bounding box center [150, 154] width 37 height 17
click at [150, 159] on input "*****" at bounding box center [150, 154] width 37 height 17
type input "******"
click at [152, 151] on input "******" at bounding box center [150, 154] width 37 height 17
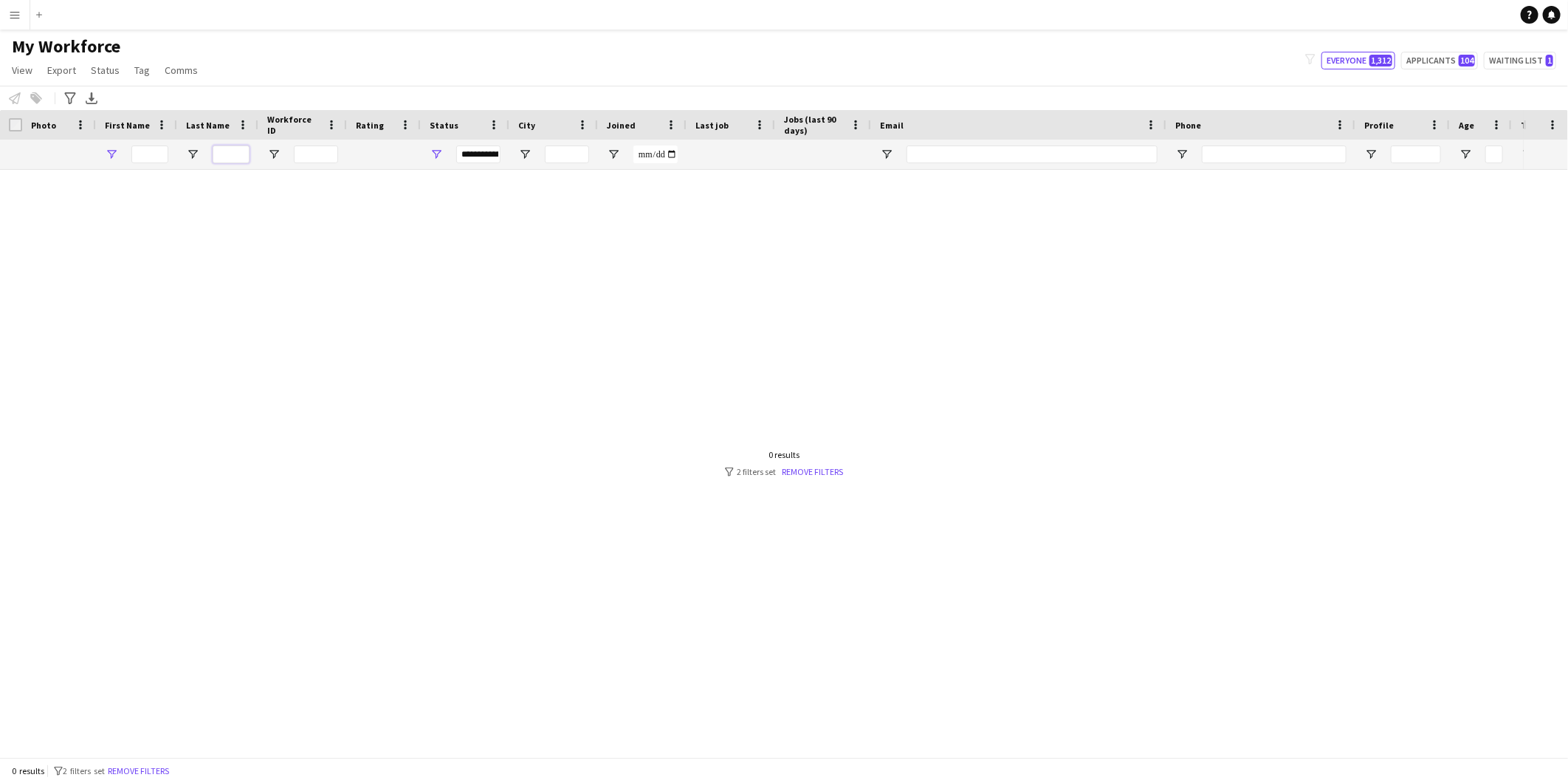
click at [235, 157] on input "Last Name Filter Input" at bounding box center [231, 154] width 37 height 17
type input "*****"
click at [143, 770] on button "Remove filters" at bounding box center [134, 770] width 67 height 16
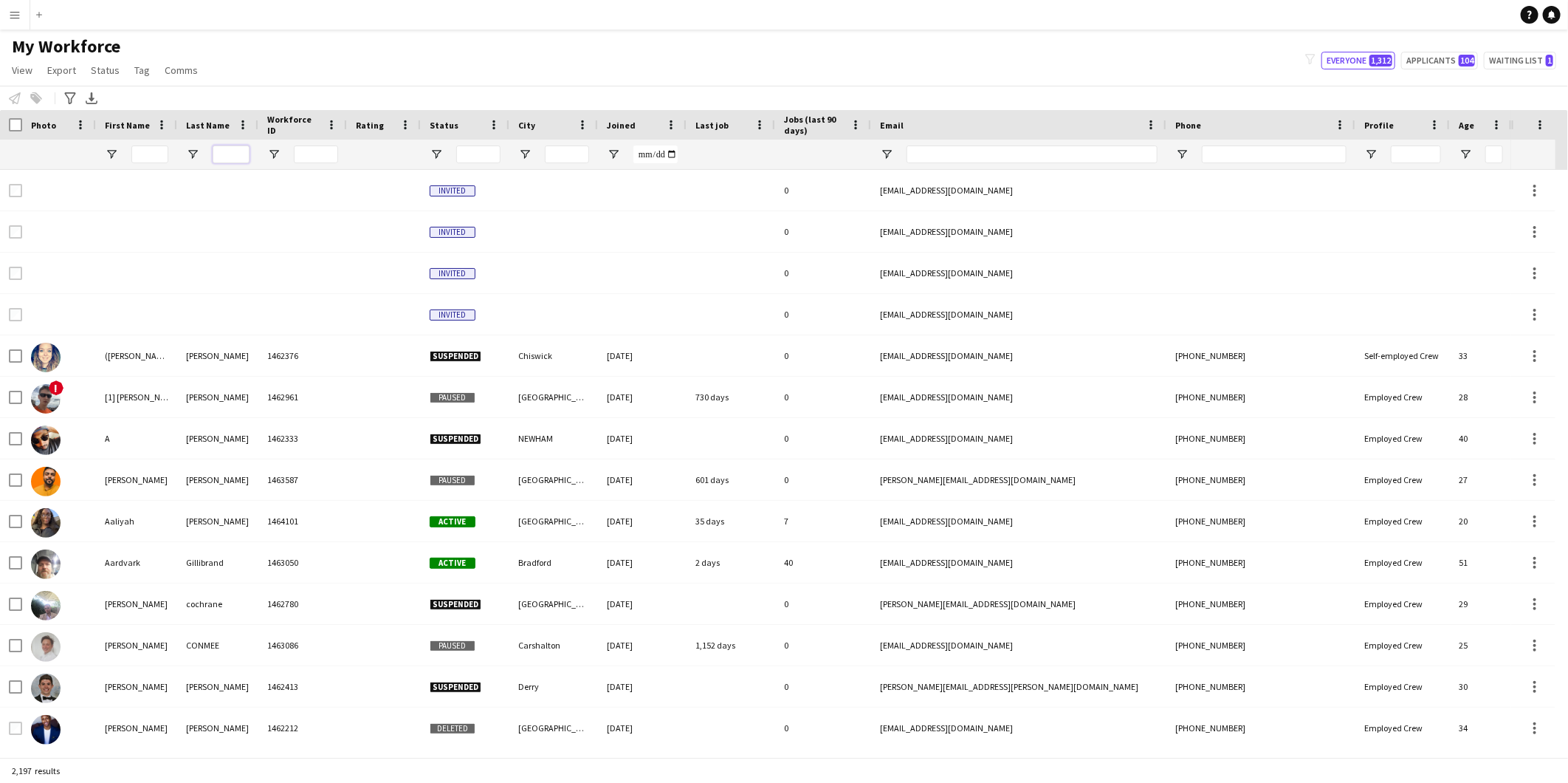
click at [227, 160] on input "Last Name Filter Input" at bounding box center [231, 154] width 37 height 17
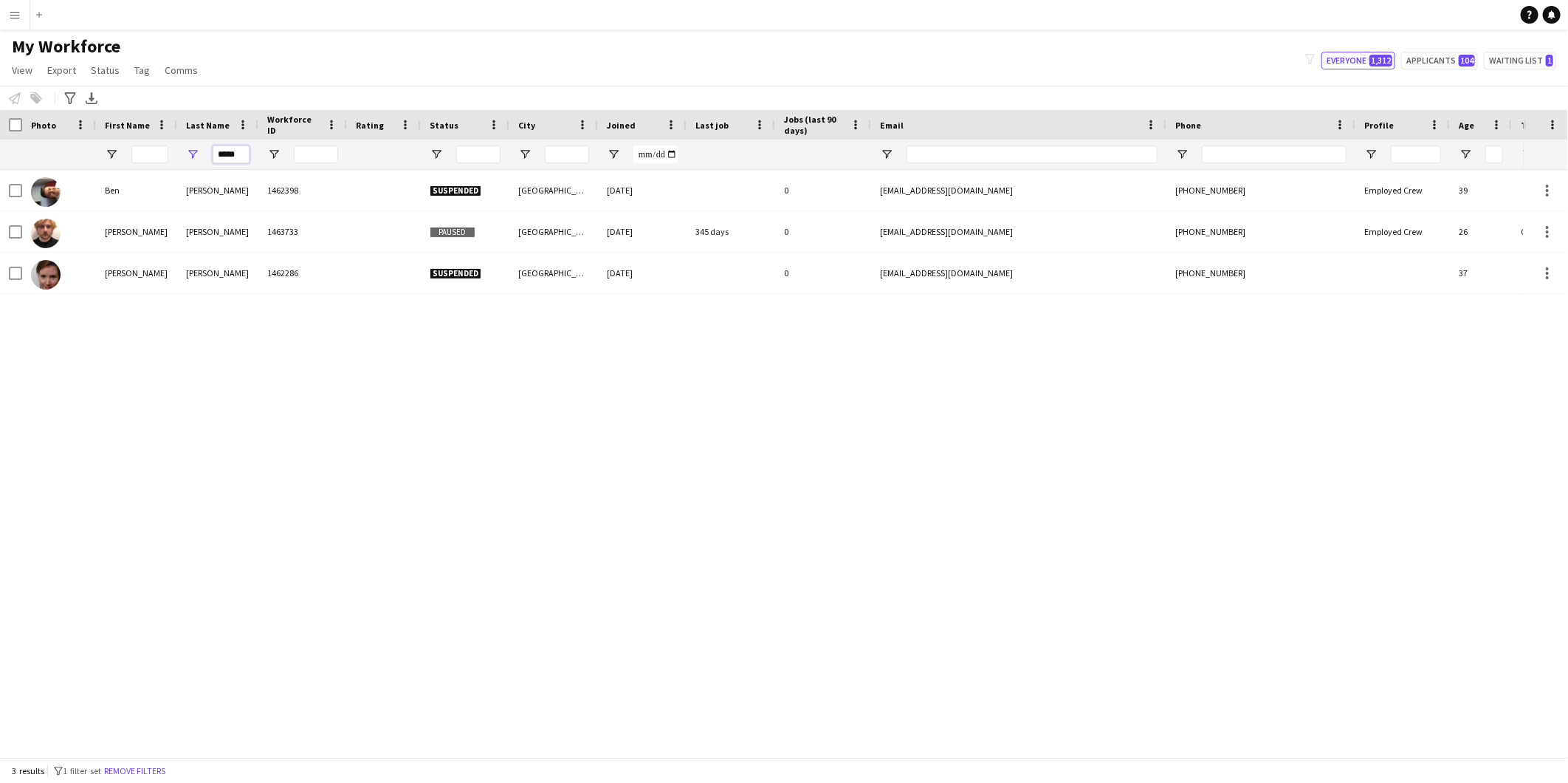
click at [229, 152] on input "*****" at bounding box center [231, 154] width 37 height 17
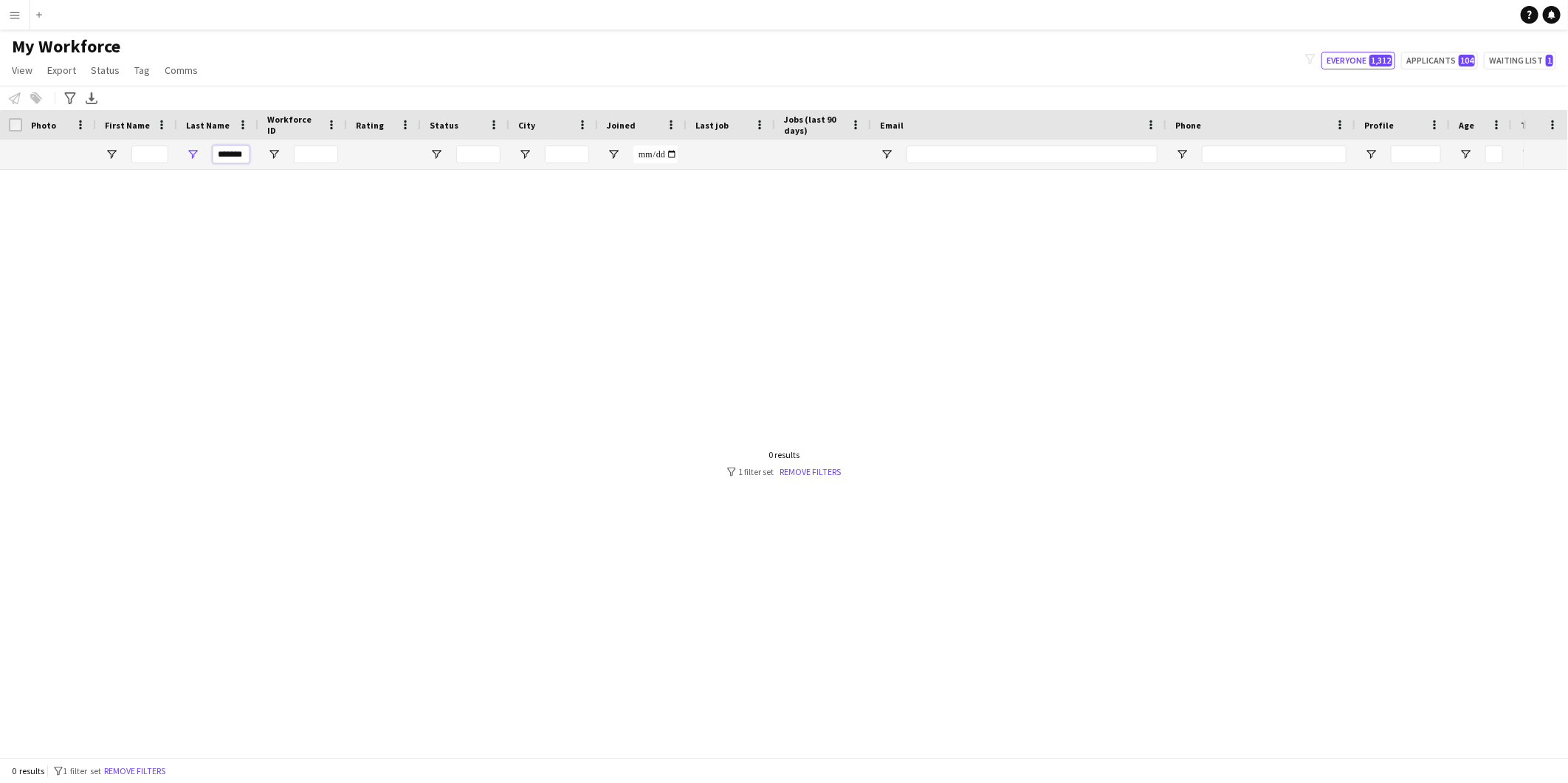
click at [239, 152] on input "*******" at bounding box center [231, 154] width 37 height 17
type input "******"
click at [239, 152] on input "******" at bounding box center [231, 154] width 37 height 17
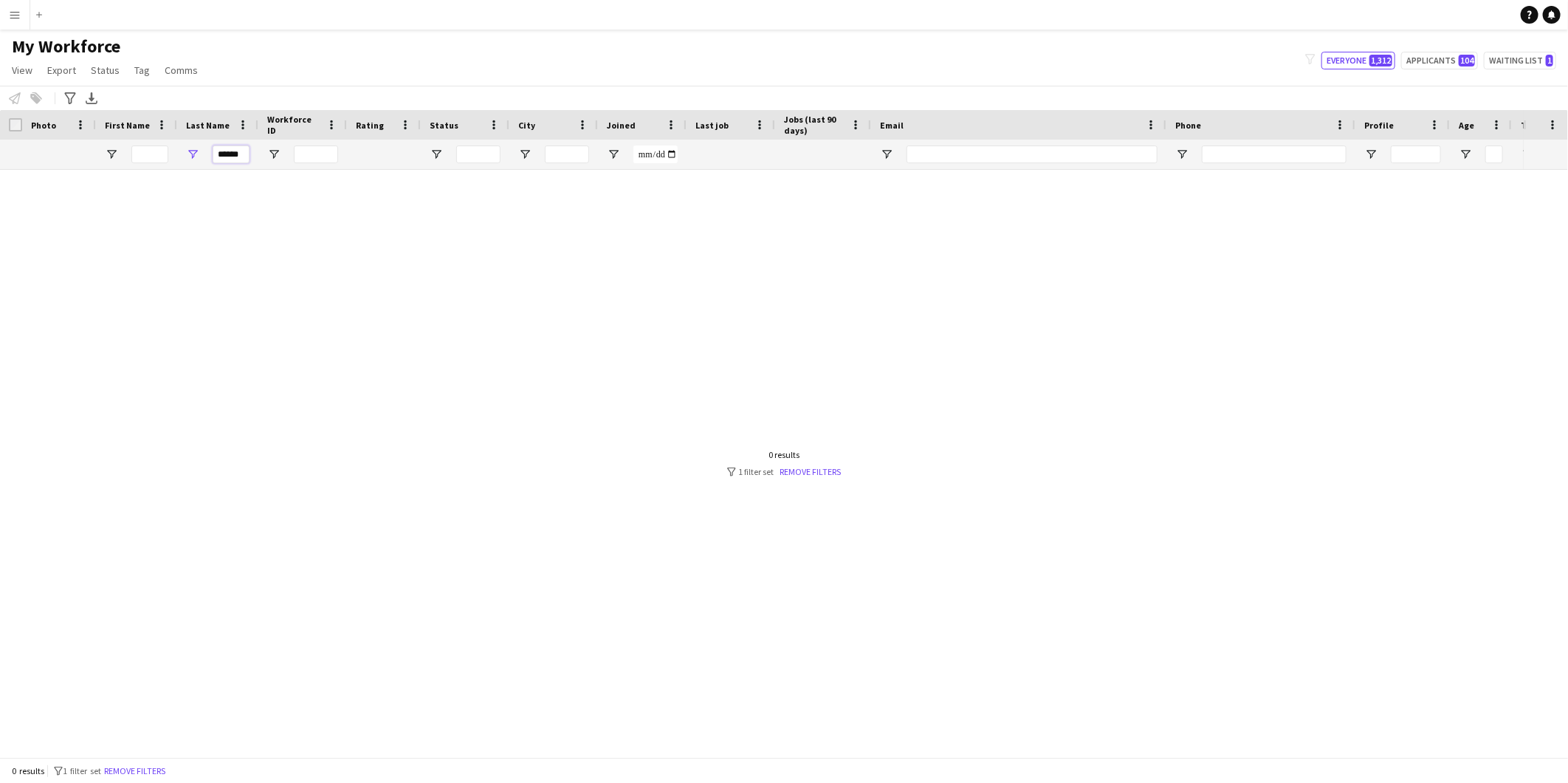
type input "******"
click at [386, 233] on div at bounding box center [762, 457] width 1524 height 574
